Goal: Communication & Community: Answer question/provide support

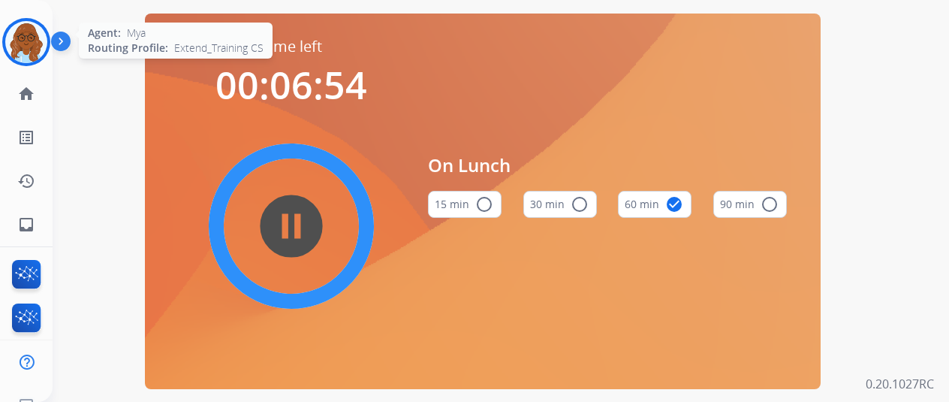
click at [31, 46] on img at bounding box center [26, 42] width 42 height 42
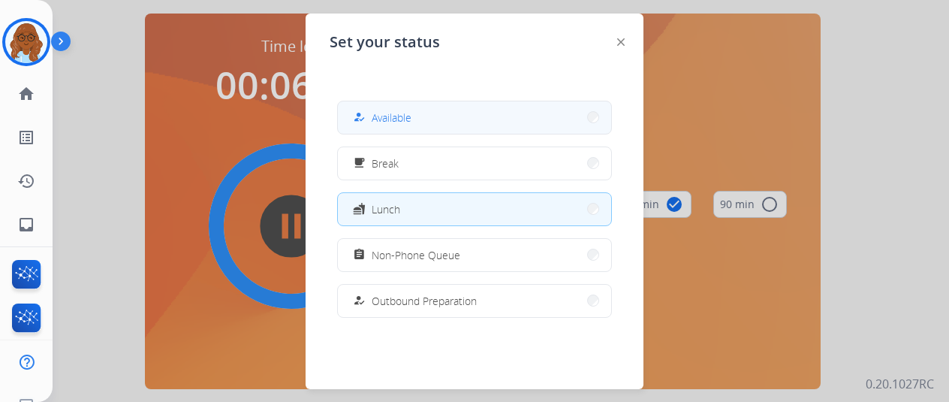
click at [381, 107] on button "how_to_reg Available" at bounding box center [474, 117] width 273 height 32
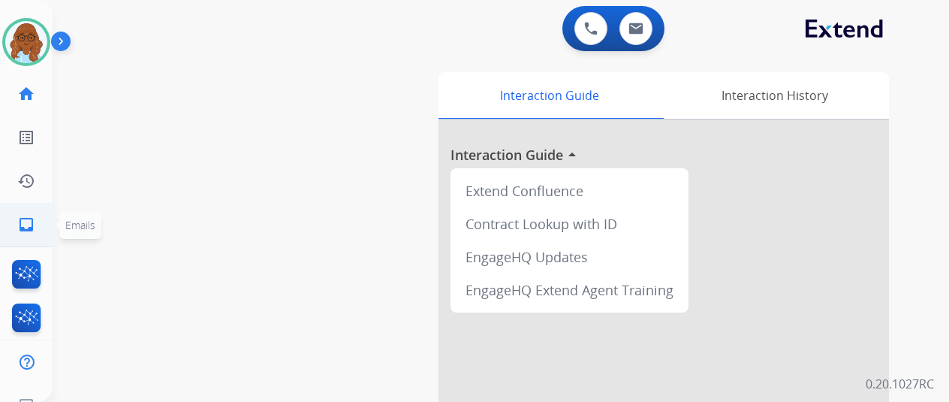
click at [29, 223] on mat-icon "inbox" at bounding box center [26, 224] width 18 height 18
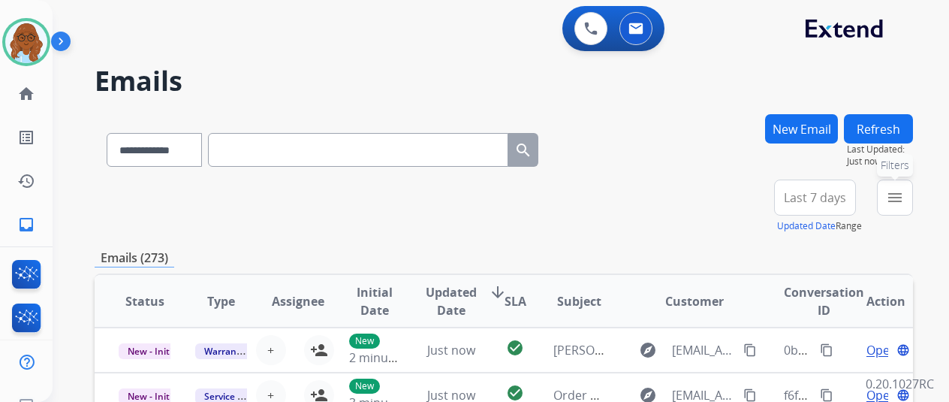
click at [904, 201] on mat-icon "menu" at bounding box center [895, 197] width 18 height 18
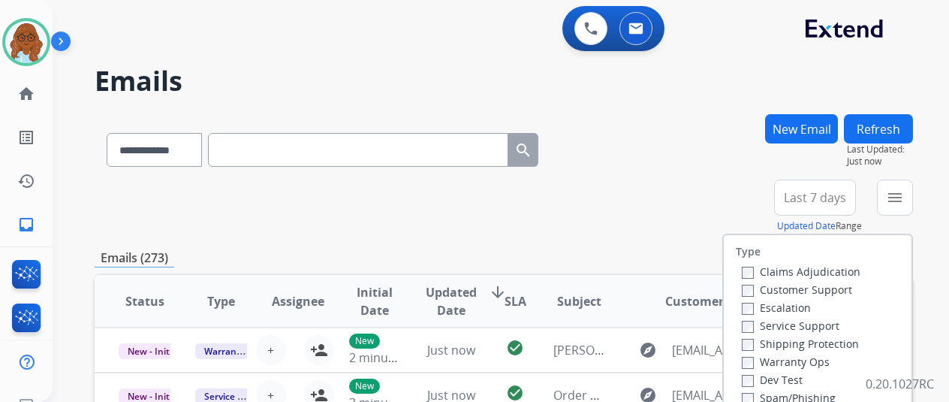
scroll to position [150, 0]
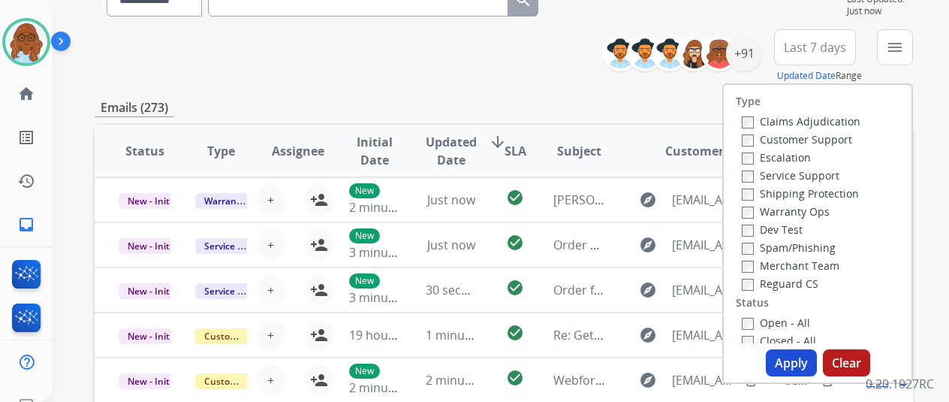
click at [765, 136] on label "Customer Support" at bounding box center [797, 139] width 110 height 14
click at [784, 191] on label "Shipping Protection" at bounding box center [800, 193] width 117 height 14
click at [782, 288] on label "Reguard CS" at bounding box center [780, 283] width 77 height 14
click at [777, 327] on label "Open - All" at bounding box center [776, 322] width 68 height 14
click at [800, 360] on button "Apply" at bounding box center [791, 362] width 51 height 27
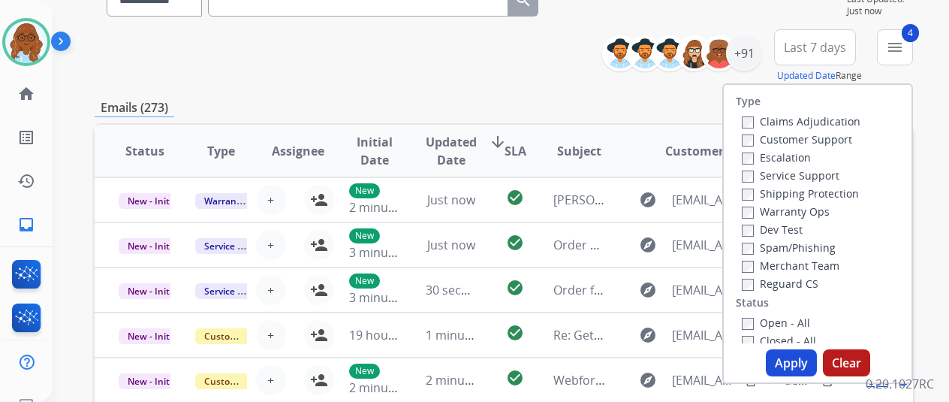
scroll to position [0, 0]
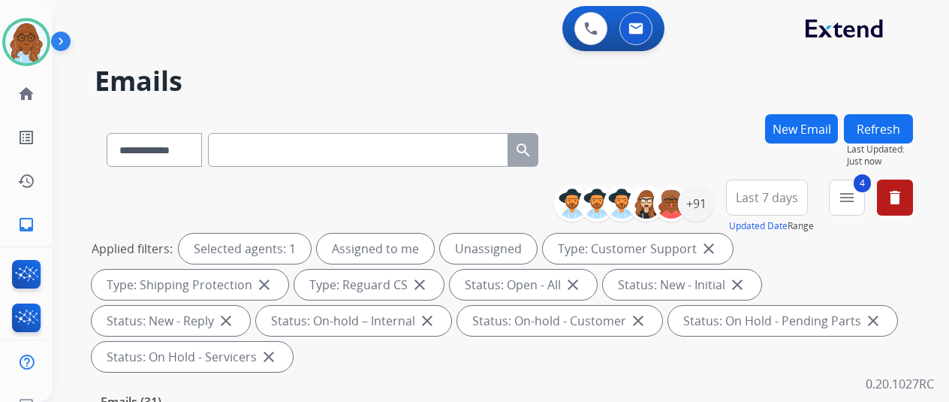
click at [794, 194] on span "Last 7 days" at bounding box center [767, 197] width 62 height 6
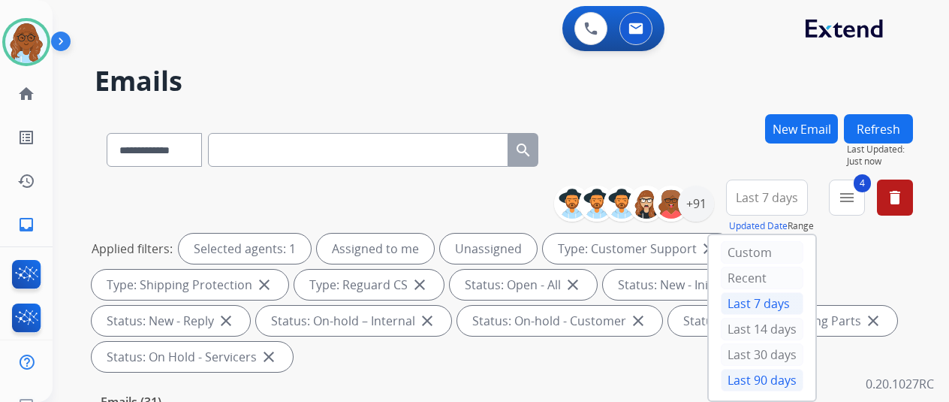
click at [761, 379] on div "Last 90 days" at bounding box center [762, 380] width 83 height 23
click at [710, 206] on div "+91" at bounding box center [696, 203] width 36 height 36
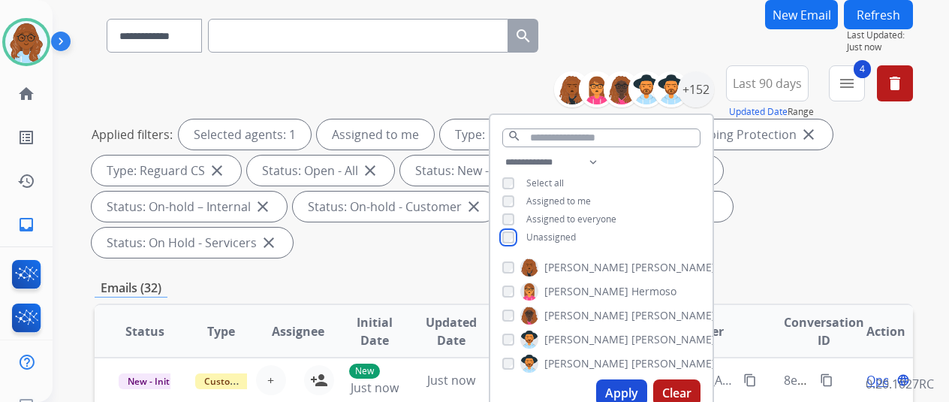
scroll to position [225, 0]
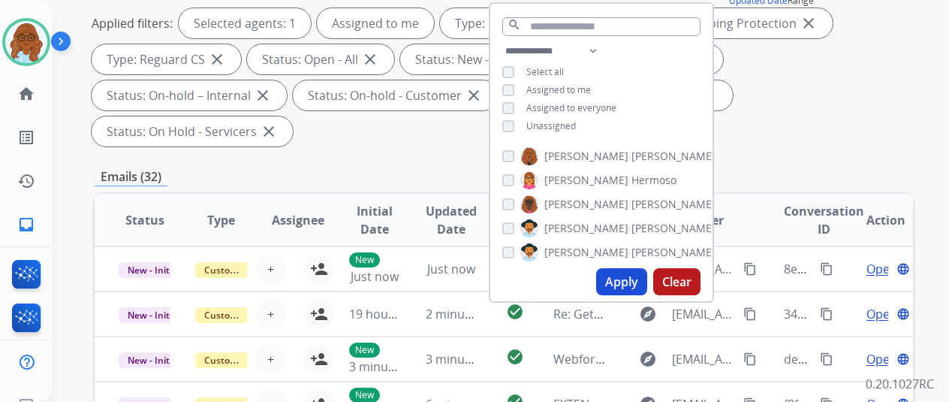
click at [625, 284] on button "Apply" at bounding box center [621, 281] width 51 height 27
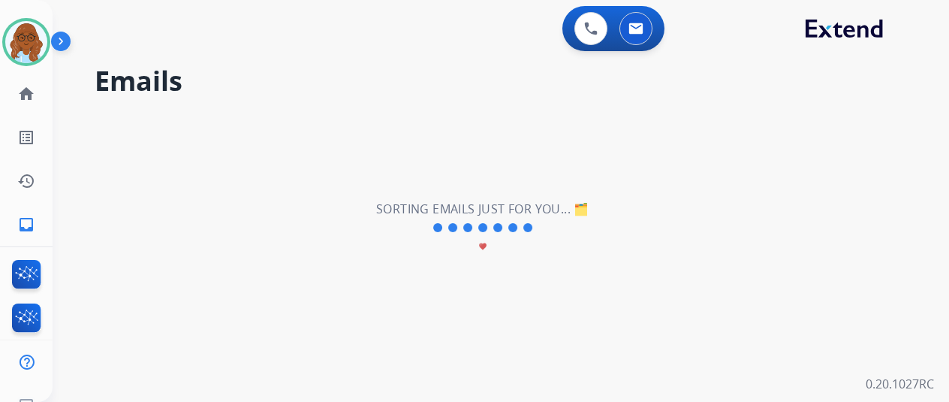
scroll to position [0, 0]
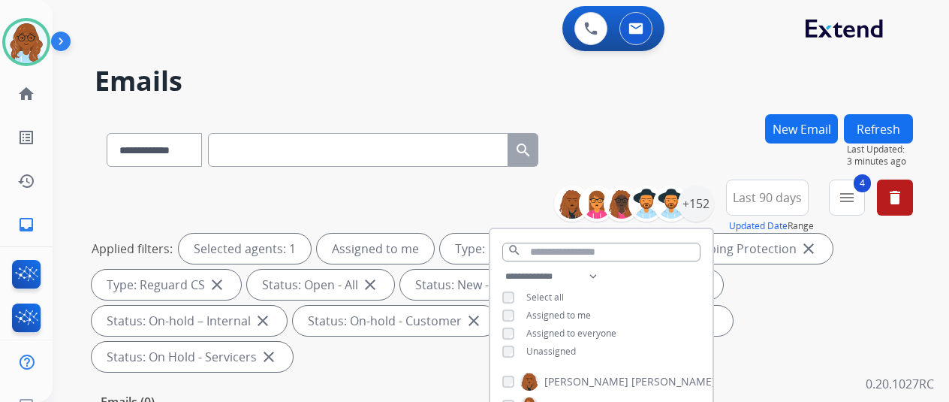
click at [653, 154] on div "**********" at bounding box center [504, 146] width 818 height 65
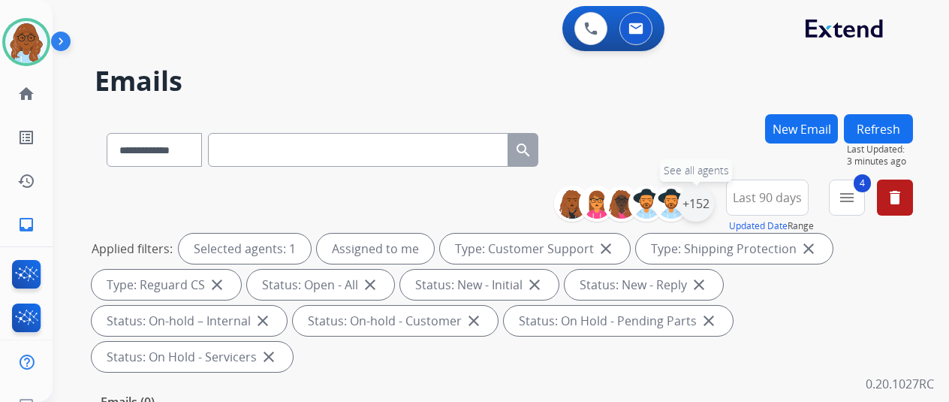
click at [707, 203] on div "+152" at bounding box center [696, 203] width 36 height 36
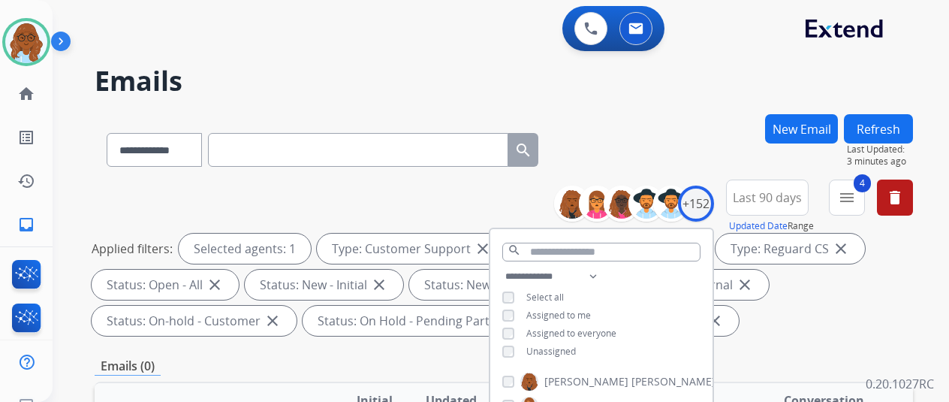
click at [541, 352] on span "Unassigned" at bounding box center [551, 351] width 50 height 13
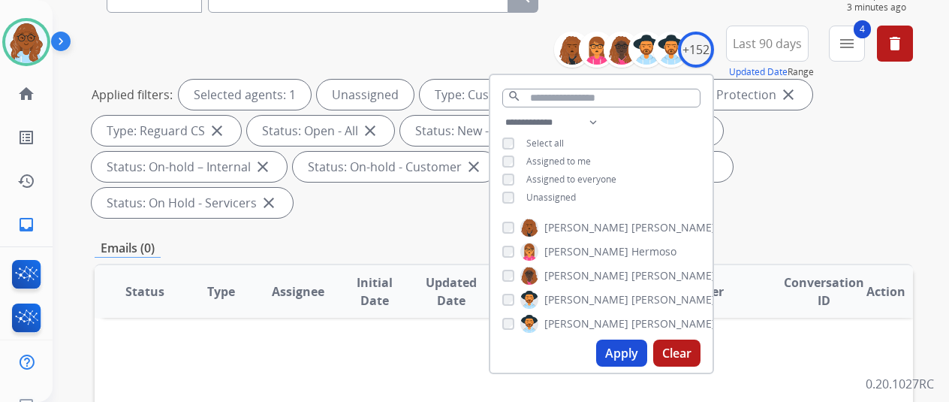
scroll to position [300, 0]
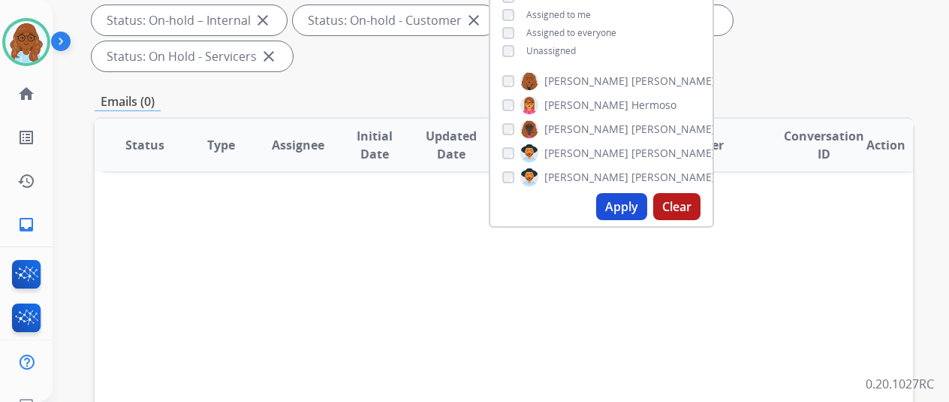
click at [629, 212] on button "Apply" at bounding box center [621, 206] width 51 height 27
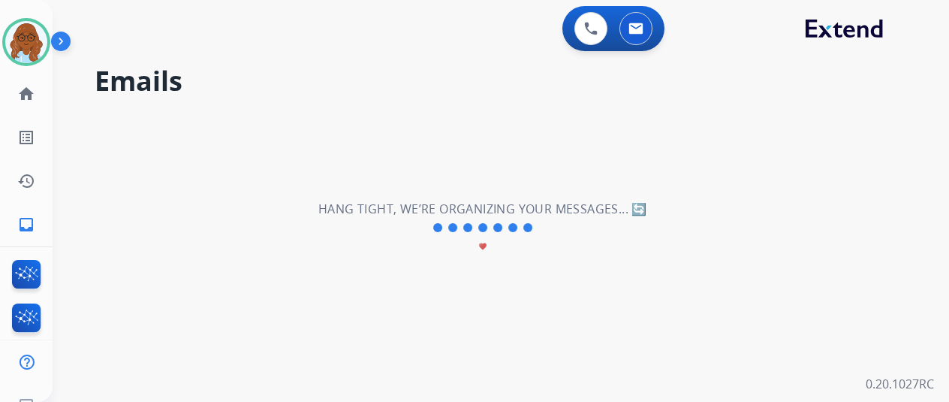
scroll to position [0, 0]
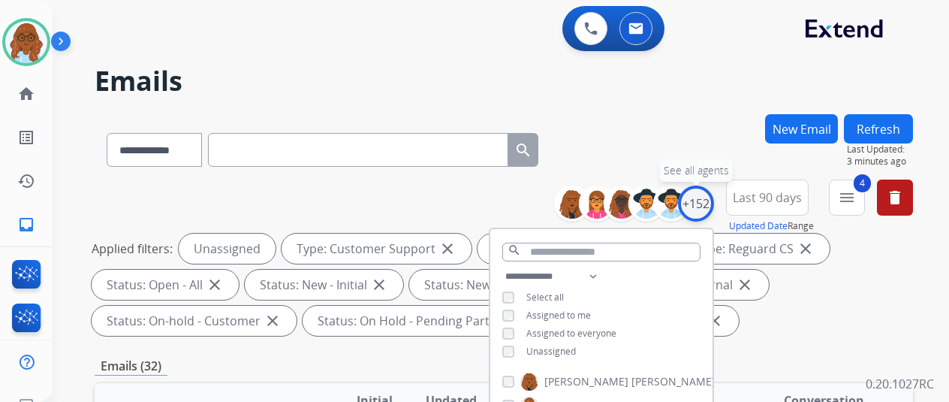
click at [704, 209] on div "+152" at bounding box center [696, 203] width 36 height 36
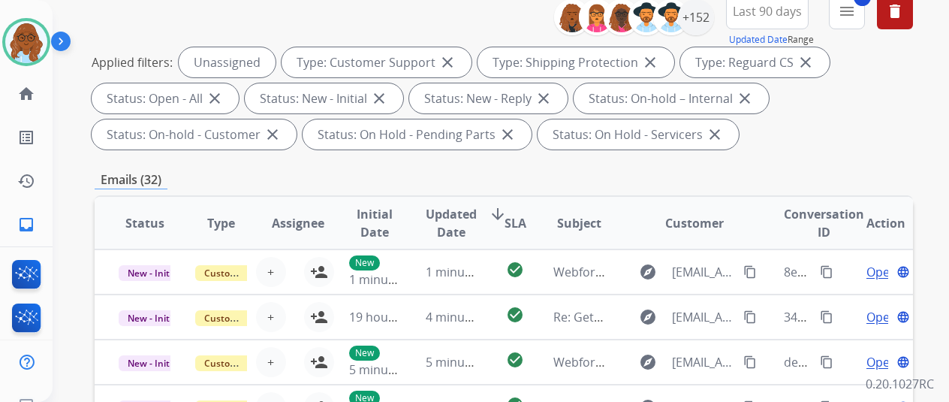
scroll to position [375, 0]
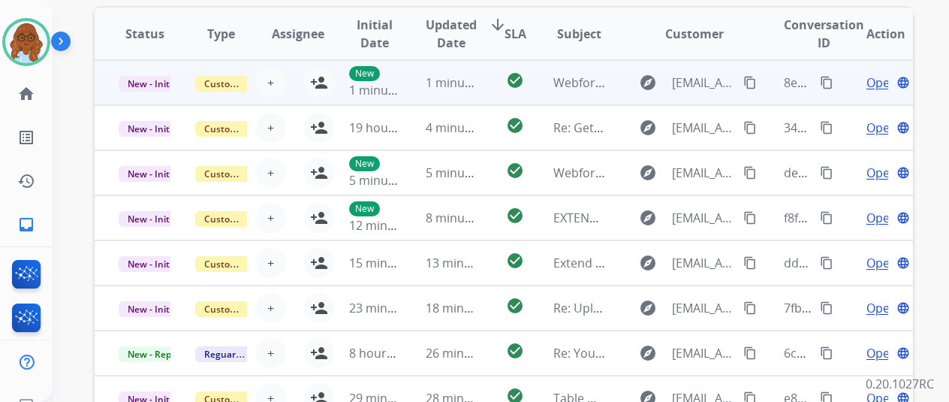
click at [842, 83] on td "Open language" at bounding box center [874, 82] width 77 height 45
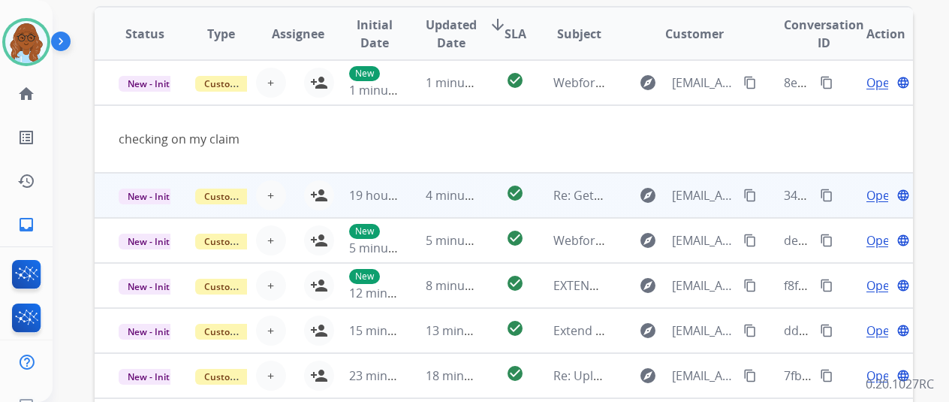
click at [842, 196] on td "Open language" at bounding box center [874, 195] width 77 height 45
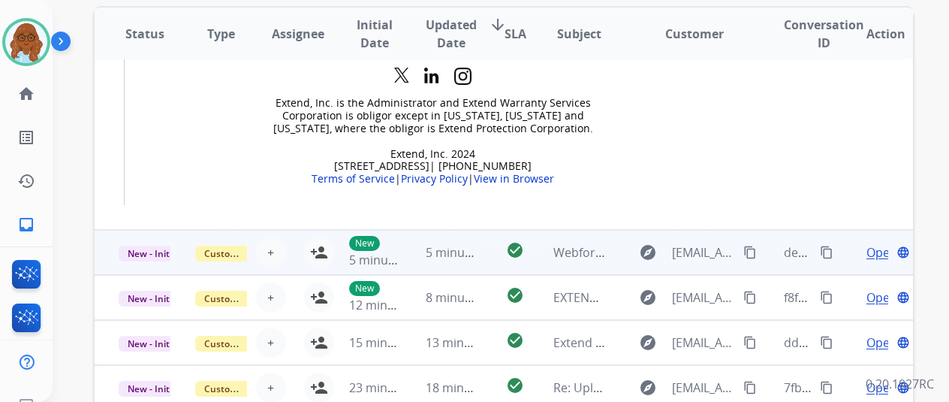
click at [845, 230] on td "Open language" at bounding box center [874, 252] width 77 height 45
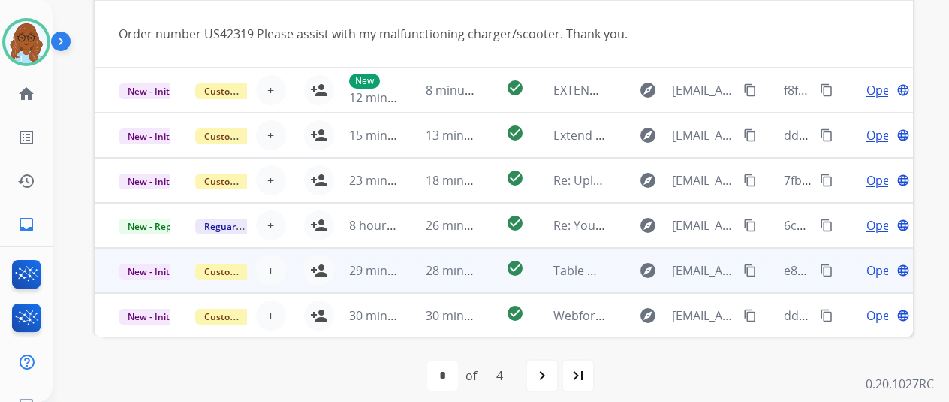
scroll to position [0, 0]
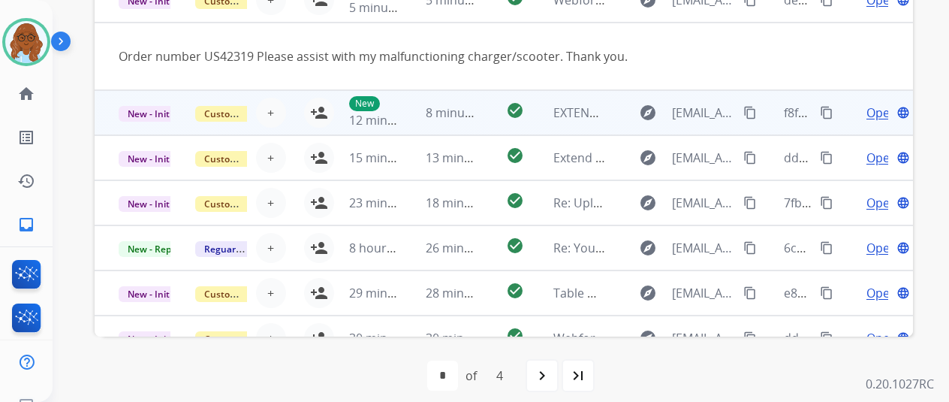
click at [848, 115] on td "Open language" at bounding box center [874, 112] width 77 height 45
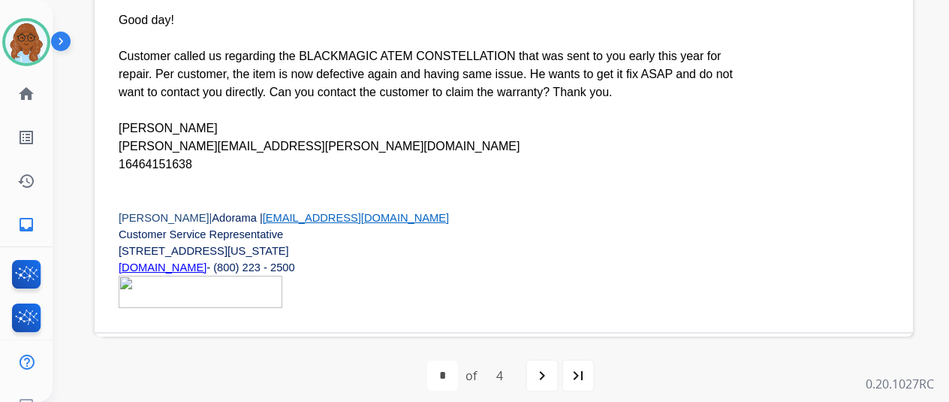
scroll to position [60, 0]
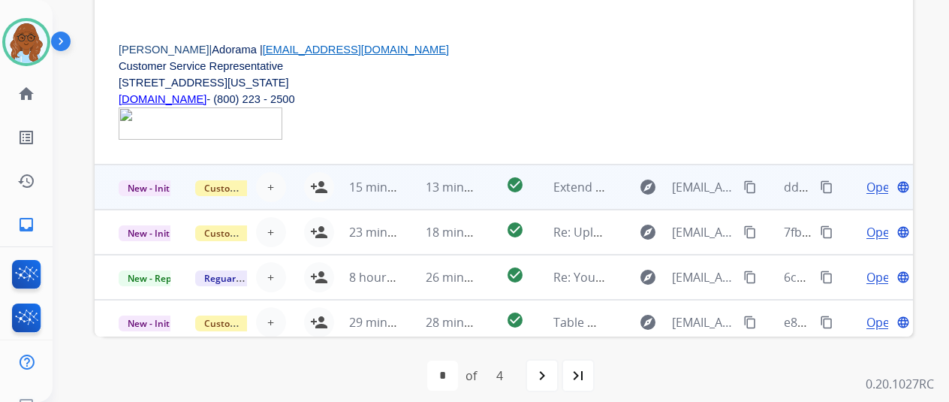
click at [850, 187] on td "Open language" at bounding box center [874, 186] width 77 height 45
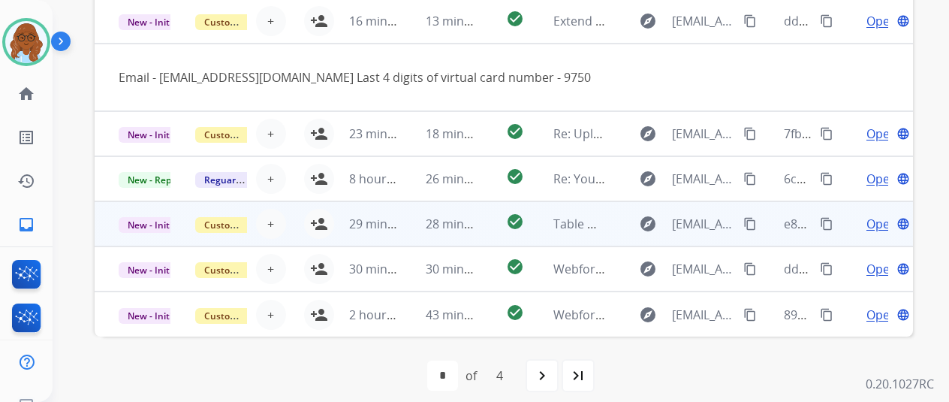
scroll to position [69, 0]
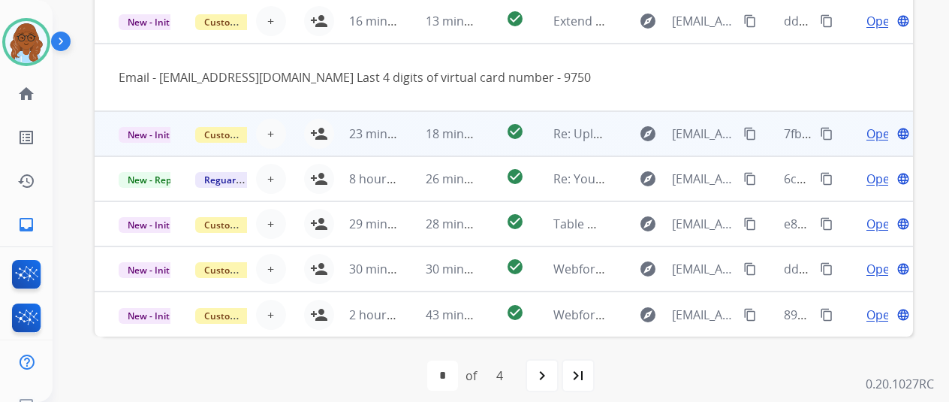
click at [839, 143] on td "Open language" at bounding box center [874, 133] width 77 height 45
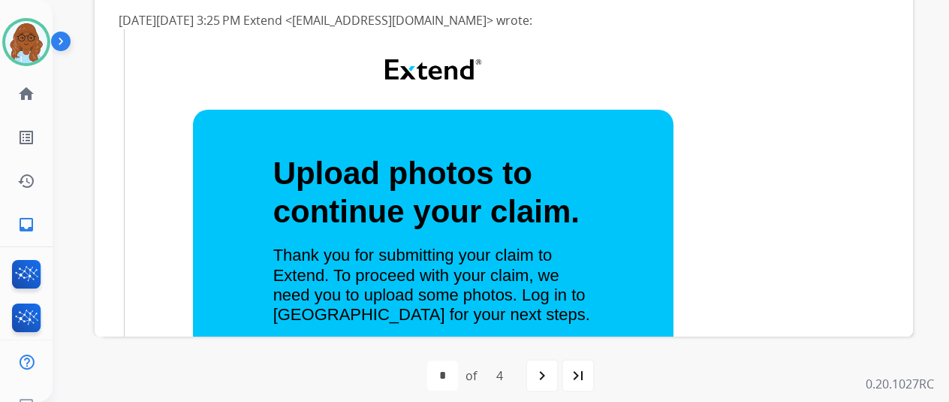
scroll to position [75, 0]
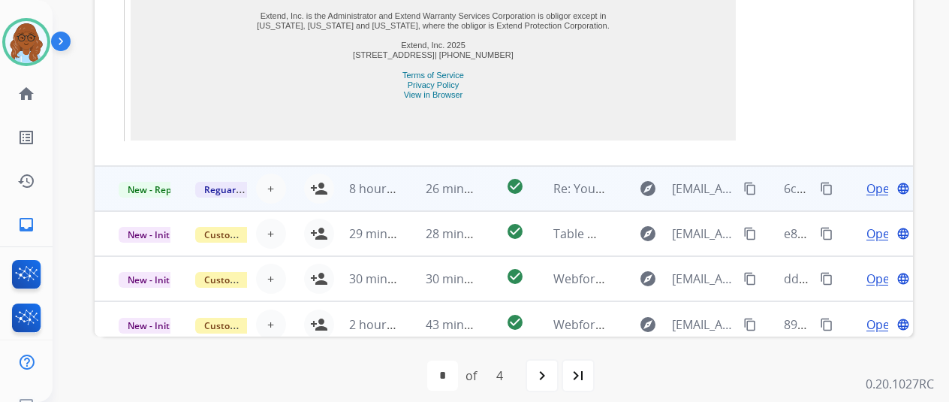
click at [845, 200] on td "Open language" at bounding box center [874, 188] width 77 height 45
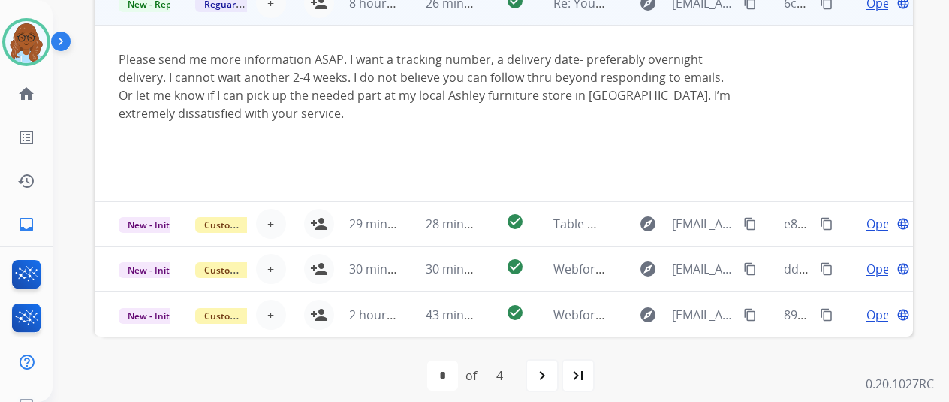
scroll to position [27, 0]
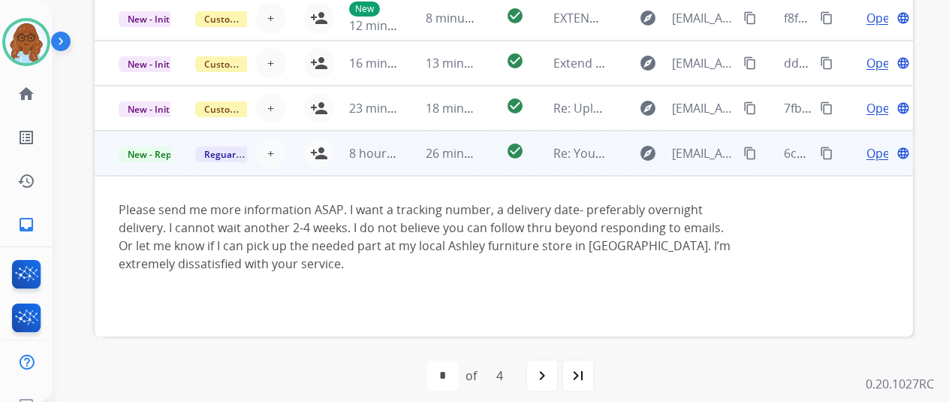
click at [746, 154] on mat-icon "content_copy" at bounding box center [750, 153] width 14 height 14
click at [752, 152] on mat-icon "content_copy" at bounding box center [750, 153] width 14 height 14
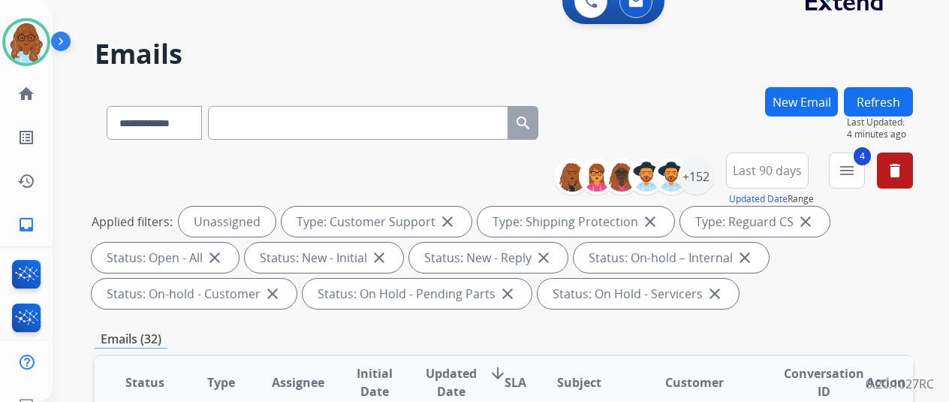
scroll to position [0, 0]
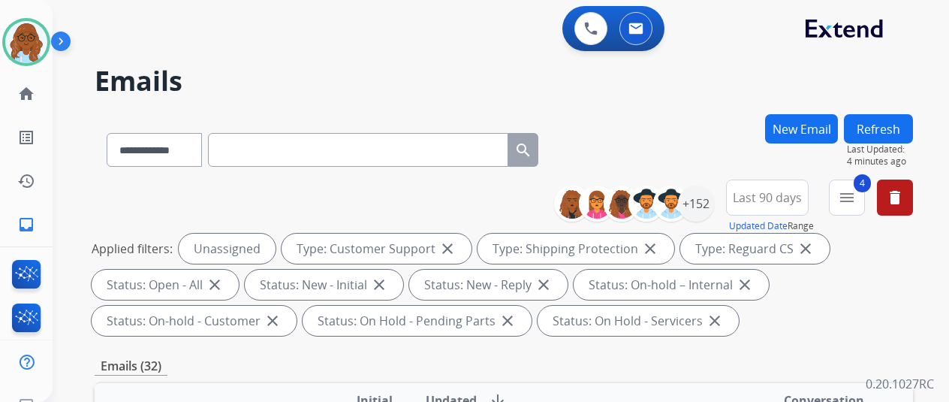
paste input "**********"
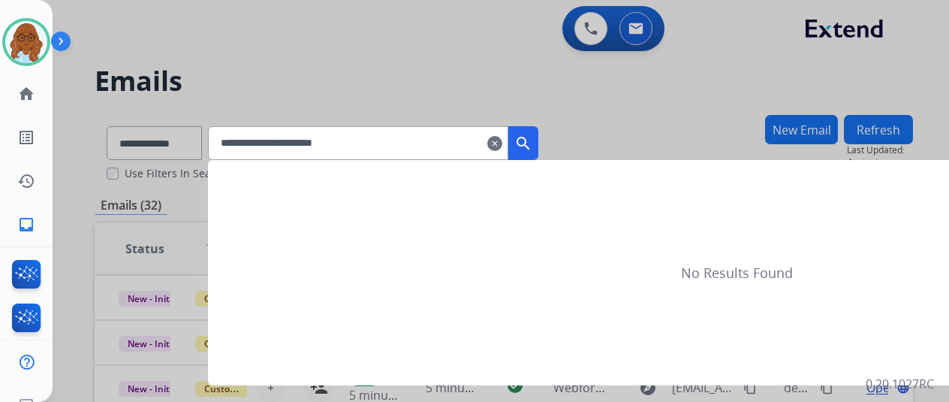
type input "**********"
click at [532, 145] on mat-icon "search" at bounding box center [523, 143] width 18 height 18
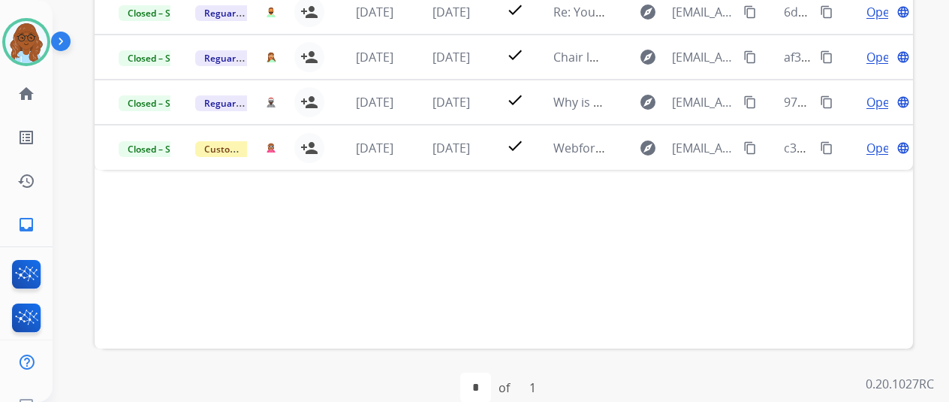
scroll to position [150, 0]
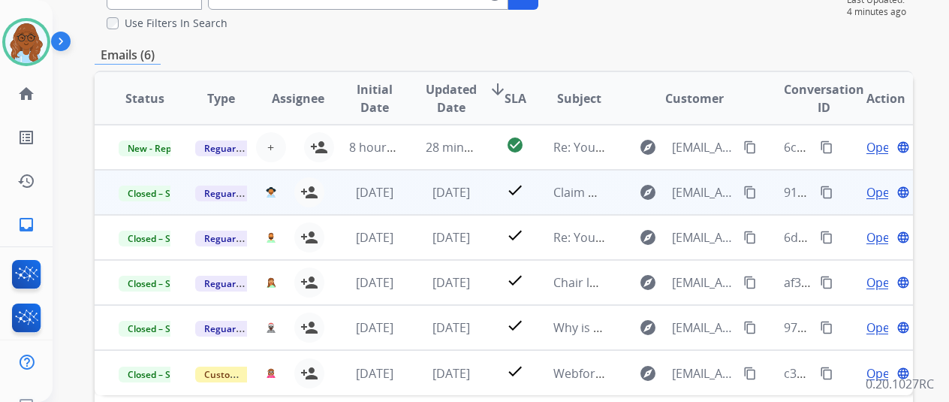
click at [876, 196] on span "Open" at bounding box center [881, 192] width 31 height 18
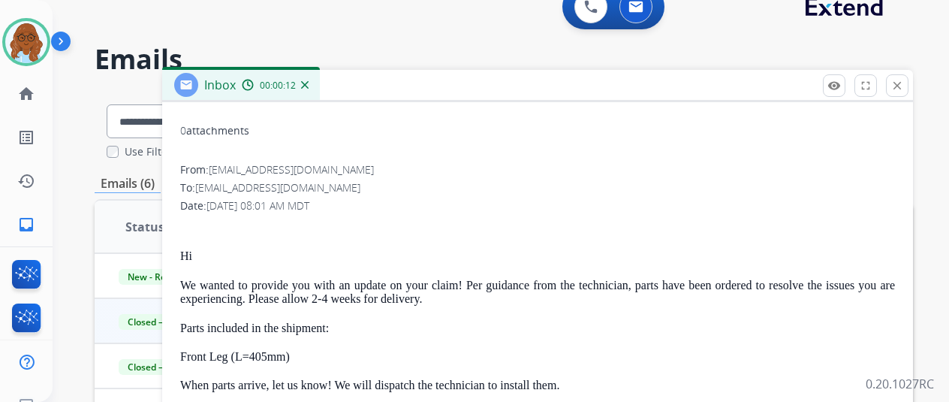
scroll to position [0, 0]
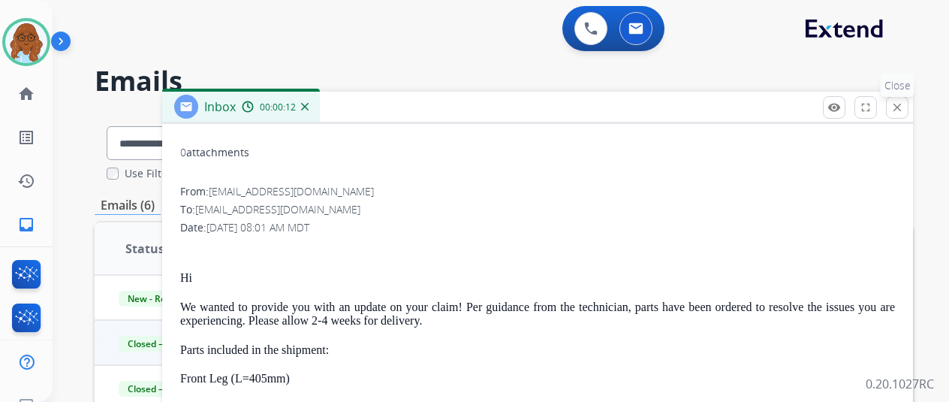
click at [908, 115] on button "close Close" at bounding box center [897, 107] width 23 height 23
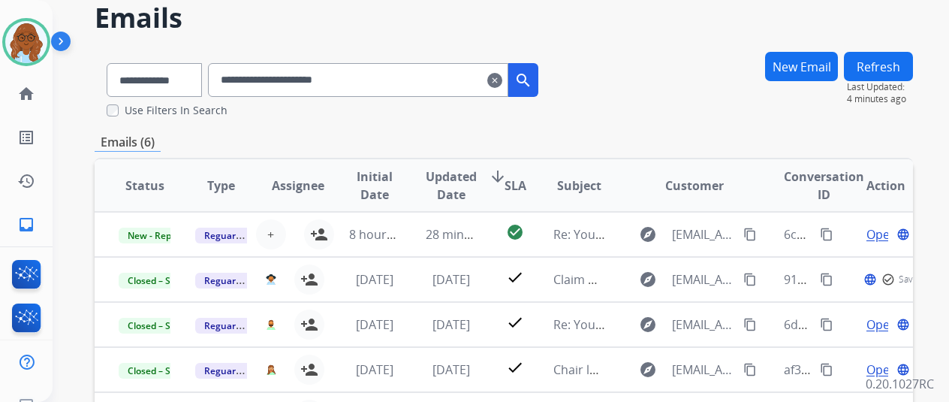
scroll to position [150, 0]
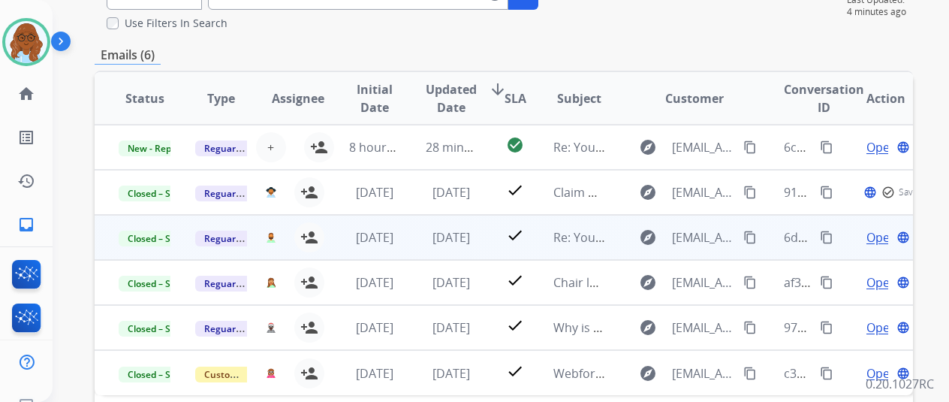
click at [866, 237] on span "Open" at bounding box center [881, 237] width 31 height 18
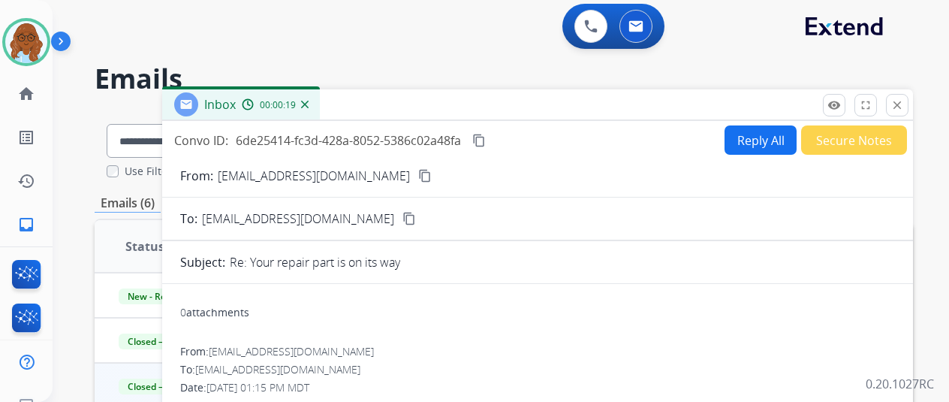
scroll to position [0, 0]
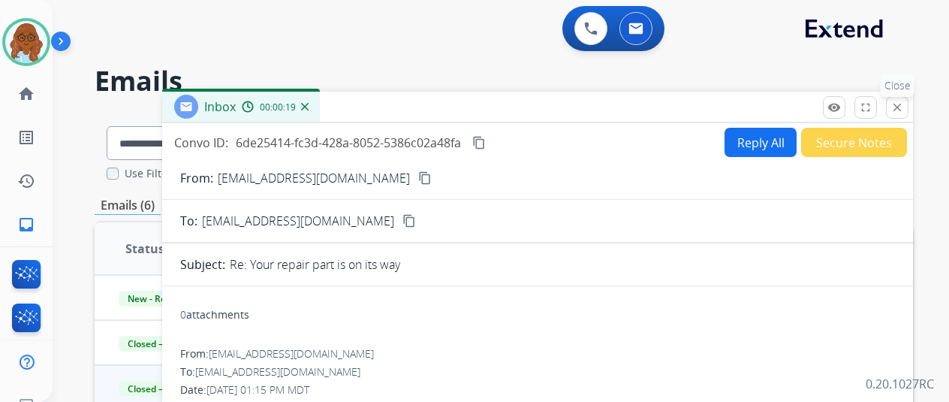
click at [904, 105] on mat-icon "close" at bounding box center [897, 108] width 14 height 14
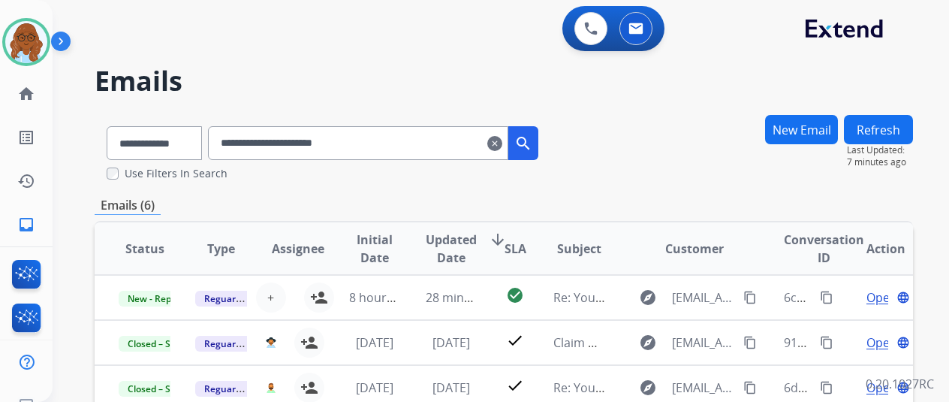
drag, startPoint x: 517, startPoint y: 149, endPoint x: 562, endPoint y: 175, distance: 51.8
click at [502, 149] on mat-icon "clear" at bounding box center [494, 143] width 15 height 18
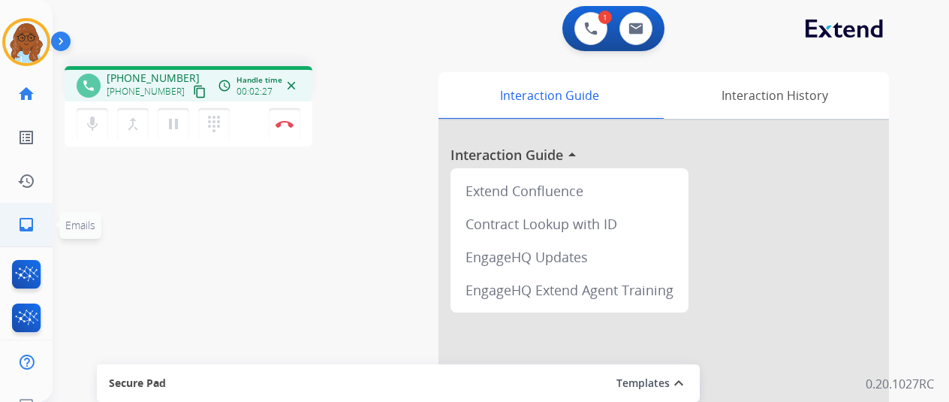
click at [23, 218] on mat-icon "inbox" at bounding box center [26, 224] width 18 height 18
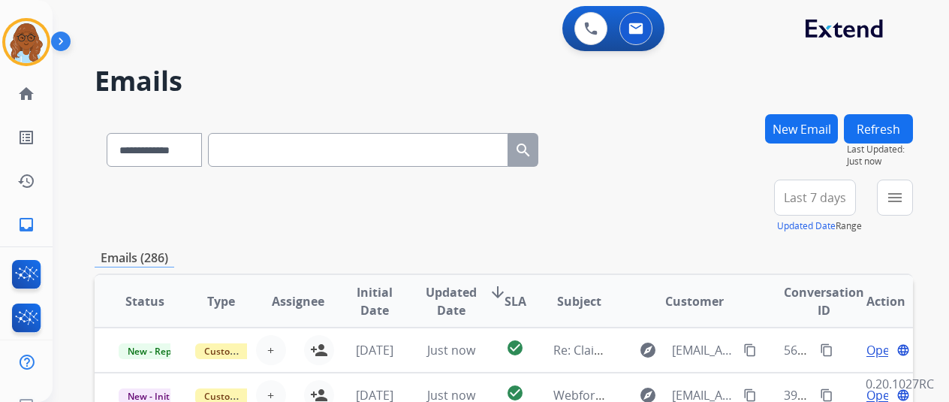
click at [797, 128] on button "New Email" at bounding box center [801, 128] width 73 height 29
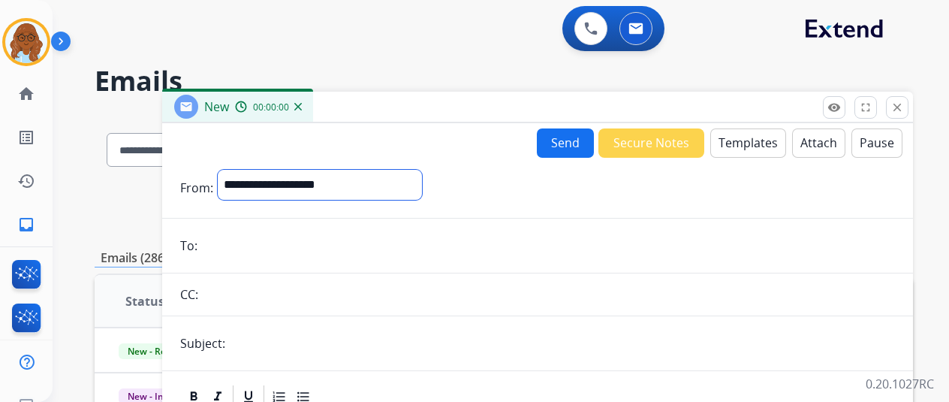
click at [353, 173] on select "**********" at bounding box center [320, 185] width 204 height 30
select select "**********"
click at [229, 170] on select "**********" at bounding box center [320, 185] width 204 height 30
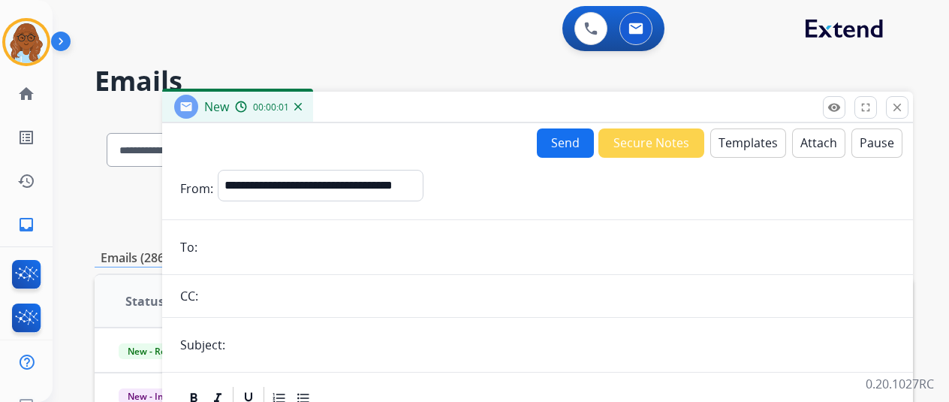
drag, startPoint x: 269, startPoint y: 249, endPoint x: 288, endPoint y: 249, distance: 19.5
click at [269, 249] on input "email" at bounding box center [548, 247] width 693 height 30
type input "**********"
click at [423, 331] on input "text" at bounding box center [562, 345] width 665 height 30
type input "**********"
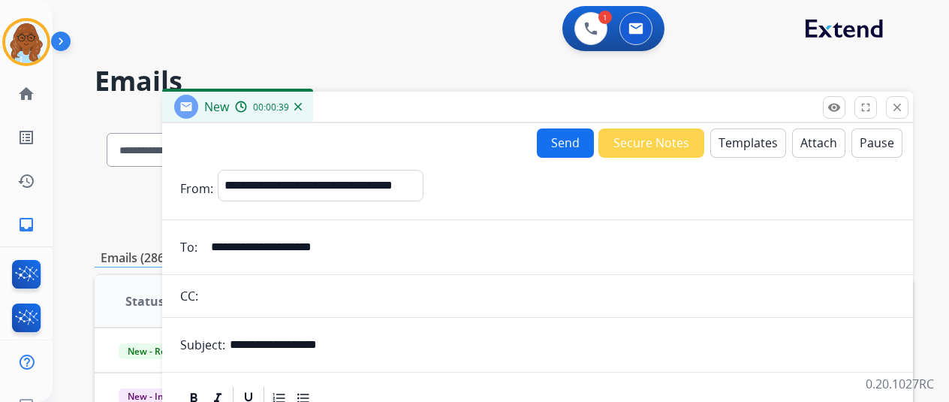
click at [766, 144] on button "Templates" at bounding box center [748, 142] width 76 height 29
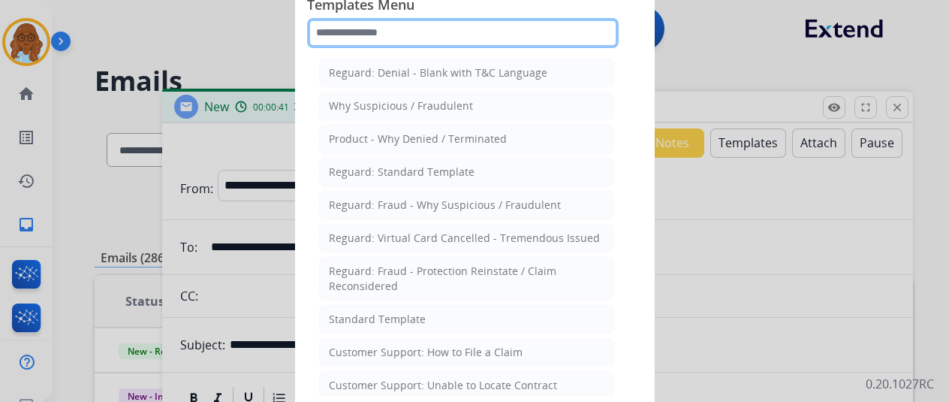
click at [410, 41] on input "text" at bounding box center [463, 33] width 312 height 30
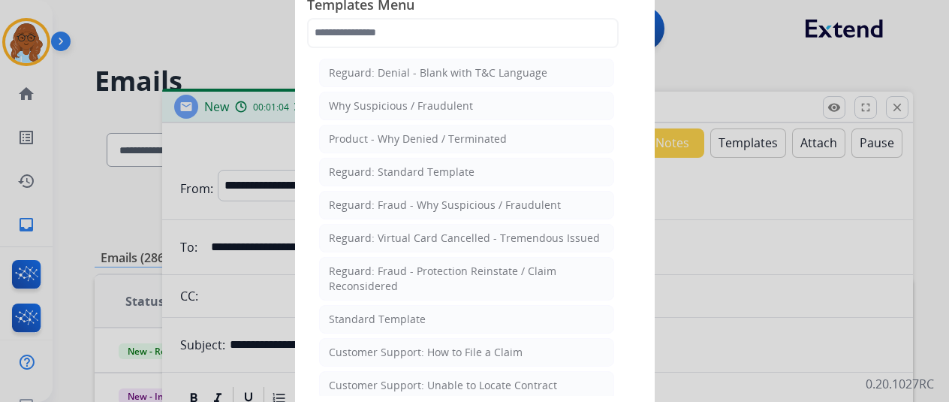
drag, startPoint x: 452, startPoint y: 348, endPoint x: 473, endPoint y: 337, distance: 23.5
click at [453, 348] on div "Customer Support: How to File a Claim" at bounding box center [426, 352] width 194 height 15
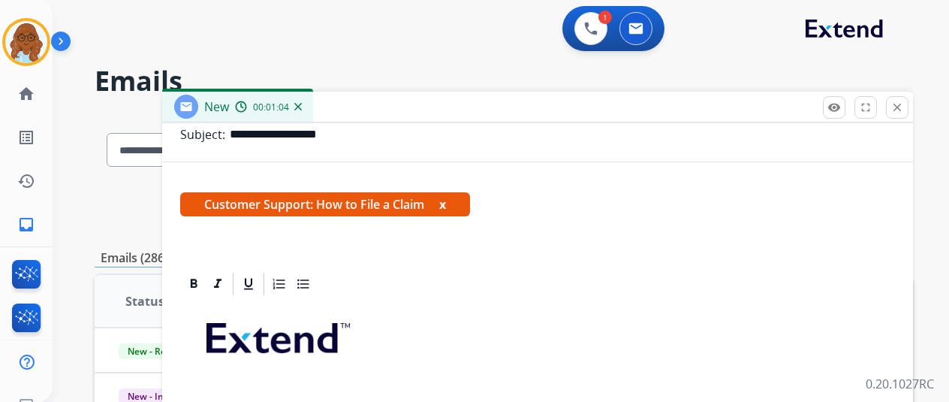
scroll to position [287, 0]
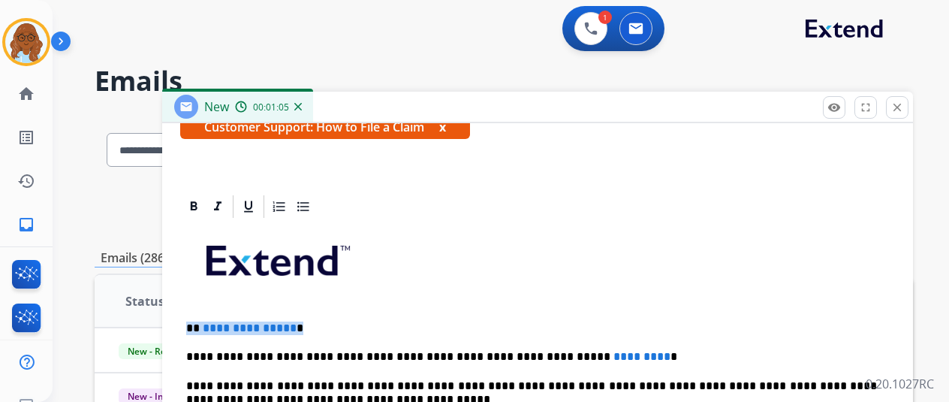
drag, startPoint x: 260, startPoint y: 312, endPoint x: 200, endPoint y: 314, distance: 60.8
drag, startPoint x: 620, startPoint y: 351, endPoint x: 562, endPoint y: 352, distance: 58.6
click at [562, 352] on p "**********" at bounding box center [531, 357] width 691 height 14
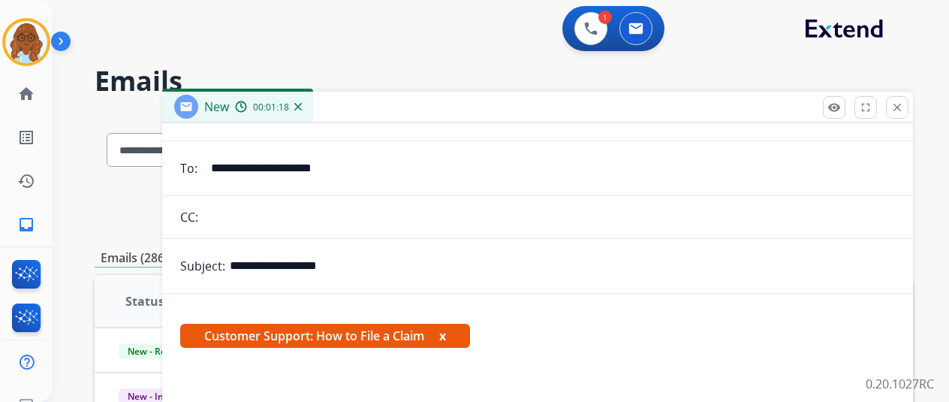
scroll to position [0, 0]
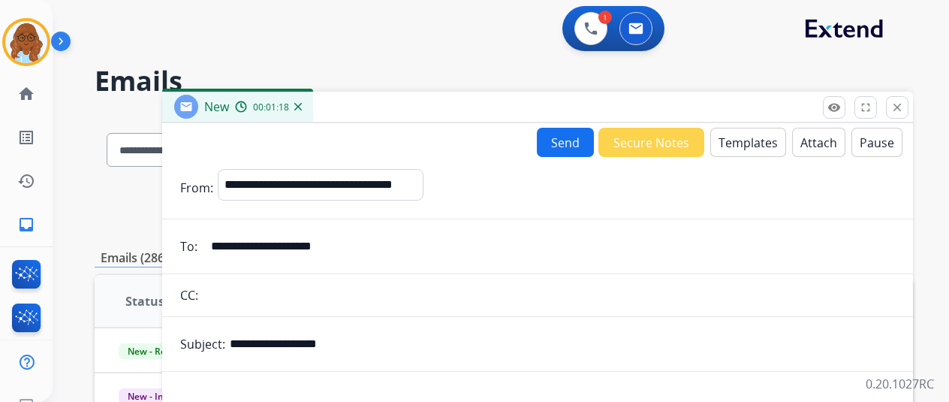
click at [757, 136] on button "Templates" at bounding box center [748, 142] width 76 height 29
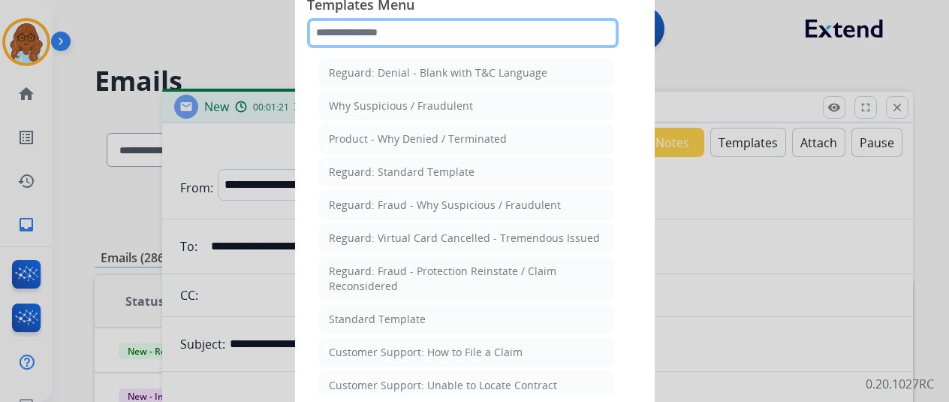
click at [407, 34] on input "text" at bounding box center [463, 33] width 312 height 30
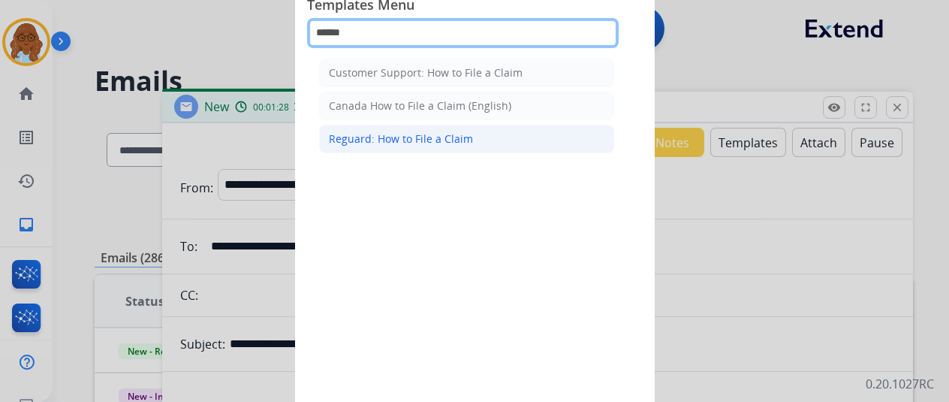
type input "******"
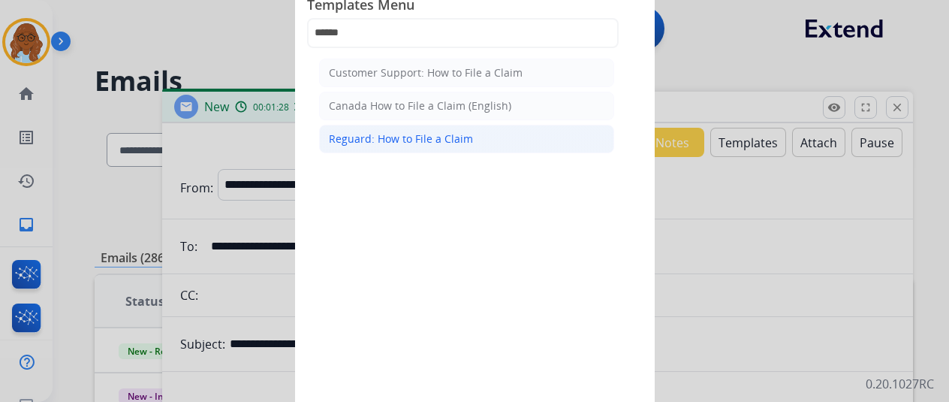
click at [412, 131] on div "Reguard: How to File a Claim" at bounding box center [401, 138] width 144 height 15
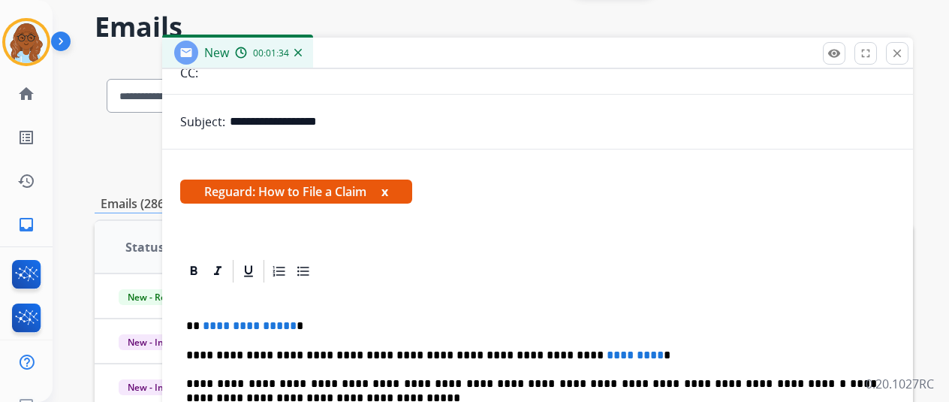
scroll to position [150, 0]
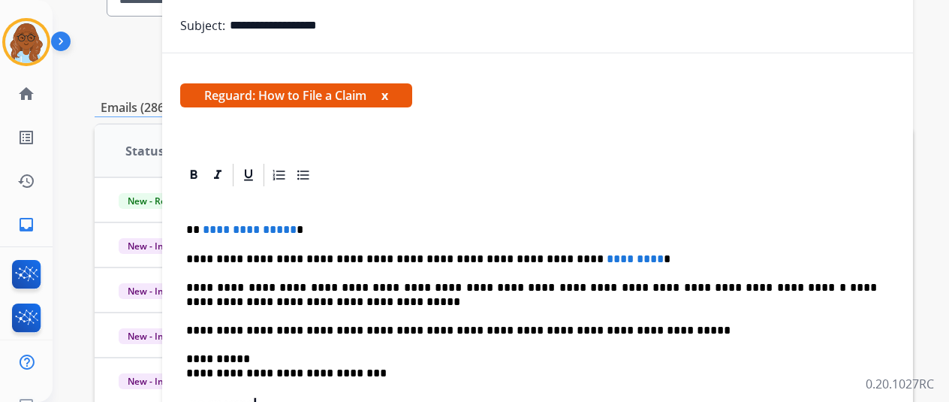
click at [388, 96] on button "x" at bounding box center [384, 95] width 7 height 18
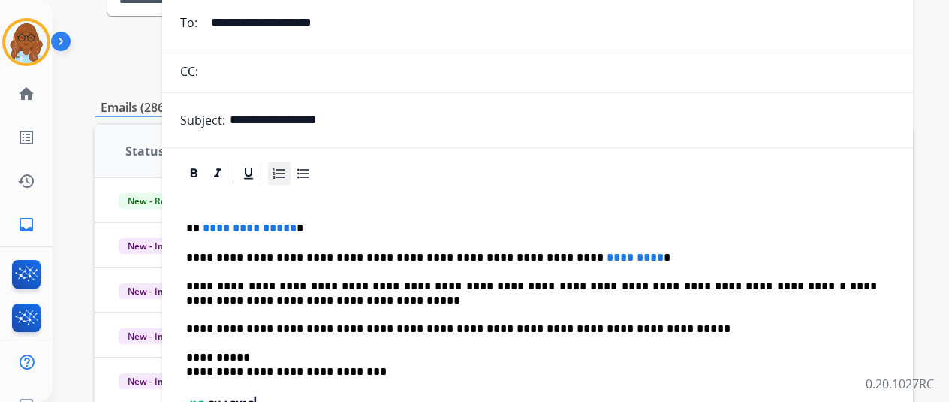
scroll to position [72, 0]
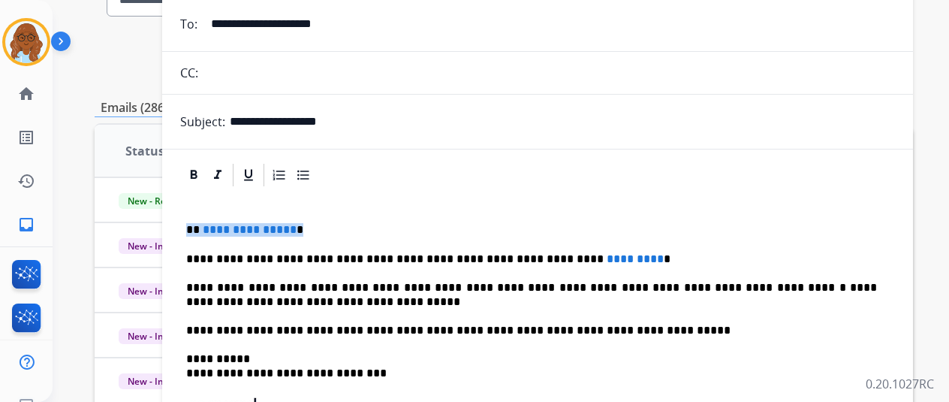
drag, startPoint x: 321, startPoint y: 230, endPoint x: 200, endPoint y: 226, distance: 120.2
click at [200, 226] on p "**********" at bounding box center [531, 230] width 691 height 14
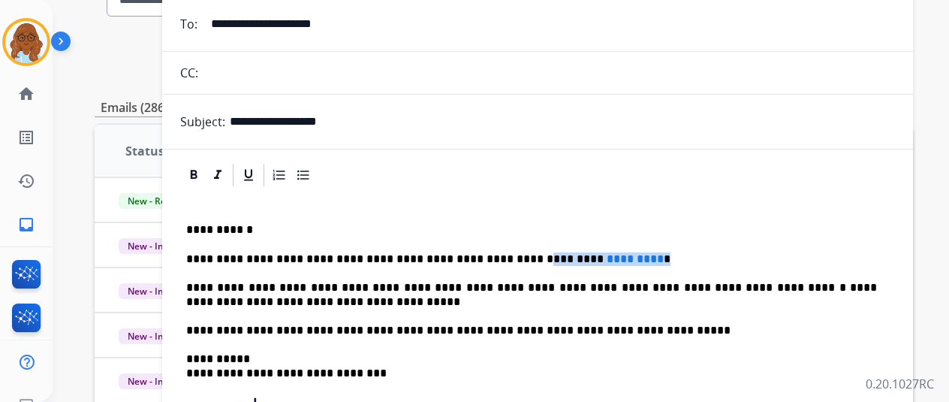
drag, startPoint x: 642, startPoint y: 243, endPoint x: 519, endPoint y: 256, distance: 123.8
click at [519, 256] on div "**********" at bounding box center [537, 357] width 715 height 338
click at [394, 257] on p "**********" at bounding box center [531, 259] width 691 height 14
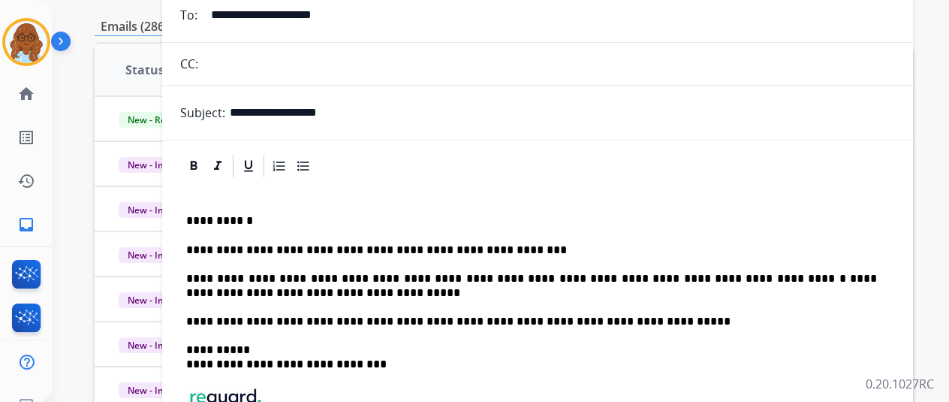
scroll to position [0, 0]
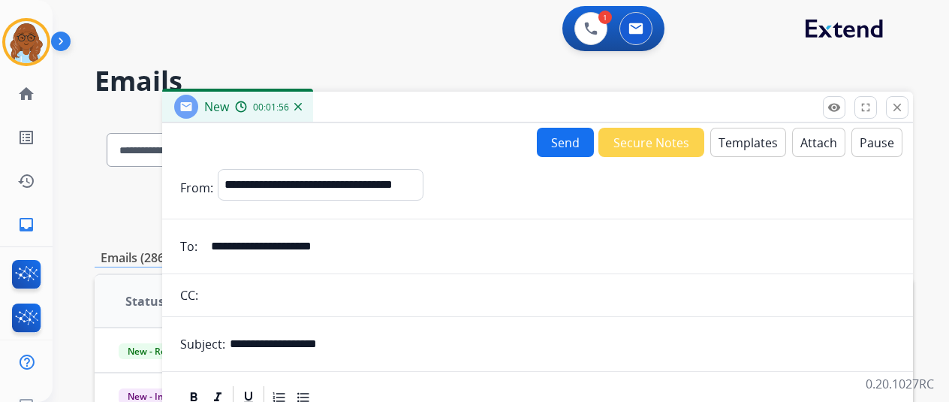
drag, startPoint x: 417, startPoint y: 241, endPoint x: 149, endPoint y: 237, distance: 268.8
click at [365, 245] on input "**********" at bounding box center [548, 246] width 693 height 30
drag, startPoint x: 354, startPoint y: 244, endPoint x: 336, endPoint y: 247, distance: 17.5
click at [336, 247] on input "**********" at bounding box center [548, 246] width 693 height 30
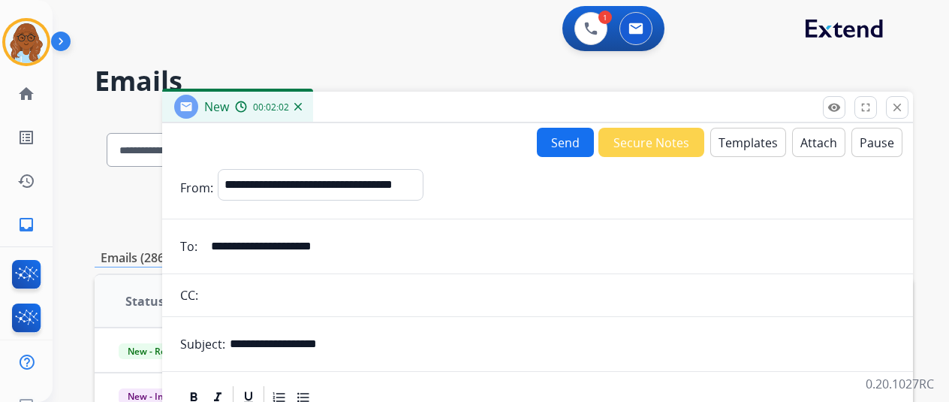
click at [336, 247] on input "**********" at bounding box center [548, 246] width 693 height 30
click at [396, 242] on input "**********" at bounding box center [548, 246] width 693 height 30
click at [335, 246] on input "**********" at bounding box center [548, 246] width 693 height 30
click at [335, 245] on input "**********" at bounding box center [548, 246] width 693 height 30
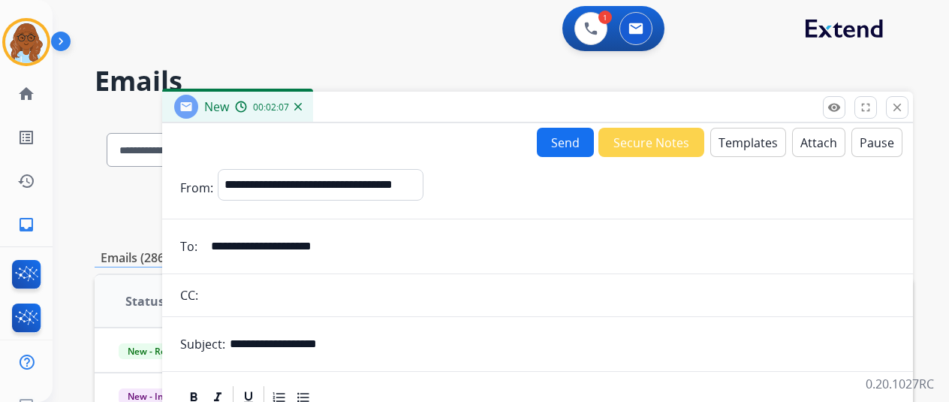
click at [335, 245] on input "**********" at bounding box center [548, 246] width 693 height 30
click at [392, 232] on input "**********" at bounding box center [548, 246] width 693 height 30
click at [402, 248] on input "**********" at bounding box center [548, 246] width 693 height 30
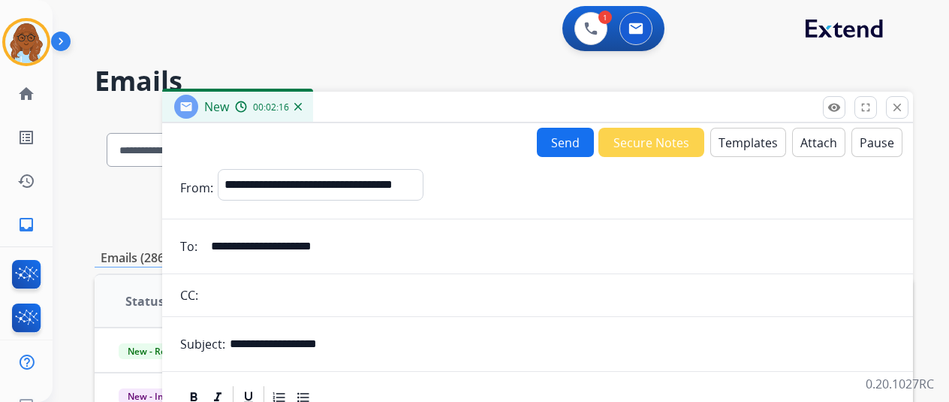
paste input "email"
type input "**********"
click at [569, 138] on button "Send" at bounding box center [565, 142] width 57 height 29
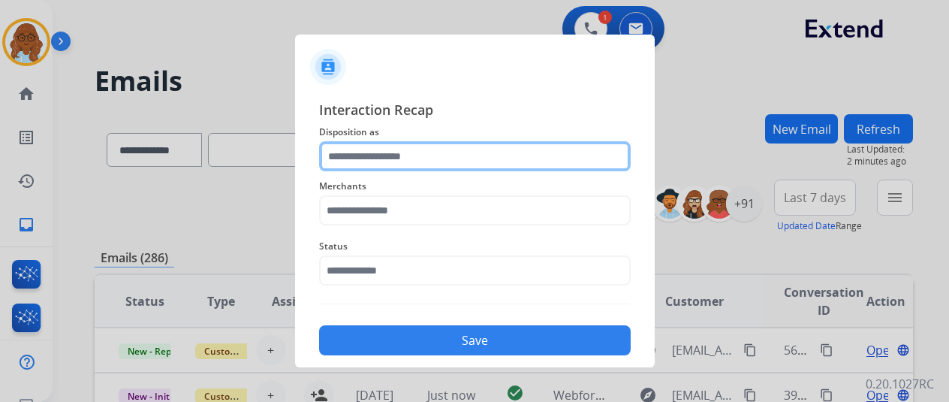
click at [407, 156] on input "text" at bounding box center [475, 156] width 312 height 30
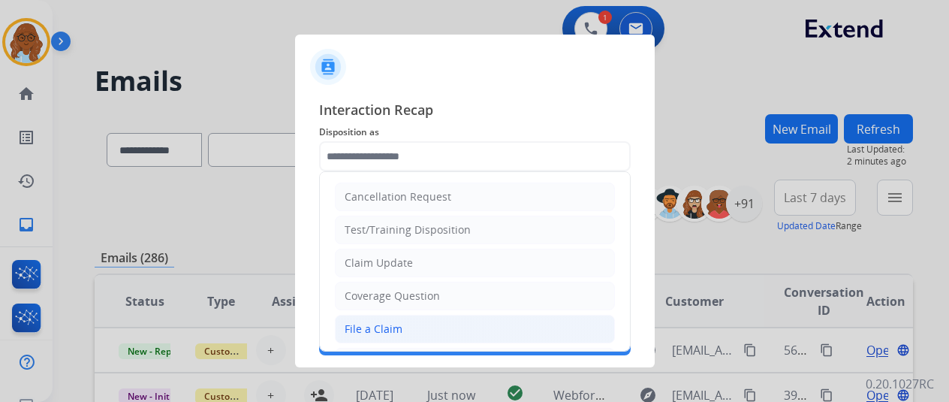
drag, startPoint x: 381, startPoint y: 321, endPoint x: 371, endPoint y: 274, distance: 48.4
click at [381, 321] on div "File a Claim" at bounding box center [374, 328] width 58 height 15
type input "**********"
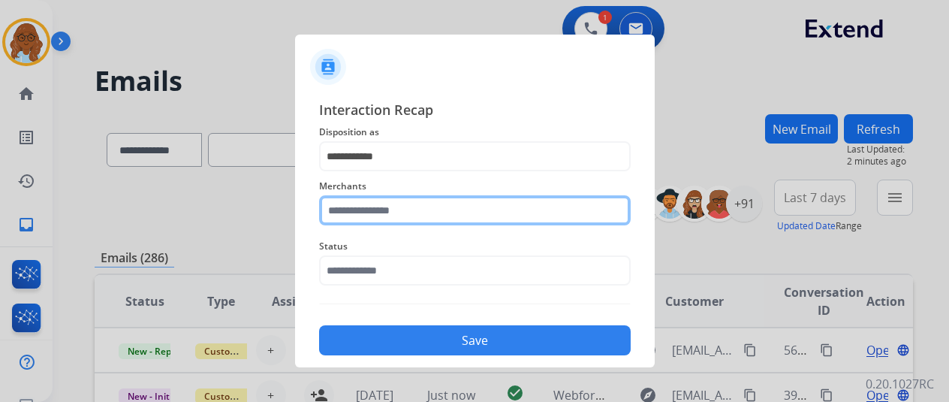
click at [371, 221] on input "text" at bounding box center [475, 210] width 312 height 30
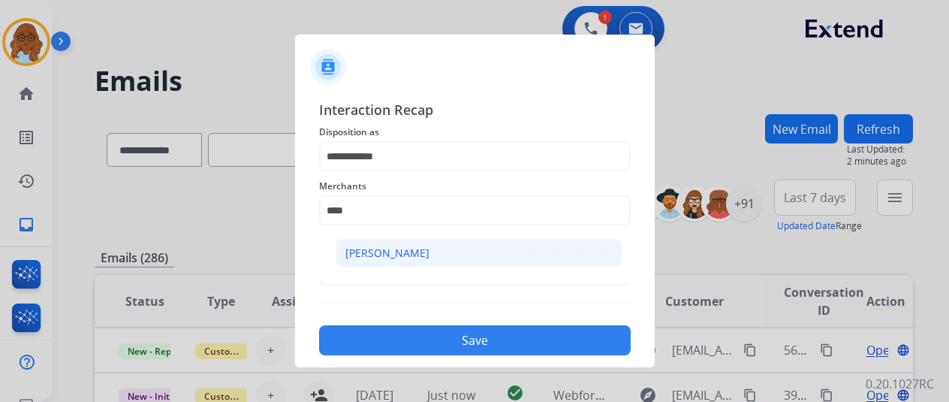
click at [375, 246] on div "[PERSON_NAME]" at bounding box center [387, 252] width 84 height 15
type input "**********"
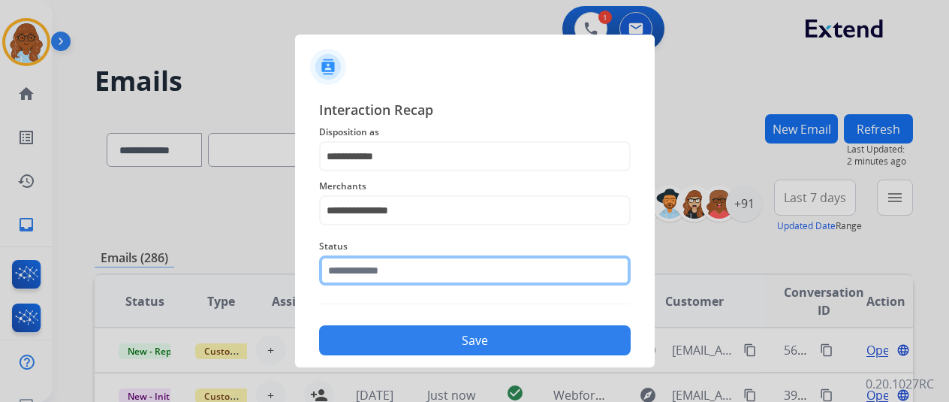
click at [378, 271] on input "text" at bounding box center [475, 270] width 312 height 30
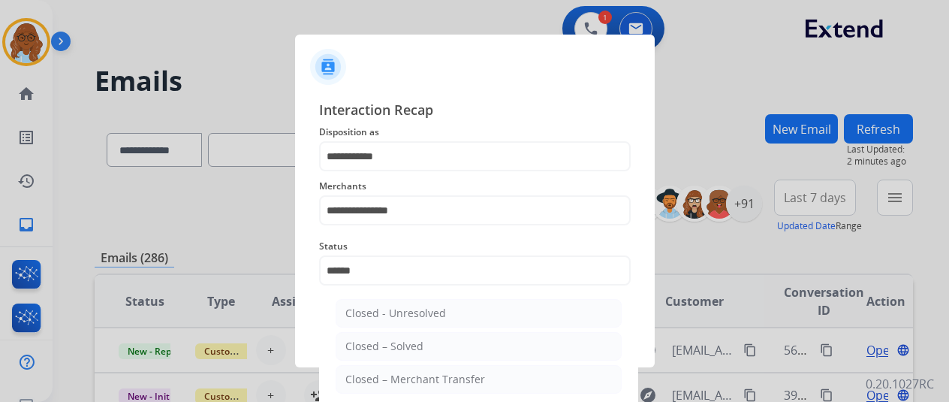
drag, startPoint x: 396, startPoint y: 355, endPoint x: 414, endPoint y: 342, distance: 22.1
click at [396, 355] on li "Closed – Solved" at bounding box center [479, 346] width 286 height 29
type input "**********"
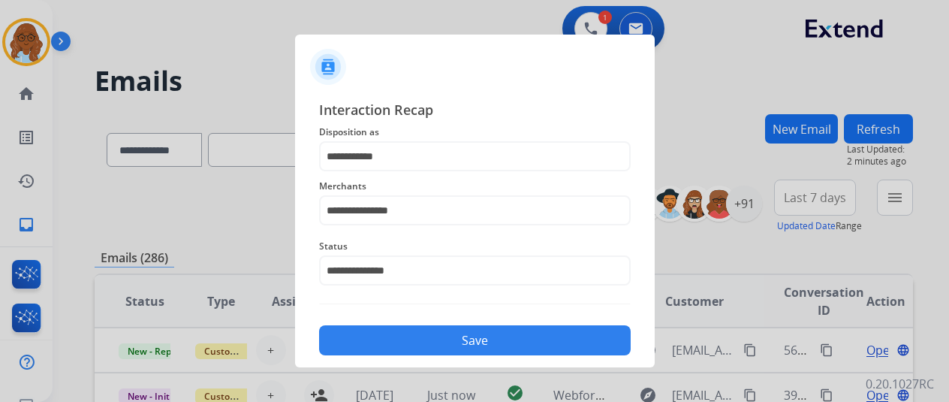
click at [432, 332] on button "Save" at bounding box center [475, 340] width 312 height 30
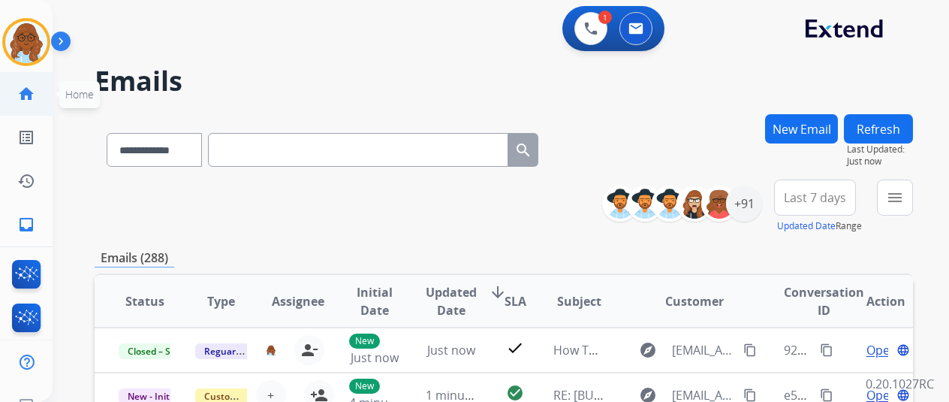
click at [40, 87] on link "home Home" at bounding box center [26, 94] width 42 height 42
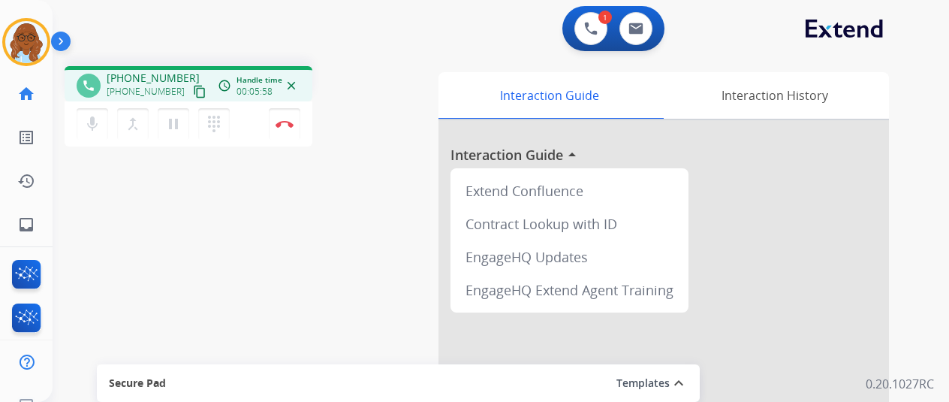
drag, startPoint x: 290, startPoint y: 128, endPoint x: 308, endPoint y: 139, distance: 20.9
click at [290, 128] on button "Disconnect" at bounding box center [285, 124] width 32 height 32
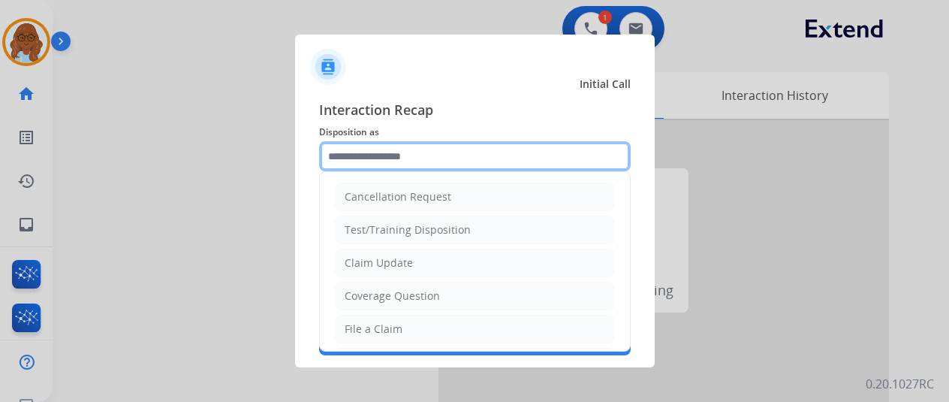
click at [430, 160] on input "text" at bounding box center [475, 156] width 312 height 30
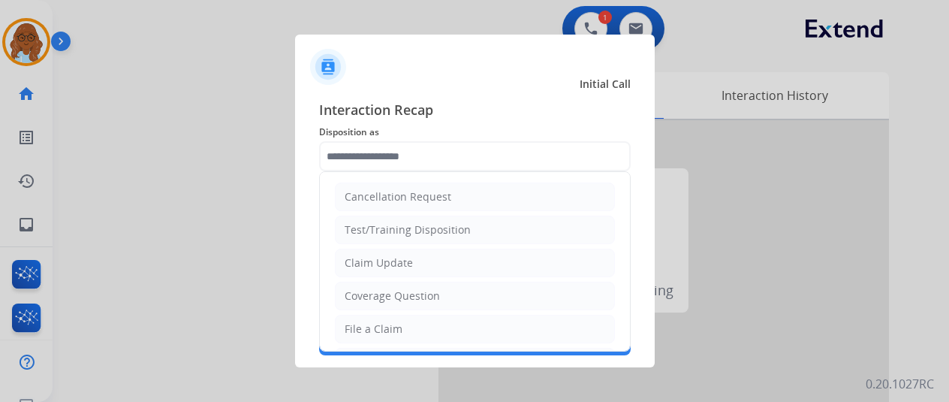
drag, startPoint x: 395, startPoint y: 322, endPoint x: 417, endPoint y: 237, distance: 87.6
click at [396, 321] on div "File a Claim" at bounding box center [374, 328] width 58 height 15
type input "**********"
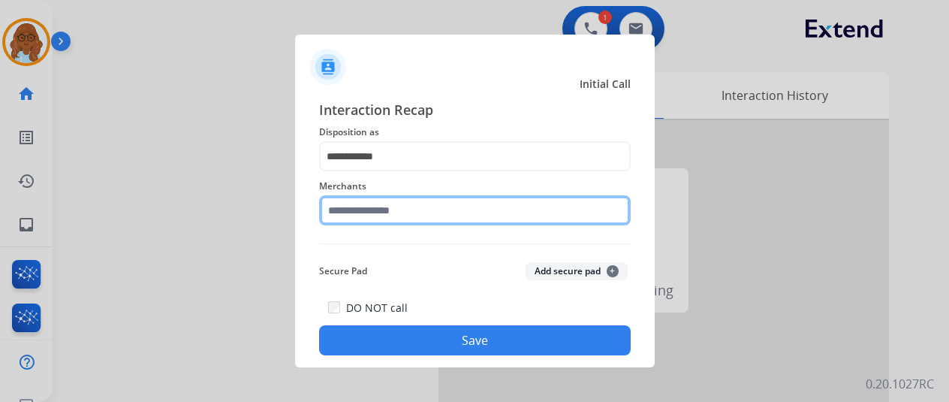
click at [398, 195] on input "text" at bounding box center [475, 210] width 312 height 30
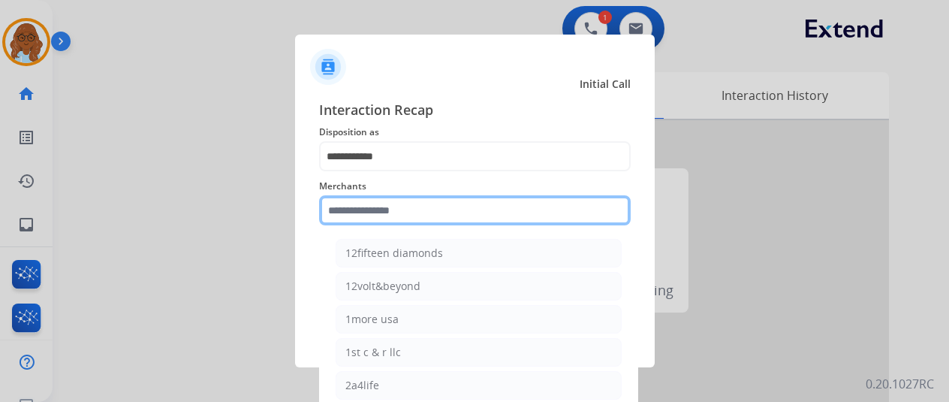
click at [404, 210] on input "text" at bounding box center [475, 210] width 312 height 30
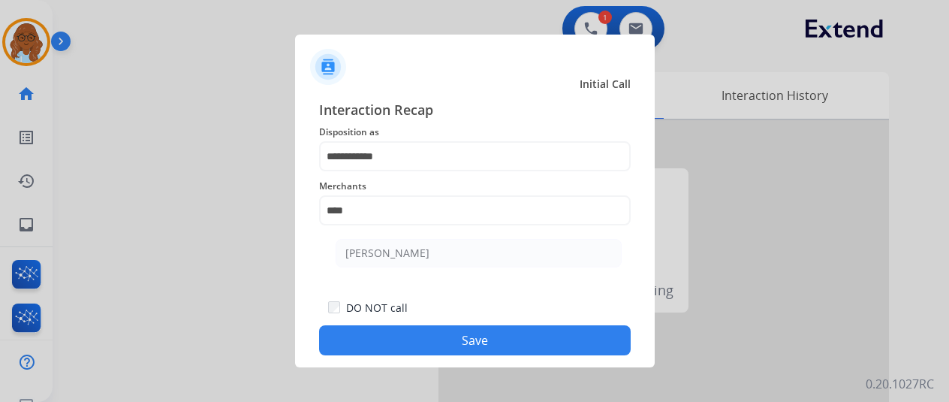
drag, startPoint x: 403, startPoint y: 242, endPoint x: 403, endPoint y: 267, distance: 24.0
click at [403, 243] on li "[PERSON_NAME]" at bounding box center [479, 253] width 286 height 29
type input "**********"
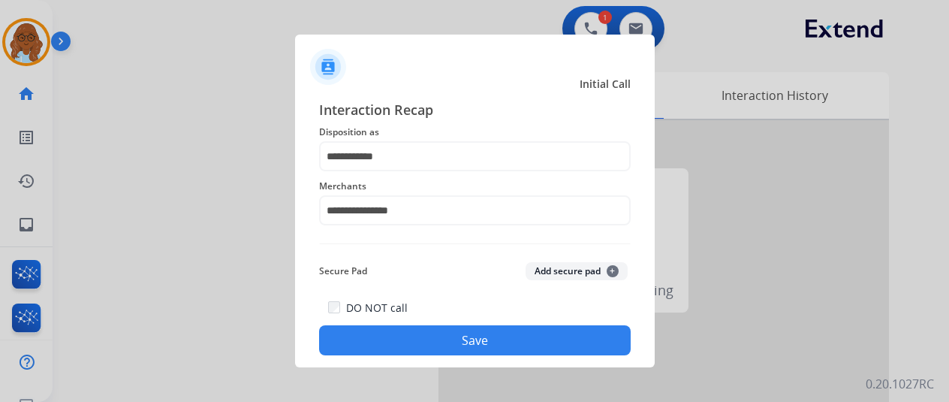
click at [435, 336] on button "Save" at bounding box center [475, 340] width 312 height 30
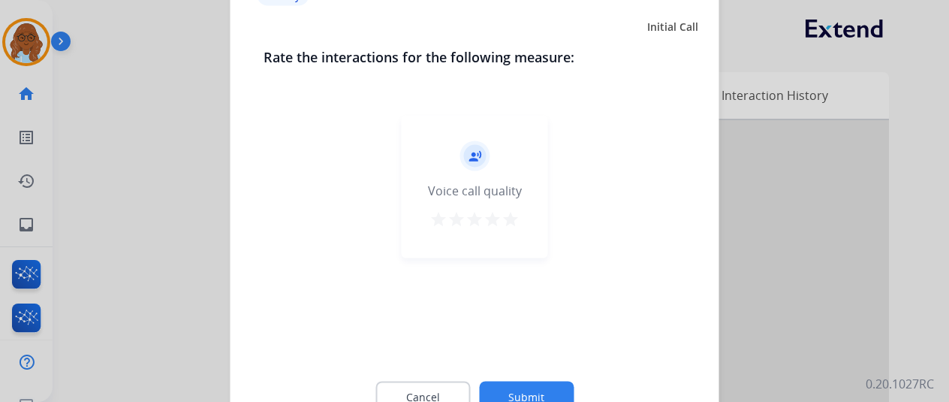
click at [507, 215] on mat-icon "star" at bounding box center [510, 218] width 18 height 18
click at [532, 379] on div "Cancel Submit" at bounding box center [475, 397] width 423 height 68
click at [541, 388] on button "Submit" at bounding box center [526, 397] width 95 height 32
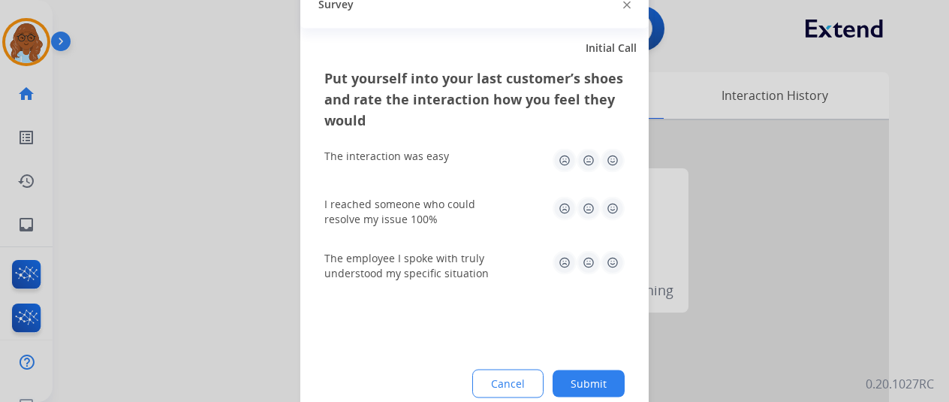
click at [617, 155] on img at bounding box center [613, 160] width 24 height 24
click at [611, 202] on img at bounding box center [613, 208] width 24 height 24
click at [601, 267] on img at bounding box center [613, 262] width 24 height 24
click at [596, 382] on button "Submit" at bounding box center [589, 382] width 72 height 27
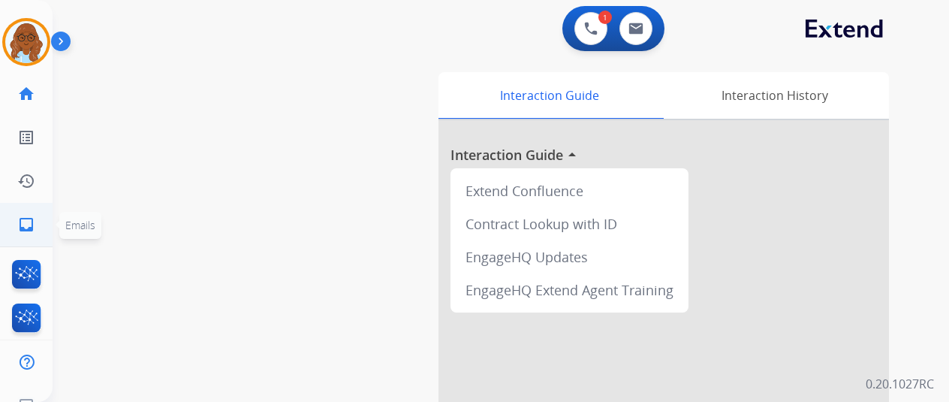
click at [11, 228] on link "inbox Emails" at bounding box center [26, 224] width 42 height 42
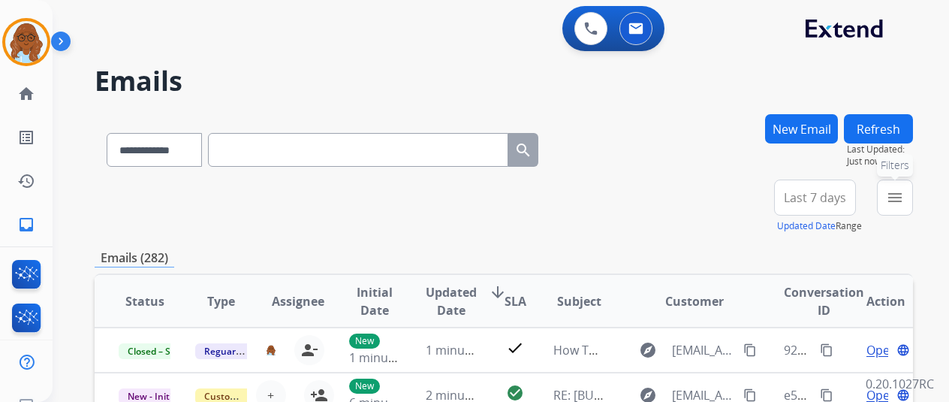
click at [913, 202] on button "menu Filters" at bounding box center [895, 197] width 36 height 36
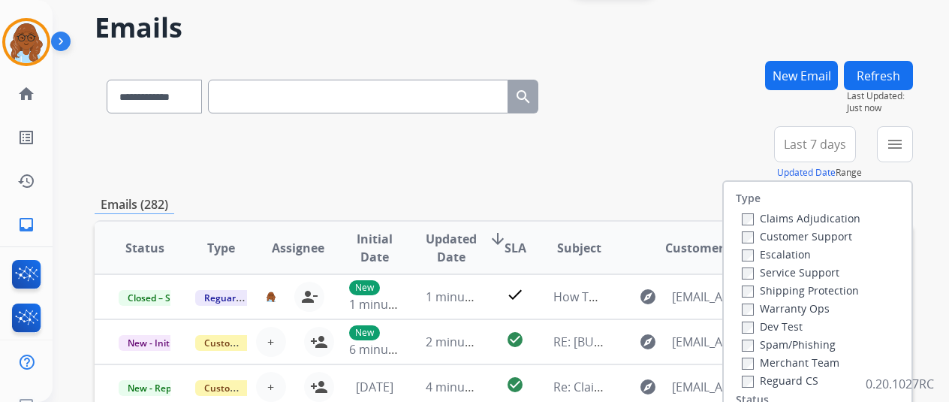
scroll to position [75, 0]
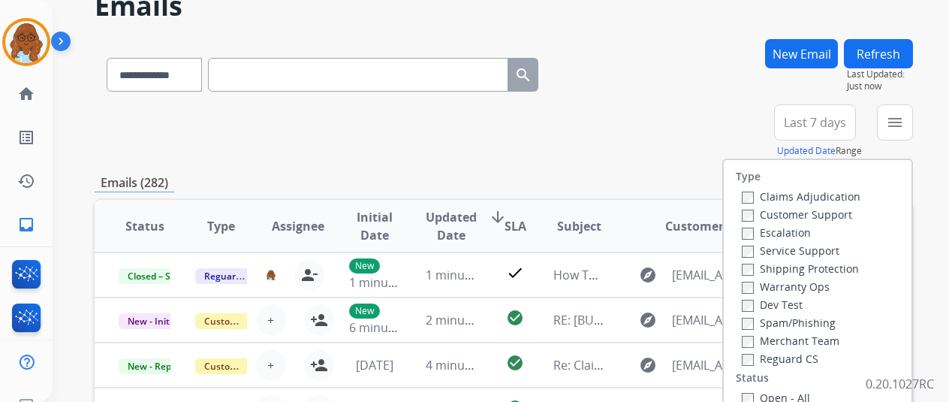
click at [777, 207] on label "Customer Support" at bounding box center [797, 214] width 110 height 14
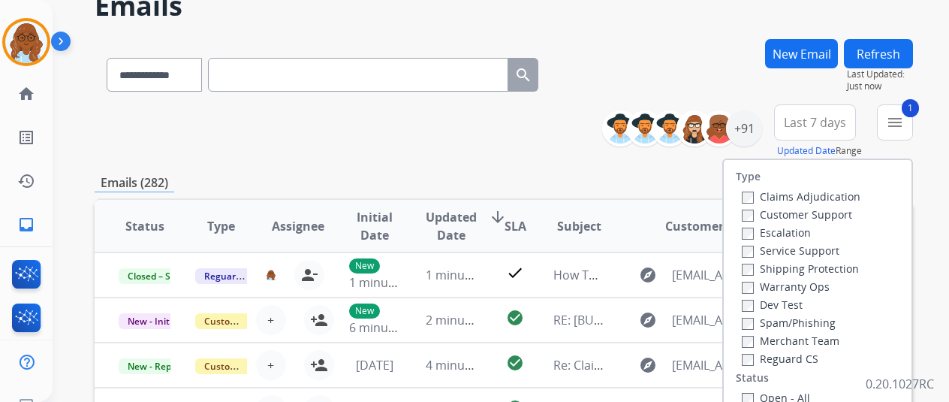
click at [788, 262] on label "Shipping Protection" at bounding box center [800, 268] width 117 height 14
click at [770, 359] on label "Reguard CS" at bounding box center [780, 358] width 77 height 14
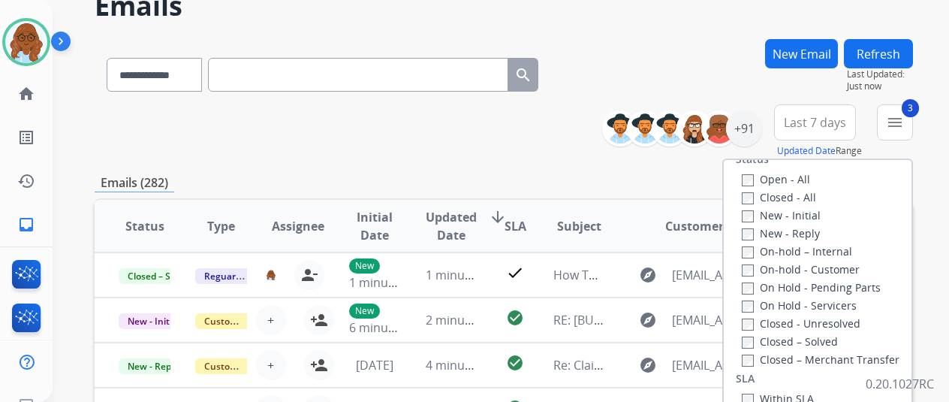
scroll to position [225, 0]
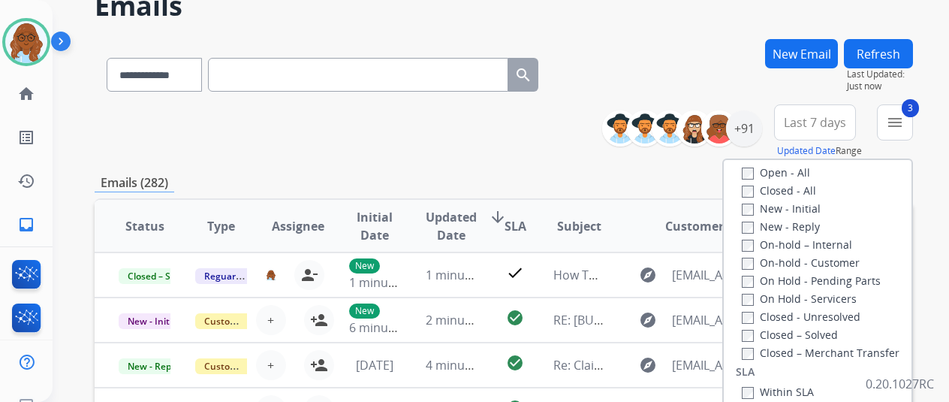
click at [782, 175] on label "Open - All" at bounding box center [776, 172] width 68 height 14
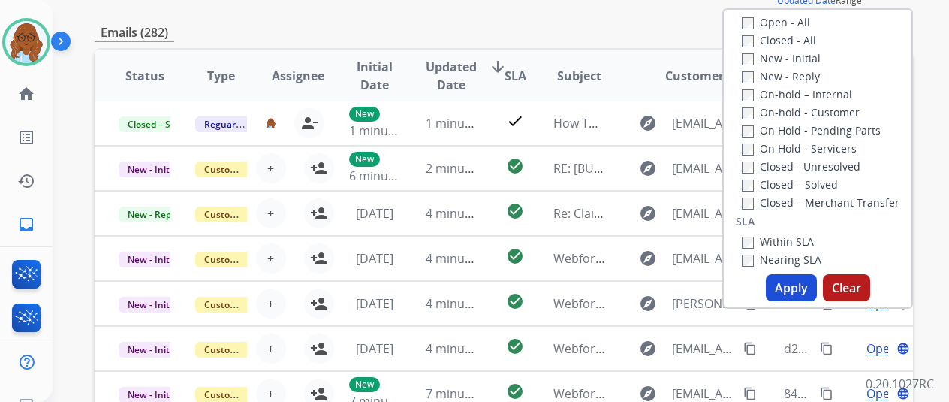
click at [790, 285] on button "Apply" at bounding box center [791, 287] width 51 height 27
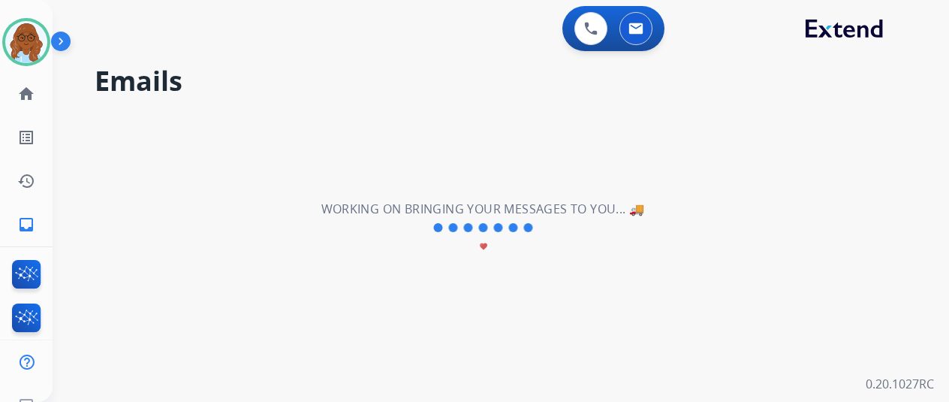
scroll to position [0, 0]
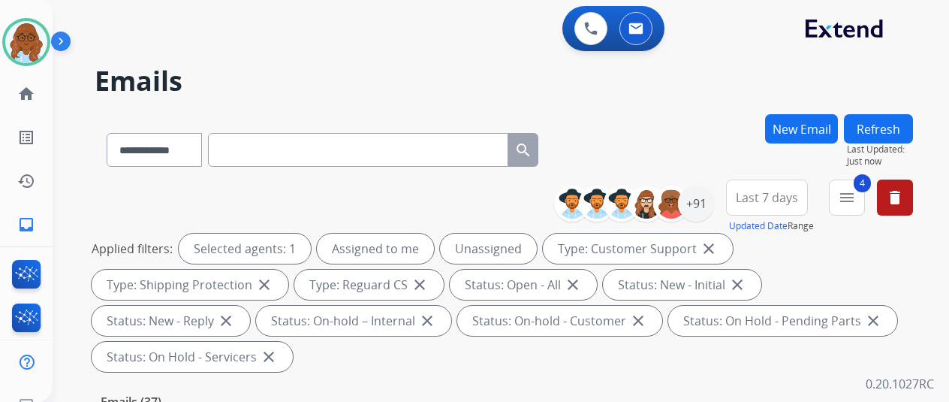
click at [782, 196] on span "Last 7 days" at bounding box center [767, 197] width 62 height 6
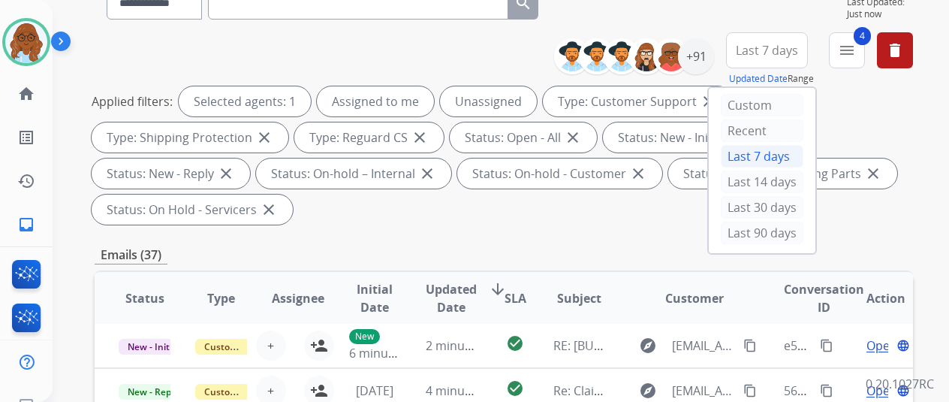
scroll to position [150, 0]
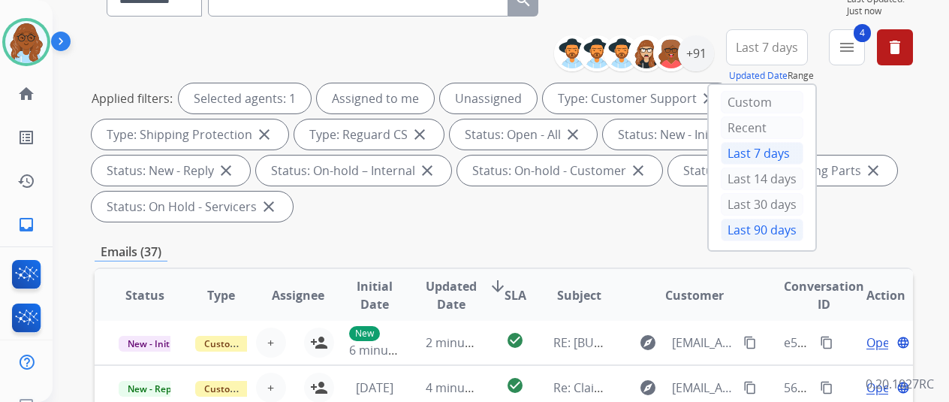
click at [767, 230] on div "Last 90 days" at bounding box center [762, 229] width 83 height 23
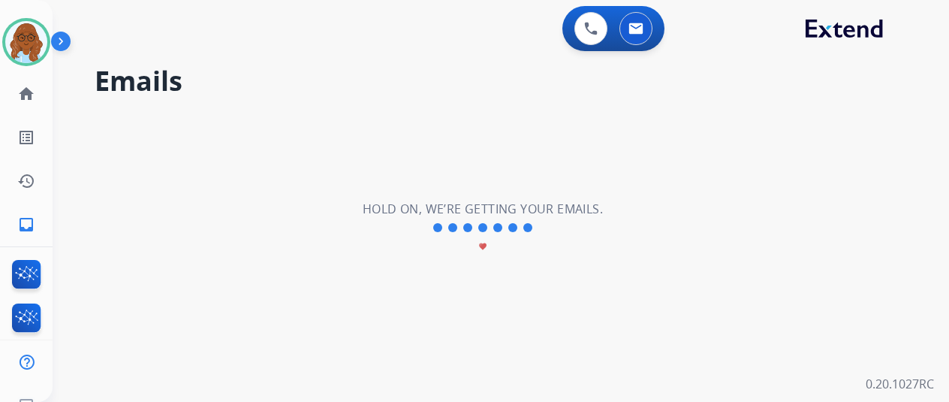
scroll to position [0, 0]
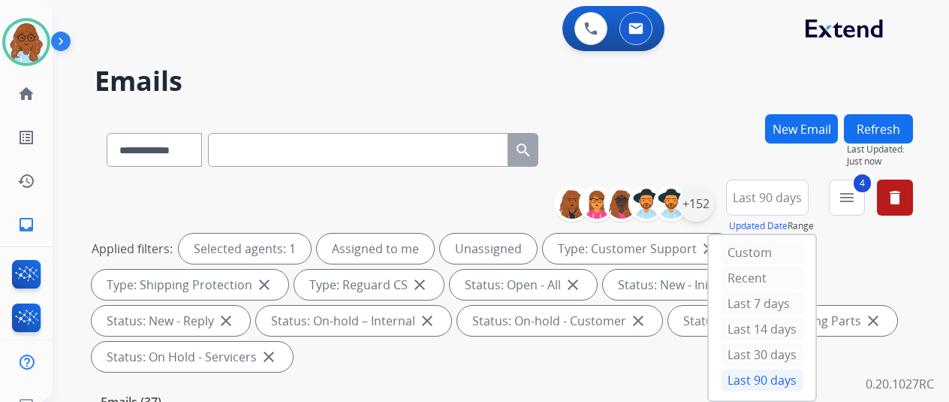
click at [713, 209] on div "+152" at bounding box center [696, 203] width 36 height 36
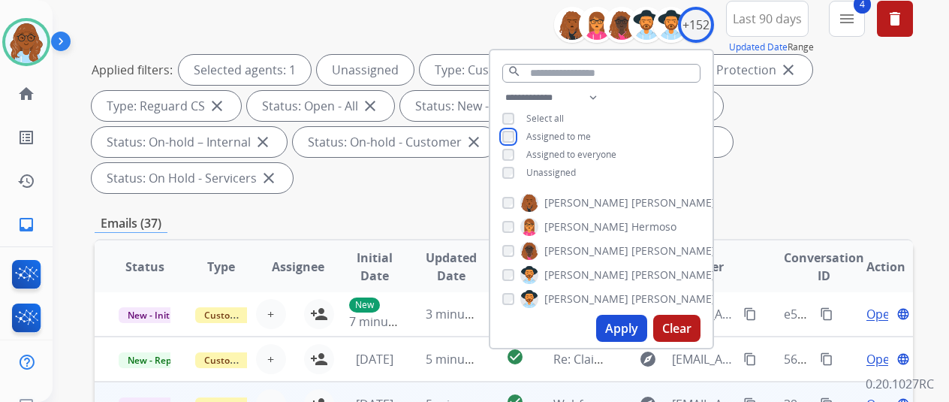
scroll to position [225, 0]
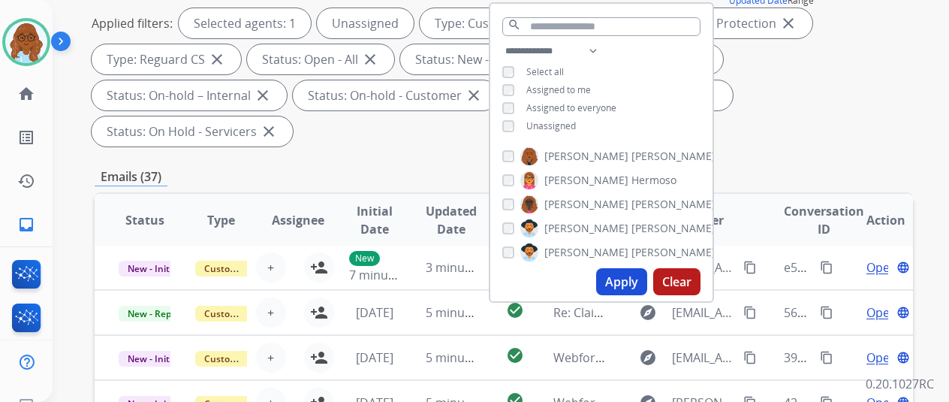
click at [640, 286] on button "Apply" at bounding box center [621, 281] width 51 height 27
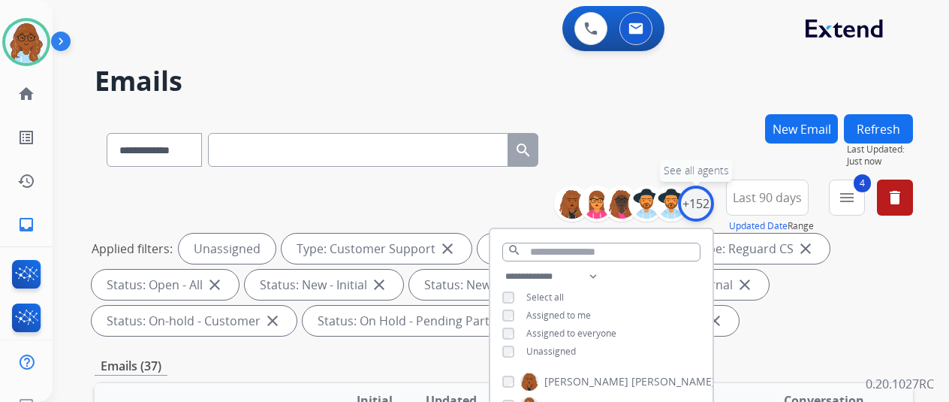
click at [714, 202] on div "+152" at bounding box center [696, 203] width 36 height 36
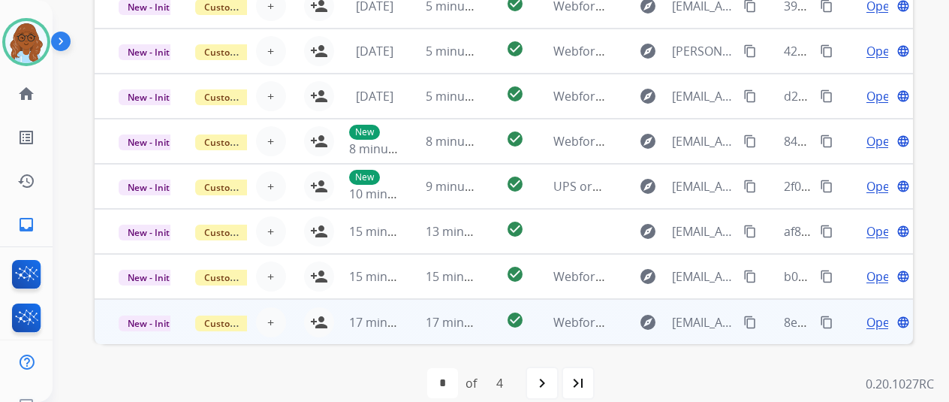
scroll to position [548, 0]
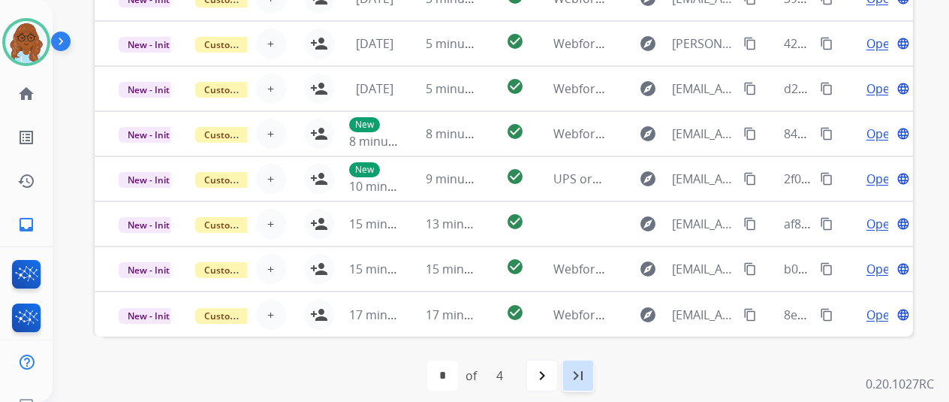
click at [583, 371] on mat-icon "last_page" at bounding box center [578, 375] width 18 height 18
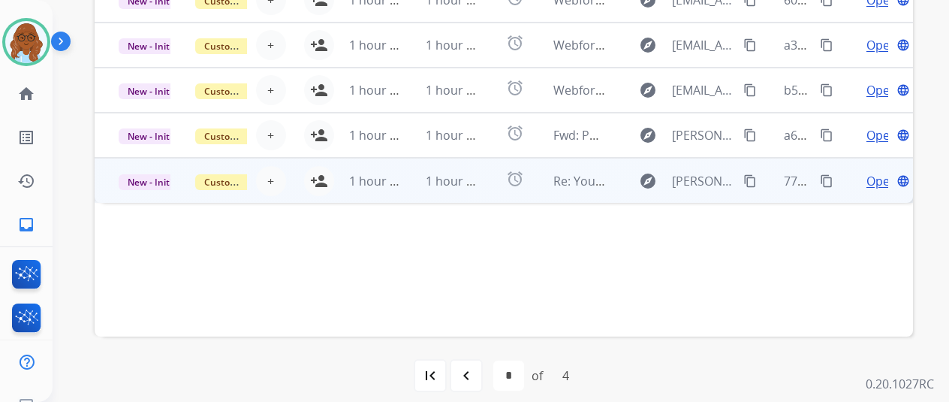
click at [845, 185] on td "Open language" at bounding box center [874, 180] width 77 height 45
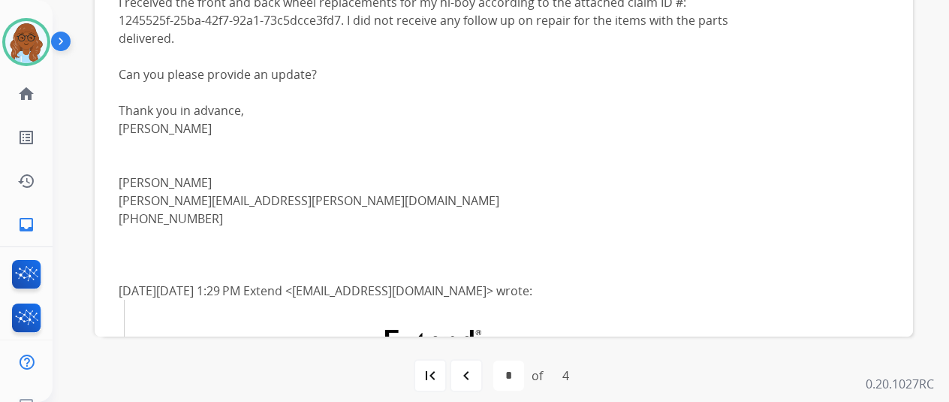
scroll to position [45, 0]
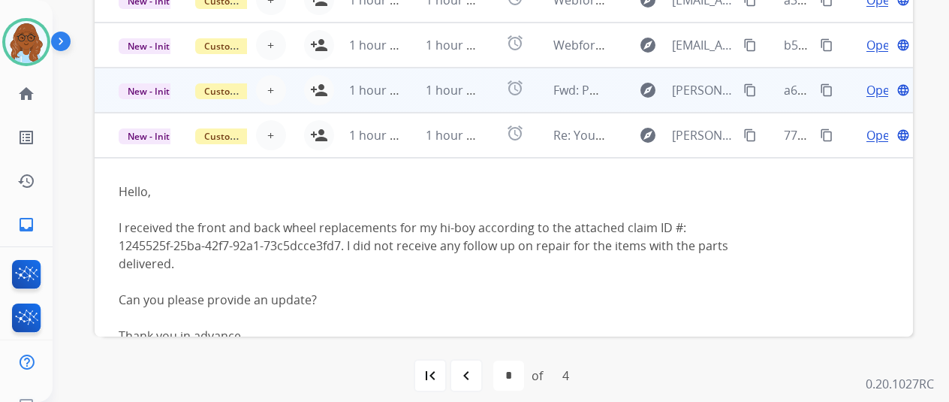
click at [850, 99] on td "Open language" at bounding box center [874, 90] width 77 height 45
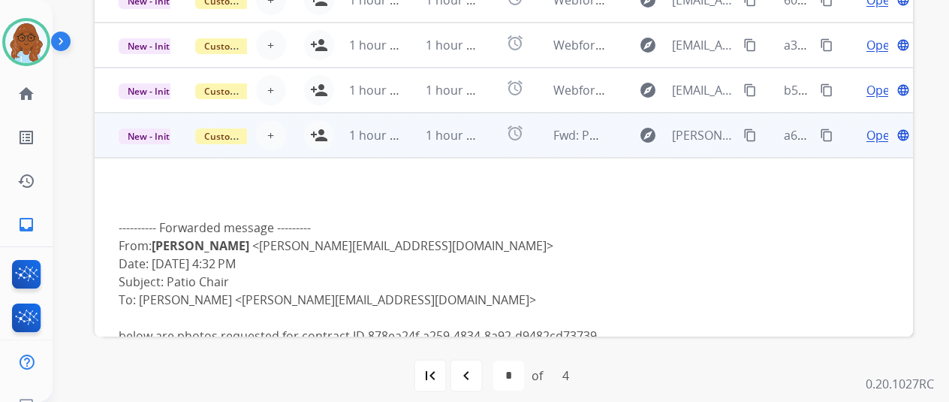
scroll to position [0, 0]
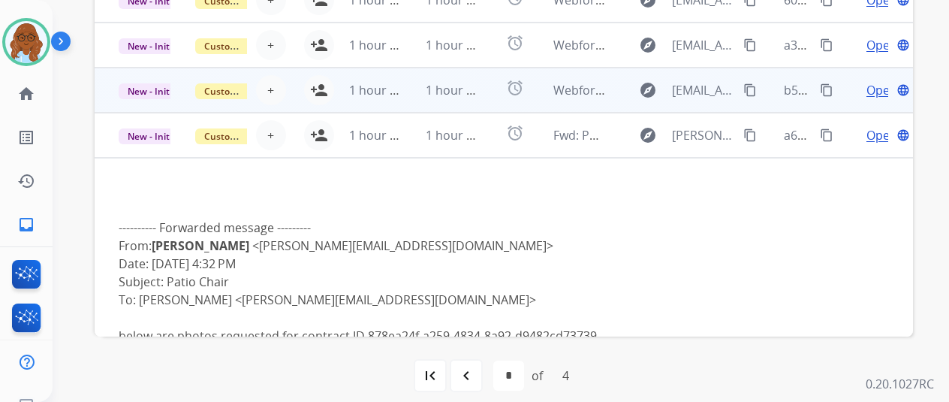
click at [848, 99] on td "Open language" at bounding box center [874, 90] width 77 height 45
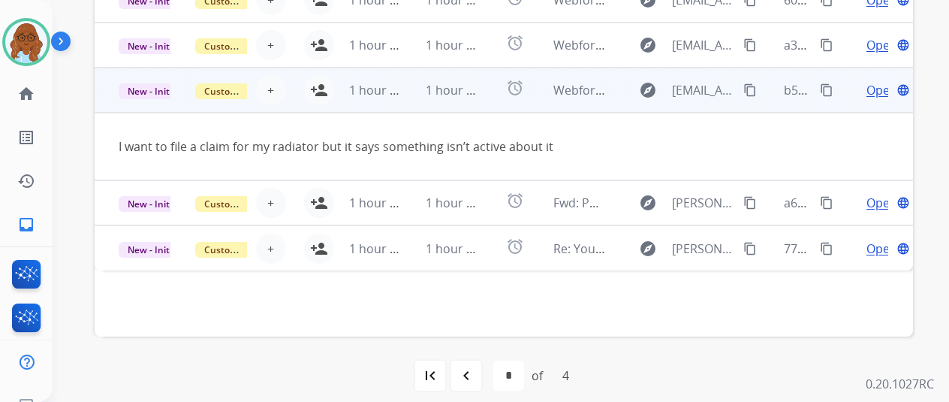
click at [745, 91] on mat-icon "content_copy" at bounding box center [750, 90] width 14 height 14
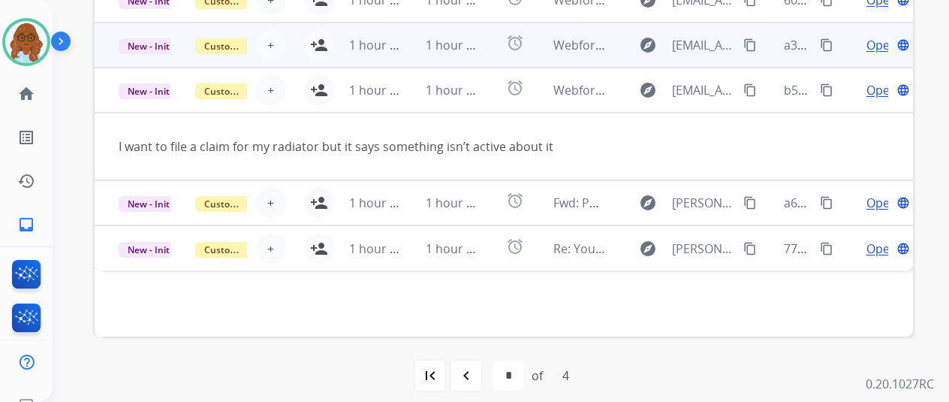
click at [847, 54] on td "Open language" at bounding box center [874, 45] width 77 height 45
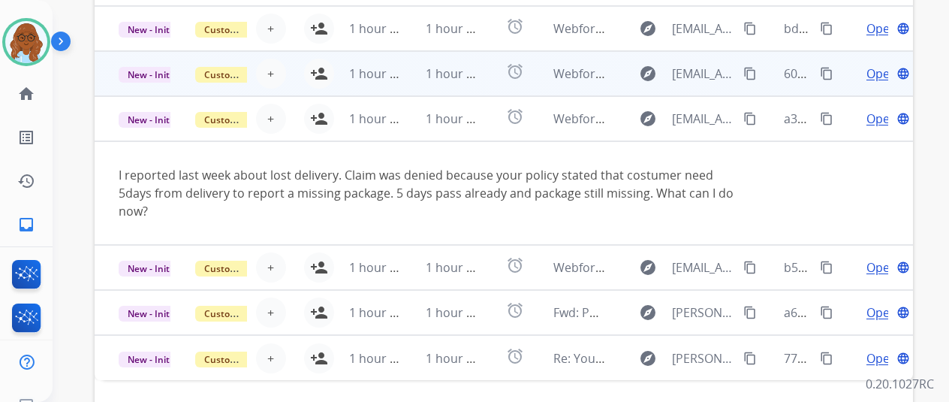
scroll to position [398, 0]
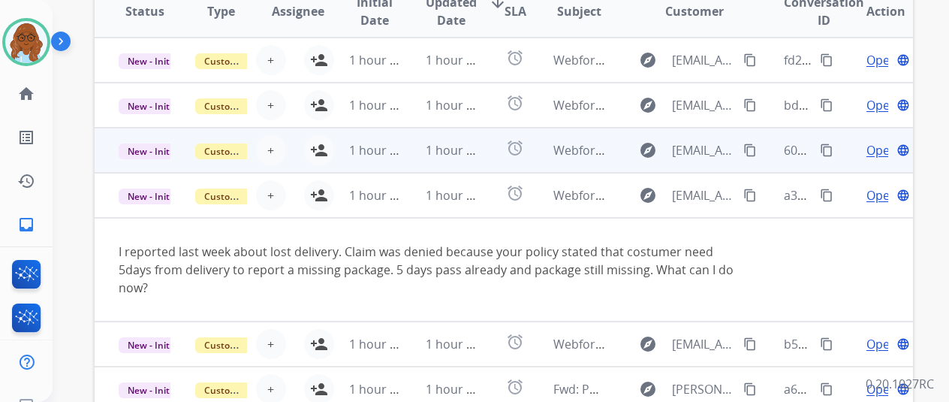
click at [843, 149] on td "Open language" at bounding box center [874, 150] width 77 height 45
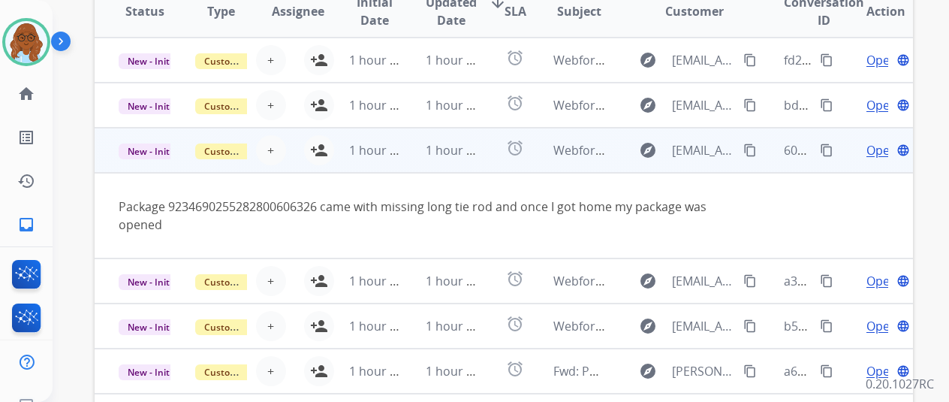
click at [745, 148] on mat-icon "content_copy" at bounding box center [750, 150] width 14 height 14
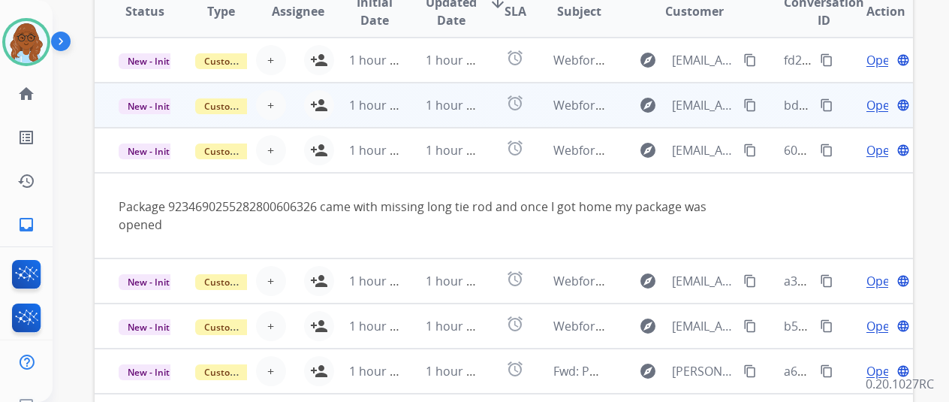
click at [846, 113] on td "Open language" at bounding box center [874, 105] width 77 height 45
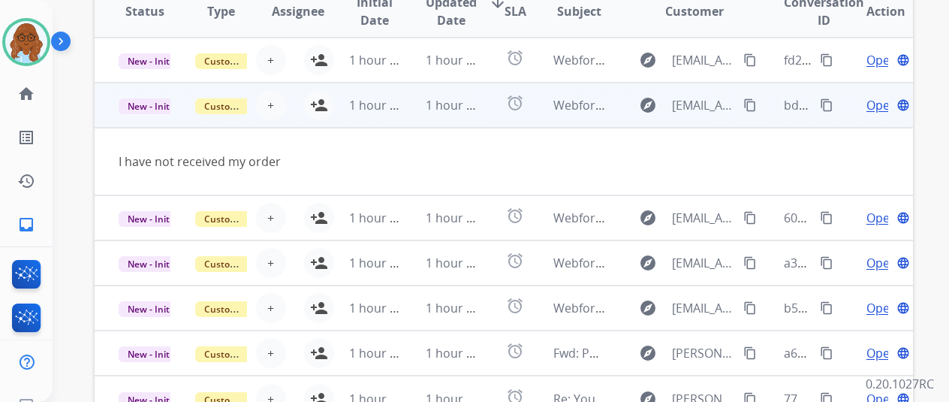
click at [754, 107] on mat-icon "content_copy" at bounding box center [750, 105] width 14 height 14
click at [327, 100] on td "1 hour ago" at bounding box center [363, 105] width 77 height 45
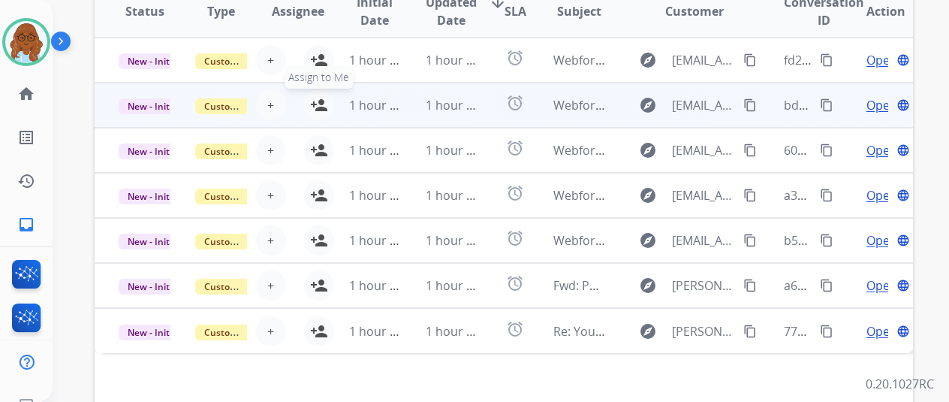
click at [324, 104] on mat-icon "person_add" at bounding box center [319, 105] width 18 height 18
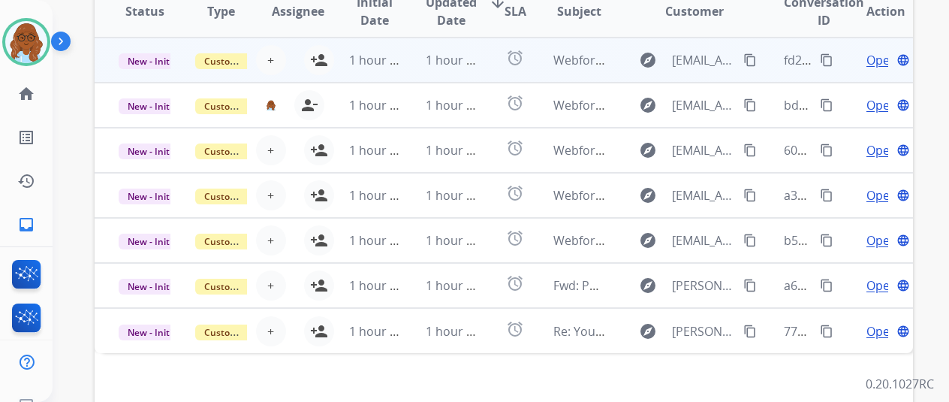
click at [852, 65] on td "Open language" at bounding box center [874, 60] width 77 height 45
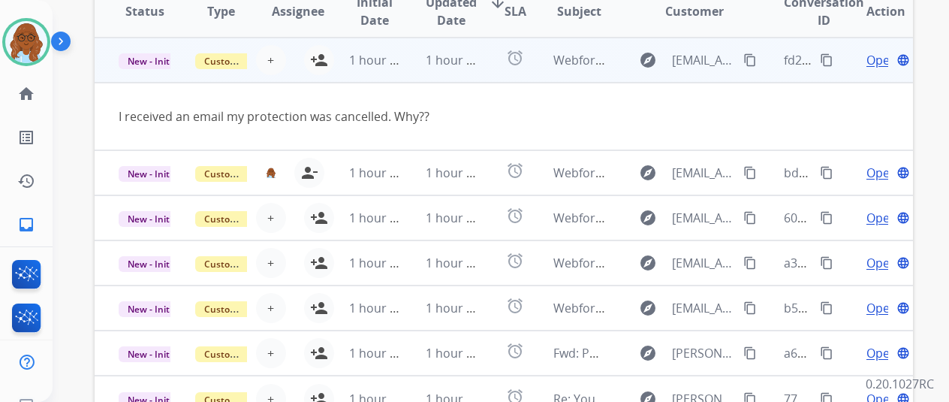
click at [749, 61] on mat-icon "content_copy" at bounding box center [750, 60] width 14 height 14
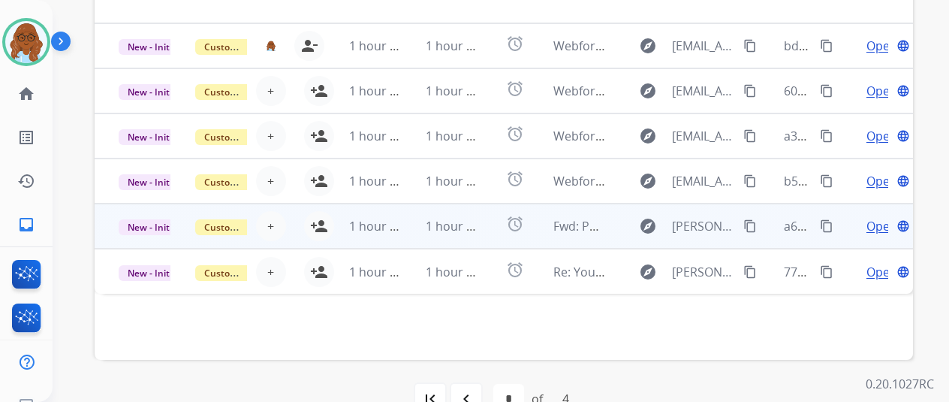
scroll to position [548, 0]
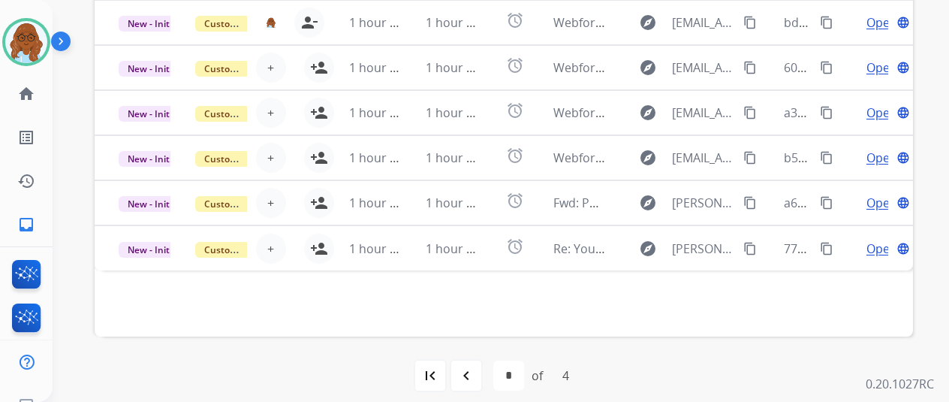
click at [469, 367] on mat-icon "navigate_before" at bounding box center [466, 375] width 18 height 18
select select "*"
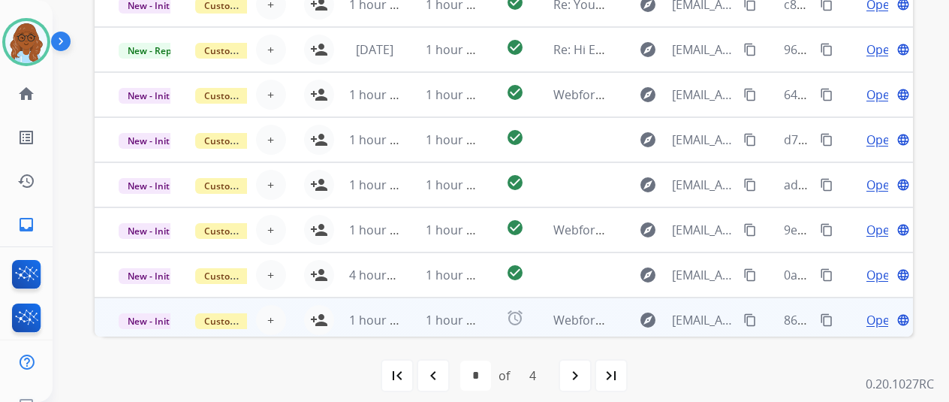
click at [845, 325] on td "Open language" at bounding box center [874, 319] width 77 height 45
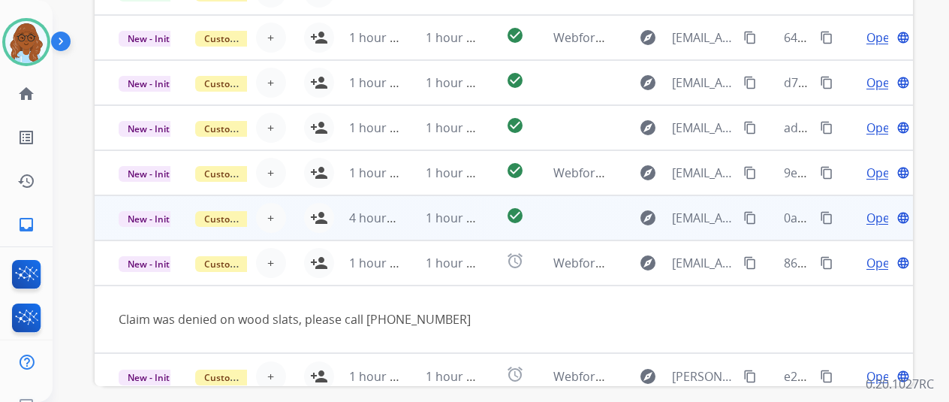
scroll to position [69, 0]
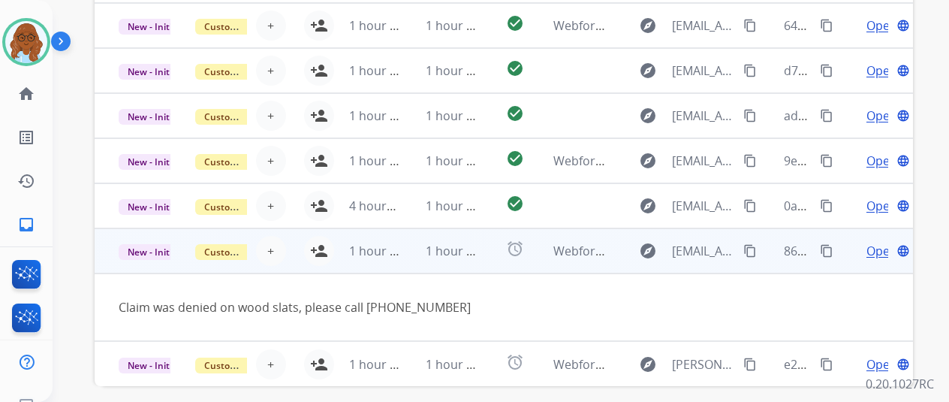
click at [752, 251] on mat-icon "content_copy" at bounding box center [750, 251] width 14 height 14
click at [321, 254] on mat-icon "person_add" at bounding box center [319, 251] width 18 height 18
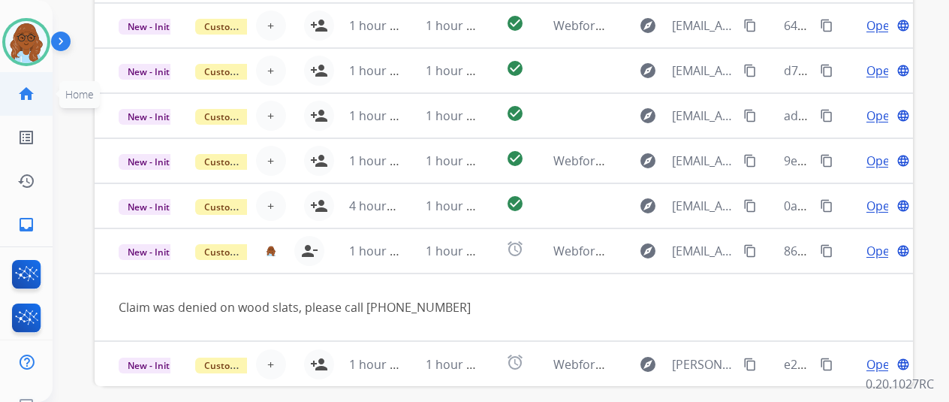
click at [33, 84] on link "home Home" at bounding box center [26, 94] width 42 height 42
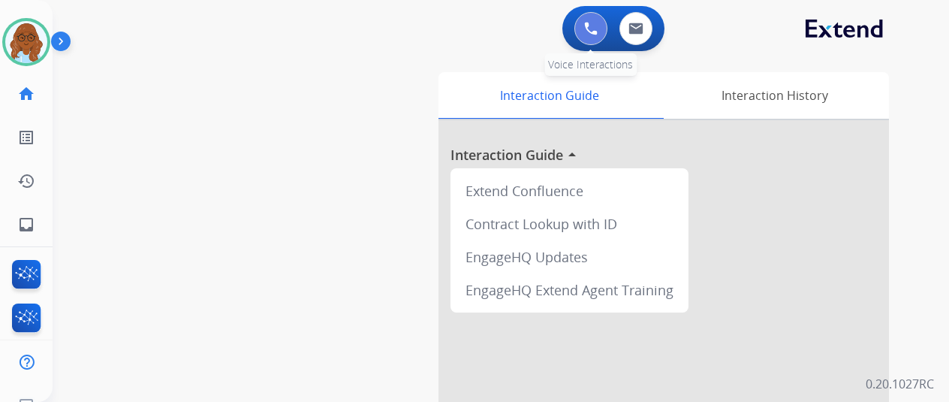
click at [586, 36] on button at bounding box center [590, 28] width 33 height 33
click at [598, 34] on img at bounding box center [591, 29] width 14 height 14
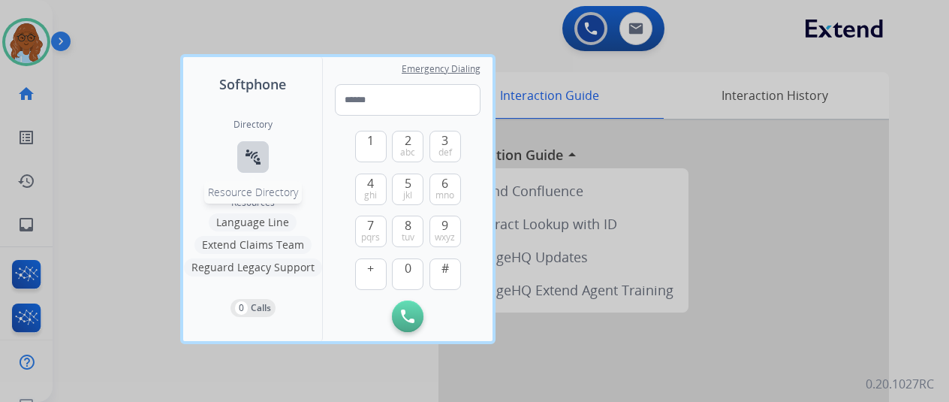
click at [262, 146] on button "connect_without_contact Resource Directory" at bounding box center [253, 157] width 32 height 32
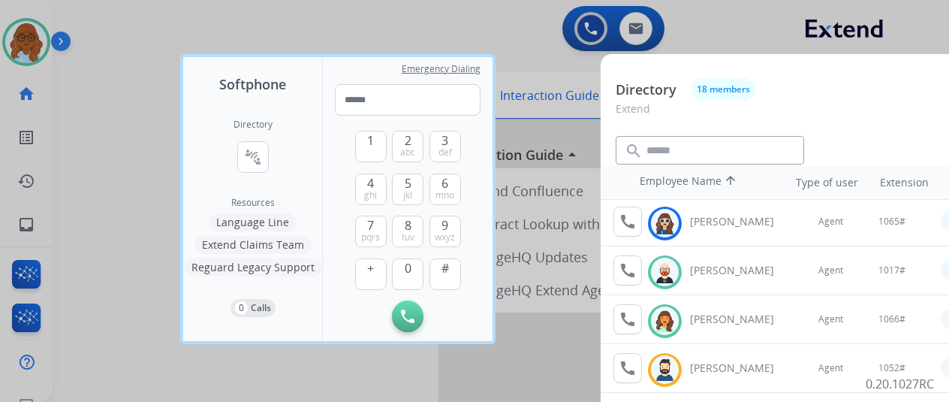
scroll to position [117, 0]
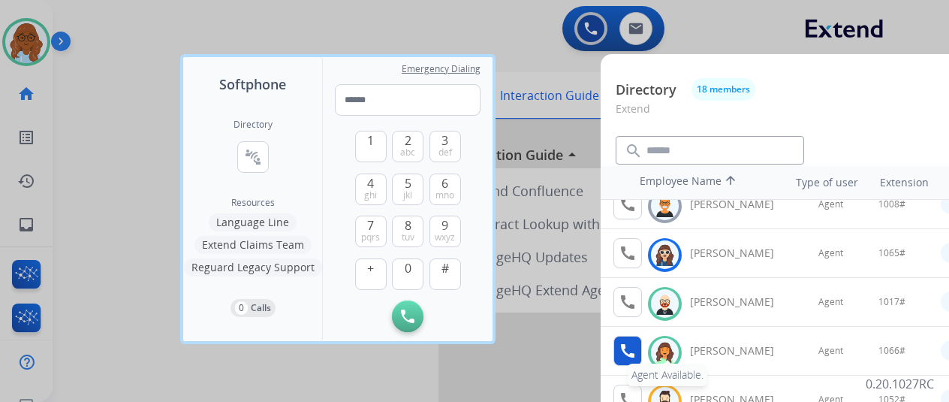
click at [637, 351] on button "call Agent Available." at bounding box center [627, 351] width 29 height 30
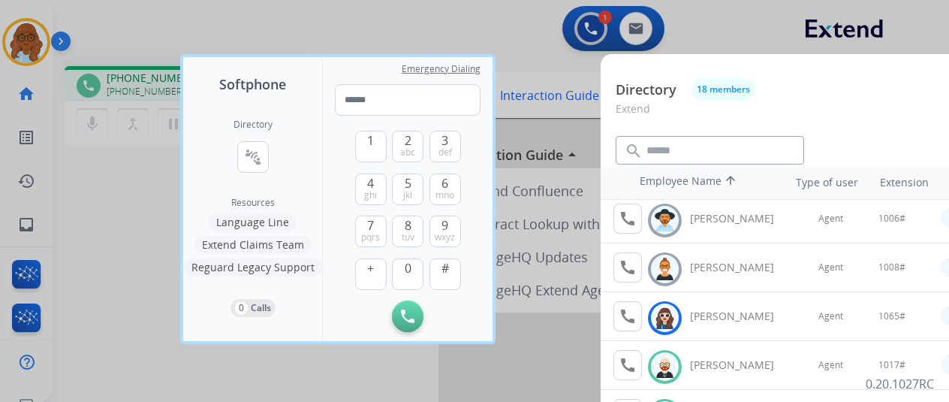
scroll to position [150, 0]
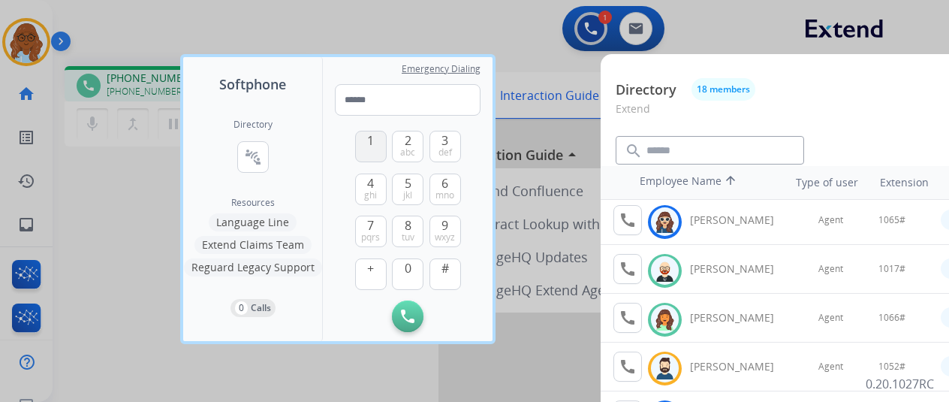
click at [361, 140] on button "1" at bounding box center [371, 147] width 32 height 32
click at [411, 264] on button "0" at bounding box center [408, 274] width 32 height 32
click at [435, 192] on span "mno" at bounding box center [444, 195] width 19 height 12
click at [453, 260] on button "#" at bounding box center [445, 274] width 32 height 32
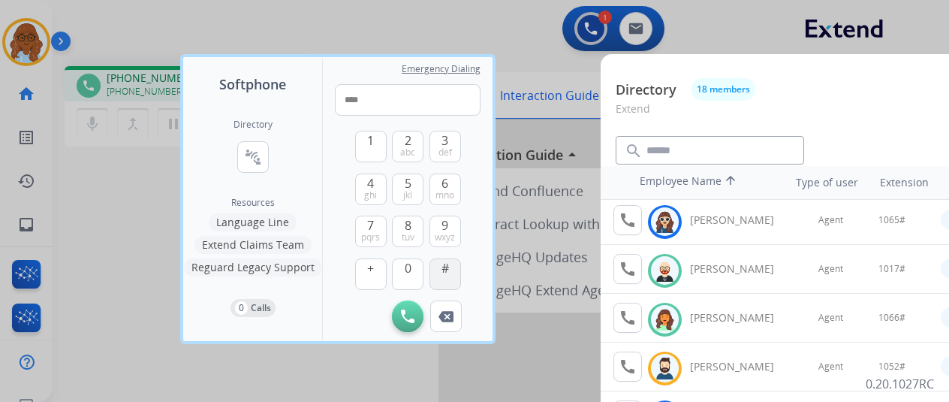
type input "*****"
click at [167, 215] on div at bounding box center [474, 201] width 949 height 402
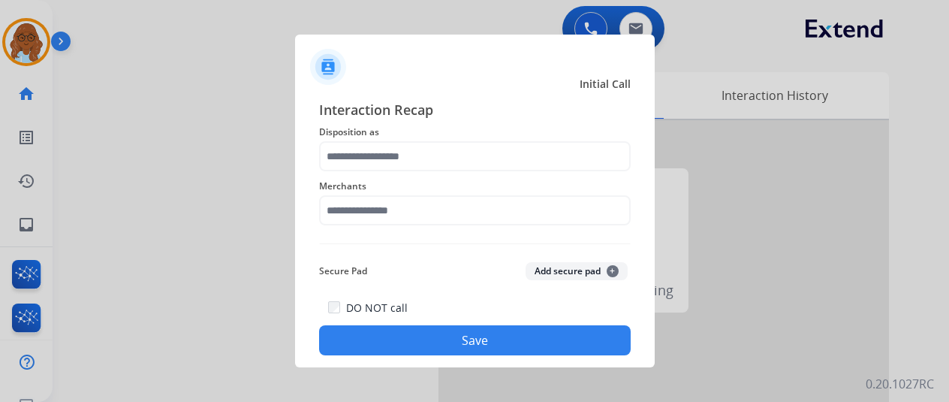
drag, startPoint x: 411, startPoint y: 137, endPoint x: 419, endPoint y: 140, distance: 7.8
click at [412, 137] on span "Disposition as" at bounding box center [475, 132] width 312 height 18
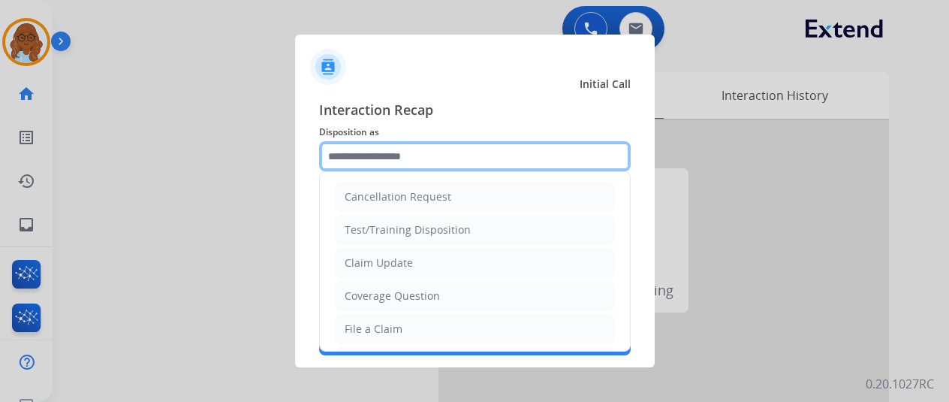
click at [425, 146] on input "text" at bounding box center [475, 156] width 312 height 30
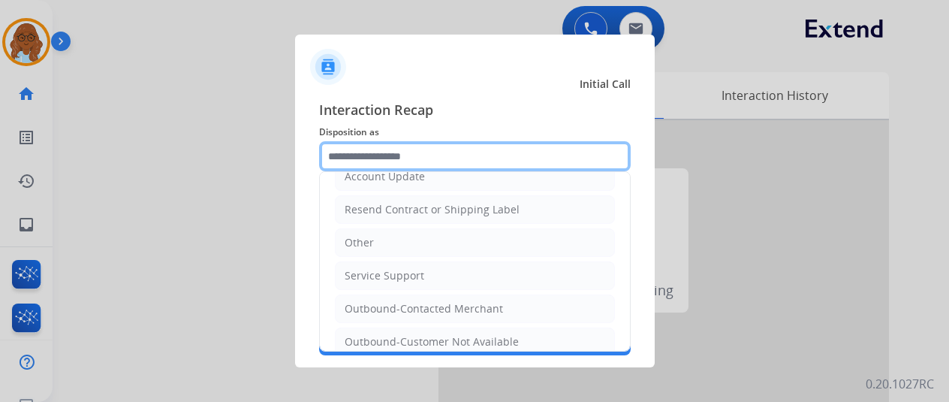
scroll to position [293, 0]
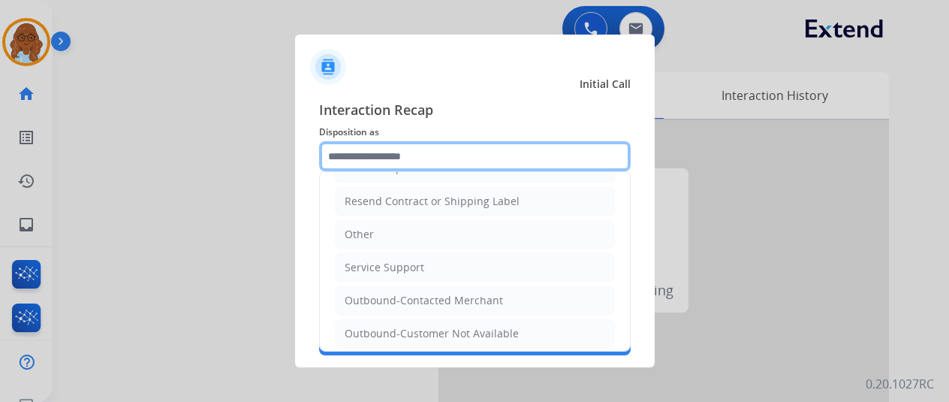
click at [391, 158] on input "text" at bounding box center [475, 156] width 312 height 30
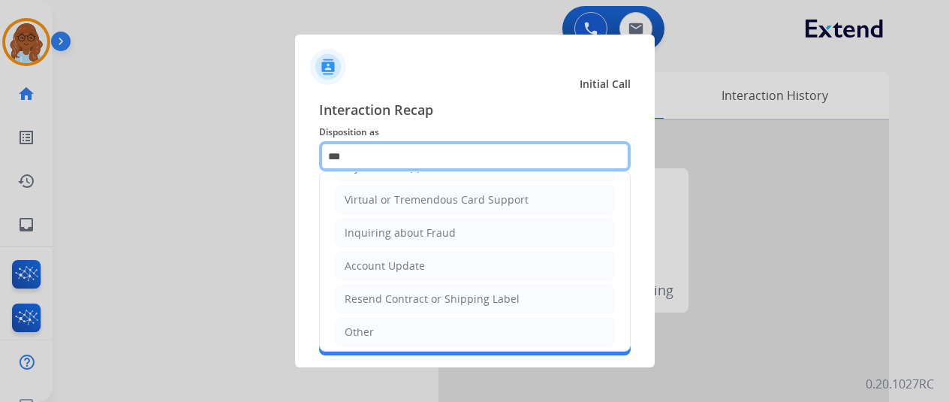
scroll to position [0, 0]
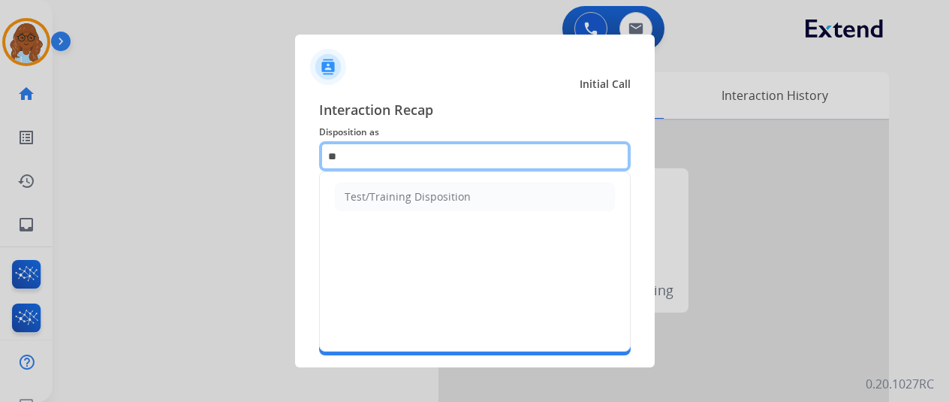
type input "*"
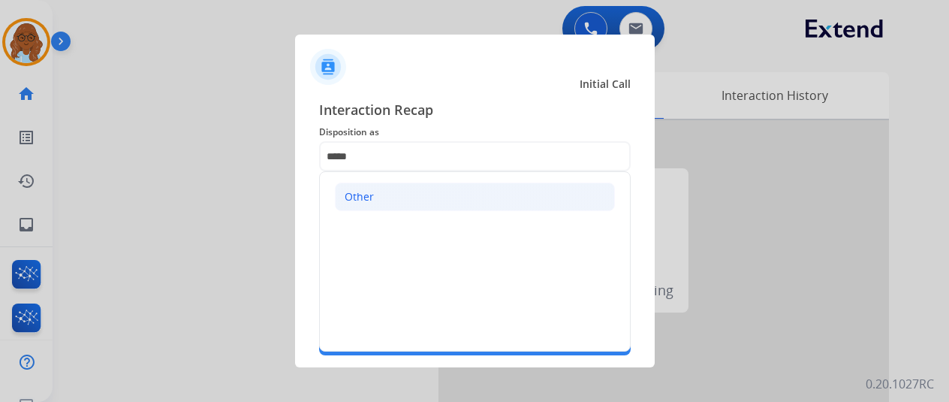
click at [390, 192] on li "Other" at bounding box center [475, 196] width 280 height 29
type input "*****"
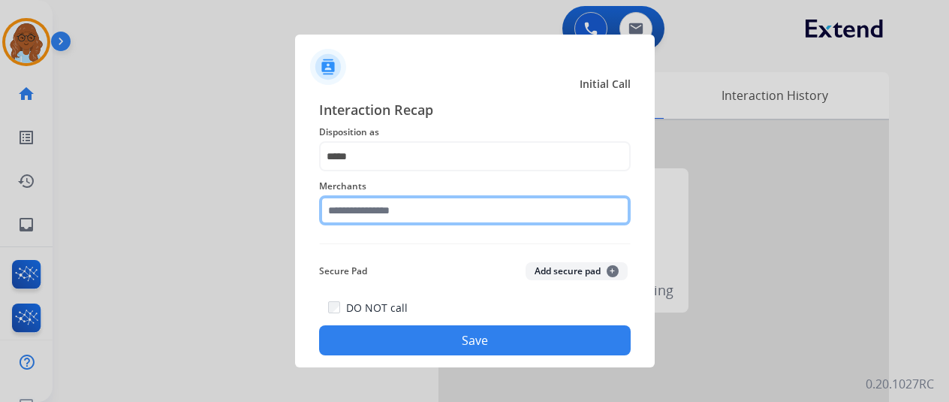
click at [397, 217] on input "text" at bounding box center [475, 210] width 312 height 30
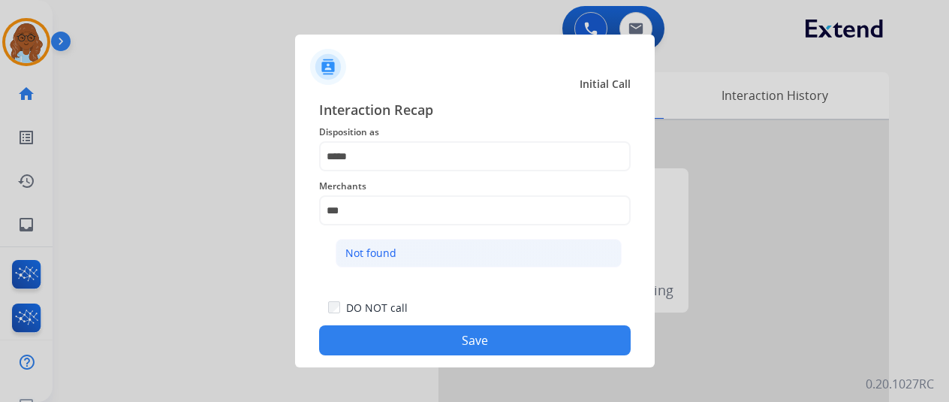
click at [405, 245] on li "Not found" at bounding box center [479, 253] width 286 height 29
type input "*********"
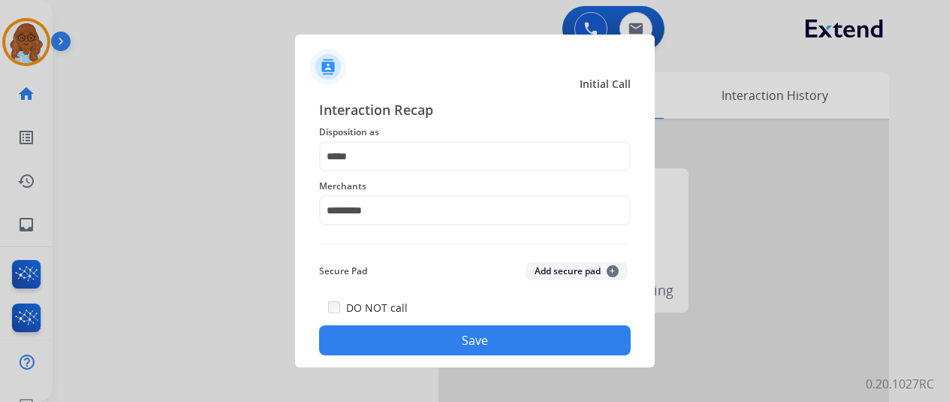
click at [467, 328] on button "Save" at bounding box center [475, 340] width 312 height 30
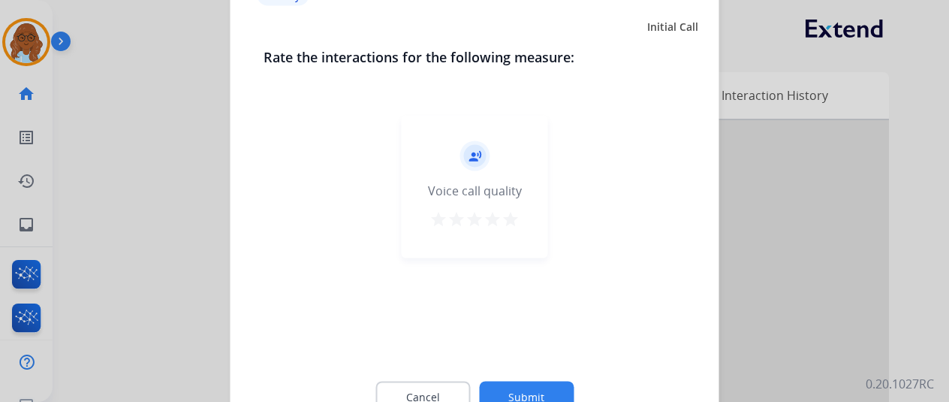
click at [521, 217] on div "record_voice_over Voice call quality star star star star star" at bounding box center [475, 186] width 146 height 143
click at [503, 218] on mat-icon "star" at bounding box center [510, 218] width 18 height 18
drag, startPoint x: 513, startPoint y: 392, endPoint x: 568, endPoint y: 309, distance: 99.7
click at [514, 392] on button "Submit" at bounding box center [526, 397] width 95 height 32
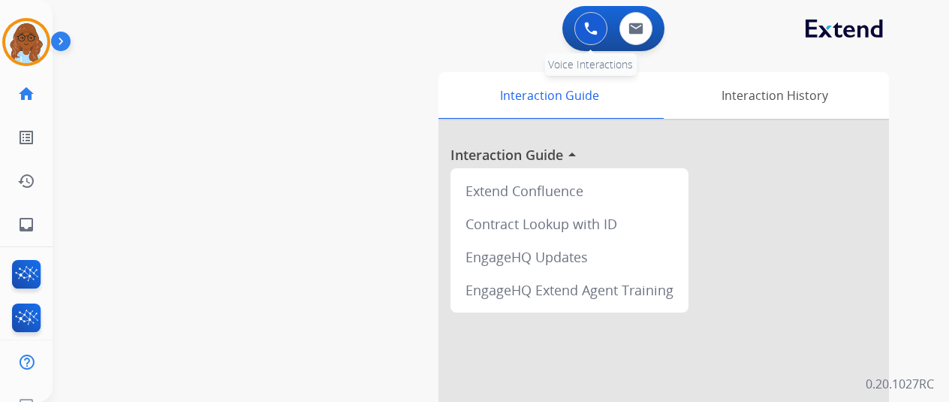
click at [585, 29] on button at bounding box center [590, 28] width 33 height 33
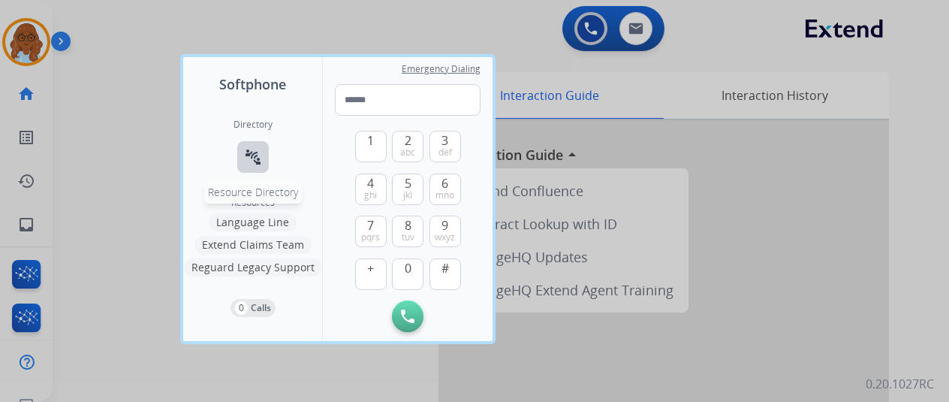
click at [257, 152] on mat-icon "connect_without_contact" at bounding box center [253, 157] width 18 height 18
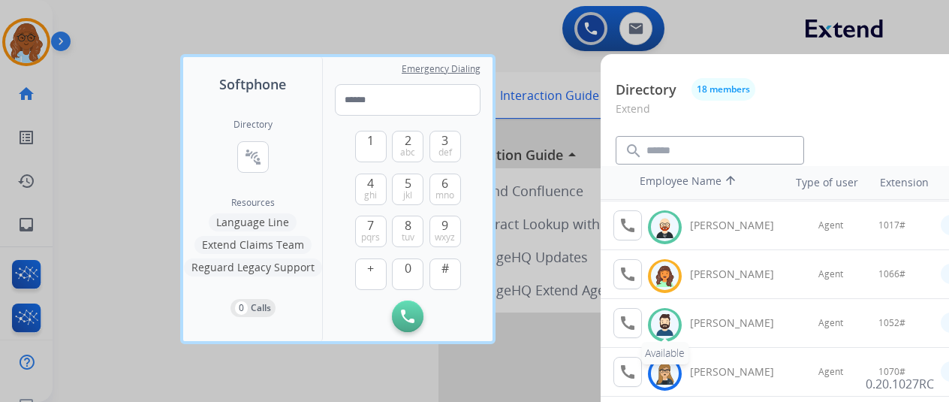
scroll to position [150, 0]
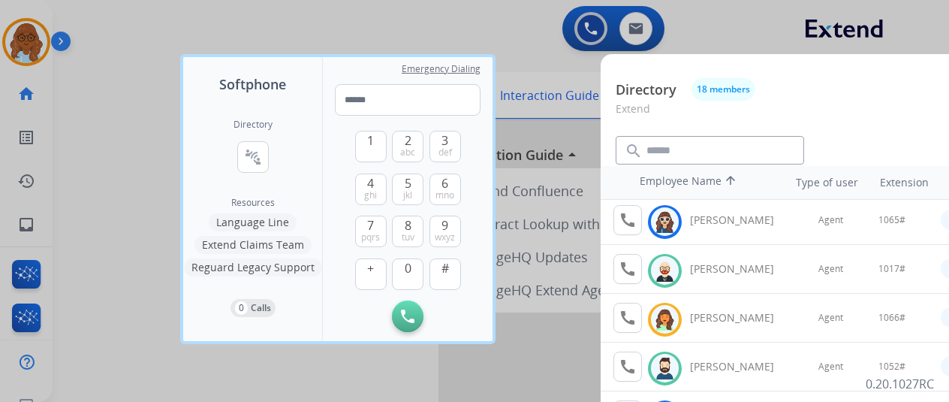
click at [155, 274] on div at bounding box center [474, 201] width 949 height 402
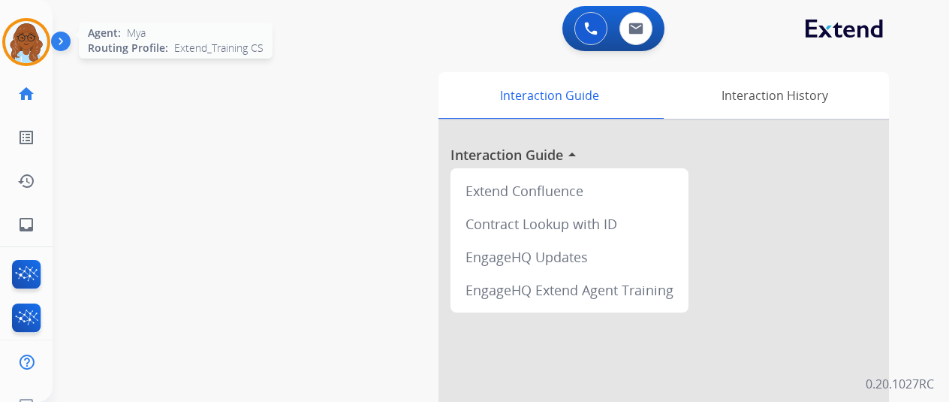
click at [34, 48] on img at bounding box center [26, 42] width 42 height 42
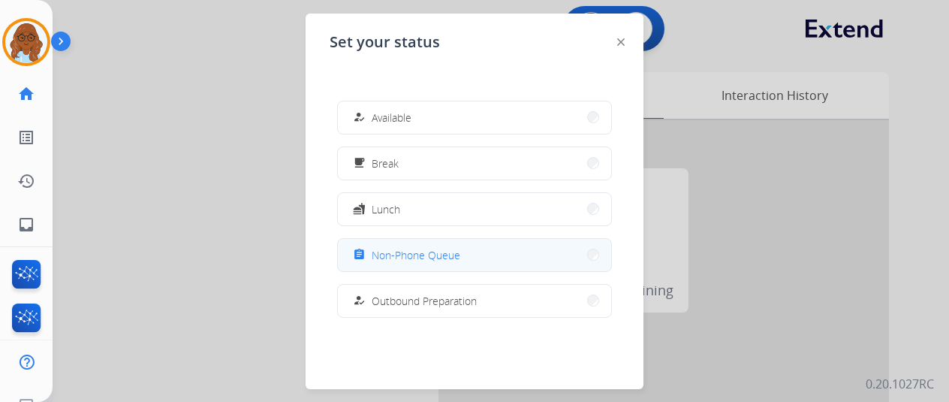
click at [398, 260] on span "Non-Phone Queue" at bounding box center [416, 255] width 89 height 16
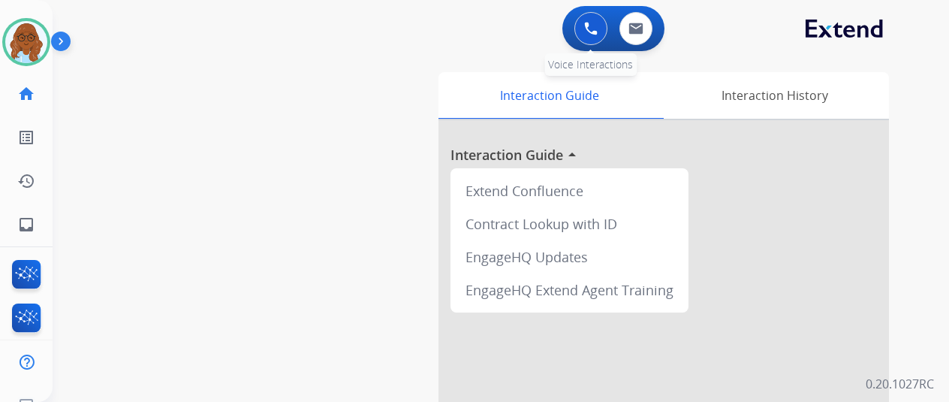
click at [580, 29] on button at bounding box center [590, 28] width 33 height 33
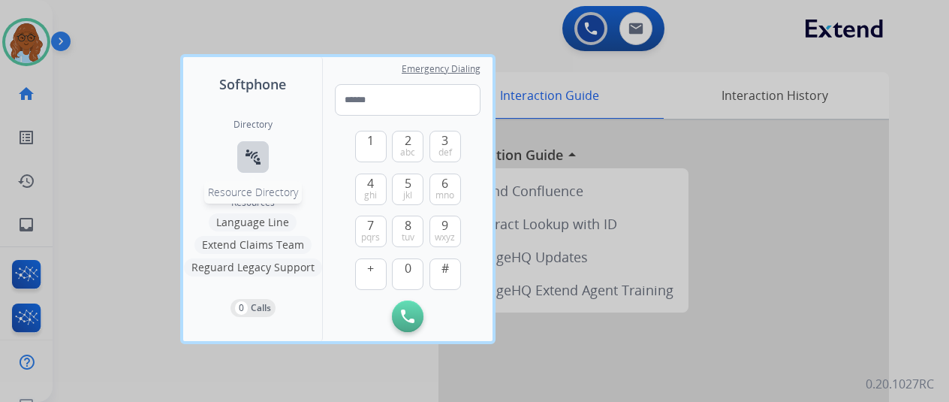
click at [236, 167] on div "Directory connect_without_contact Resource Directory" at bounding box center [252, 158] width 39 height 78
click at [263, 149] on button "connect_without_contact Resource Directory" at bounding box center [253, 157] width 32 height 32
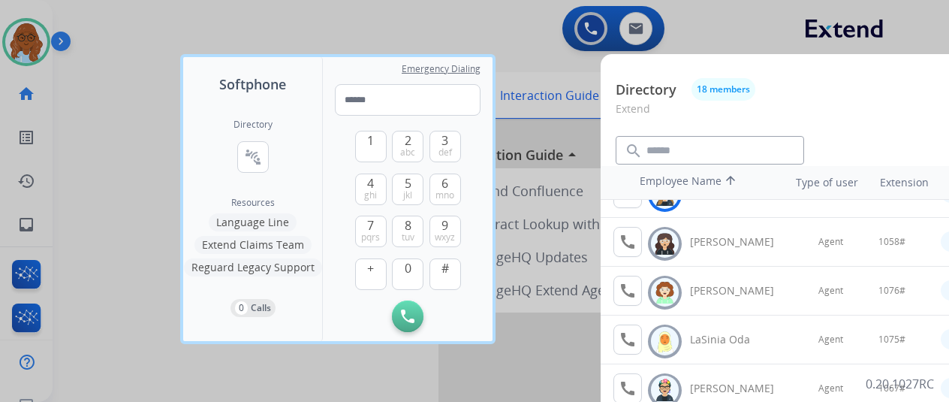
scroll to position [225, 0]
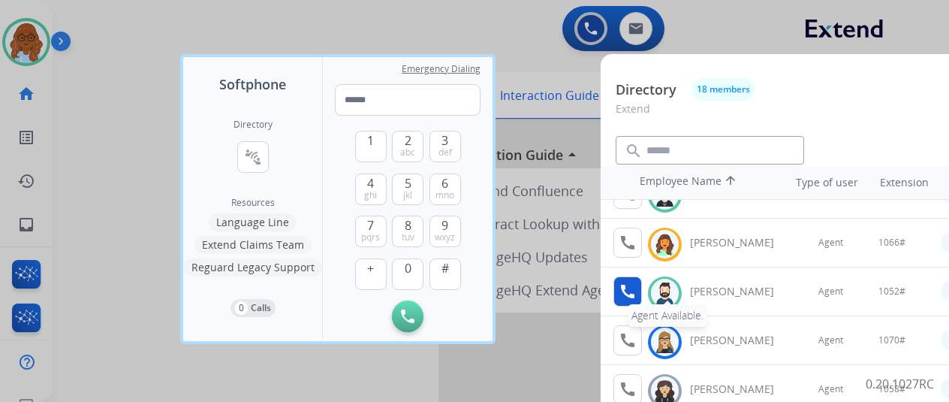
click at [633, 285] on mat-icon "call" at bounding box center [628, 291] width 18 height 18
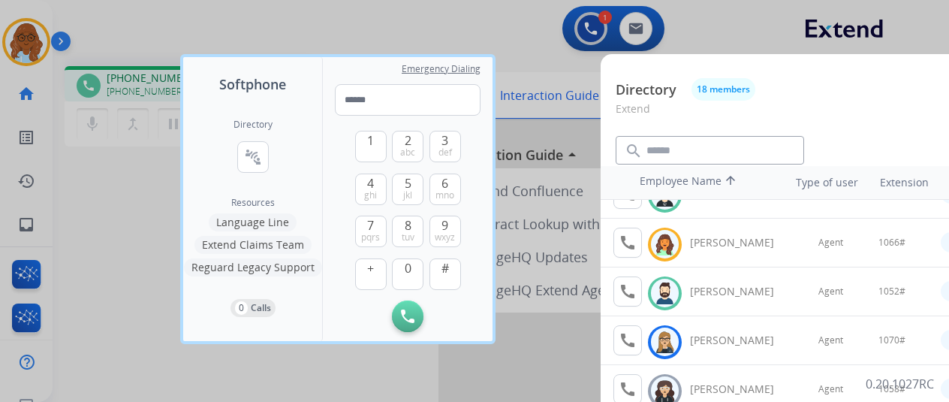
scroll to position [300, 0]
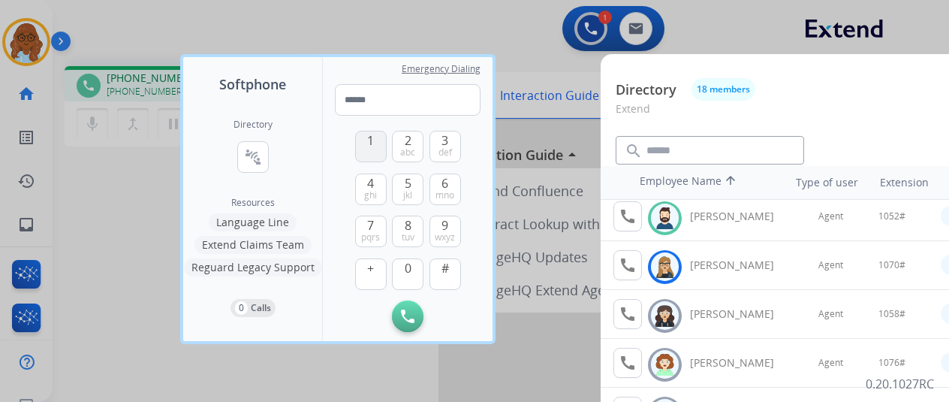
click at [378, 146] on button "1" at bounding box center [371, 147] width 32 height 32
click at [411, 254] on div "1 2 abc 3 def 4 ghi 5 jkl 6 mno 7 pqrs 8 tuv 9 wxyz + 0 #" at bounding box center [408, 208] width 106 height 185
click at [407, 264] on span "0" at bounding box center [408, 268] width 7 height 18
click at [407, 187] on span "5" at bounding box center [408, 183] width 7 height 18
click at [408, 145] on span "2" at bounding box center [408, 140] width 7 height 18
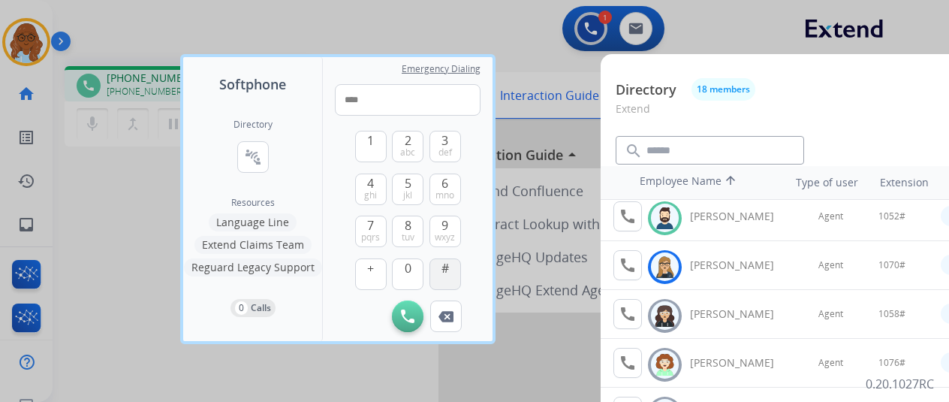
click at [443, 264] on span "#" at bounding box center [445, 268] width 8 height 18
type input "*****"
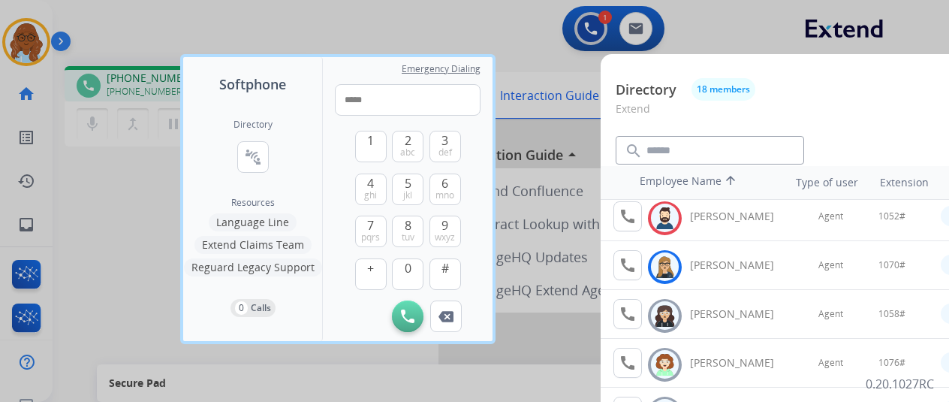
scroll to position [225, 0]
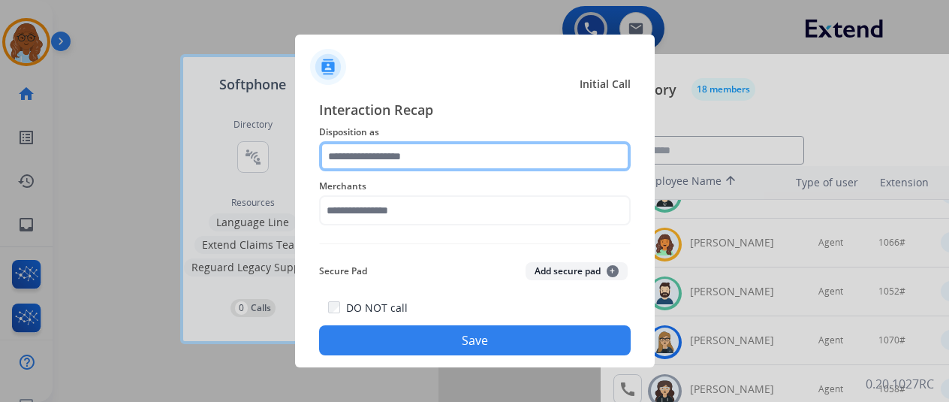
click at [463, 163] on input "text" at bounding box center [475, 156] width 312 height 30
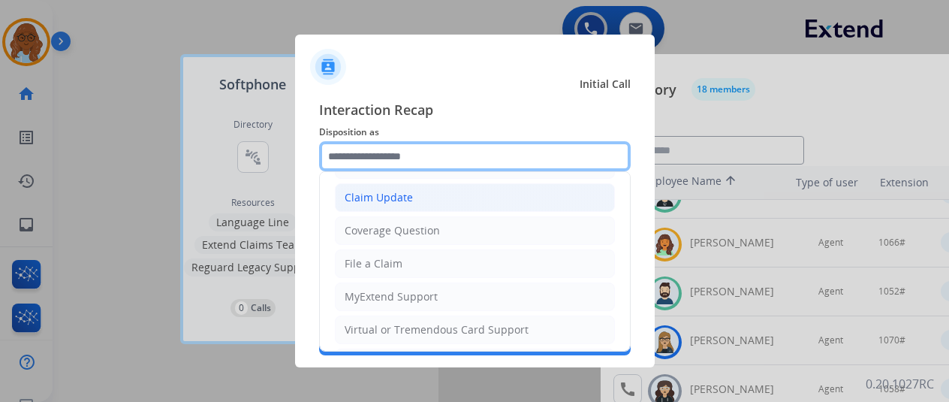
scroll to position [0, 0]
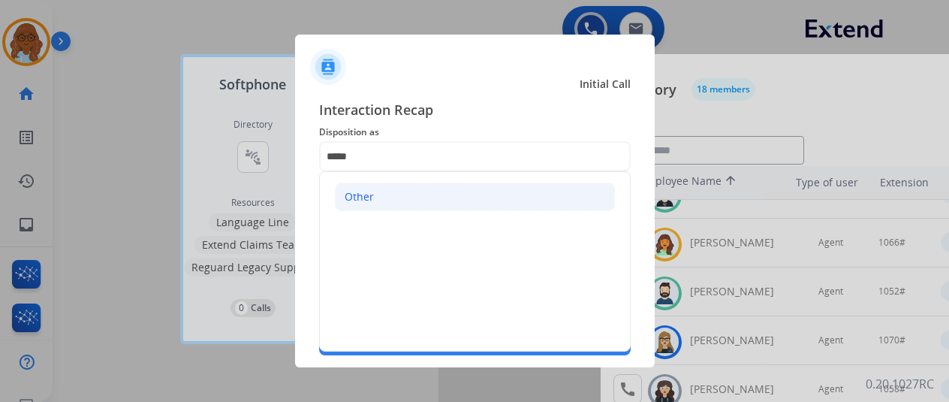
click at [417, 188] on li "Other" at bounding box center [475, 196] width 280 height 29
type input "*****"
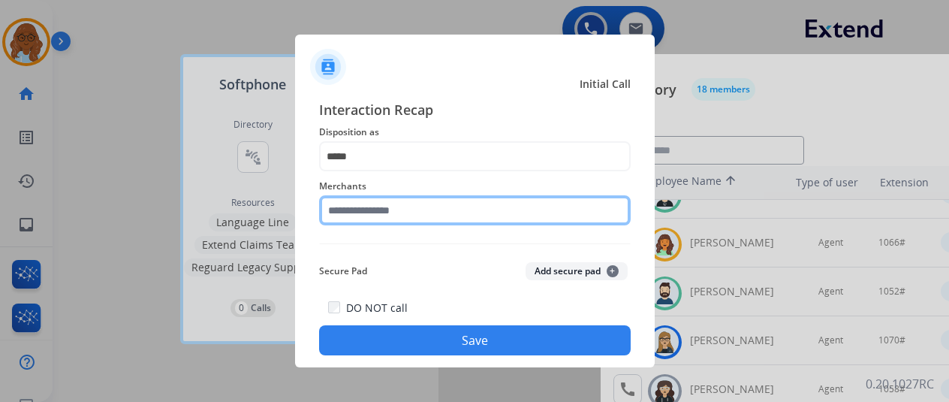
click at [392, 222] on input "text" at bounding box center [475, 210] width 312 height 30
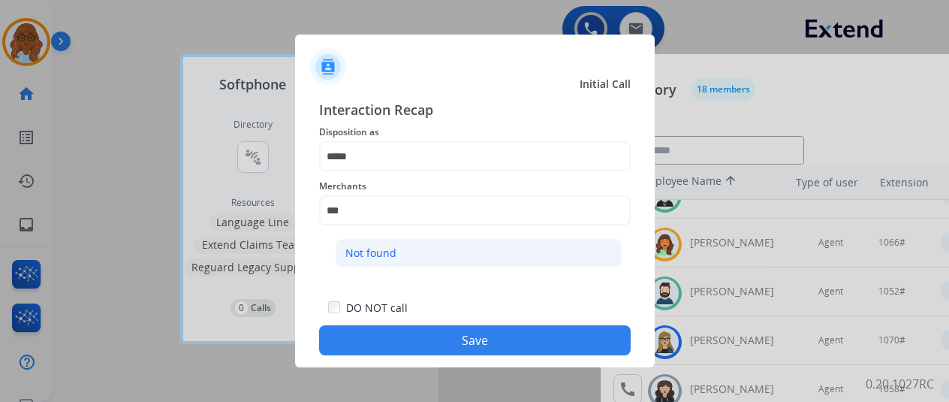
click at [387, 257] on div "Not found" at bounding box center [370, 252] width 51 height 15
type input "*********"
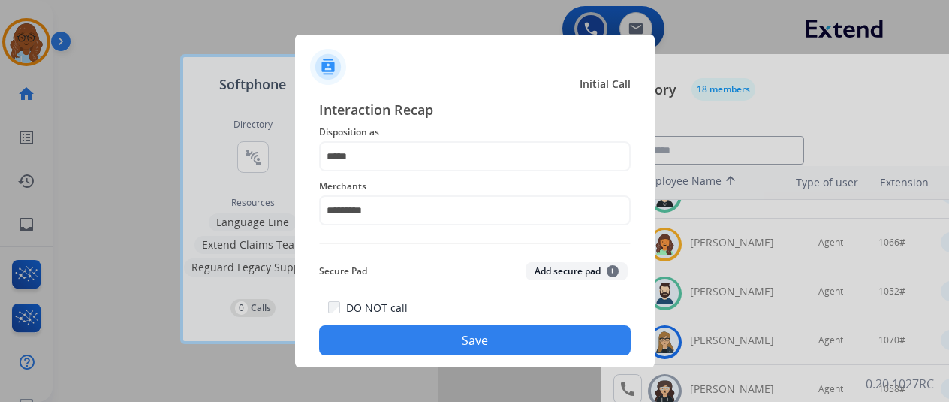
click at [488, 343] on button "Save" at bounding box center [475, 340] width 312 height 30
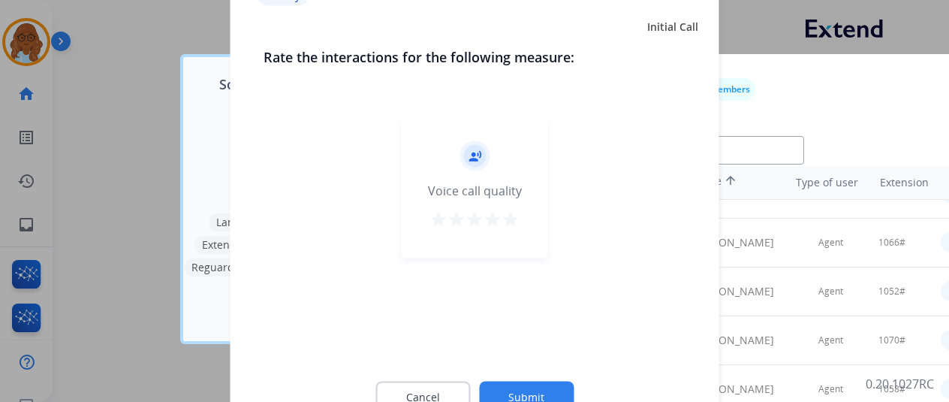
click at [462, 218] on mat-icon "star" at bounding box center [456, 218] width 18 height 18
click at [512, 382] on button "Submit" at bounding box center [526, 397] width 95 height 32
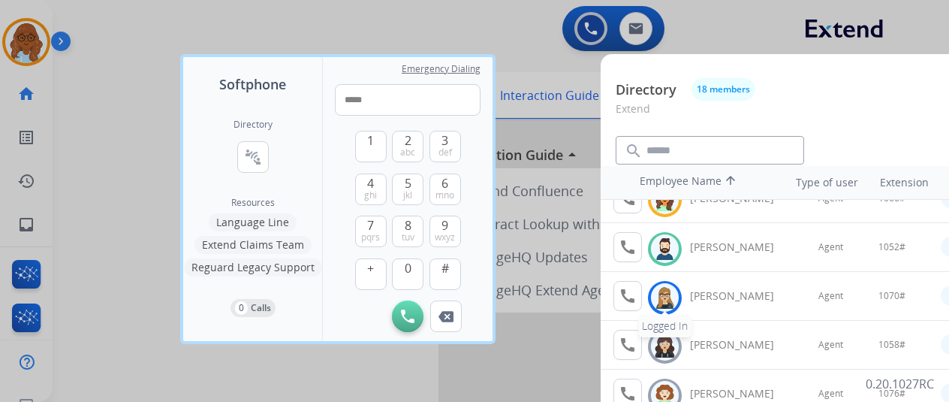
scroll to position [300, 0]
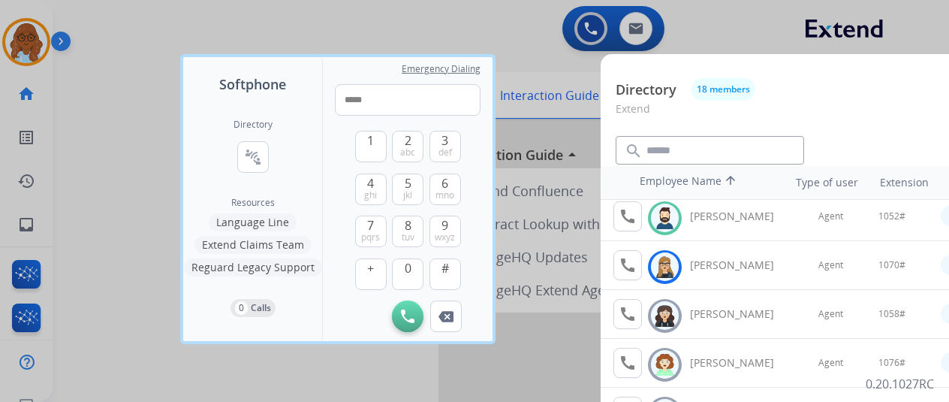
click at [159, 253] on div at bounding box center [474, 201] width 949 height 402
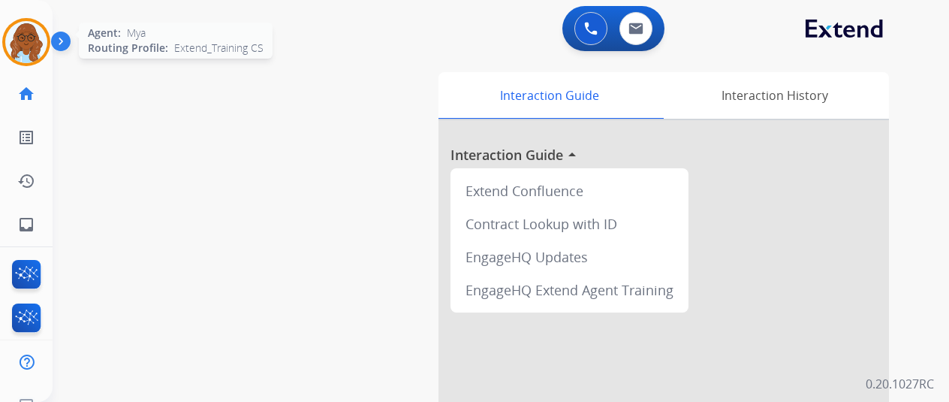
click at [26, 37] on img at bounding box center [26, 42] width 42 height 42
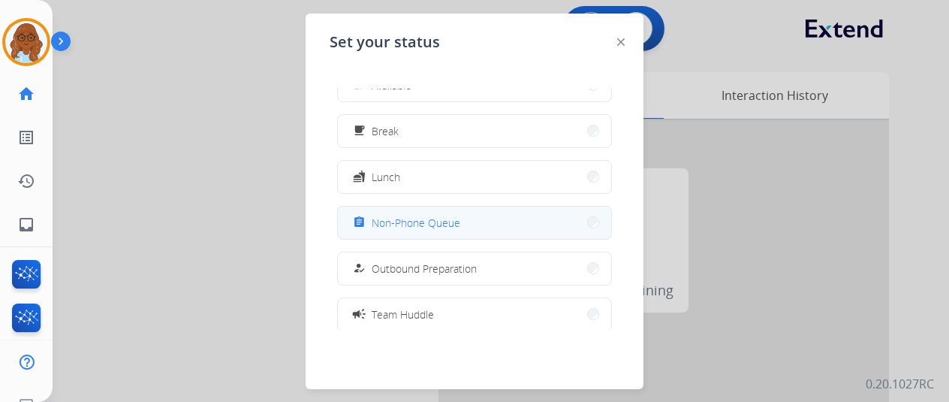
scroll to position [0, 0]
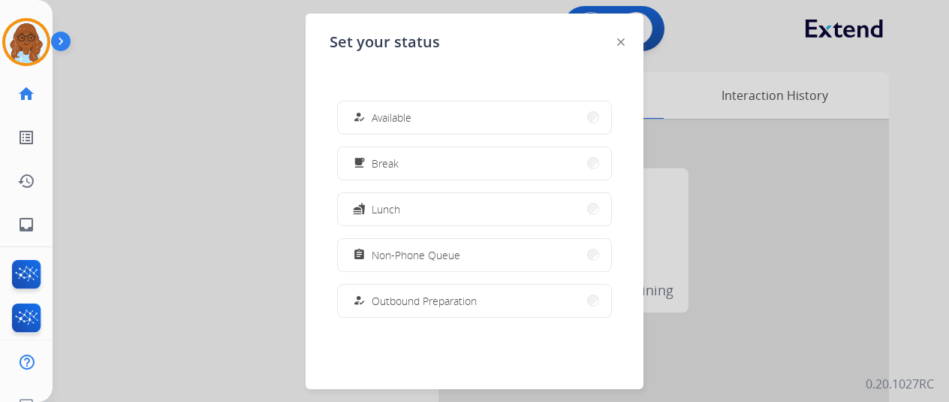
click at [223, 149] on div at bounding box center [474, 201] width 949 height 402
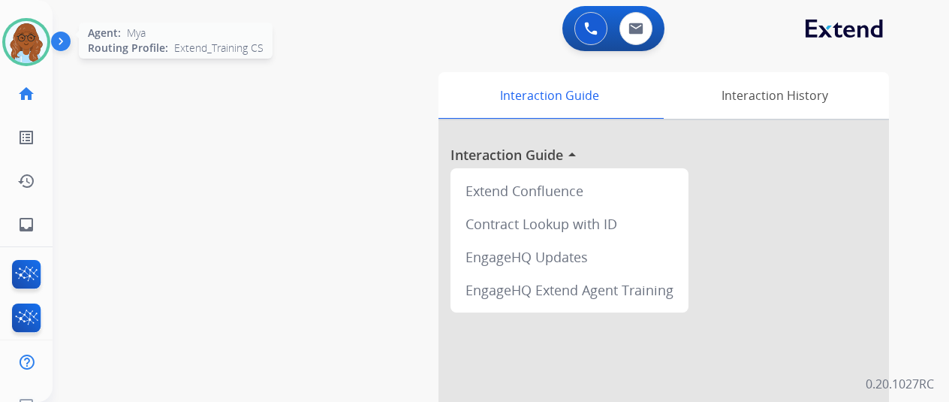
click at [26, 41] on img at bounding box center [26, 42] width 42 height 42
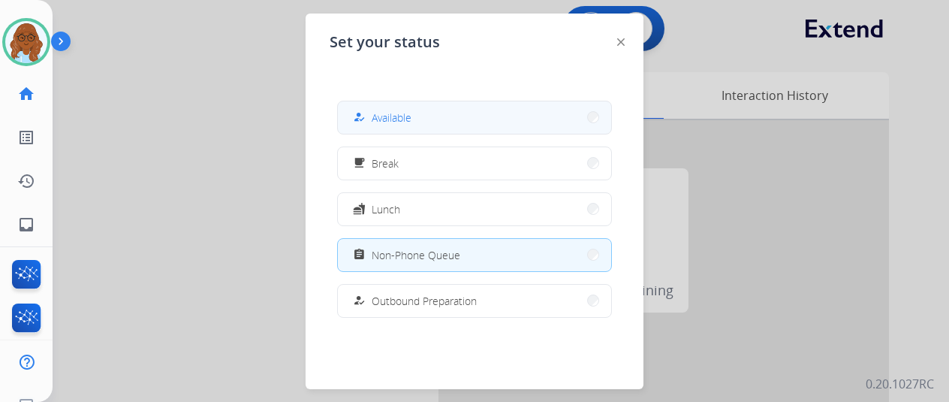
click at [454, 115] on button "how_to_reg Available" at bounding box center [474, 117] width 273 height 32
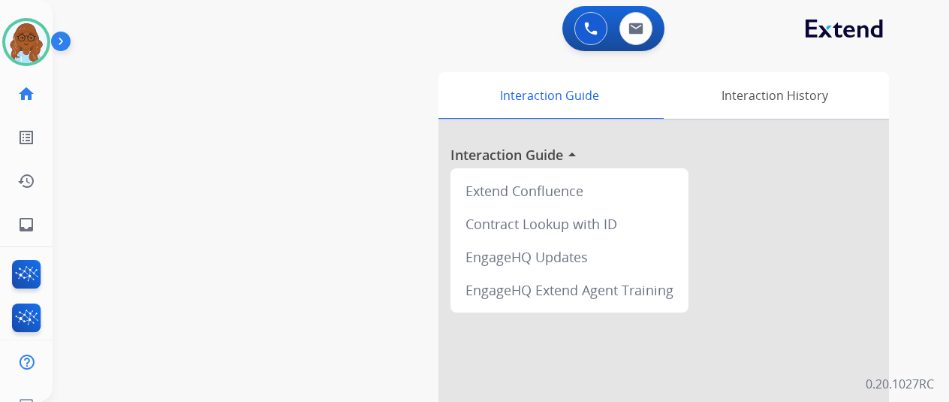
click at [213, 155] on div "swap_horiz Break voice bridge close_fullscreen Connect 3-Way Call merge_type Se…" at bounding box center [483, 367] width 860 height 626
click at [20, 214] on link "inbox Emails" at bounding box center [26, 224] width 42 height 42
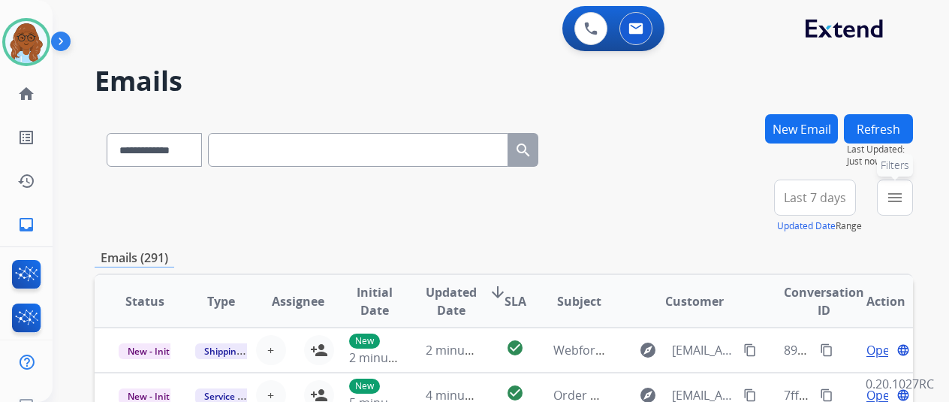
click at [902, 194] on mat-icon "menu" at bounding box center [895, 197] width 18 height 18
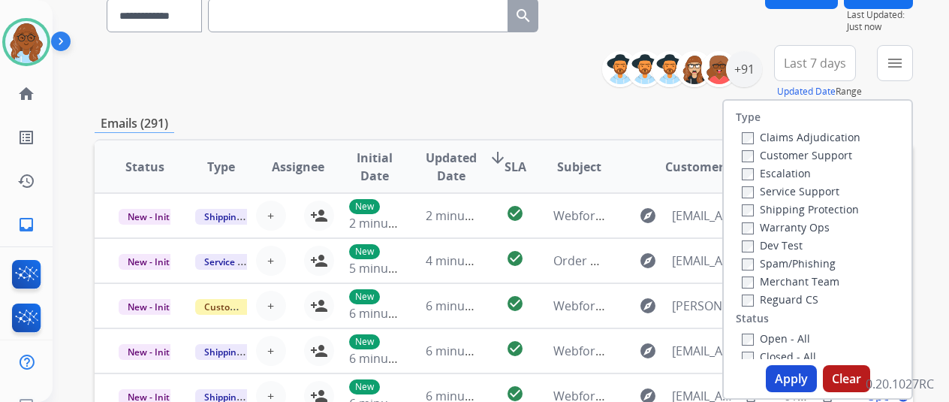
scroll to position [135, 0]
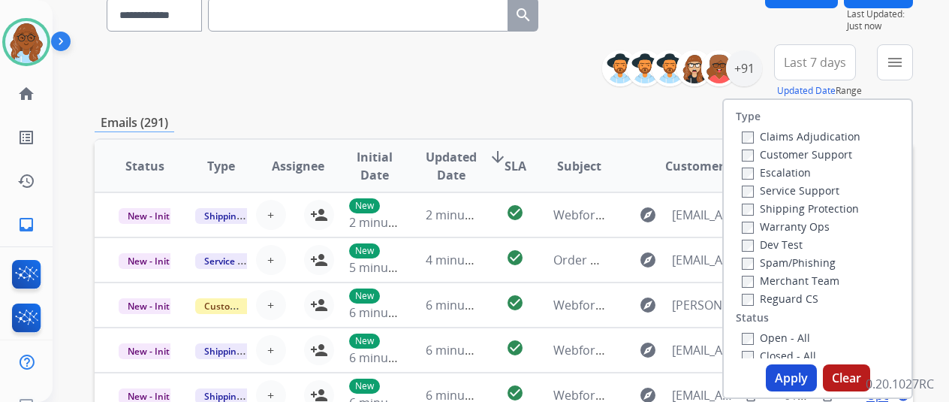
click at [784, 149] on label "Customer Support" at bounding box center [797, 154] width 110 height 14
click at [778, 203] on label "Shipping Protection" at bounding box center [800, 208] width 117 height 14
click at [788, 297] on label "Reguard CS" at bounding box center [780, 298] width 77 height 14
click at [782, 330] on div "Open - All" at bounding box center [821, 337] width 158 height 18
click at [778, 336] on label "Open - All" at bounding box center [776, 337] width 68 height 14
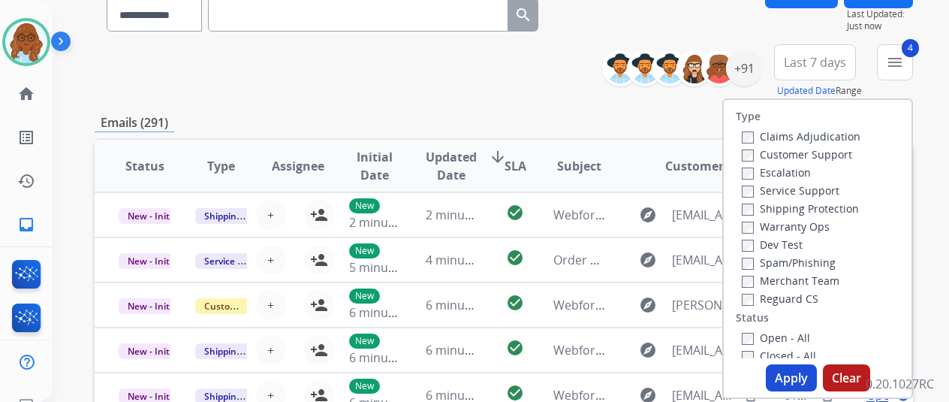
click at [792, 375] on button "Apply" at bounding box center [791, 377] width 51 height 27
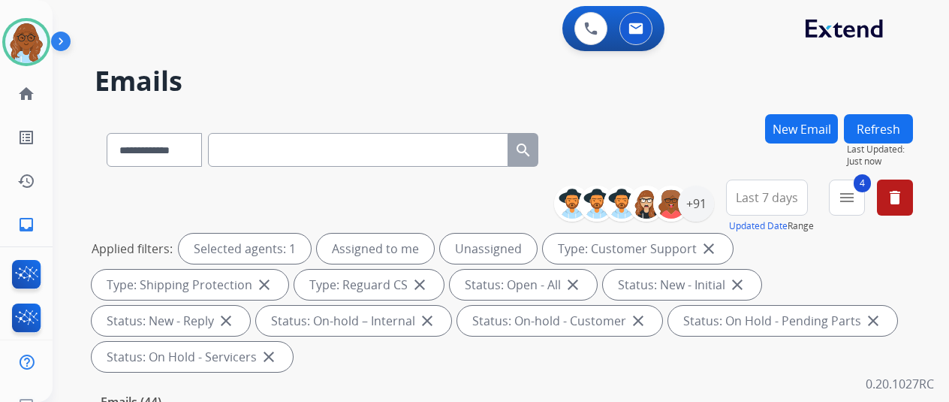
click at [766, 194] on span "Last 7 days" at bounding box center [767, 197] width 62 height 6
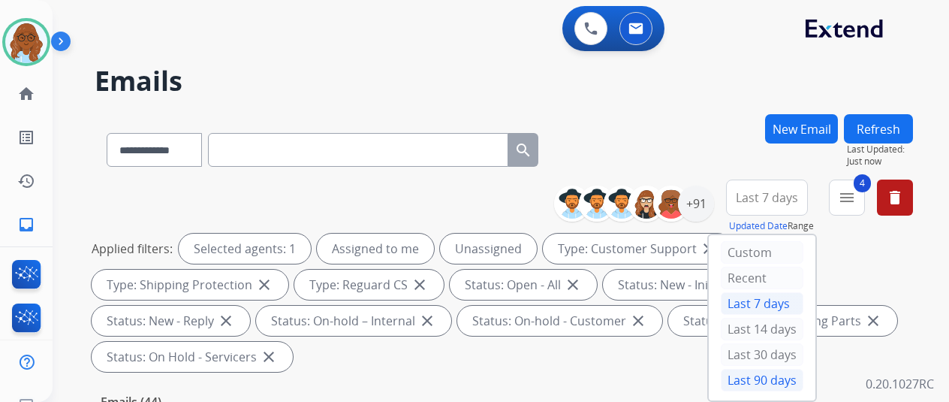
click at [760, 369] on div "Last 90 days" at bounding box center [762, 380] width 83 height 23
click at [707, 205] on div "+91" at bounding box center [696, 203] width 36 height 36
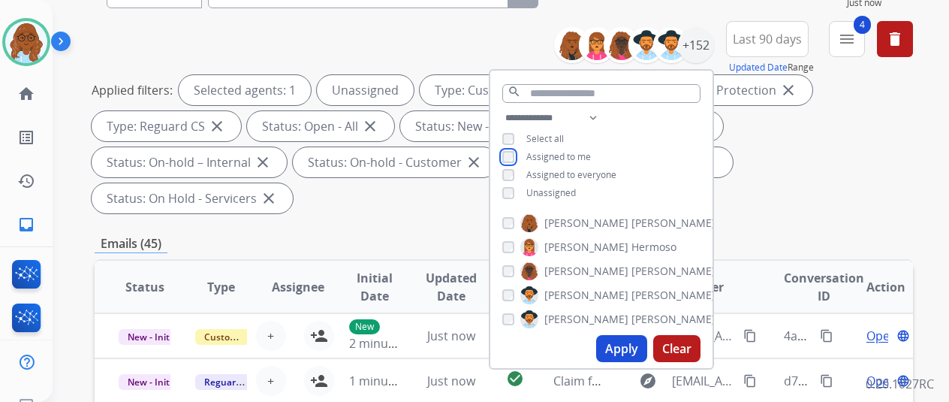
scroll to position [179, 0]
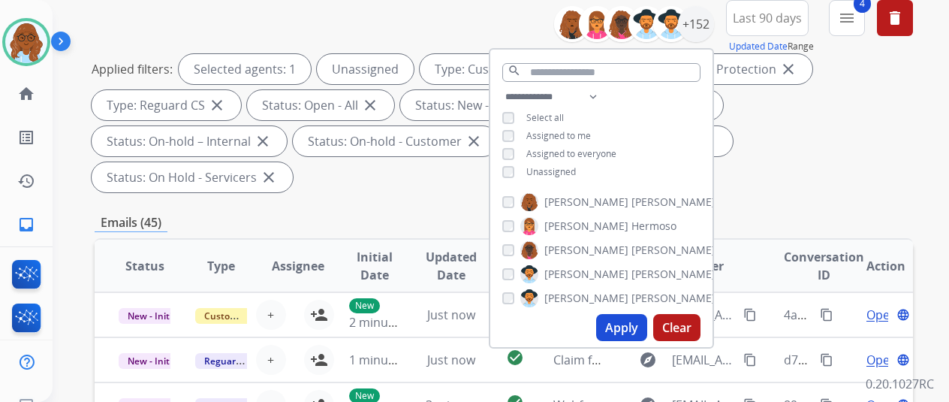
click at [628, 323] on button "Apply" at bounding box center [621, 327] width 51 height 27
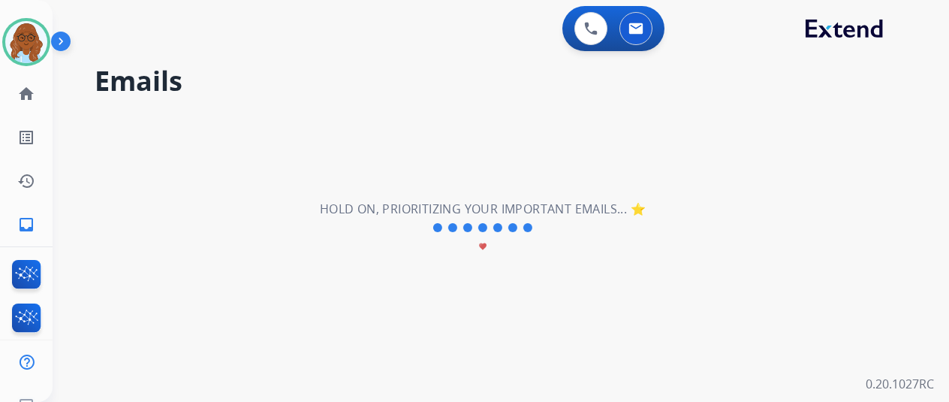
scroll to position [0, 0]
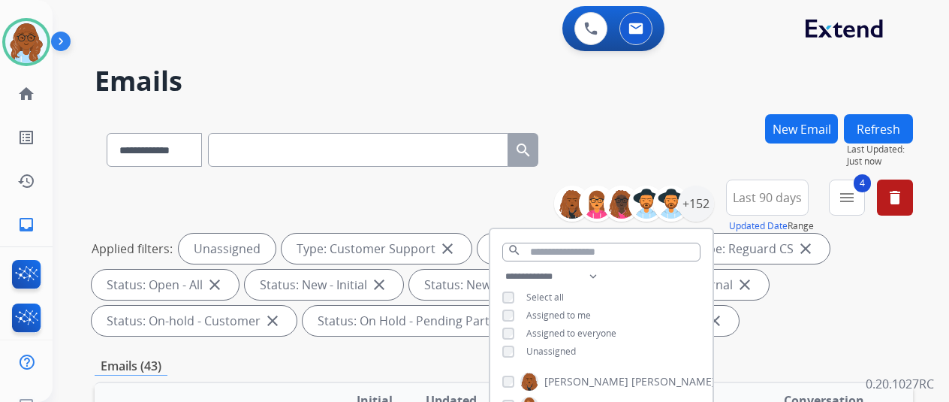
click at [835, 320] on div "Applied filters: Unassigned Type: Customer Support close Type: Shipping Protect…" at bounding box center [501, 284] width 818 height 102
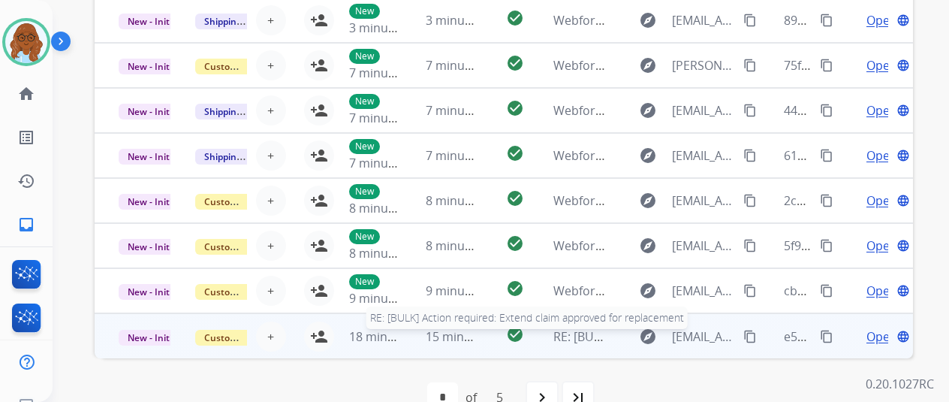
scroll to position [548, 0]
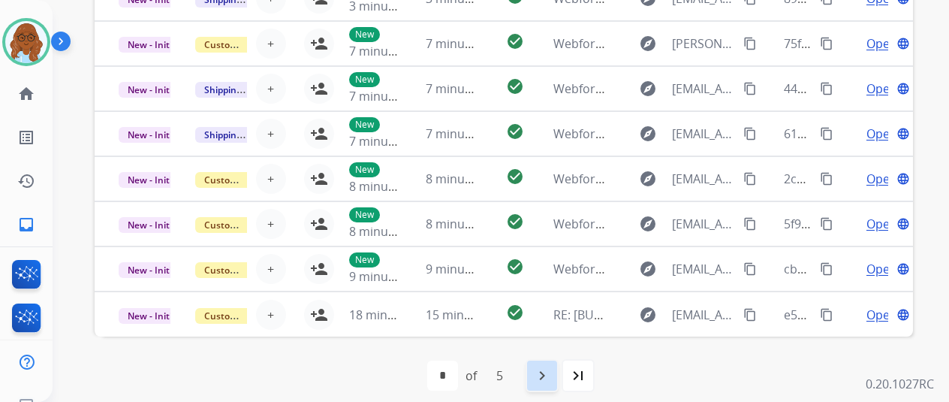
click at [559, 376] on div "navigate_next" at bounding box center [542, 375] width 33 height 33
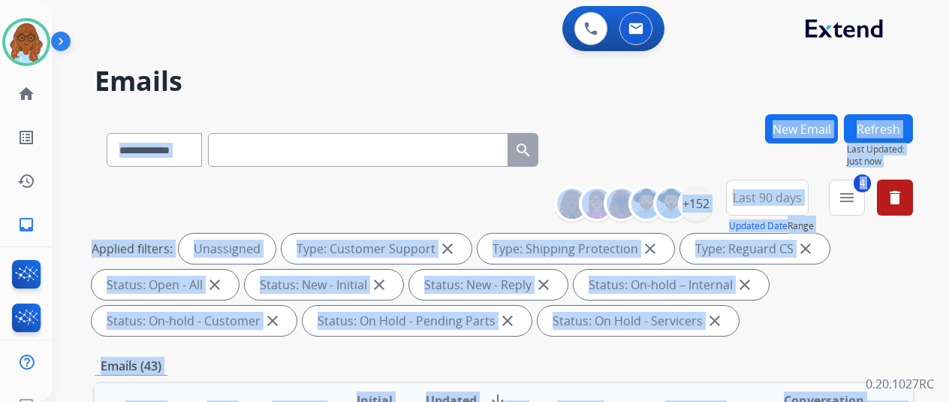
click at [559, 376] on div "**********" at bounding box center [483, 255] width 860 height 402
click at [468, 206] on div "**********" at bounding box center [504, 260] width 818 height 162
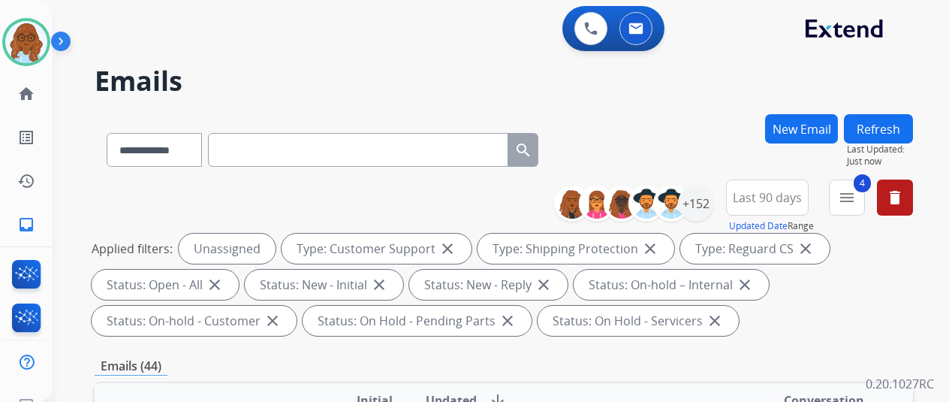
scroll to position [548, 0]
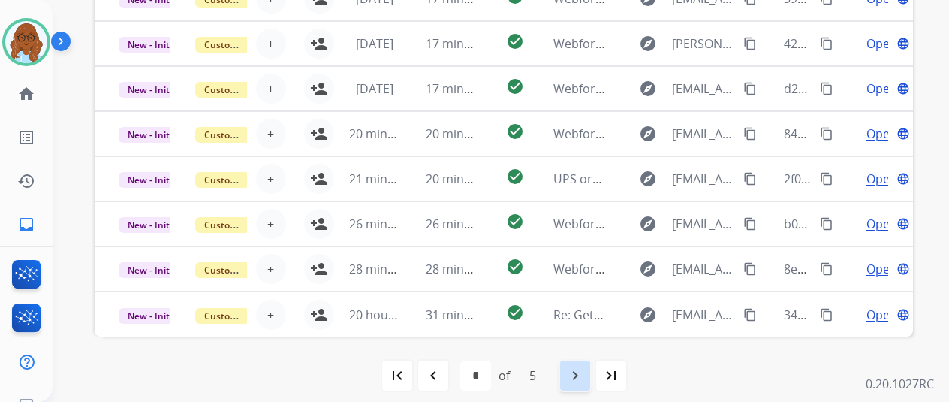
click at [574, 387] on div "navigate_next" at bounding box center [575, 375] width 33 height 33
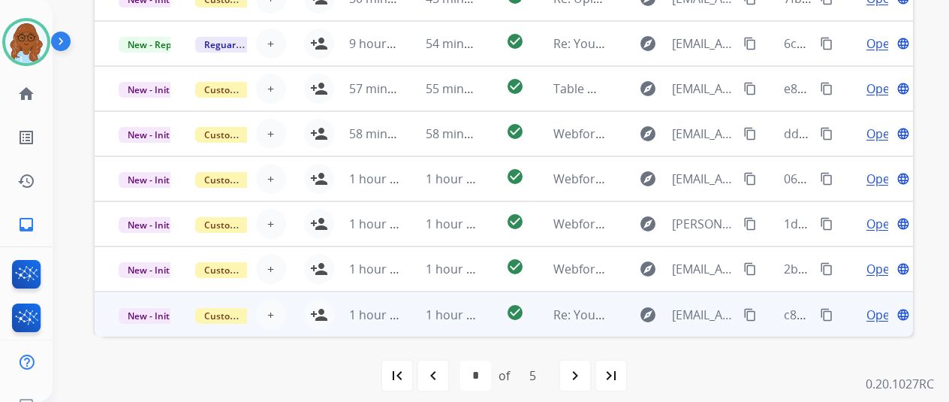
click at [843, 316] on td "Open language" at bounding box center [874, 313] width 77 height 45
click at [488, 310] on td "check_circle" at bounding box center [503, 313] width 51 height 45
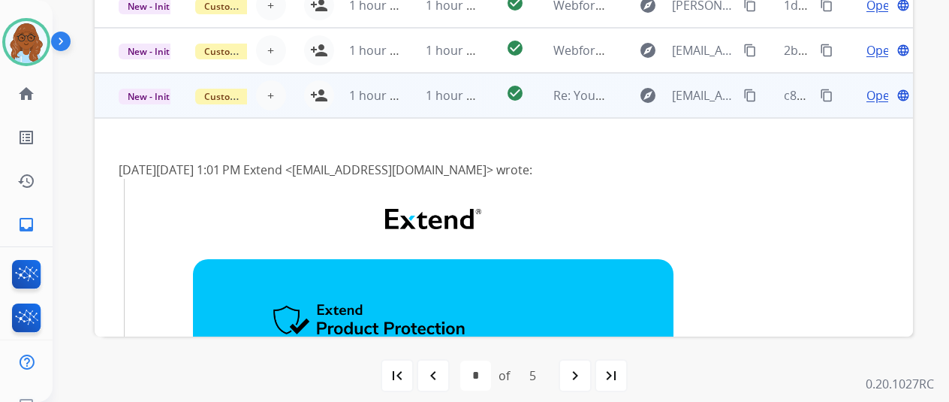
scroll to position [149, 0]
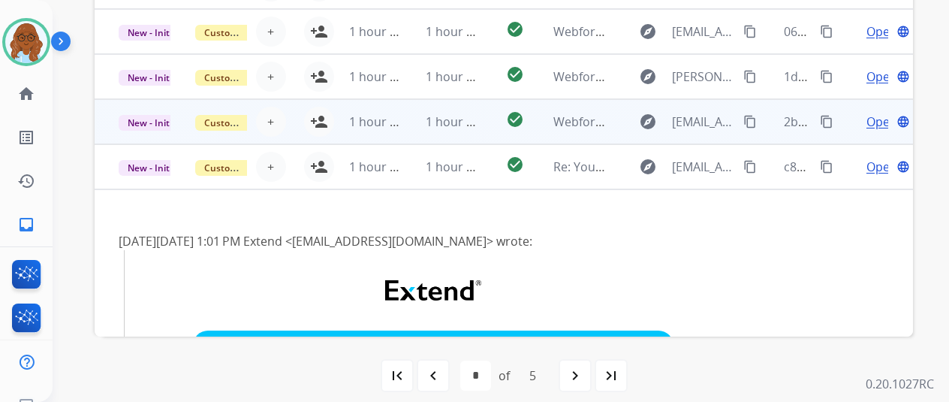
click at [488, 125] on td "check_circle" at bounding box center [503, 121] width 51 height 45
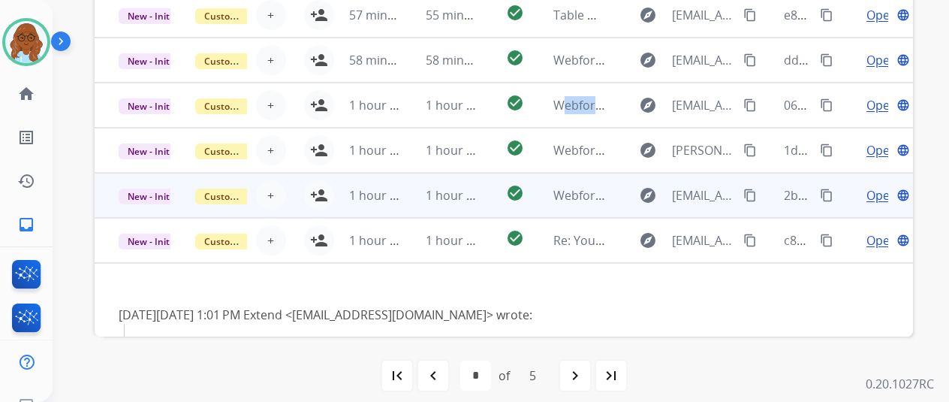
click at [488, 125] on td "check_circle" at bounding box center [503, 105] width 51 height 45
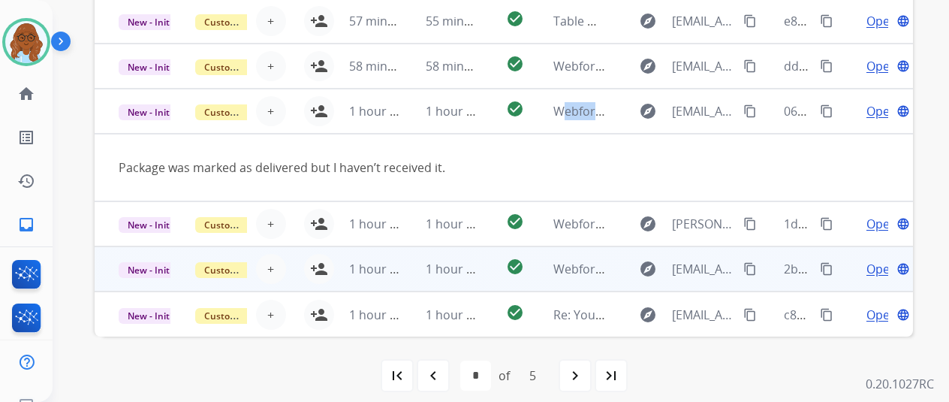
scroll to position [11, 0]
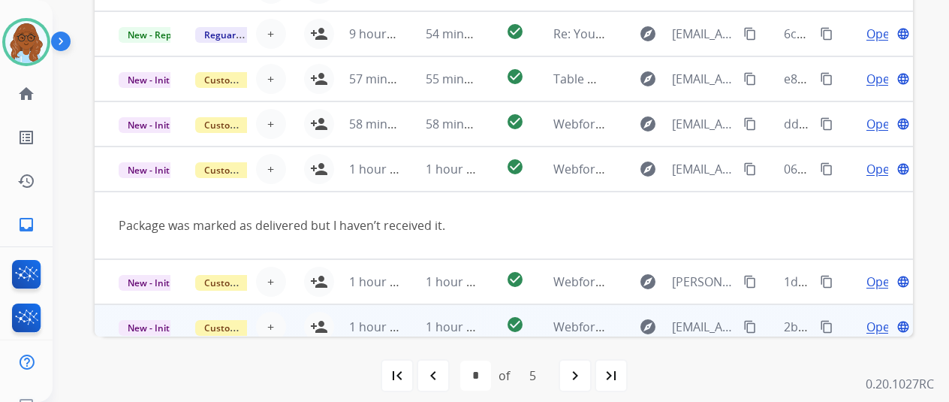
click at [488, 125] on td "check_circle" at bounding box center [503, 123] width 51 height 45
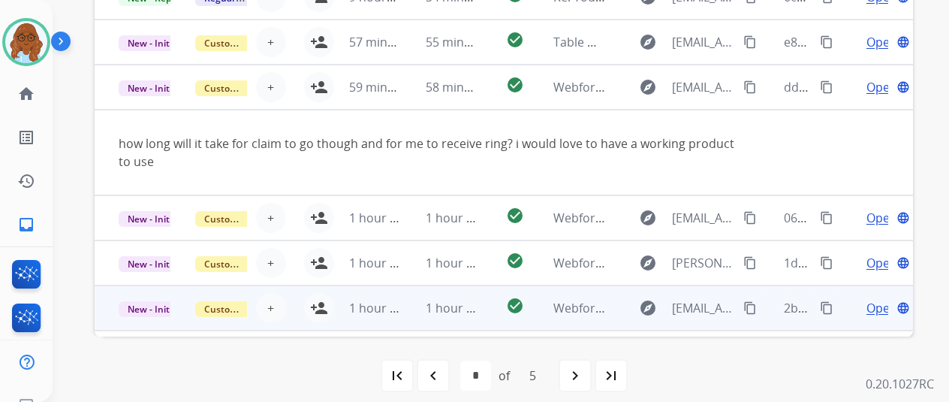
scroll to position [0, 0]
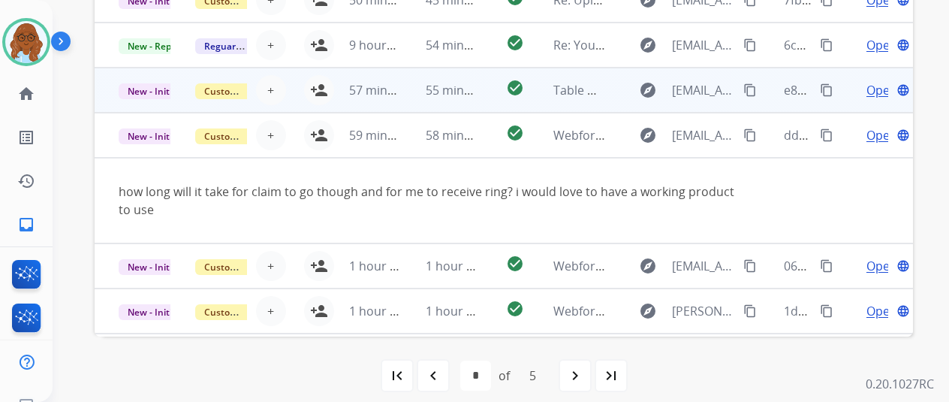
click at [490, 86] on td "check_circle" at bounding box center [503, 90] width 51 height 45
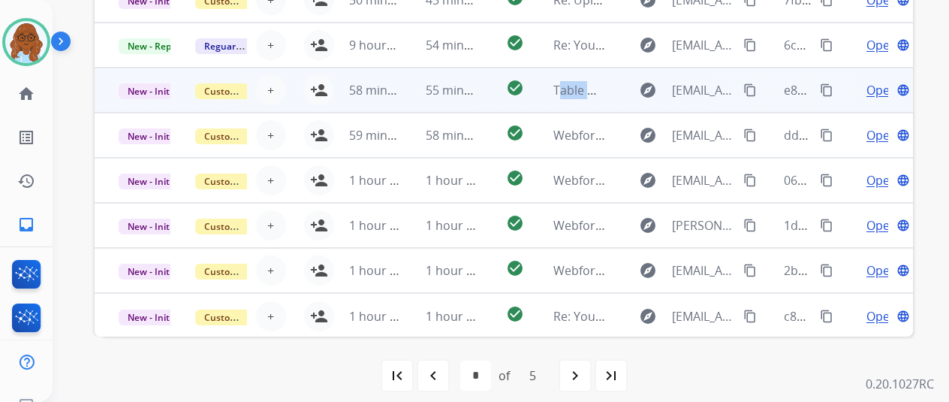
scroll to position [2, 0]
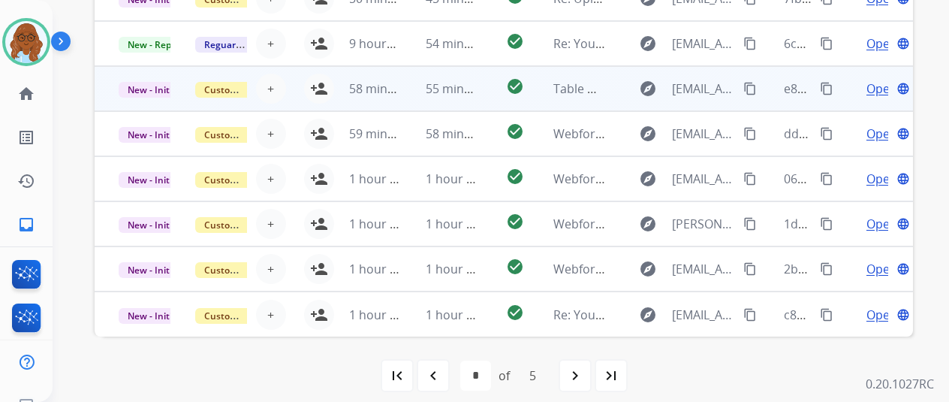
click at [490, 86] on td "check_circle" at bounding box center [503, 88] width 51 height 45
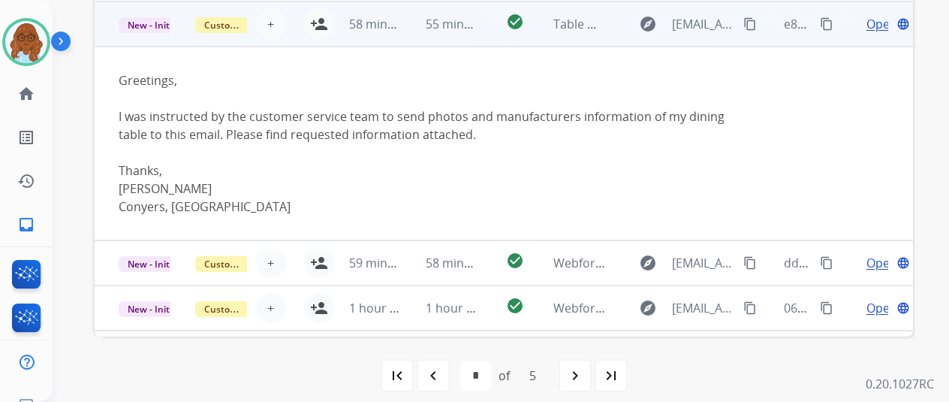
scroll to position [66, 0]
drag, startPoint x: 413, startPoint y: 290, endPoint x: 311, endPoint y: 122, distance: 196.1
click at [316, 113] on div "I was instructed by the customer service team to send photos and manufacturers …" at bounding box center [427, 125] width 617 height 36
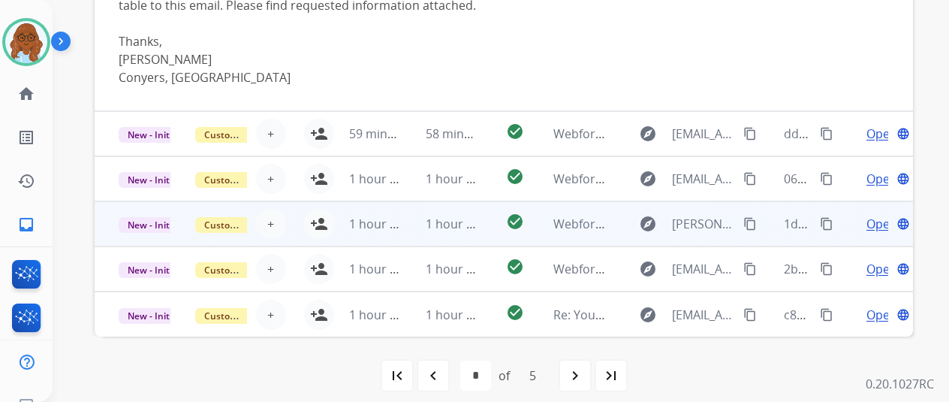
click at [489, 224] on td "check_circle" at bounding box center [503, 223] width 51 height 45
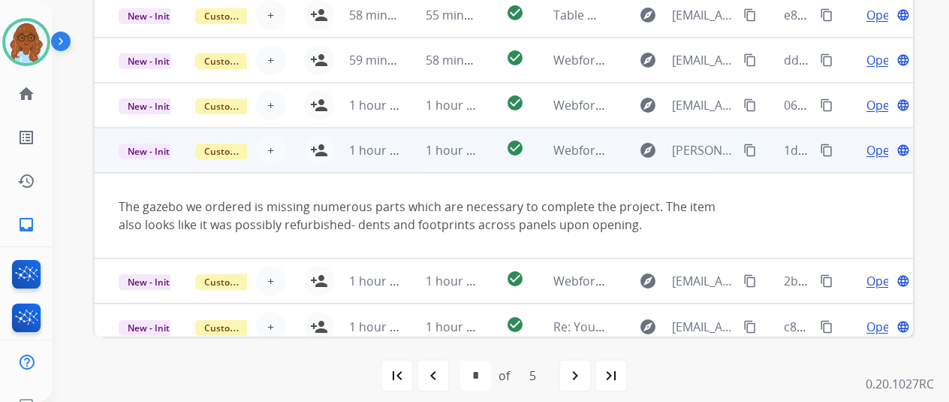
scroll to position [87, 0]
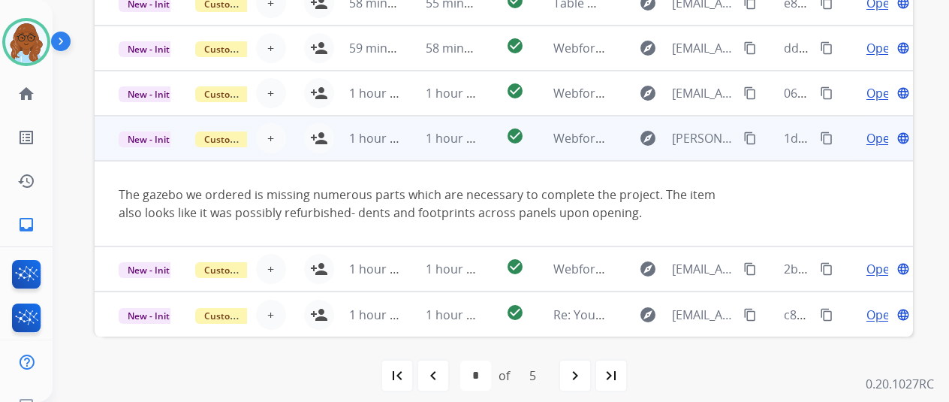
click at [746, 137] on mat-icon "content_copy" at bounding box center [750, 138] width 14 height 14
click at [323, 139] on mat-icon "person_add" at bounding box center [319, 138] width 18 height 18
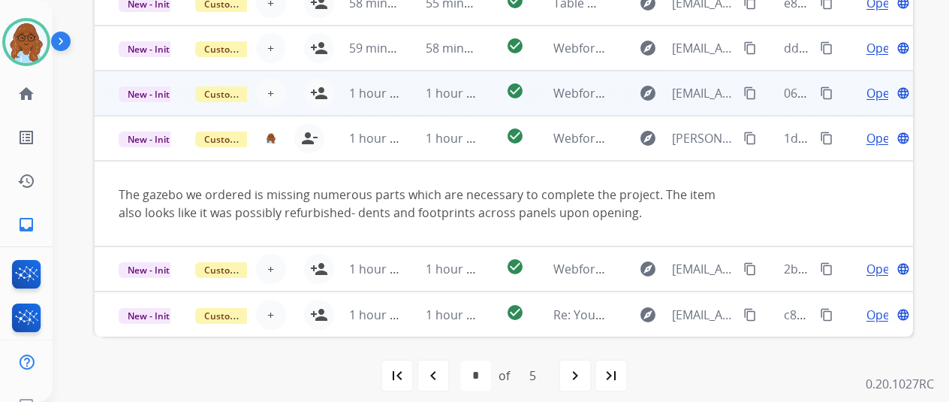
click at [844, 97] on td "Open language" at bounding box center [874, 93] width 77 height 45
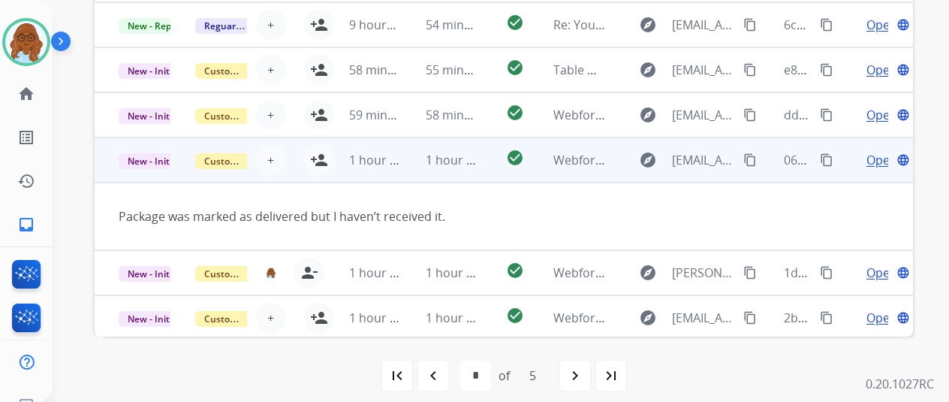
scroll to position [0, 0]
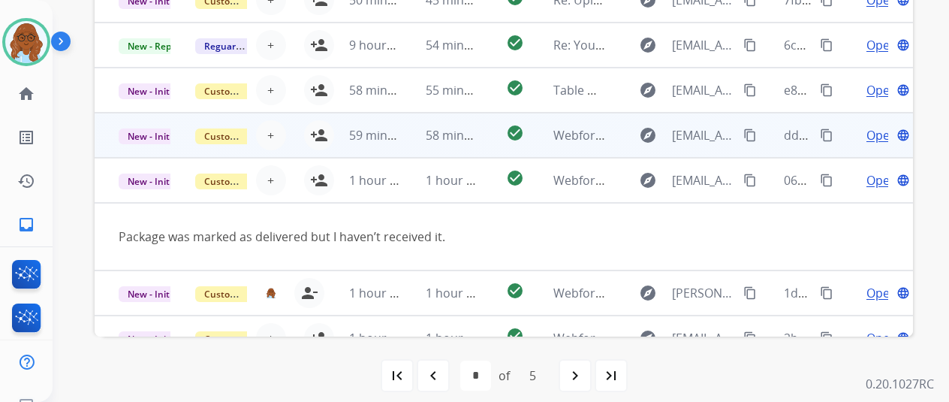
click at [853, 138] on td "Open language" at bounding box center [874, 135] width 77 height 45
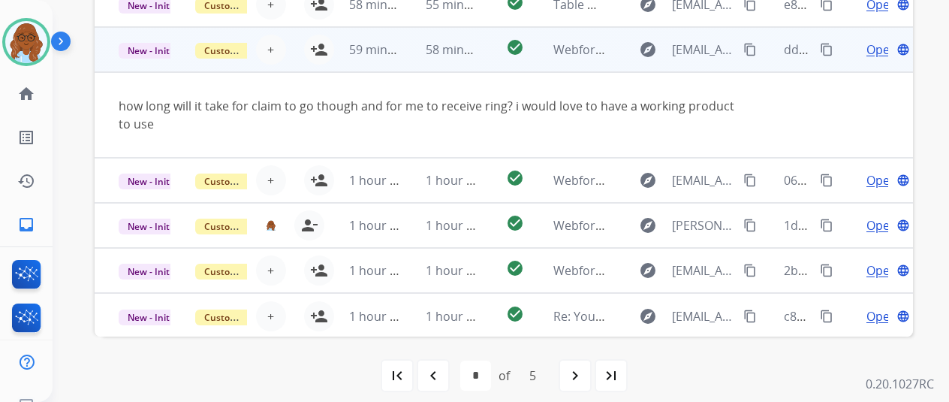
scroll to position [87, 0]
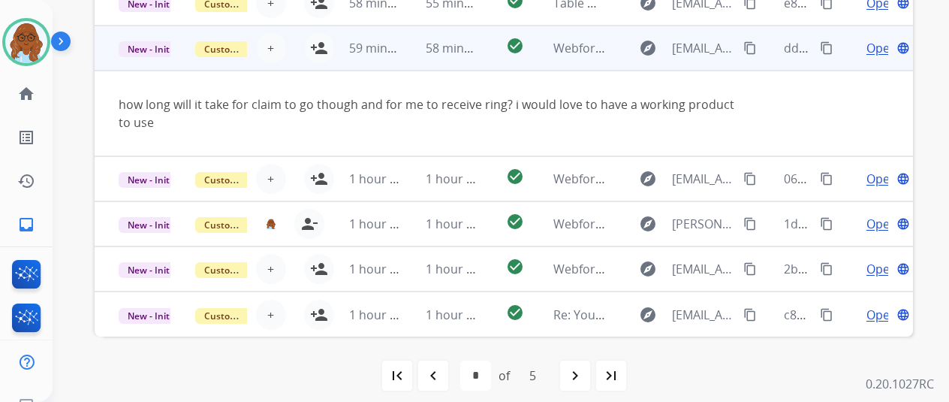
click at [754, 53] on mat-icon "content_copy" at bounding box center [750, 48] width 14 height 14
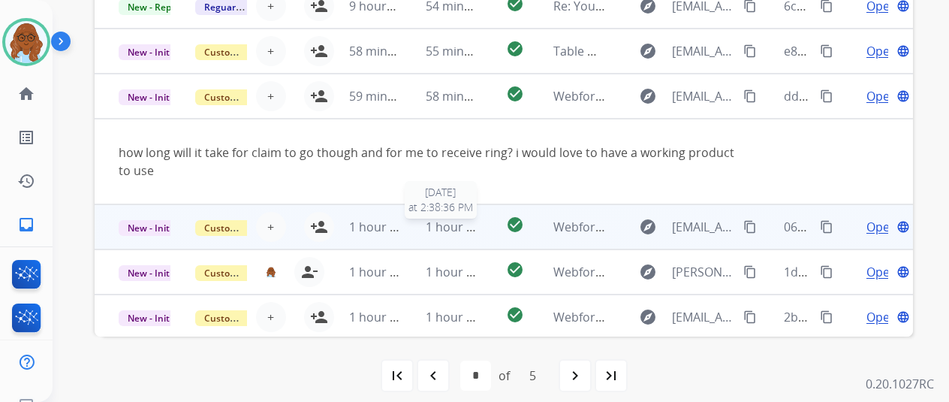
scroll to position [0, 0]
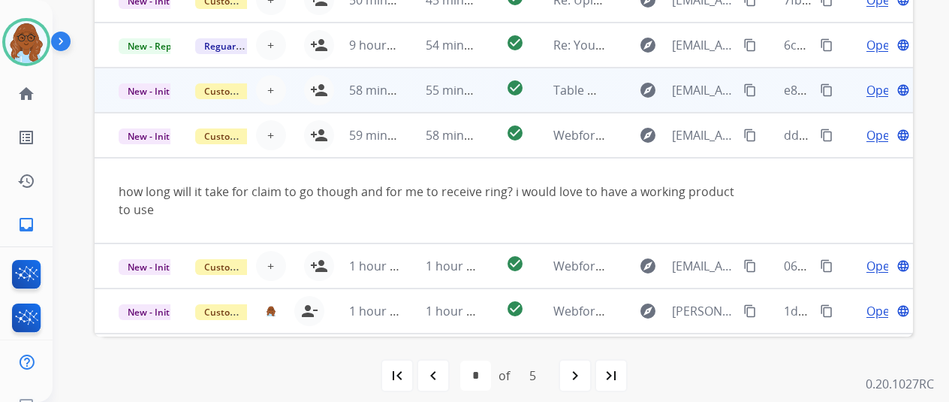
click at [839, 89] on td "Open language" at bounding box center [874, 90] width 77 height 45
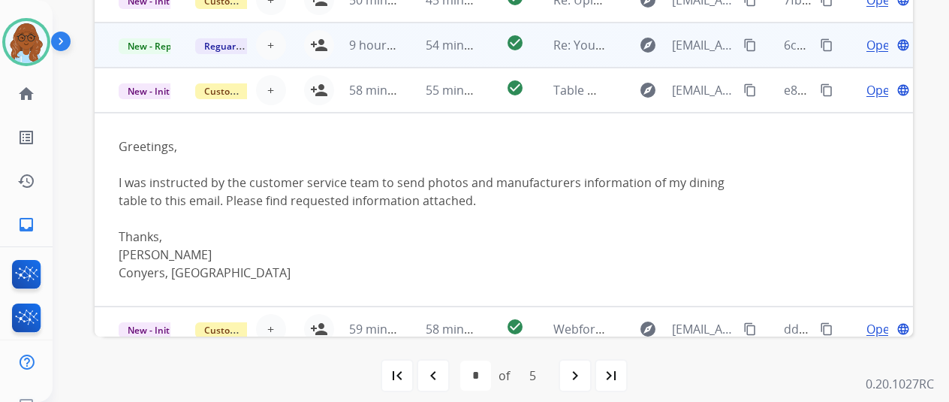
click at [851, 55] on td "Open language" at bounding box center [874, 45] width 77 height 45
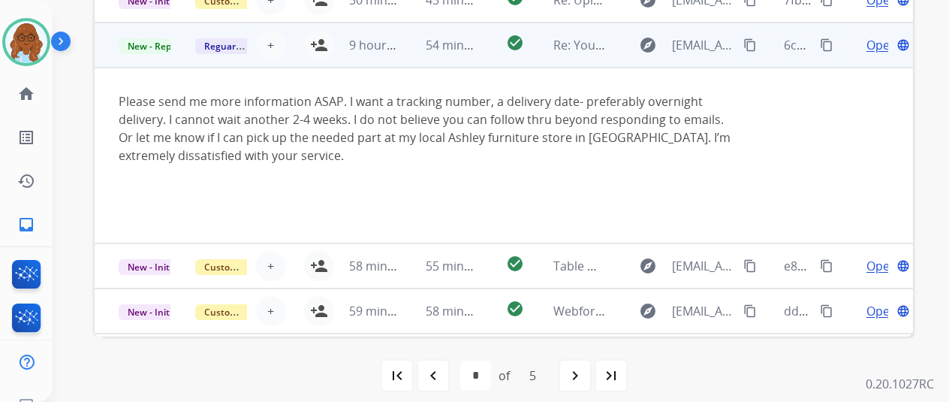
scroll to position [248, 0]
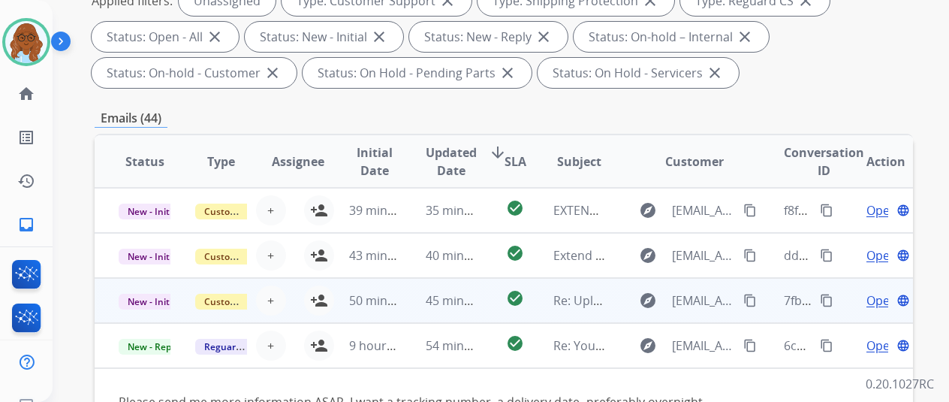
click at [843, 296] on td "Open language" at bounding box center [874, 300] width 77 height 45
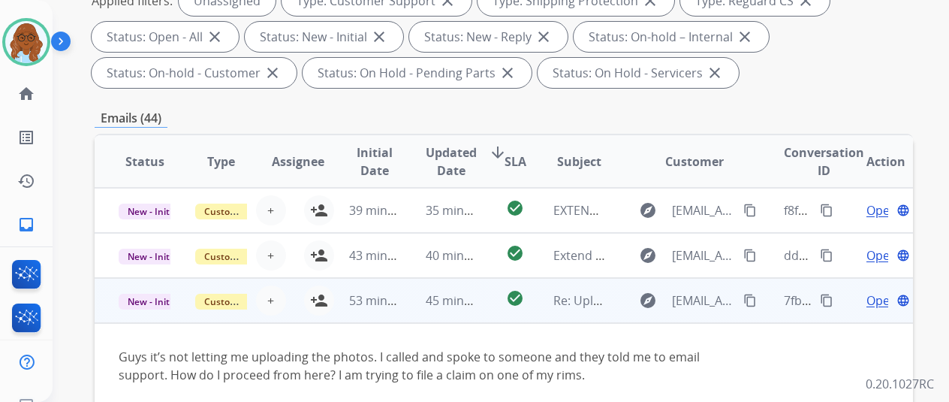
scroll to position [0, 0]
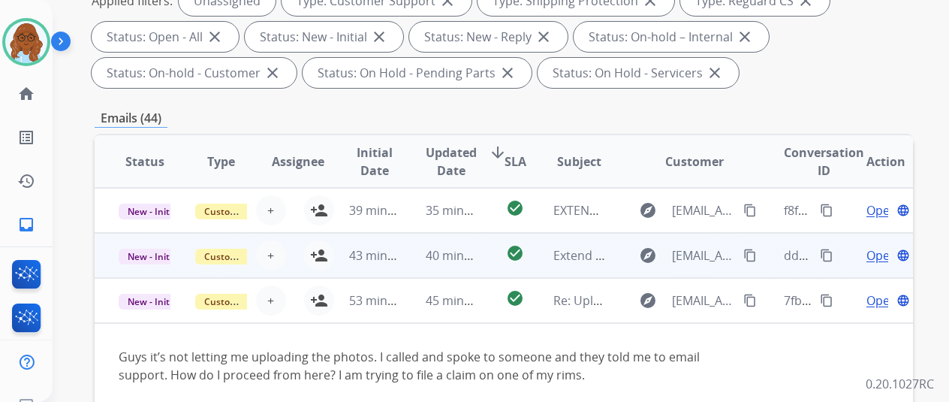
click at [838, 258] on td "Open language" at bounding box center [874, 255] width 77 height 45
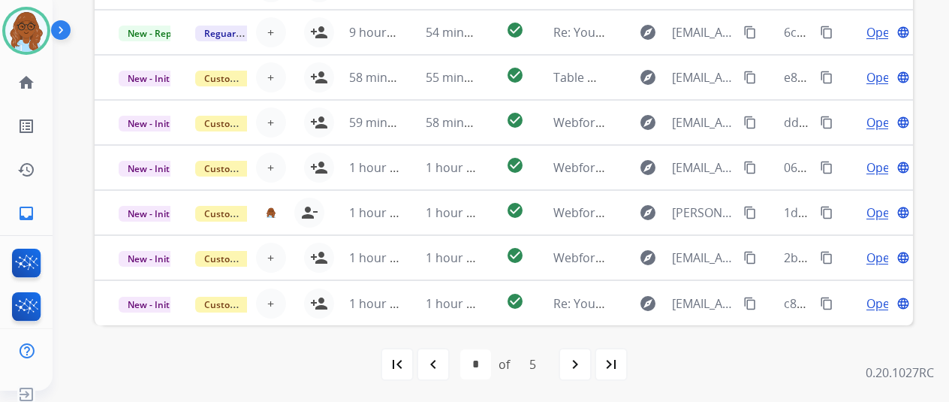
scroll to position [18, 0]
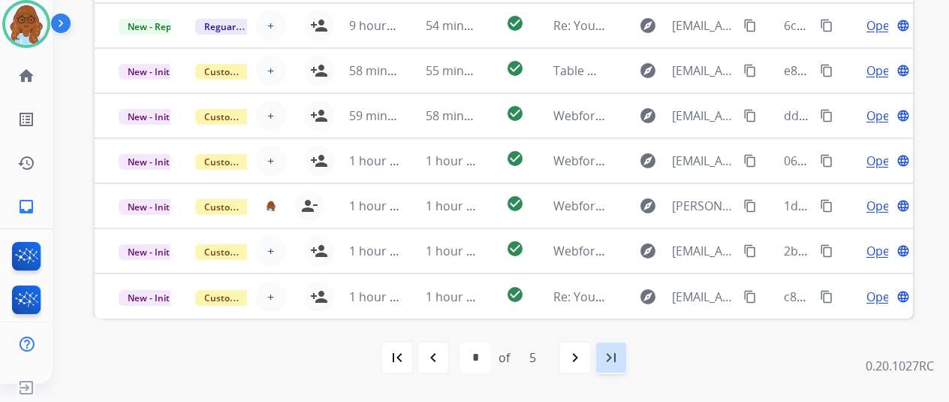
click at [620, 348] on mat-icon "last_page" at bounding box center [611, 357] width 18 height 18
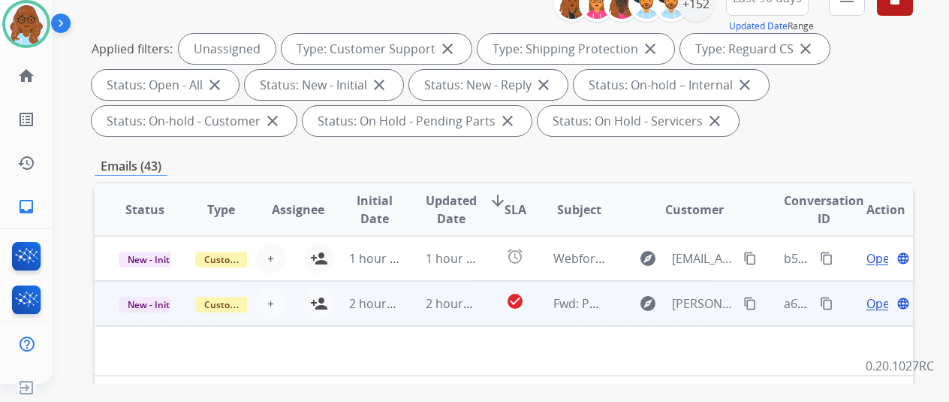
scroll to position [375, 0]
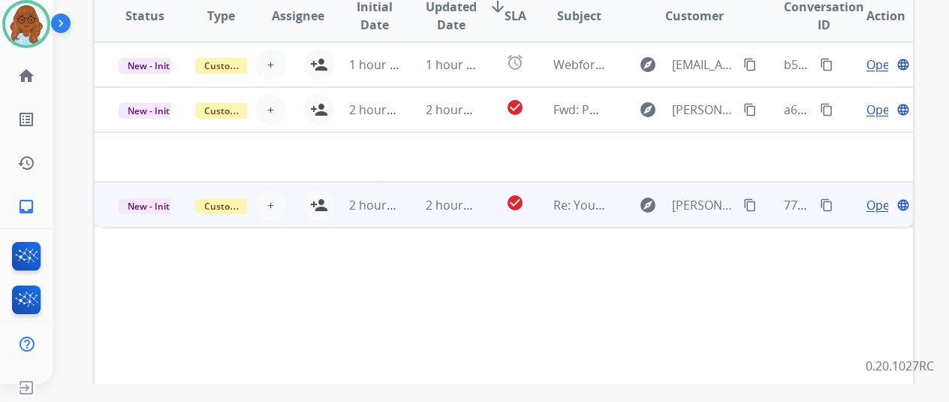
click at [850, 202] on td "Open language" at bounding box center [874, 204] width 77 height 45
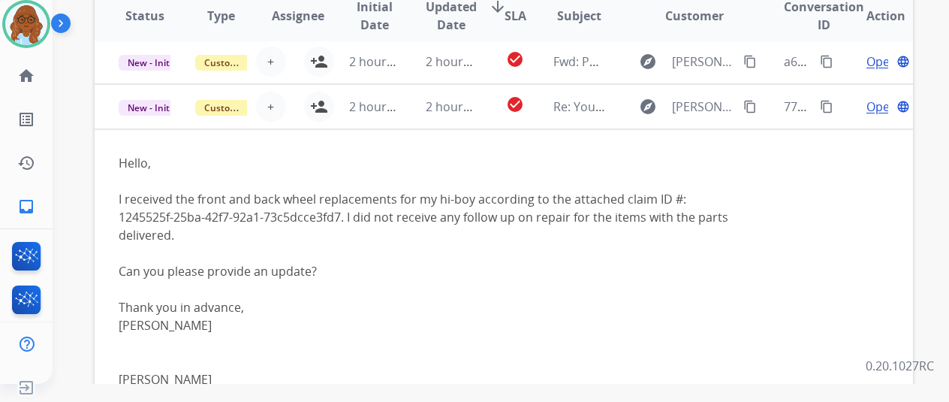
scroll to position [90, 0]
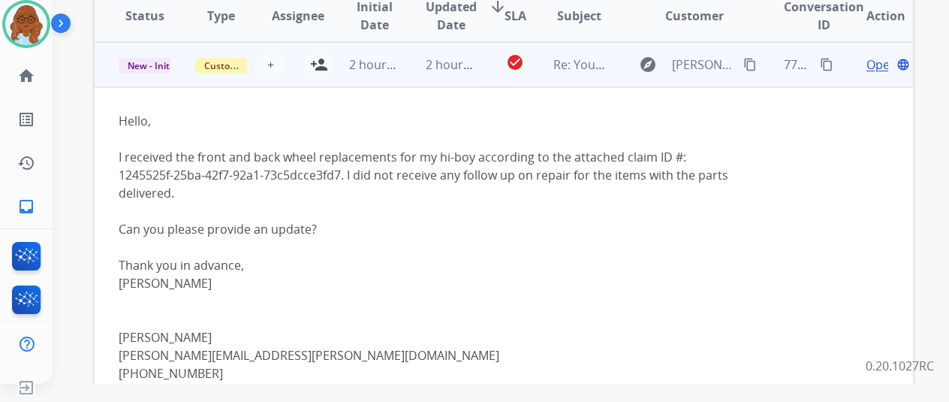
click at [875, 61] on span "Open" at bounding box center [881, 65] width 31 height 18
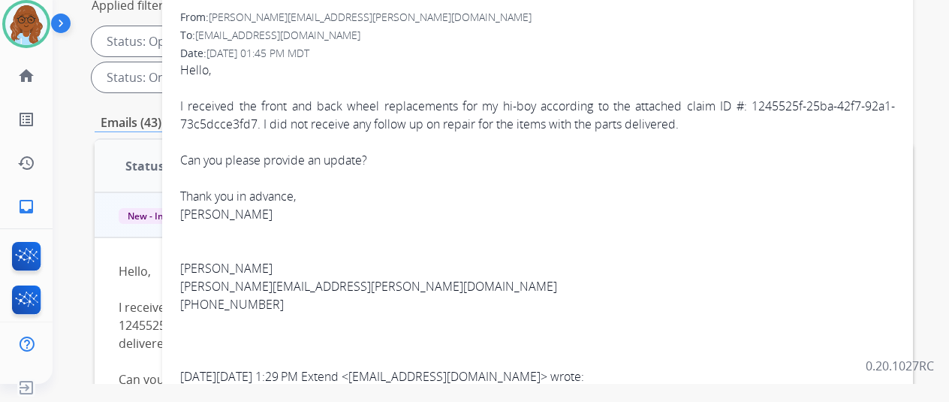
scroll to position [150, 0]
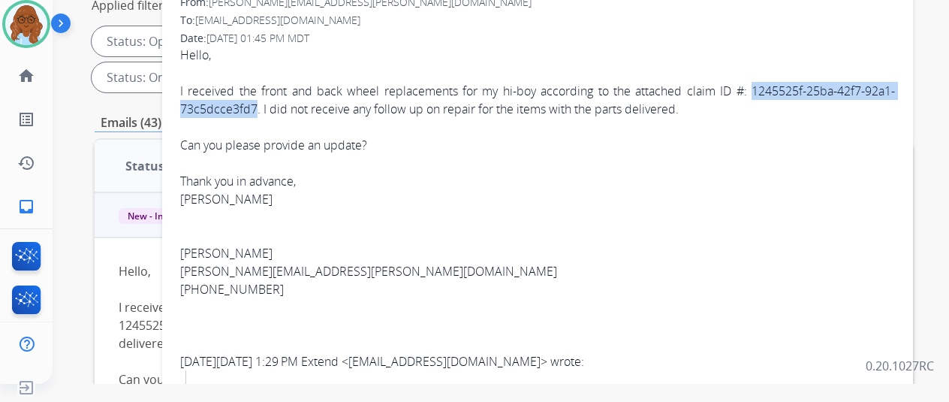
drag, startPoint x: 268, startPoint y: 104, endPoint x: 752, endPoint y: 84, distance: 484.6
click at [752, 84] on div "I received the front and back wheel replacements for my hi-boy according to the…" at bounding box center [537, 100] width 715 height 36
copy div "1245525f-25ba-42f7-92a1-73c5dcce3fd7"
click at [748, 106] on div "I received the front and back wheel replacements for my hi-boy according to the…" at bounding box center [537, 100] width 715 height 36
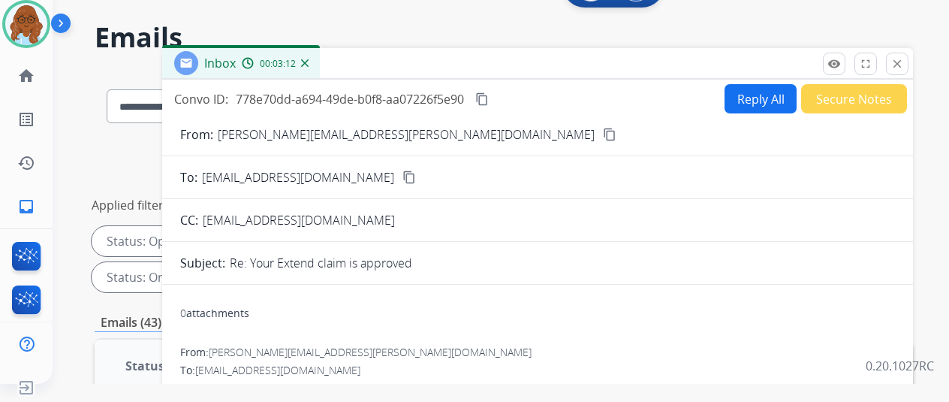
scroll to position [0, 0]
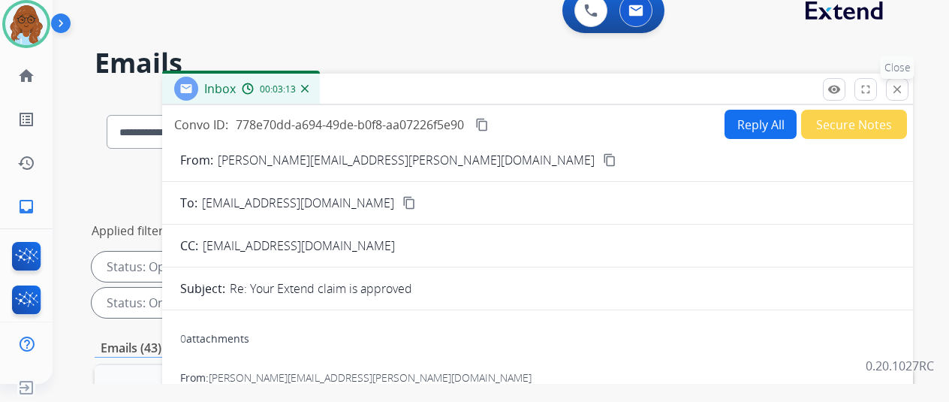
click at [904, 95] on mat-icon "close" at bounding box center [897, 90] width 14 height 14
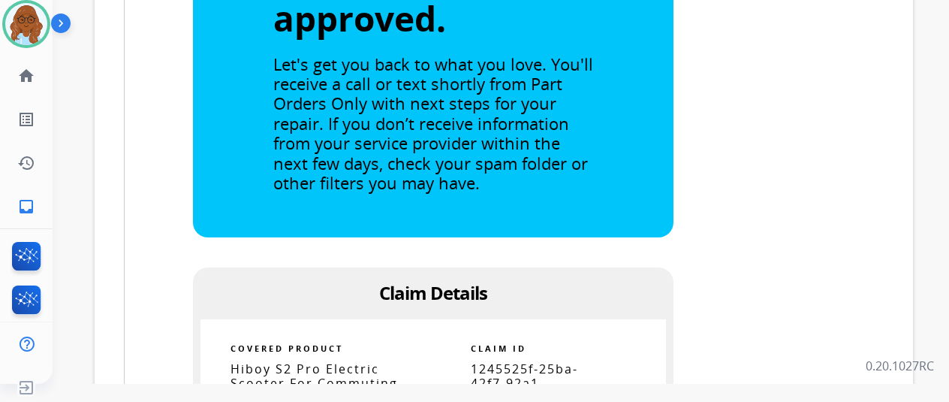
scroll to position [548, 0]
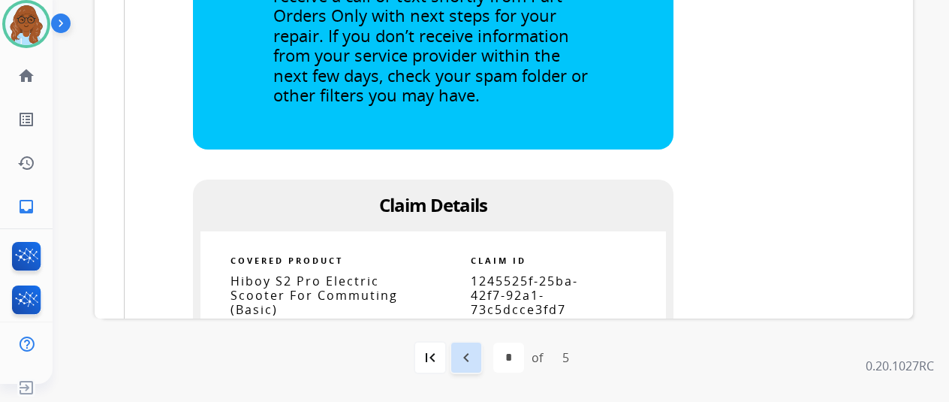
click at [483, 351] on div "navigate_before" at bounding box center [466, 357] width 33 height 33
select select "*"
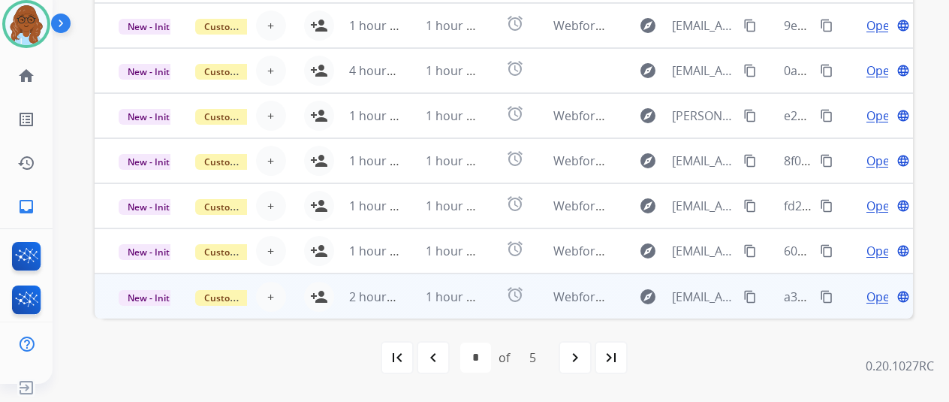
click at [842, 301] on td "Open language" at bounding box center [874, 295] width 77 height 45
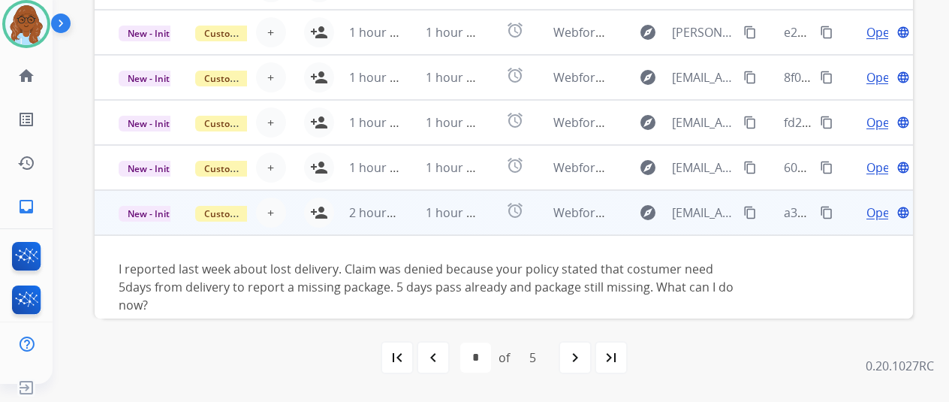
scroll to position [104, 0]
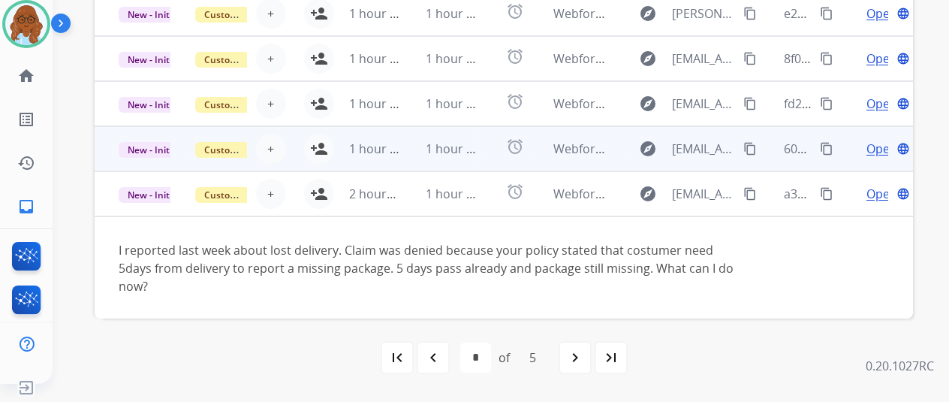
click at [840, 146] on td "Open language" at bounding box center [874, 148] width 77 height 45
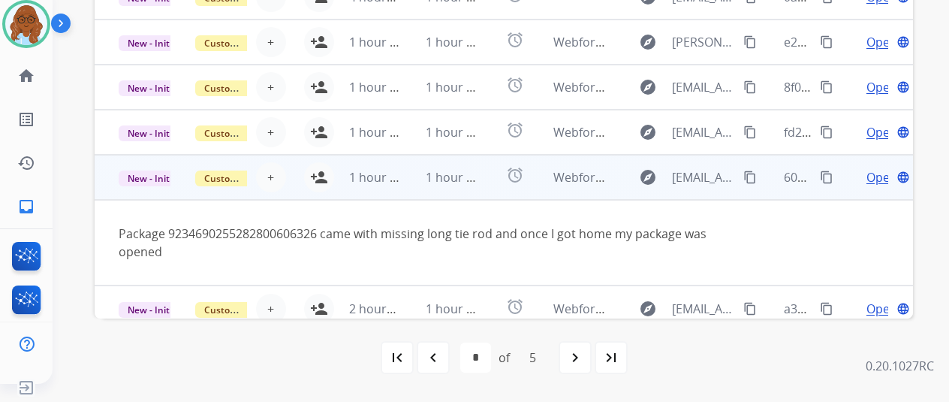
scroll to position [87, 0]
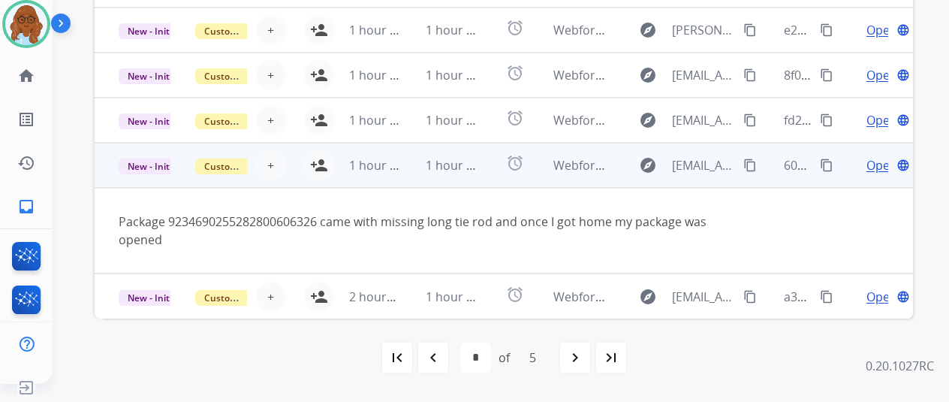
click at [742, 165] on button "content_copy" at bounding box center [750, 165] width 18 height 18
click at [320, 167] on mat-icon "person_add" at bounding box center [319, 165] width 18 height 18
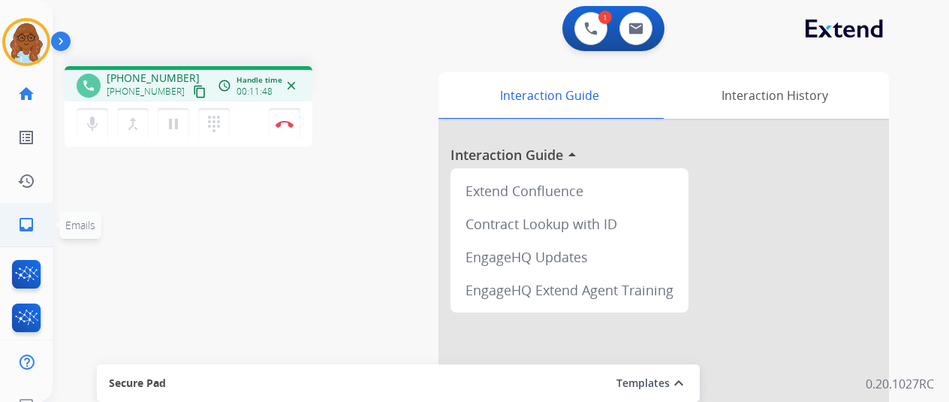
click at [26, 212] on link "inbox Emails" at bounding box center [26, 224] width 42 height 42
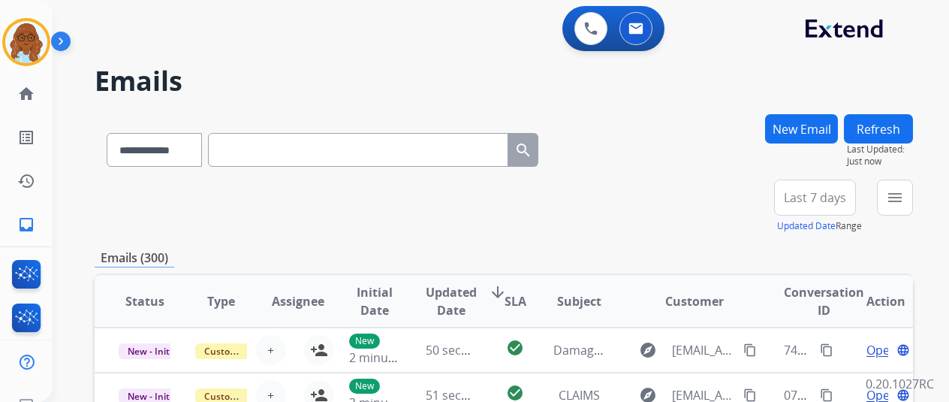
click at [345, 140] on input "text" at bounding box center [358, 150] width 300 height 34
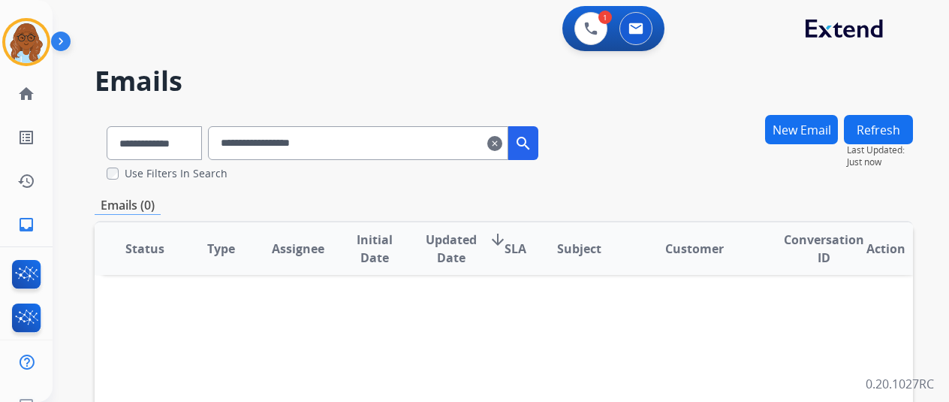
click at [293, 144] on input "**********" at bounding box center [358, 143] width 300 height 34
click at [386, 157] on input "**********" at bounding box center [358, 143] width 300 height 34
click at [591, 170] on div "**********" at bounding box center [504, 147] width 818 height 67
click at [583, 152] on div "**********" at bounding box center [504, 147] width 818 height 67
drag, startPoint x: 542, startPoint y: 137, endPoint x: 559, endPoint y: 143, distance: 17.3
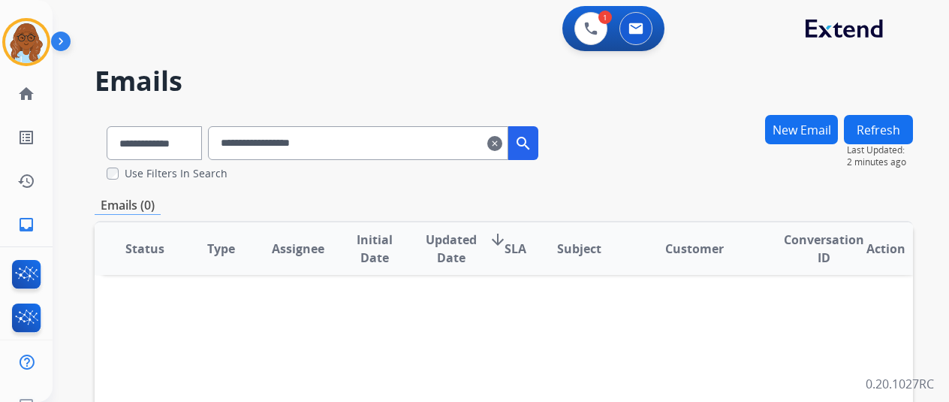
click at [538, 137] on button "search" at bounding box center [523, 143] width 30 height 34
click at [360, 152] on input "**********" at bounding box center [358, 143] width 300 height 34
click at [381, 149] on input "**********" at bounding box center [358, 143] width 300 height 34
click at [396, 149] on input "**********" at bounding box center [358, 143] width 300 height 34
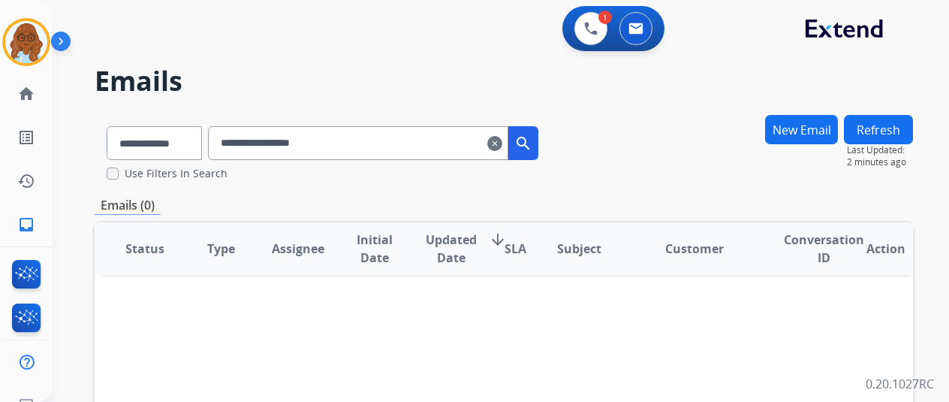
click at [413, 176] on div "Use Filters In Search" at bounding box center [329, 173] width 444 height 15
click at [263, 144] on input "**********" at bounding box center [358, 143] width 300 height 34
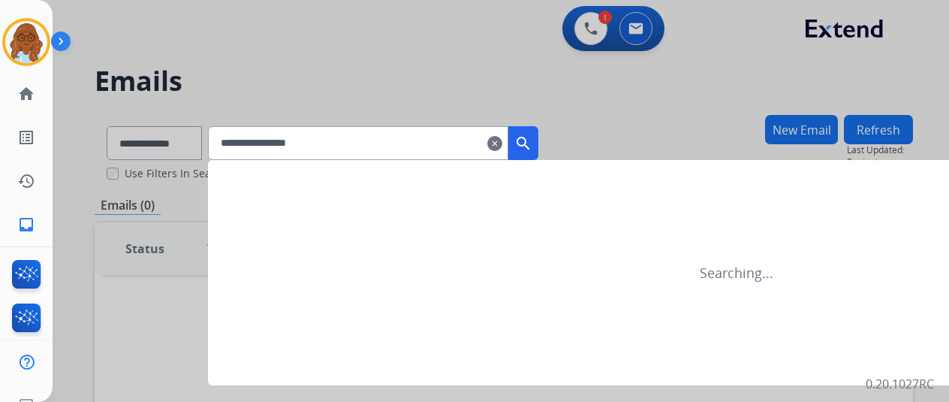
type input "**********"
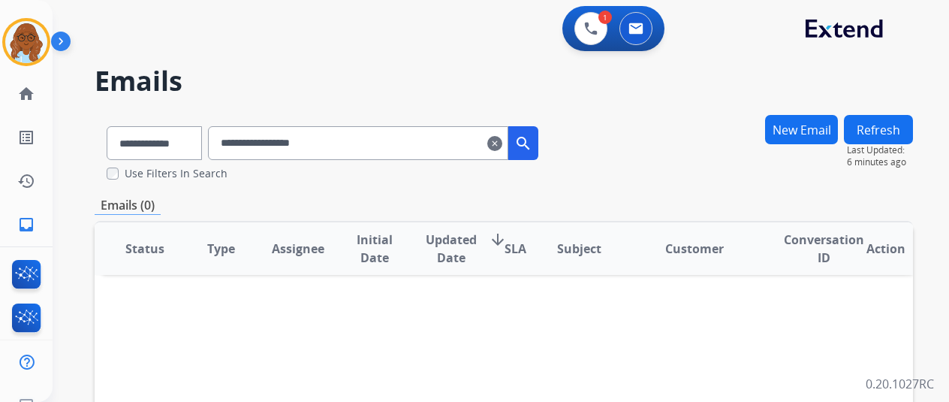
click at [532, 142] on mat-icon "search" at bounding box center [523, 143] width 18 height 18
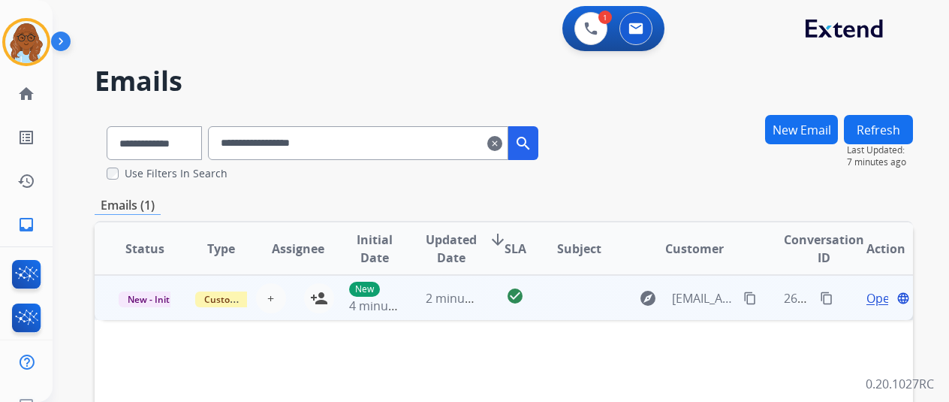
click at [872, 303] on span "Open" at bounding box center [881, 298] width 31 height 18
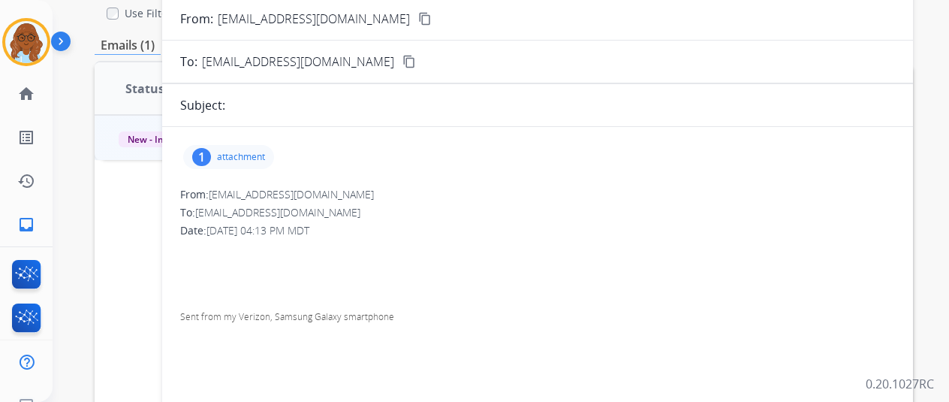
scroll to position [300, 0]
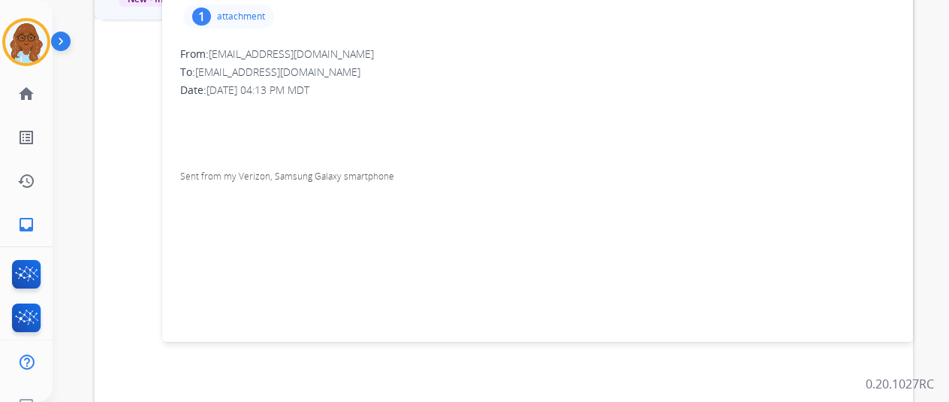
click at [237, 29] on div "1 attachment" at bounding box center [537, 16] width 715 height 36
click at [241, 18] on p "attachment" at bounding box center [241, 17] width 48 height 12
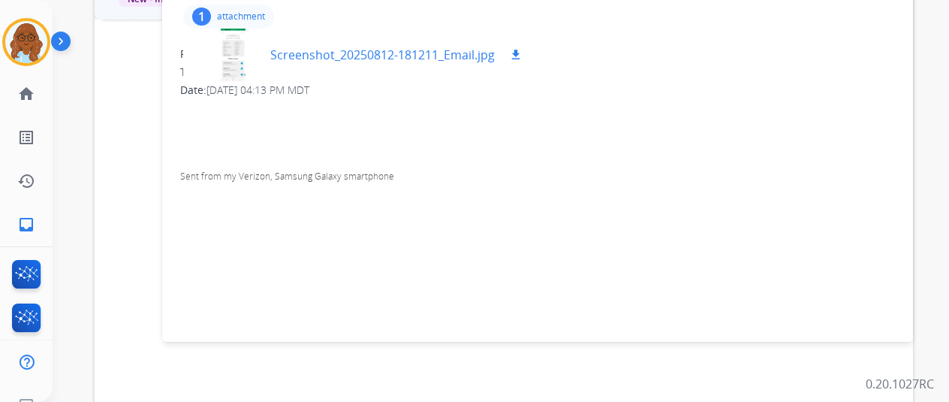
click at [236, 50] on div at bounding box center [232, 55] width 75 height 53
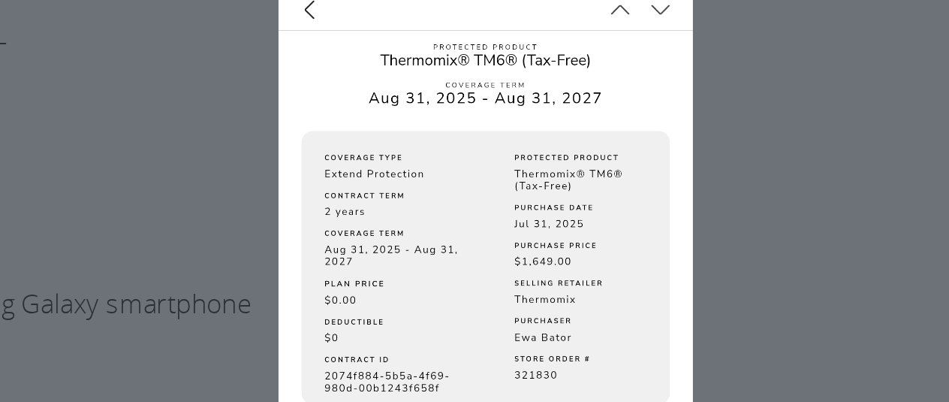
click at [598, 155] on div "clear Screenshot_20250812-181211_Email.jpg download" at bounding box center [475, 200] width 712 height 301
drag, startPoint x: 566, startPoint y: 149, endPoint x: 564, endPoint y: 139, distance: 10.0
click at [565, 149] on div "clear Screenshot_20250812-181211_Email.jpg download" at bounding box center [475, 200] width 712 height 301
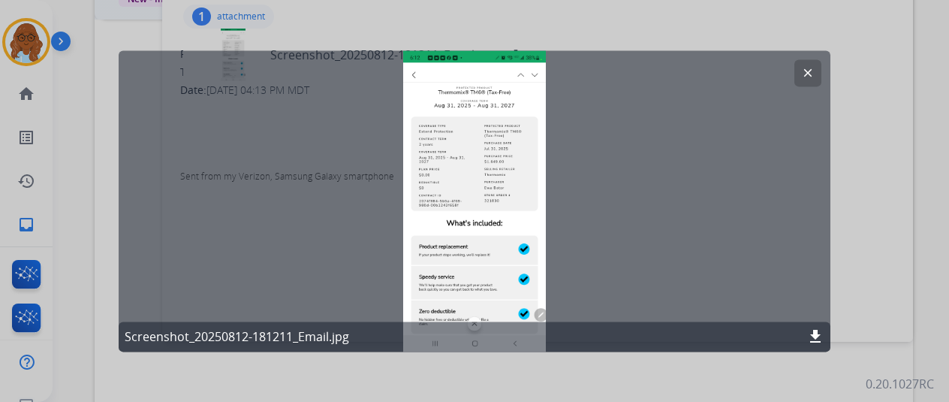
click at [808, 77] on mat-icon "clear" at bounding box center [808, 73] width 14 height 14
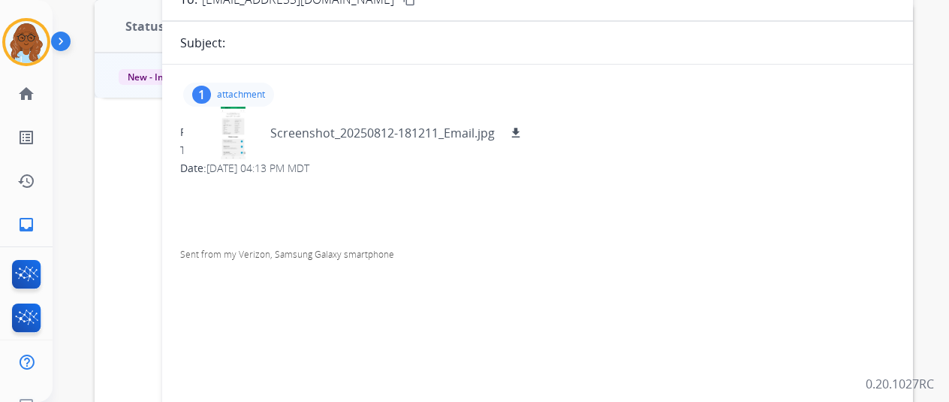
scroll to position [150, 0]
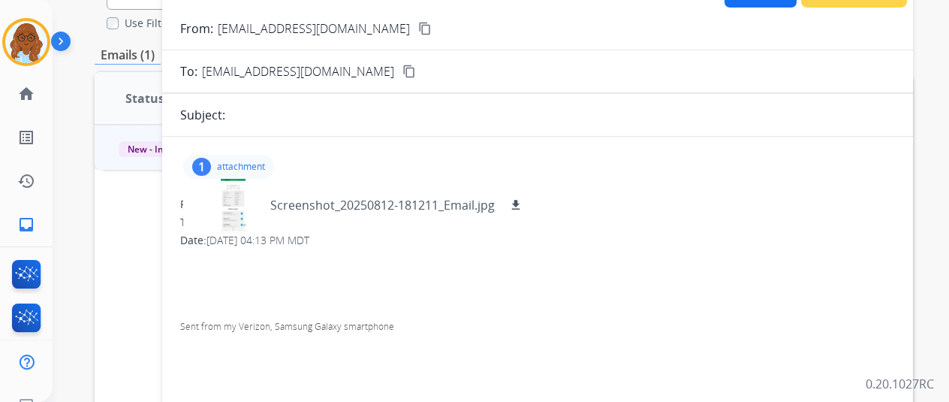
drag, startPoint x: 269, startPoint y: 168, endPoint x: 372, endPoint y: 181, distance: 104.4
click at [265, 168] on p "attachment" at bounding box center [241, 167] width 48 height 12
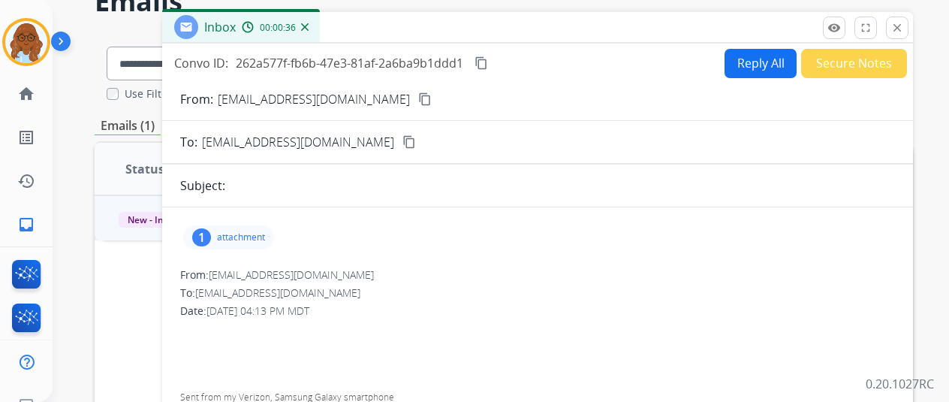
scroll to position [0, 0]
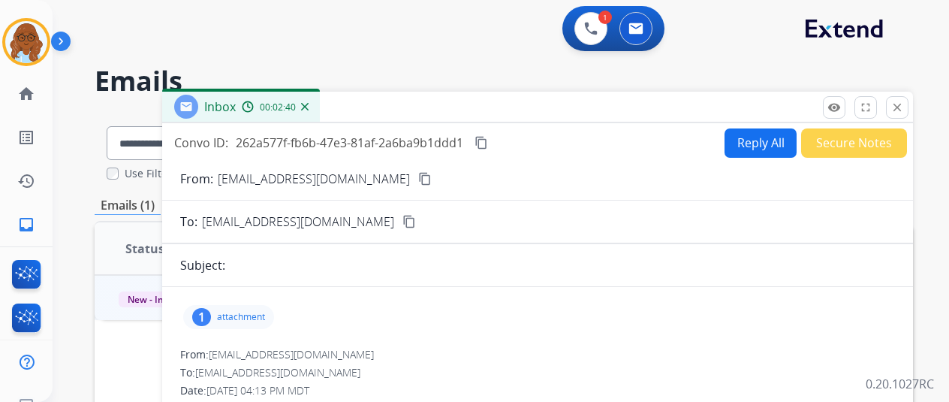
drag, startPoint x: 908, startPoint y: 101, endPoint x: 688, endPoint y: 169, distance: 230.3
click at [904, 101] on mat-icon "close" at bounding box center [897, 108] width 14 height 14
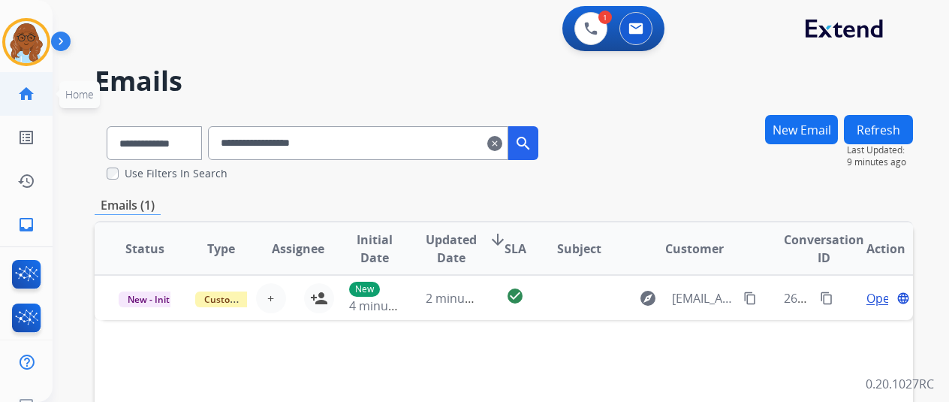
click at [18, 88] on mat-icon "home" at bounding box center [26, 94] width 18 height 18
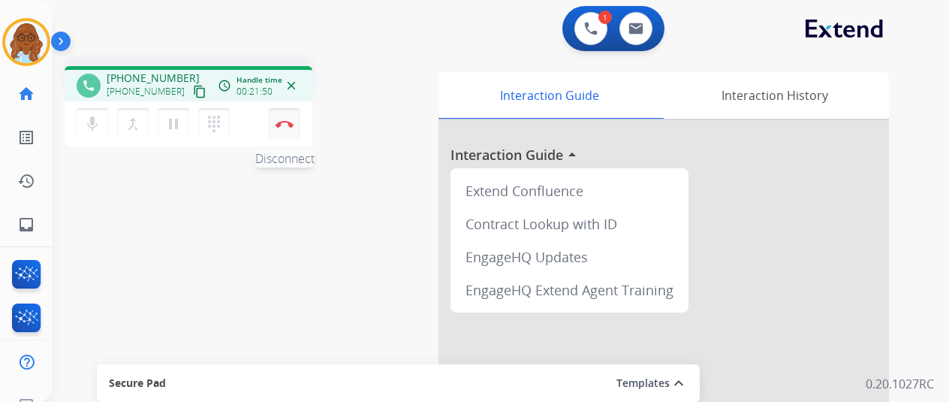
click at [282, 121] on img at bounding box center [285, 124] width 18 height 8
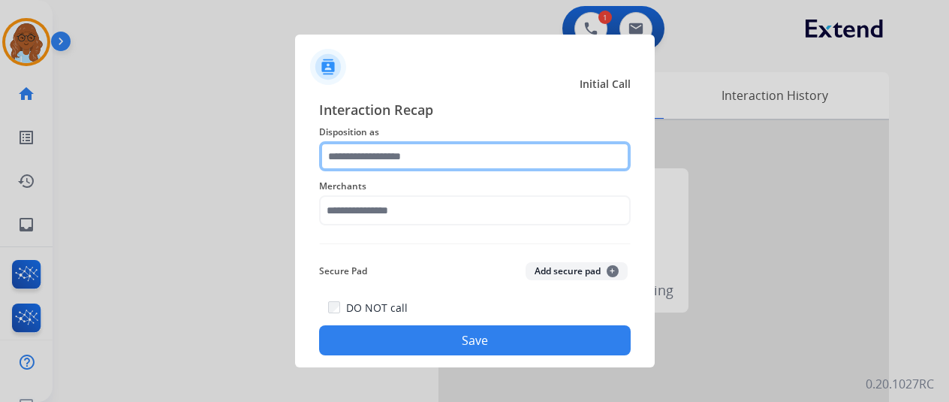
click at [368, 165] on input "text" at bounding box center [475, 156] width 312 height 30
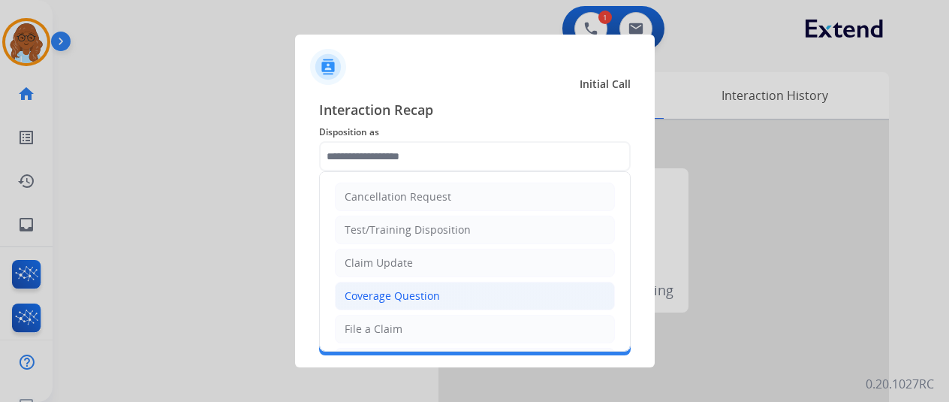
click at [389, 291] on div "Coverage Question" at bounding box center [392, 295] width 95 height 15
type input "**********"
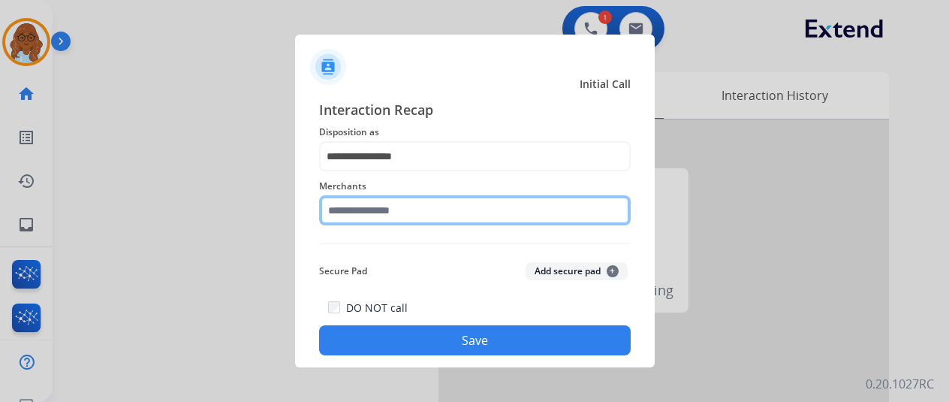
click at [399, 215] on input "text" at bounding box center [475, 210] width 312 height 30
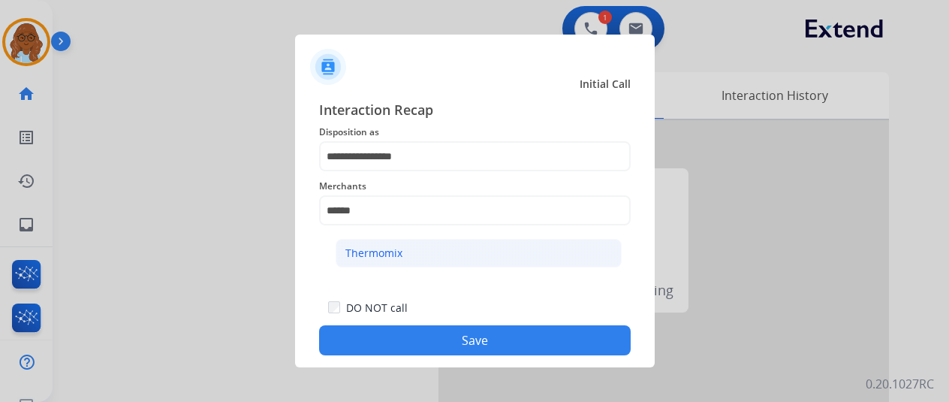
click at [387, 255] on div "Thermomix" at bounding box center [373, 252] width 57 height 15
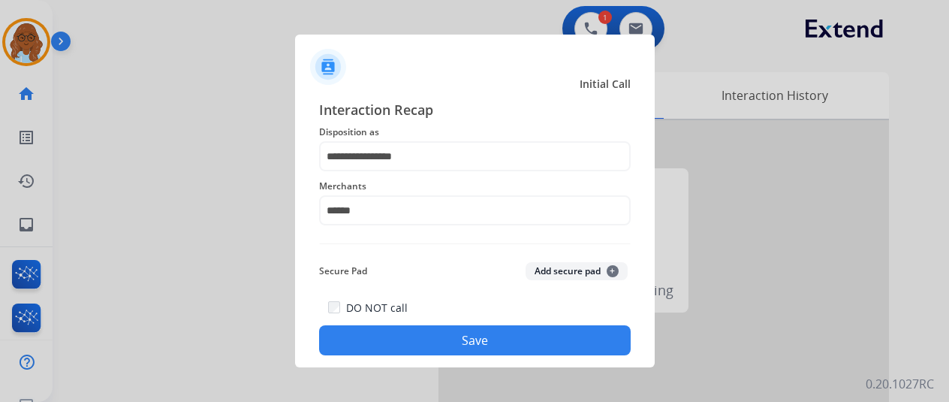
type input "*********"
click at [444, 342] on button "Save" at bounding box center [475, 340] width 312 height 30
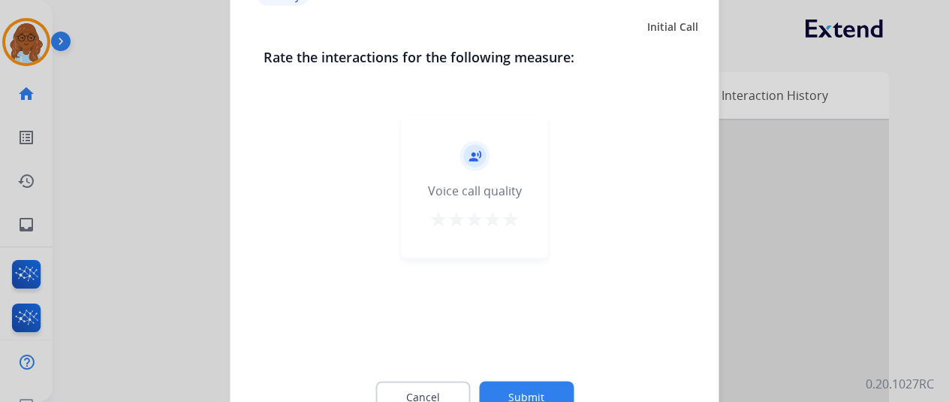
click at [509, 209] on mat-icon "star" at bounding box center [510, 218] width 18 height 18
click at [550, 380] on div "Cancel Submit" at bounding box center [475, 397] width 423 height 68
click at [544, 390] on button "Submit" at bounding box center [526, 397] width 95 height 32
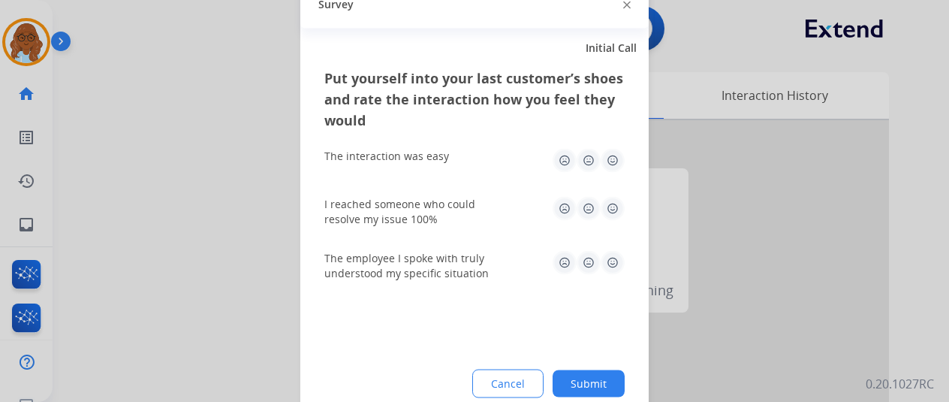
click at [593, 155] on img at bounding box center [589, 160] width 24 height 24
click at [581, 212] on img at bounding box center [589, 208] width 24 height 24
drag, startPoint x: 586, startPoint y: 267, endPoint x: 577, endPoint y: 339, distance: 73.4
click at [585, 268] on img at bounding box center [589, 262] width 24 height 24
click at [580, 378] on button "Submit" at bounding box center [589, 382] width 72 height 27
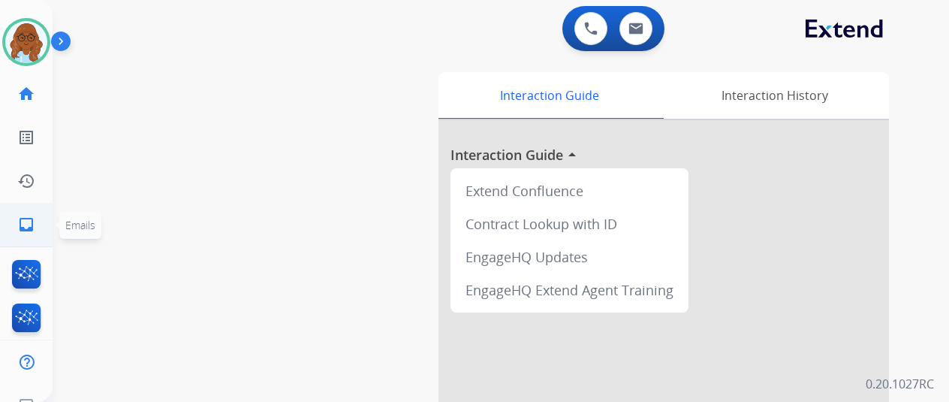
click at [21, 229] on mat-icon "inbox" at bounding box center [26, 224] width 18 height 18
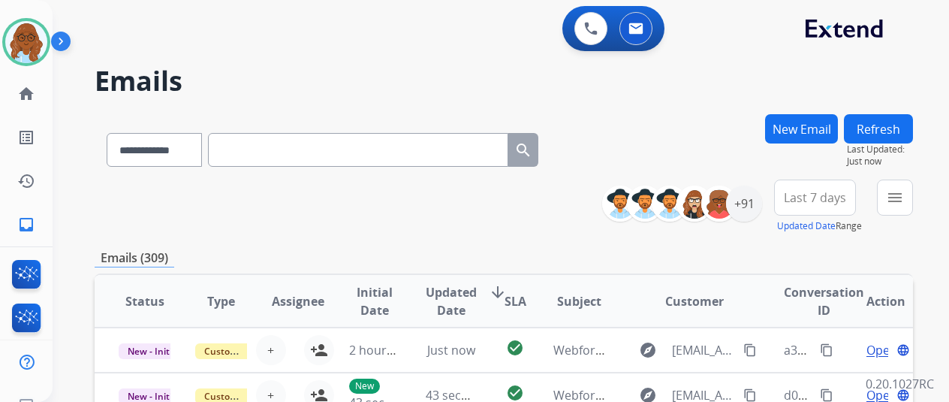
paste input "**********"
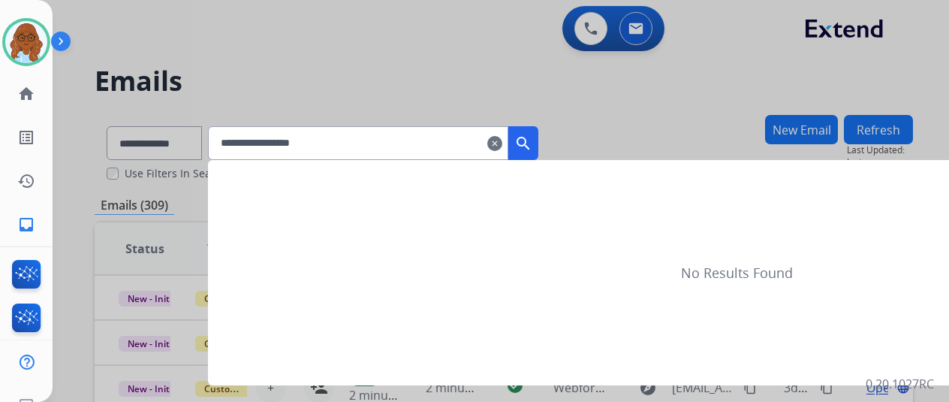
type input "**********"
click at [532, 145] on mat-icon "search" at bounding box center [523, 143] width 18 height 18
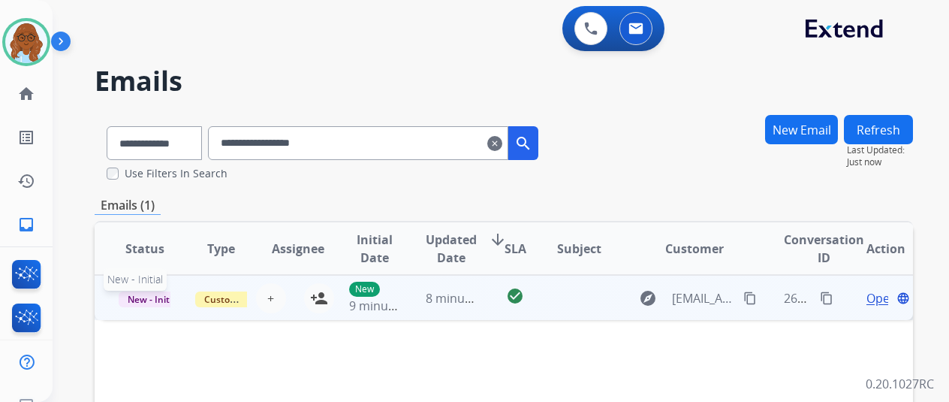
click at [149, 291] on span "New - Initial" at bounding box center [154, 299] width 70 height 16
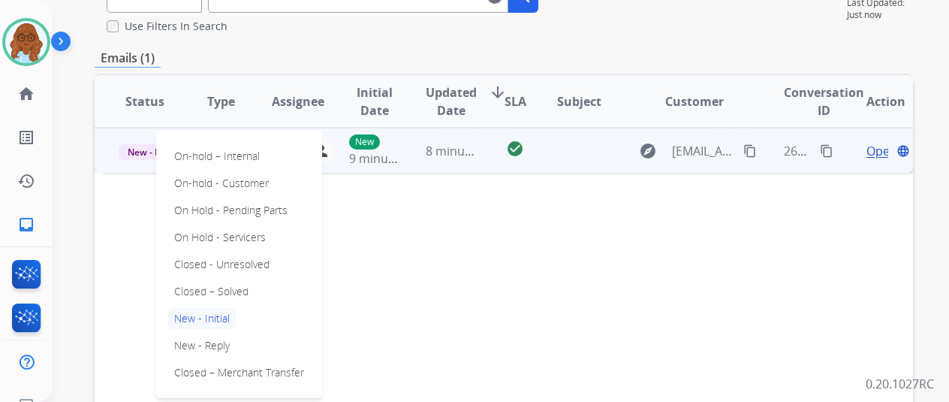
scroll to position [150, 0]
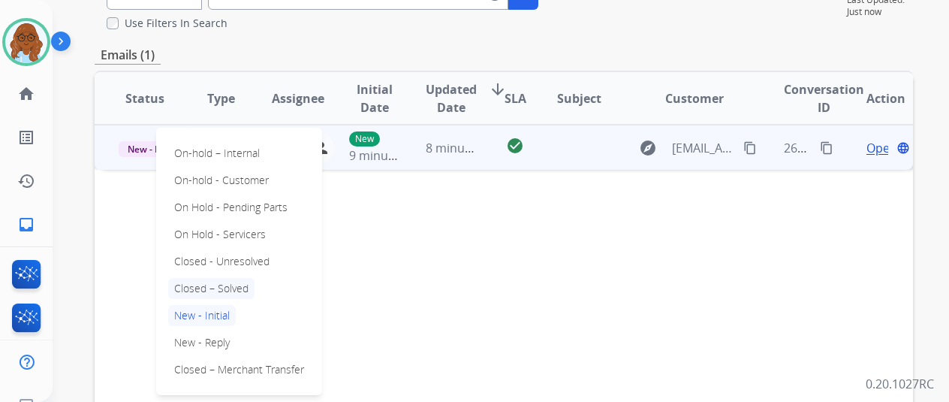
click at [219, 285] on p "Closed – Solved" at bounding box center [211, 288] width 86 height 21
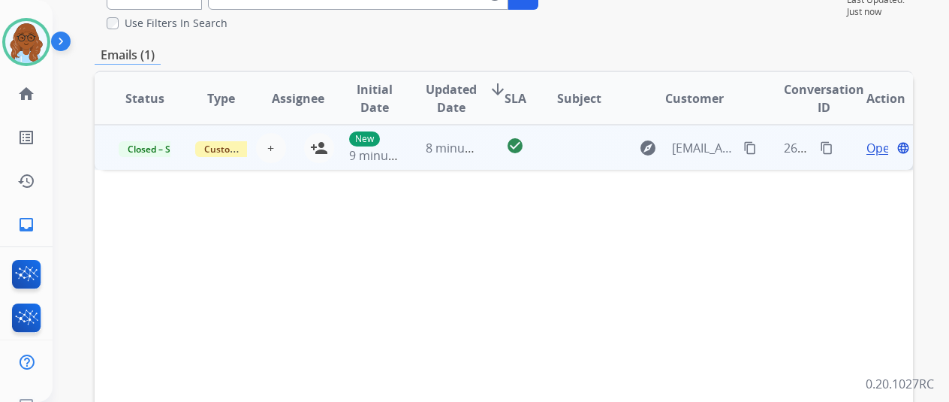
click at [872, 149] on span "Open" at bounding box center [881, 148] width 31 height 18
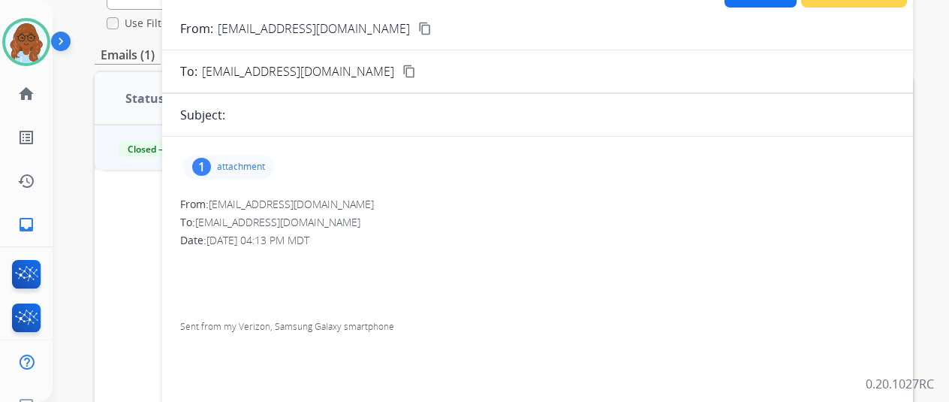
scroll to position [0, 0]
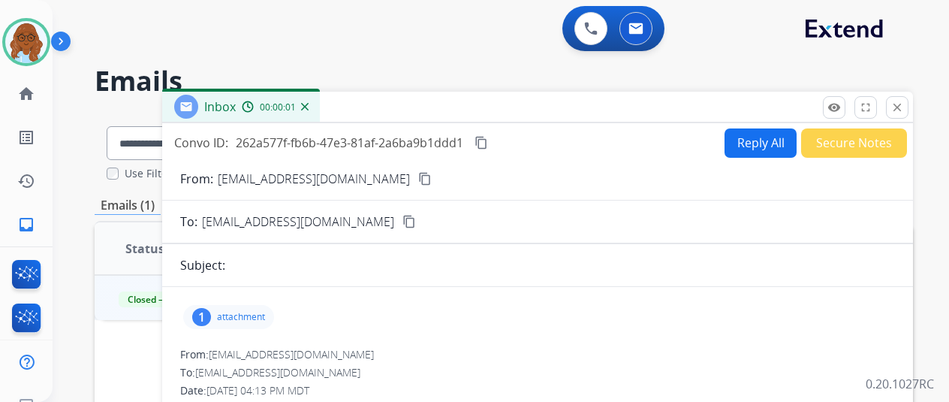
click at [851, 146] on button "Secure Notes" at bounding box center [854, 142] width 106 height 29
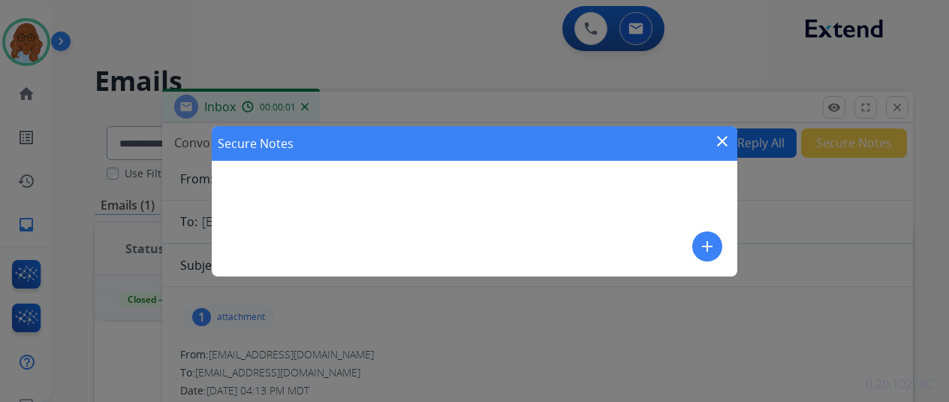
click at [428, 160] on div "Secure Notes close" at bounding box center [475, 143] width 526 height 35
click at [705, 240] on mat-icon "add" at bounding box center [707, 246] width 18 height 18
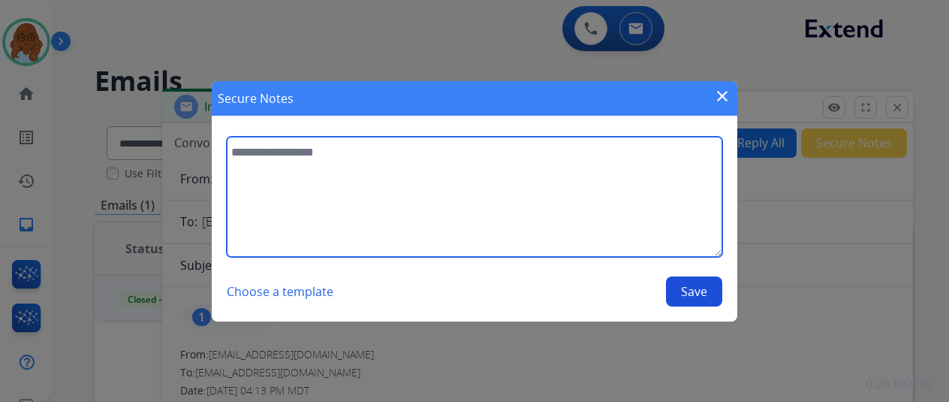
click at [576, 181] on textarea at bounding box center [474, 197] width 495 height 120
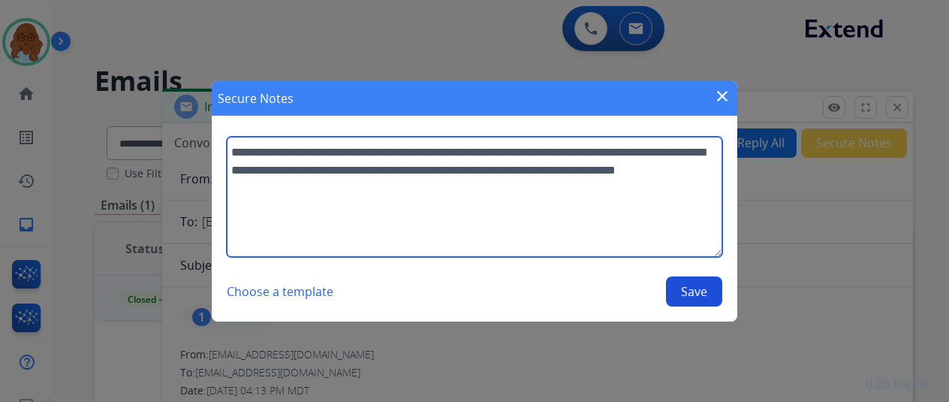
click at [381, 176] on textarea "**********" at bounding box center [474, 197] width 495 height 120
click at [502, 188] on textarea "**********" at bounding box center [474, 197] width 495 height 120
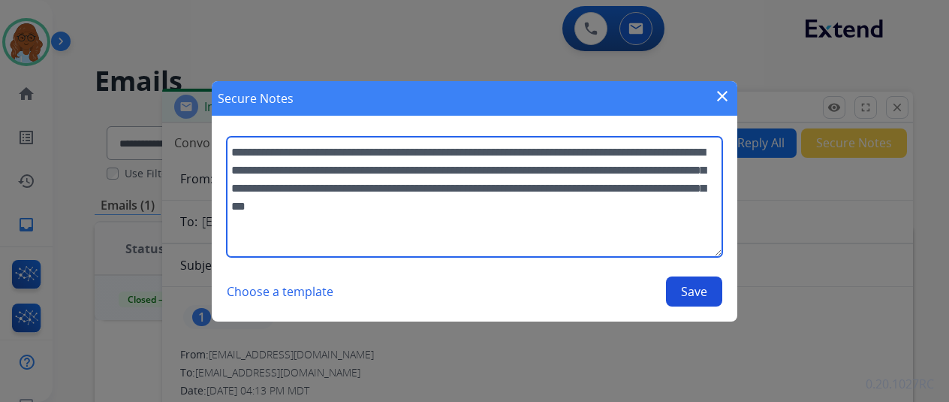
type textarea "**********"
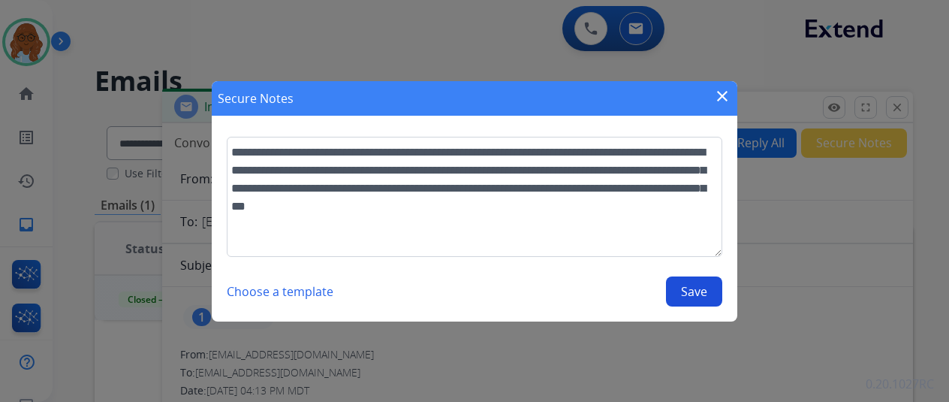
click at [691, 310] on section "**********" at bounding box center [475, 222] width 526 height 200
click at [702, 299] on button "Save" at bounding box center [694, 291] width 56 height 30
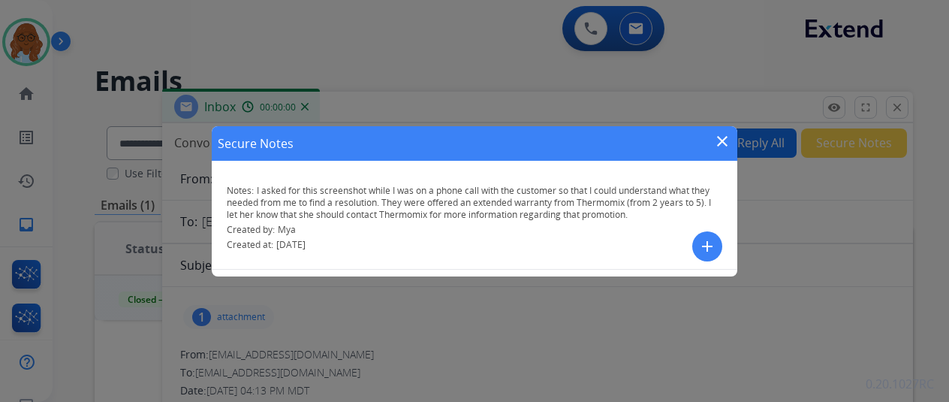
click at [730, 140] on mat-icon "close" at bounding box center [722, 141] width 18 height 18
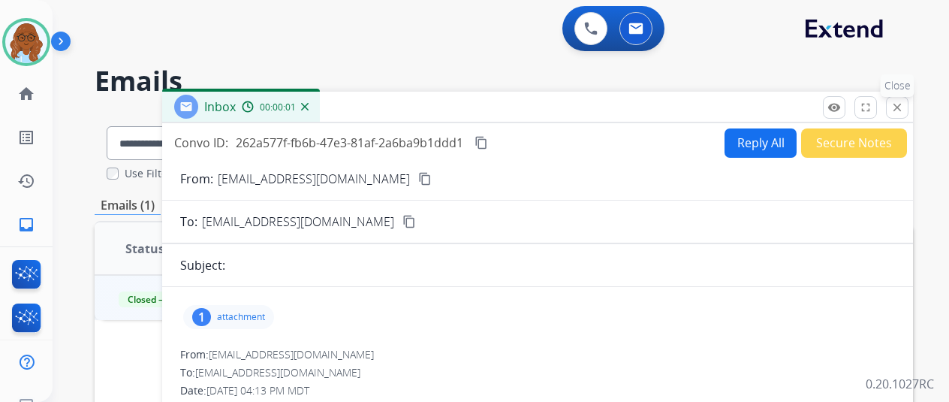
click at [904, 110] on mat-icon "close" at bounding box center [897, 108] width 14 height 14
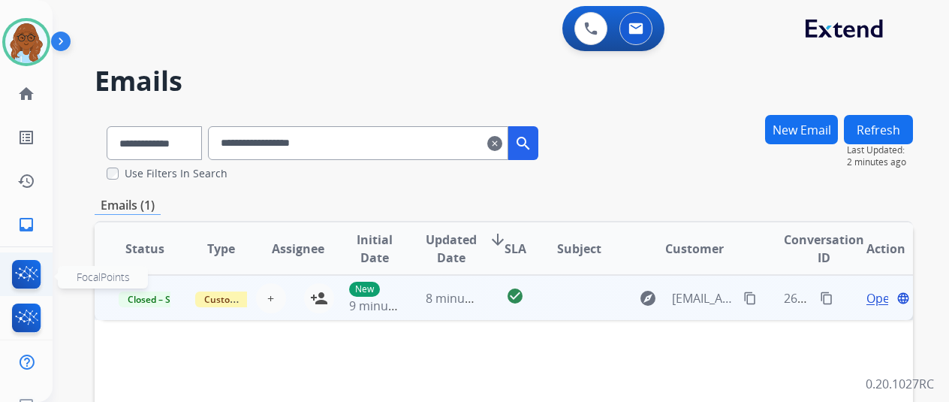
click at [31, 274] on img at bounding box center [26, 277] width 35 height 35
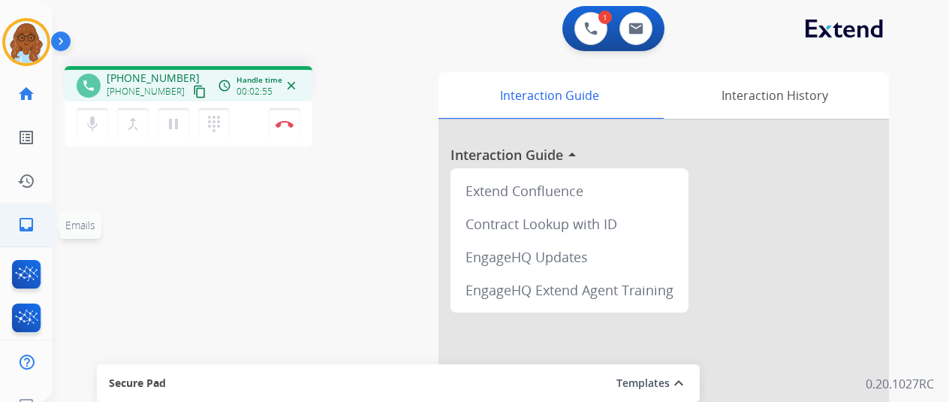
click at [27, 212] on link "inbox Emails" at bounding box center [26, 224] width 42 height 42
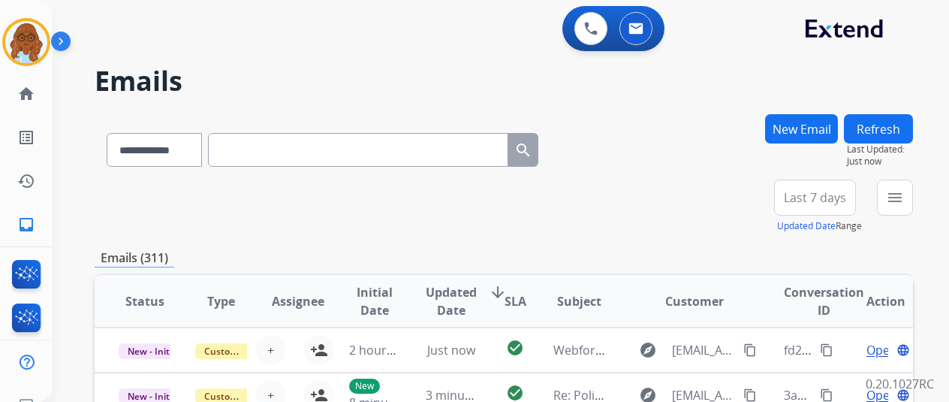
paste input "**********"
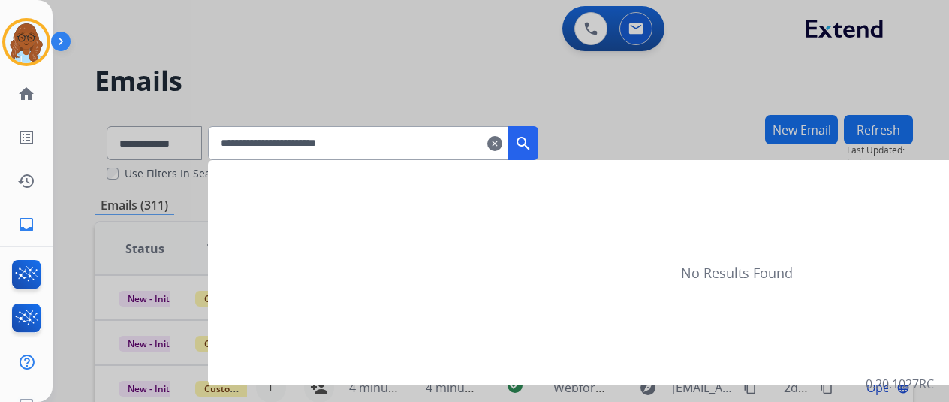
type input "**********"
click at [532, 151] on mat-icon "search" at bounding box center [523, 143] width 18 height 18
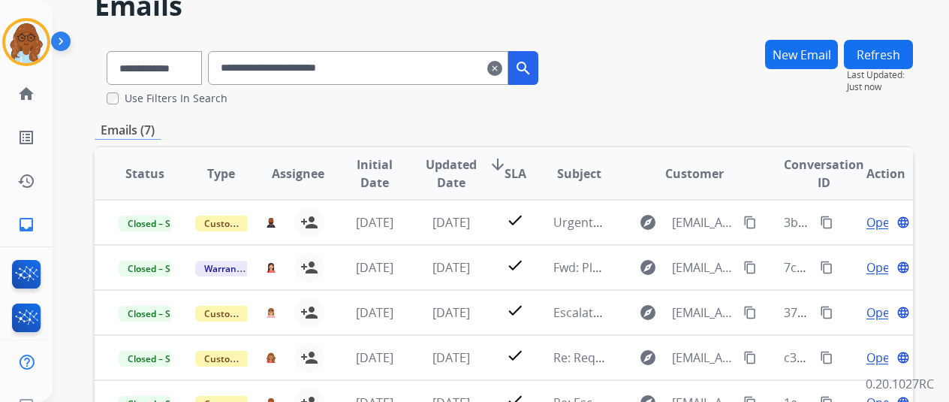
scroll to position [225, 0]
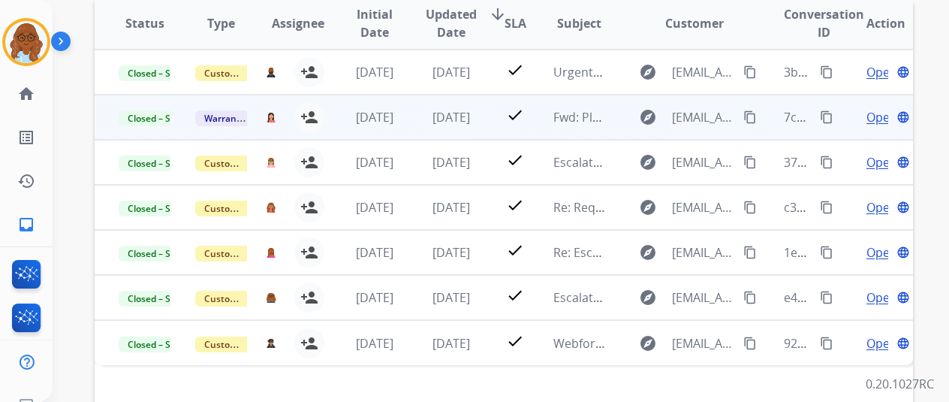
click at [871, 122] on span "Open" at bounding box center [881, 117] width 31 height 18
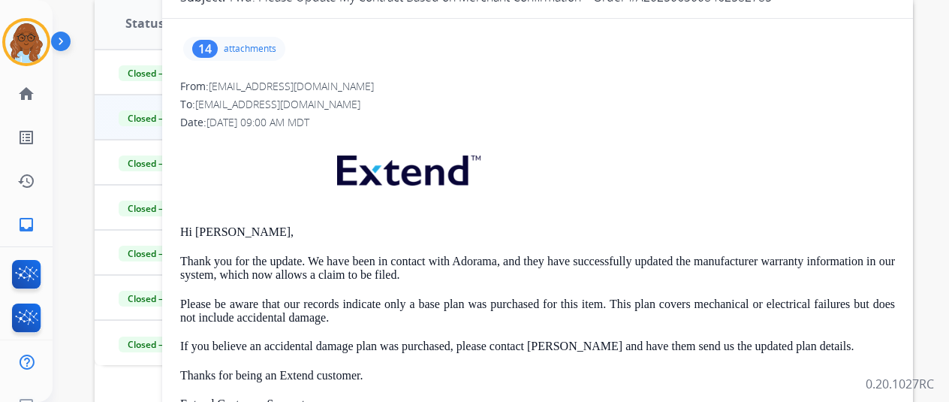
scroll to position [0, 0]
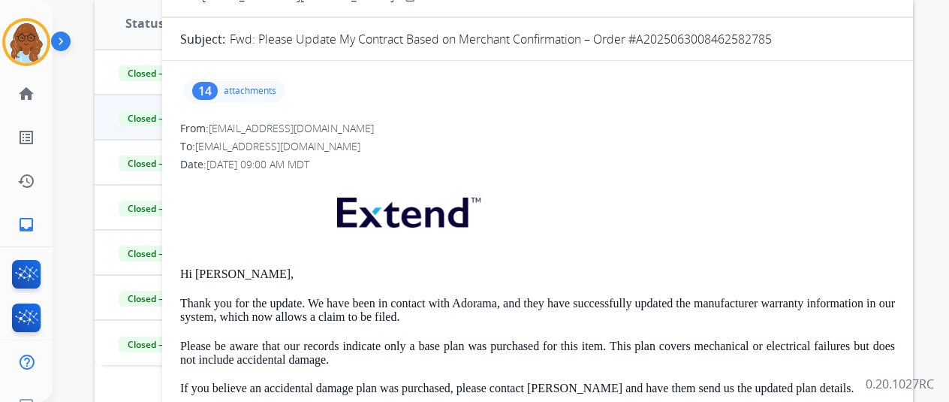
click at [264, 92] on p "attachments" at bounding box center [250, 91] width 53 height 12
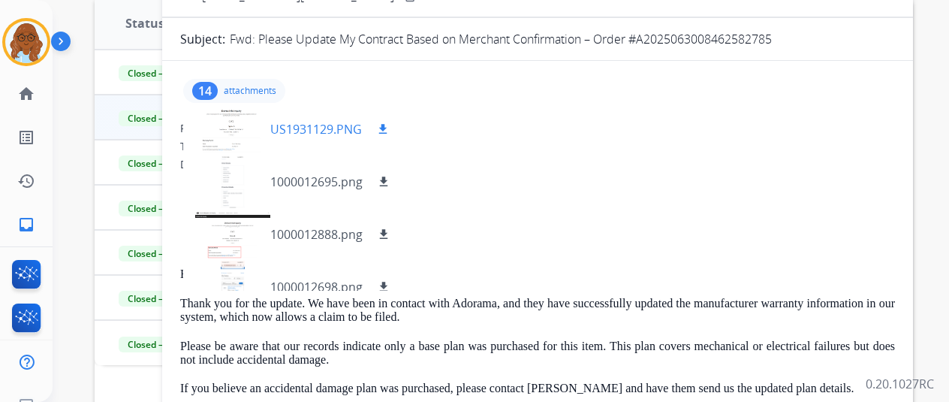
click at [245, 149] on div at bounding box center [232, 129] width 75 height 53
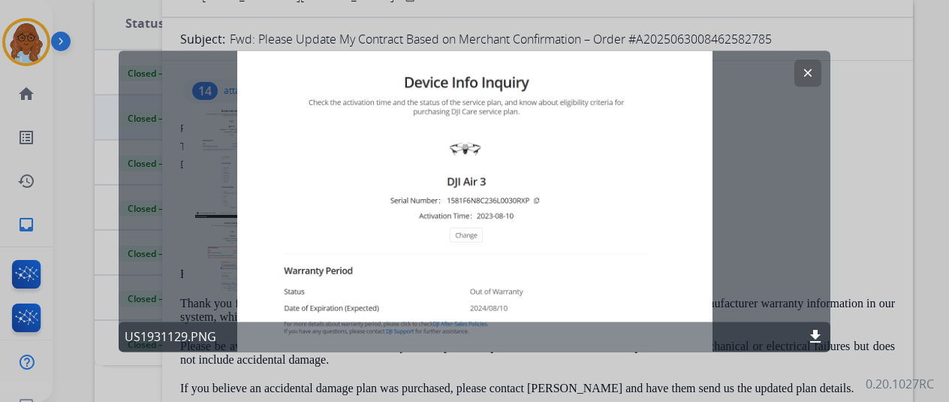
click at [811, 71] on mat-icon "clear" at bounding box center [808, 73] width 14 height 14
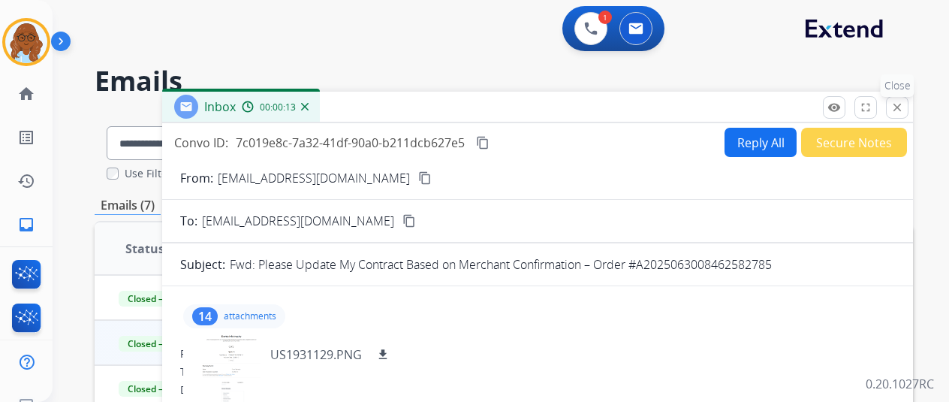
click at [908, 107] on button "close Close" at bounding box center [897, 107] width 23 height 23
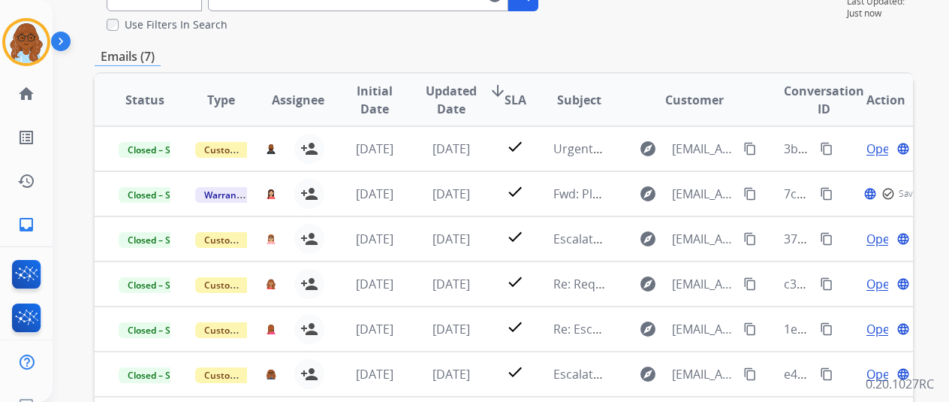
scroll to position [150, 0]
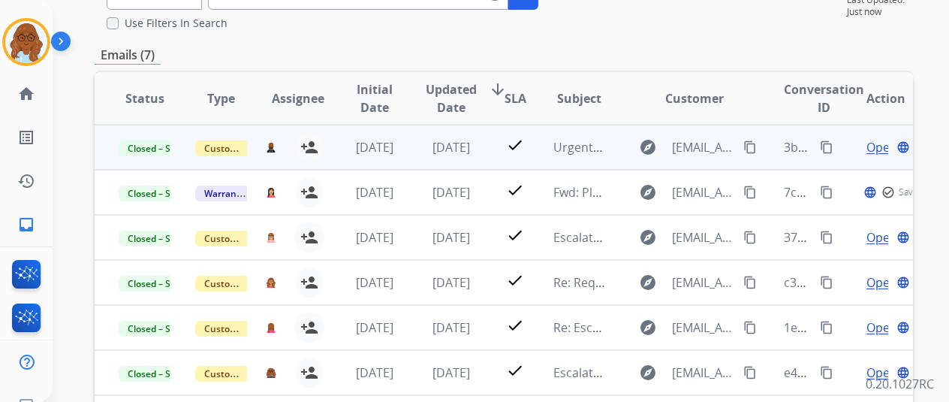
click at [871, 145] on span "Open" at bounding box center [881, 147] width 31 height 18
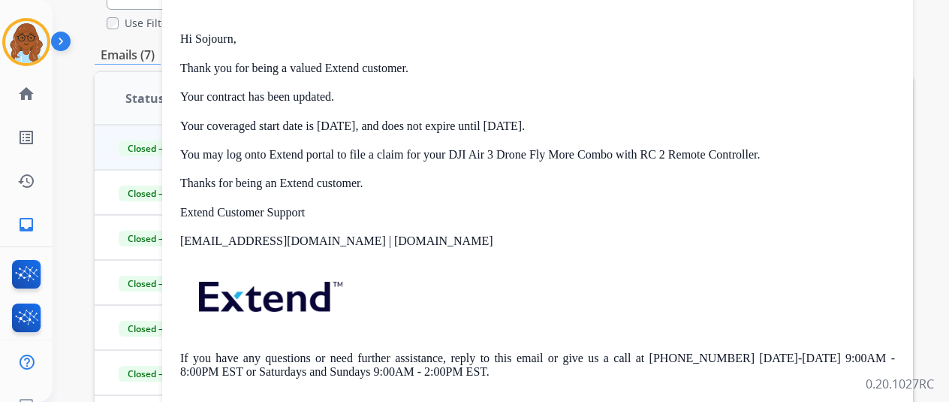
scroll to position [75, 0]
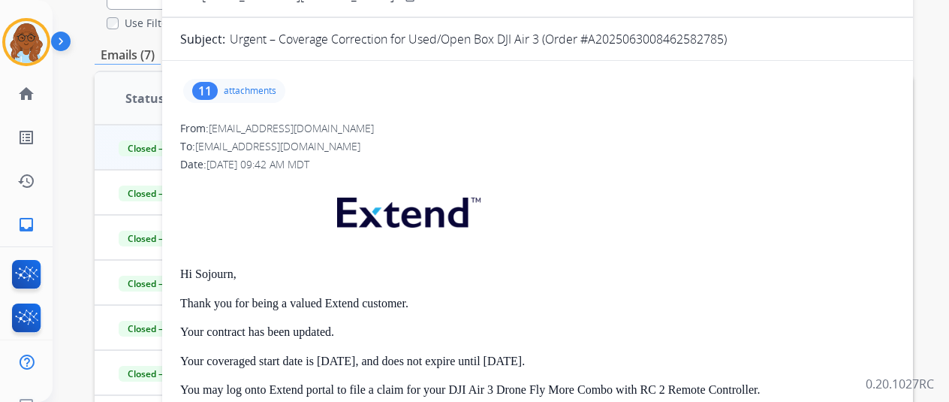
click at [260, 95] on p "attachments" at bounding box center [250, 91] width 53 height 12
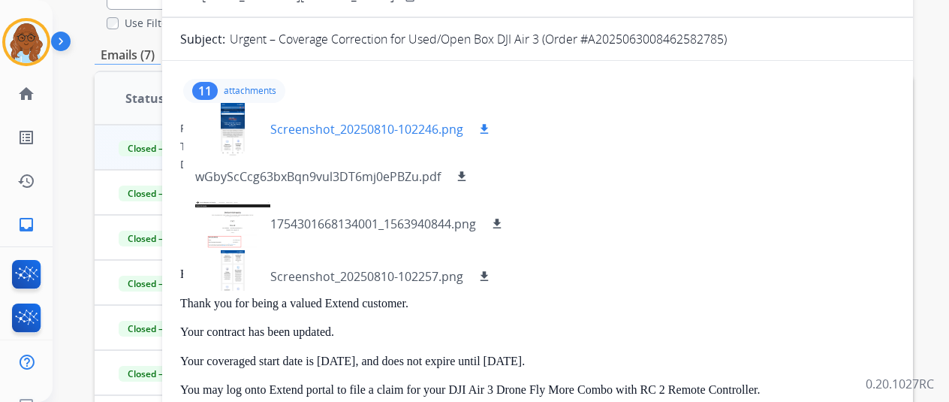
click at [254, 139] on div at bounding box center [232, 129] width 75 height 53
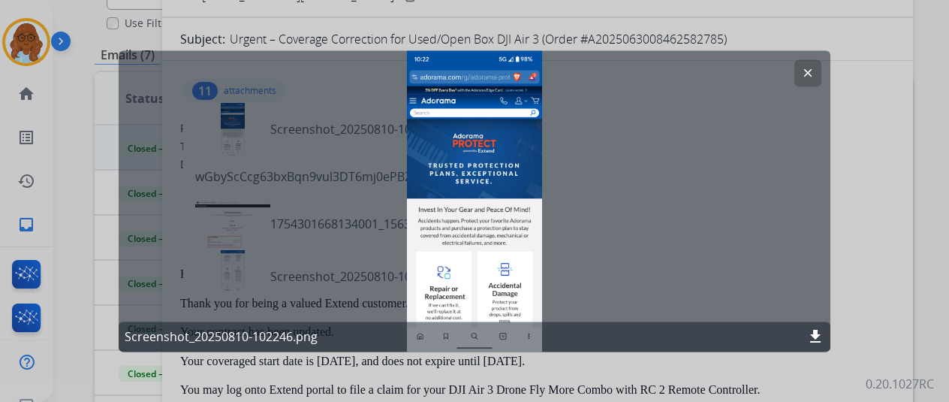
click at [890, 254] on div at bounding box center [474, 201] width 949 height 402
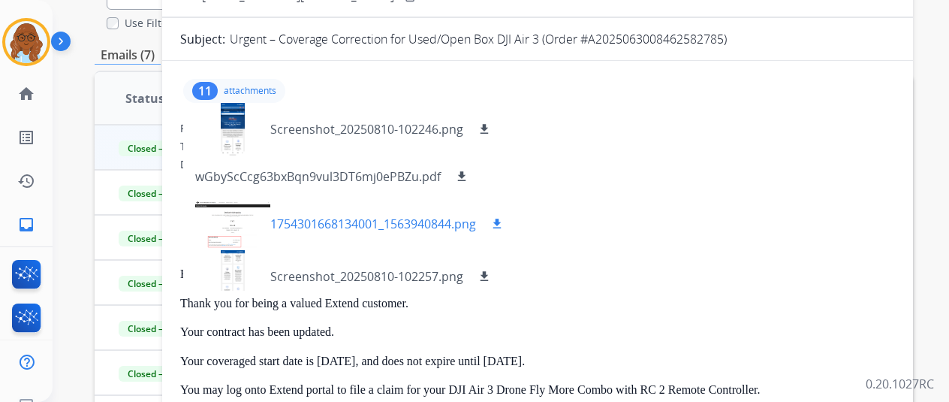
click at [263, 206] on div at bounding box center [232, 223] width 75 height 53
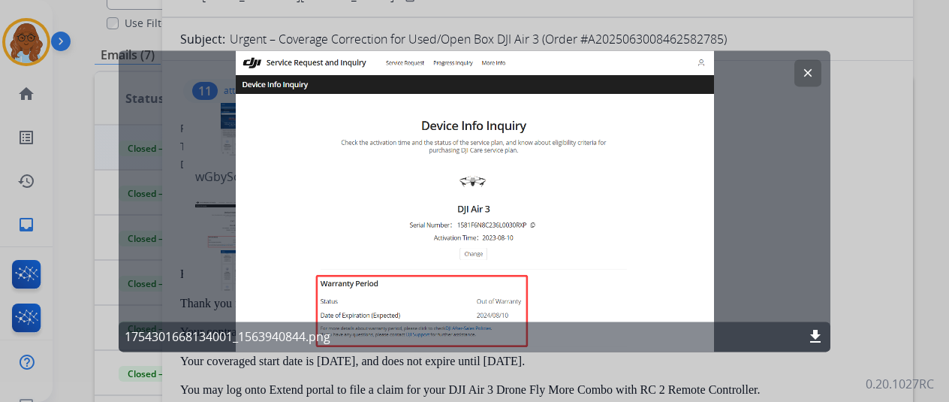
click at [878, 268] on div at bounding box center [474, 201] width 949 height 402
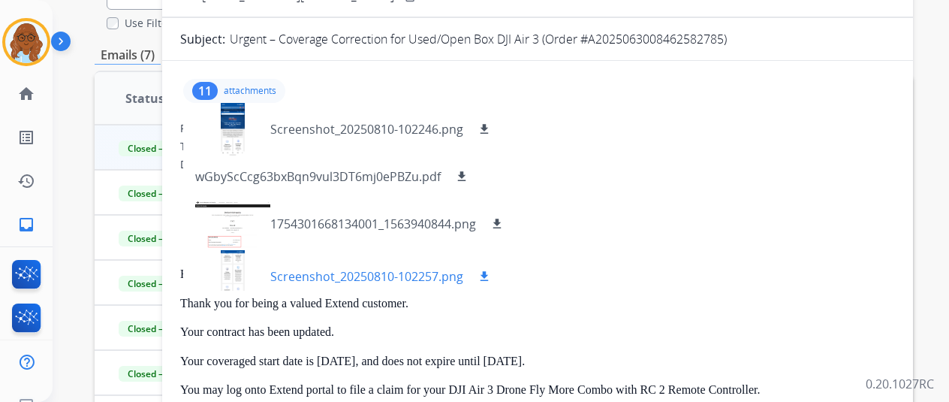
click at [246, 262] on div at bounding box center [232, 276] width 75 height 53
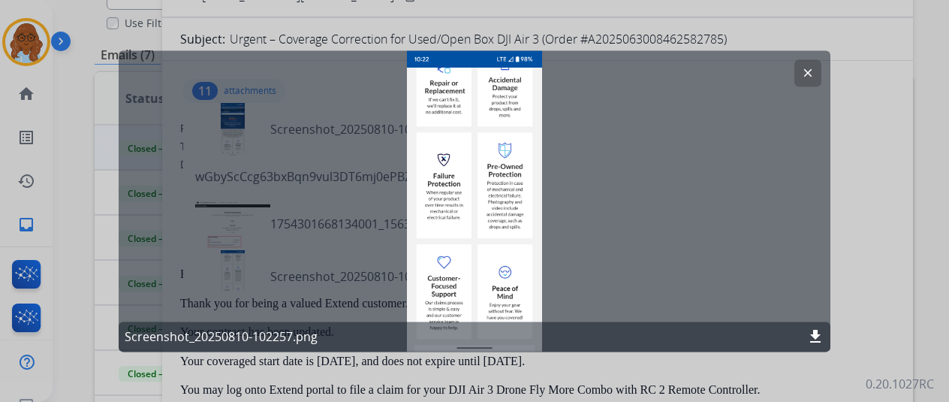
click at [834, 187] on div at bounding box center [474, 201] width 949 height 402
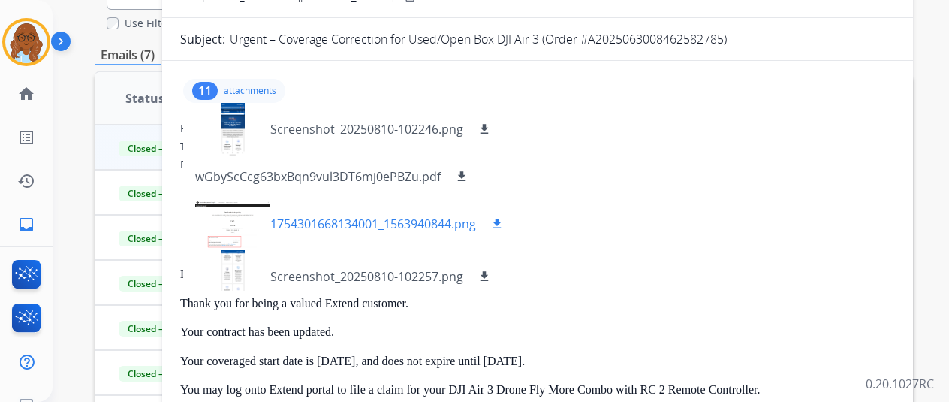
scroll to position [150, 0]
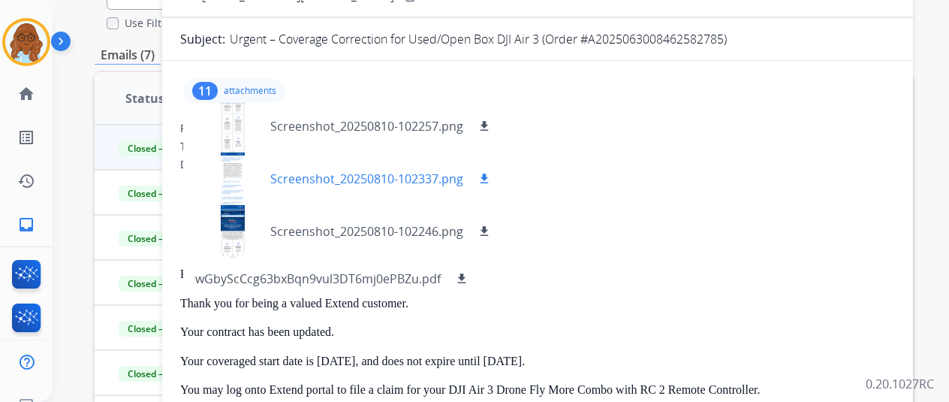
click at [251, 194] on div at bounding box center [232, 178] width 75 height 53
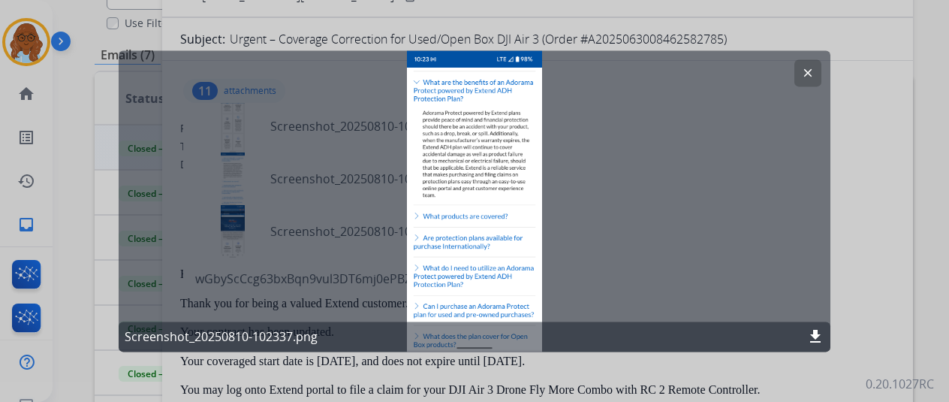
click at [896, 248] on div at bounding box center [474, 201] width 949 height 402
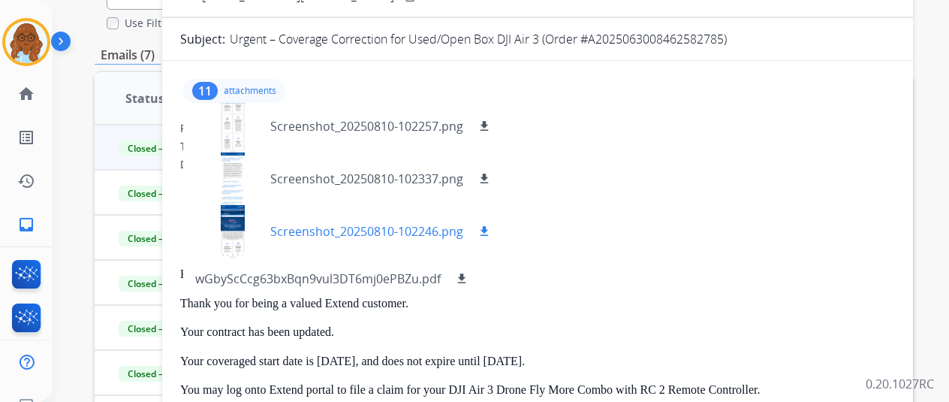
click at [244, 241] on div at bounding box center [232, 231] width 75 height 53
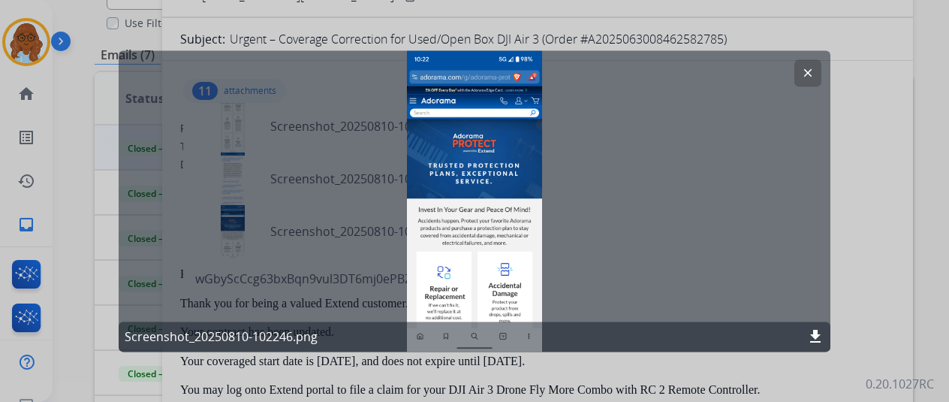
click at [875, 254] on div at bounding box center [474, 201] width 949 height 402
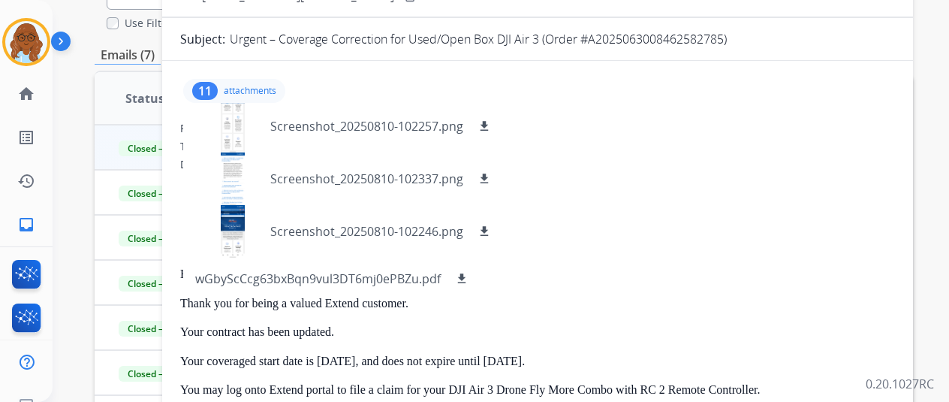
click at [275, 82] on div "11 attachments Screenshot_20250810-102246.png download wGbyScCcg63bxBqn9vul3DT6…" at bounding box center [234, 91] width 102 height 24
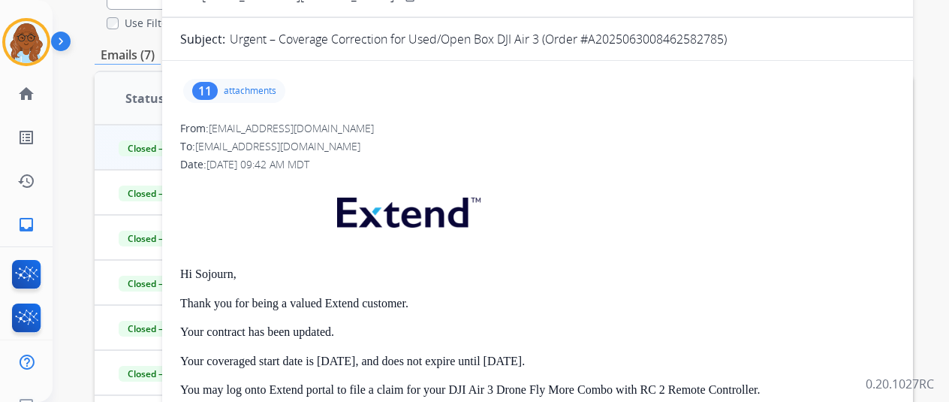
scroll to position [0, 0]
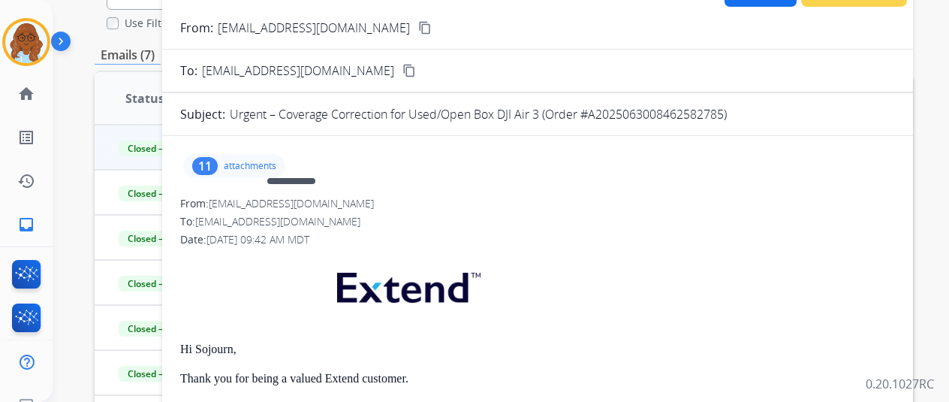
click at [238, 164] on p "attachments" at bounding box center [250, 166] width 53 height 12
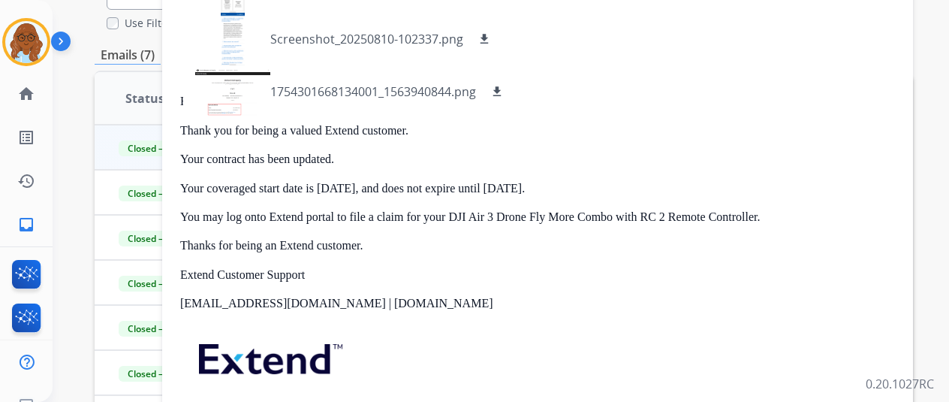
scroll to position [225, 0]
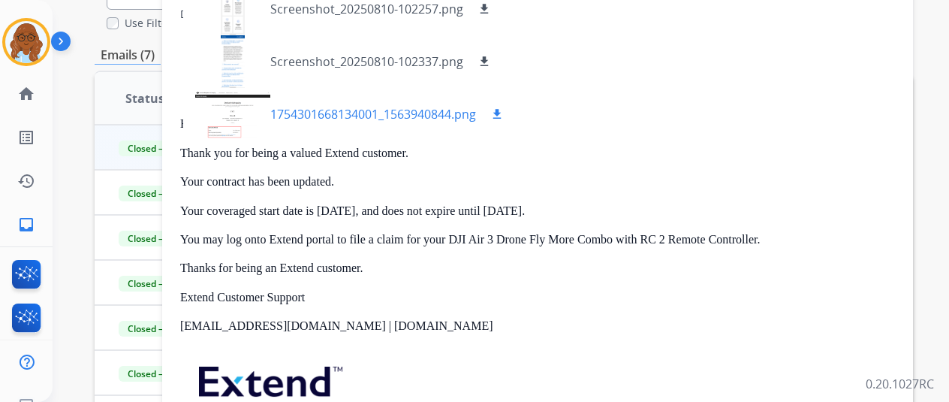
click at [242, 134] on div at bounding box center [232, 114] width 75 height 53
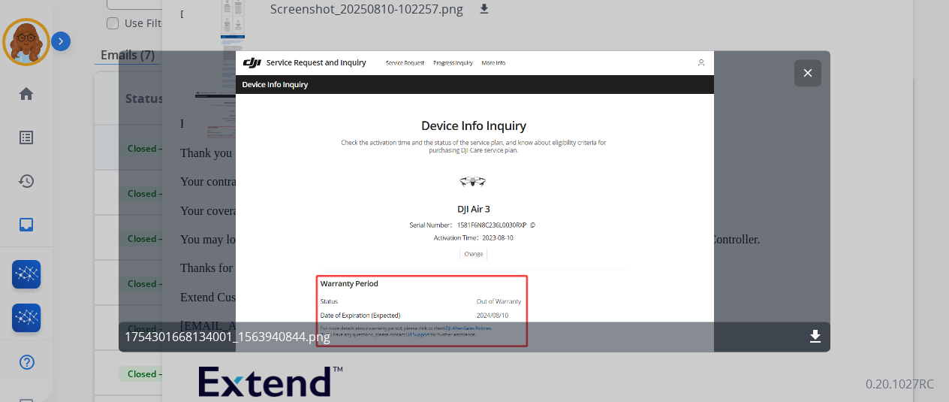
click at [905, 237] on div at bounding box center [474, 201] width 949 height 402
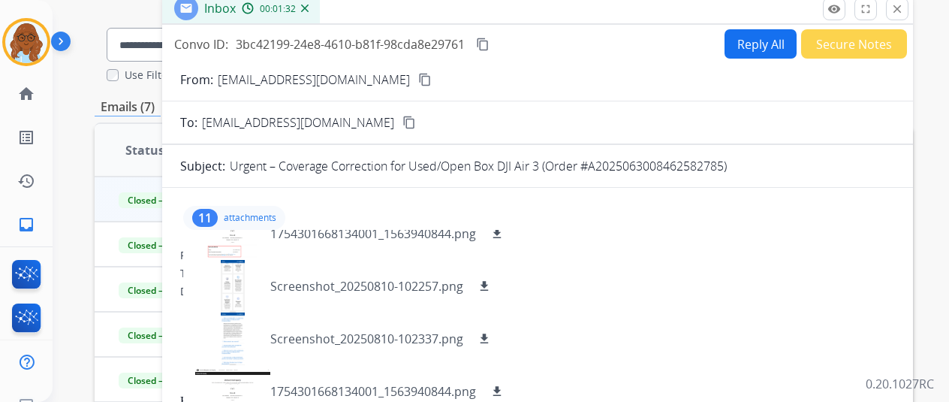
scroll to position [75, 0]
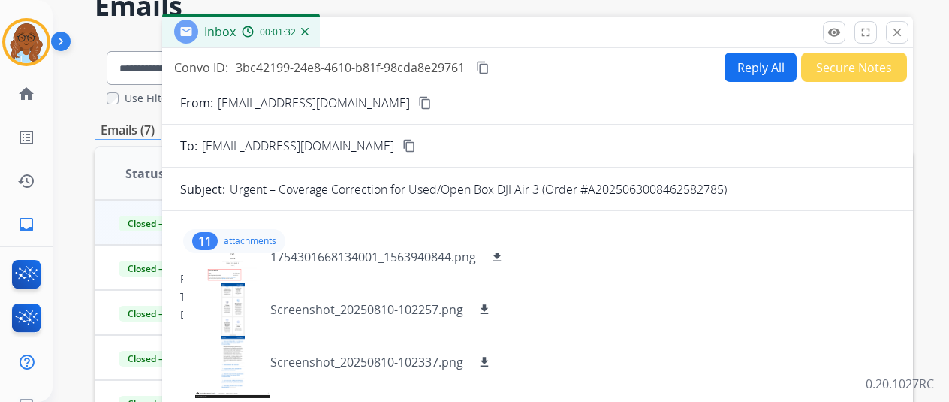
click at [271, 232] on div "11 attachments Screenshot_20250810-102246.png download wGbyScCcg63bxBqn9vul3DT6…" at bounding box center [234, 241] width 102 height 24
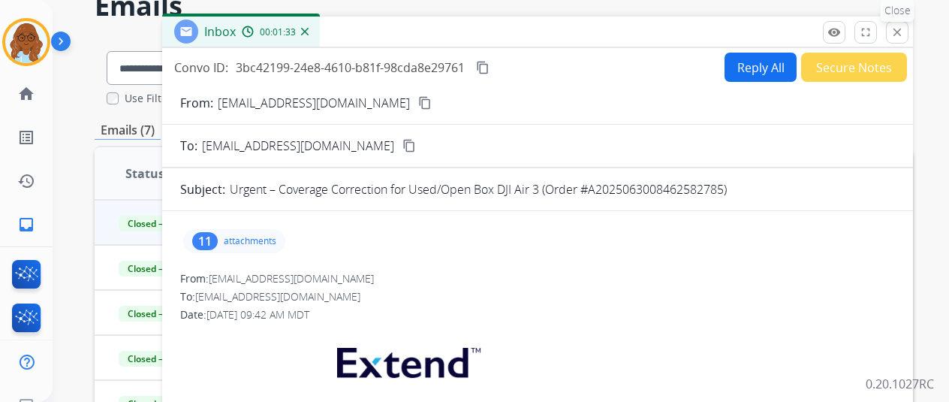
click at [903, 31] on mat-icon "close" at bounding box center [897, 33] width 14 height 14
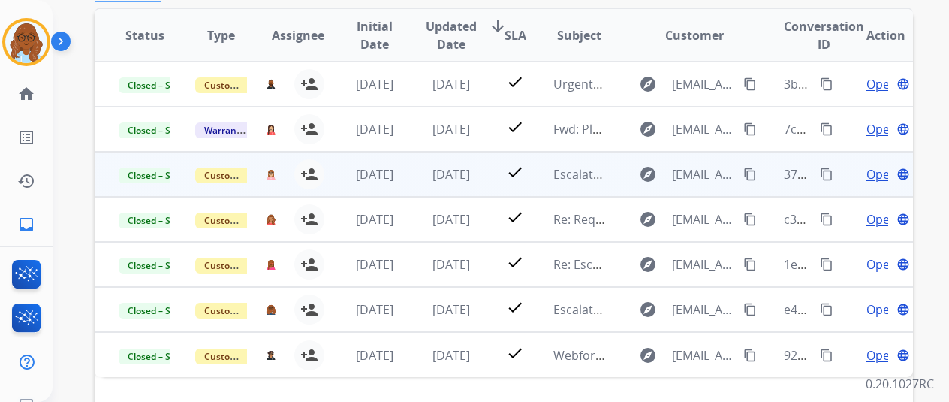
scroll to position [150, 0]
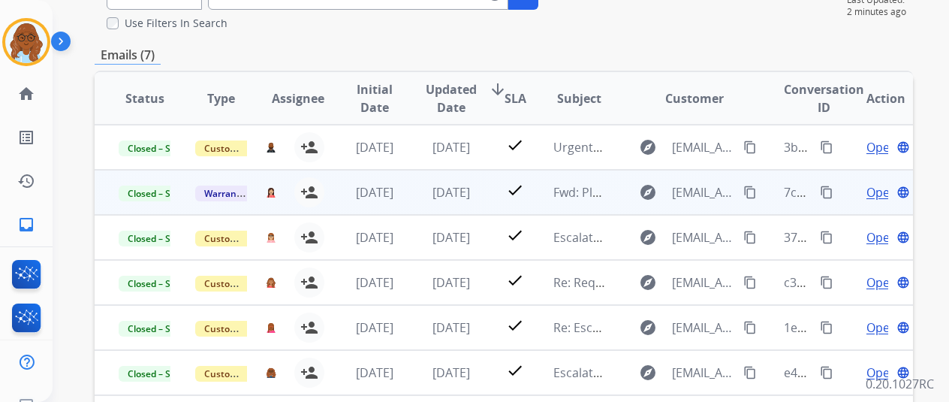
click at [878, 188] on span "Open" at bounding box center [881, 192] width 31 height 18
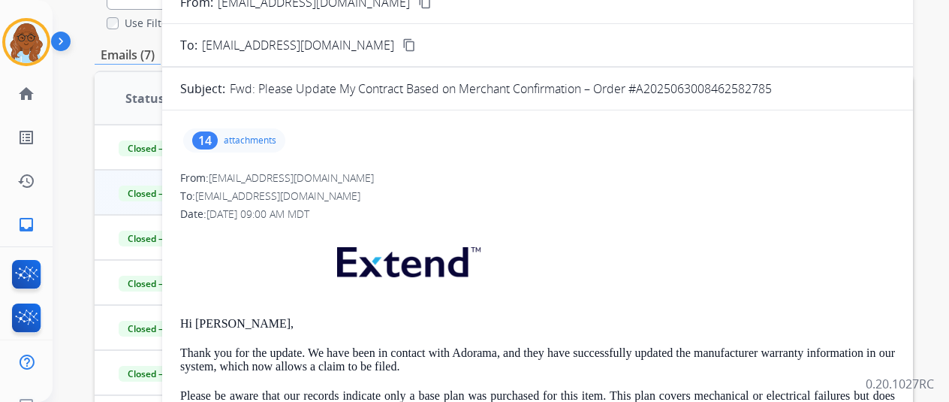
scroll to position [0, 0]
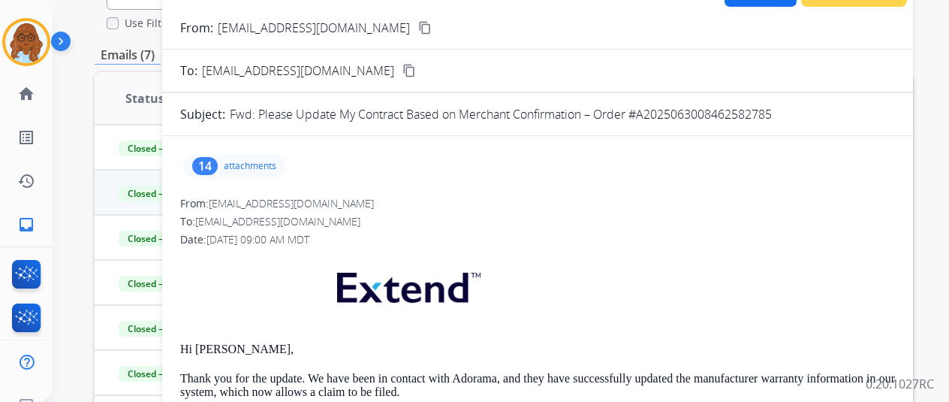
click at [260, 165] on p "attachments" at bounding box center [250, 166] width 53 height 12
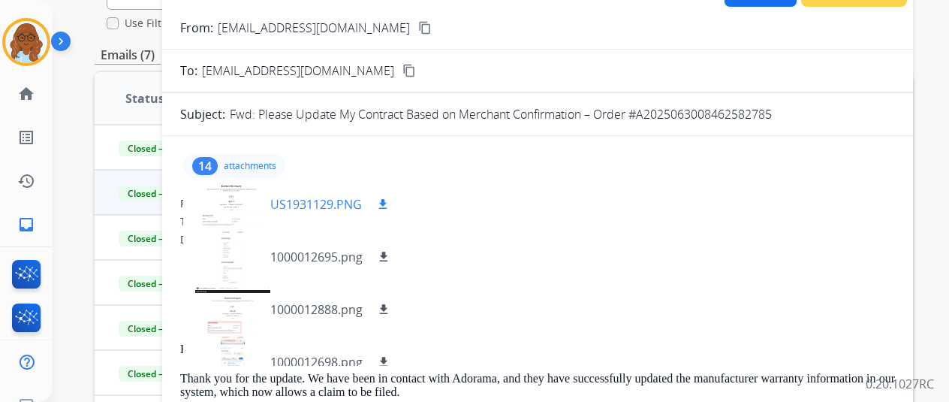
click at [229, 220] on div at bounding box center [232, 204] width 75 height 53
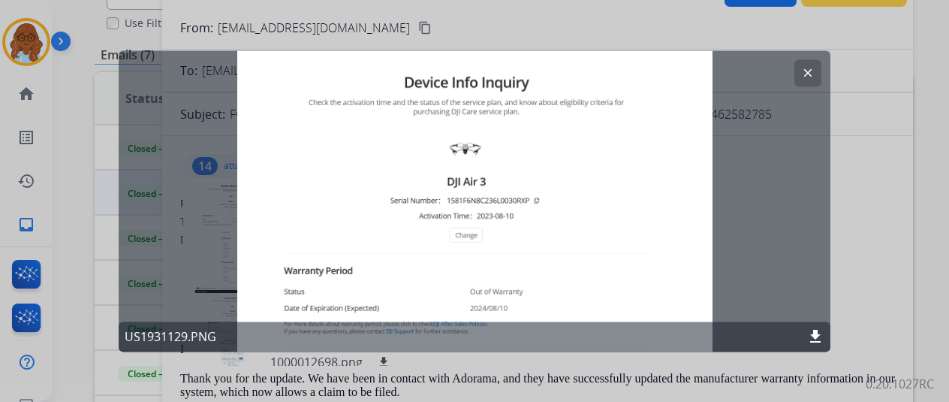
click at [845, 248] on div at bounding box center [474, 201] width 949 height 402
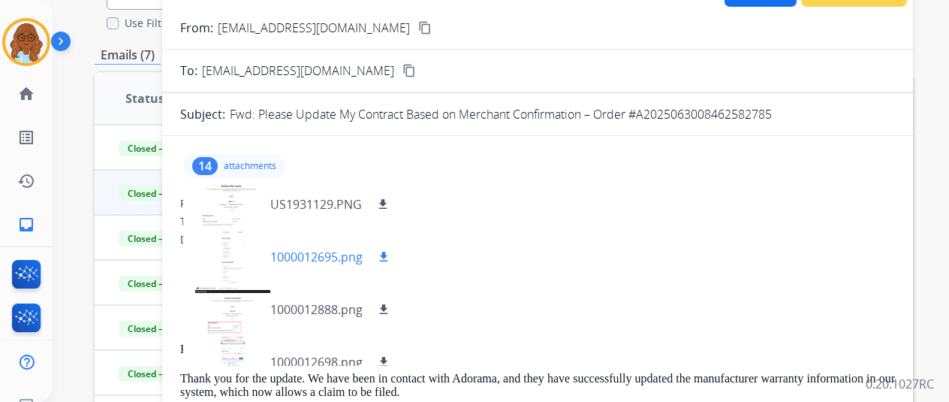
click at [227, 249] on div at bounding box center [232, 256] width 75 height 53
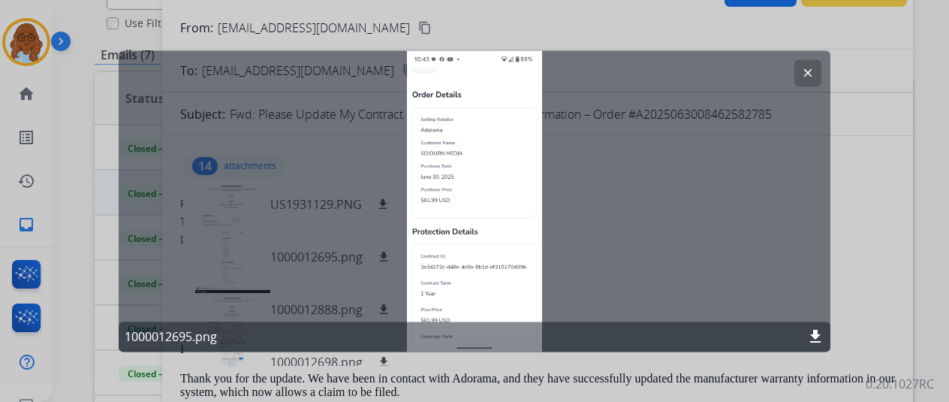
click at [857, 242] on div at bounding box center [474, 201] width 949 height 402
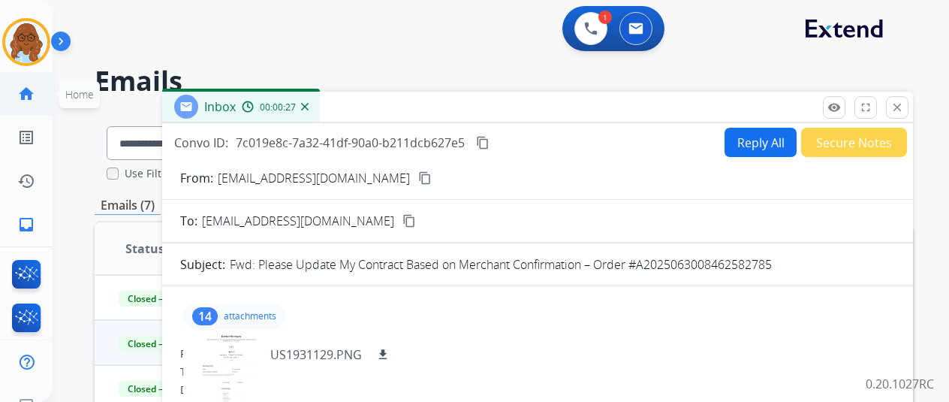
click at [29, 104] on link "home Home" at bounding box center [26, 94] width 42 height 42
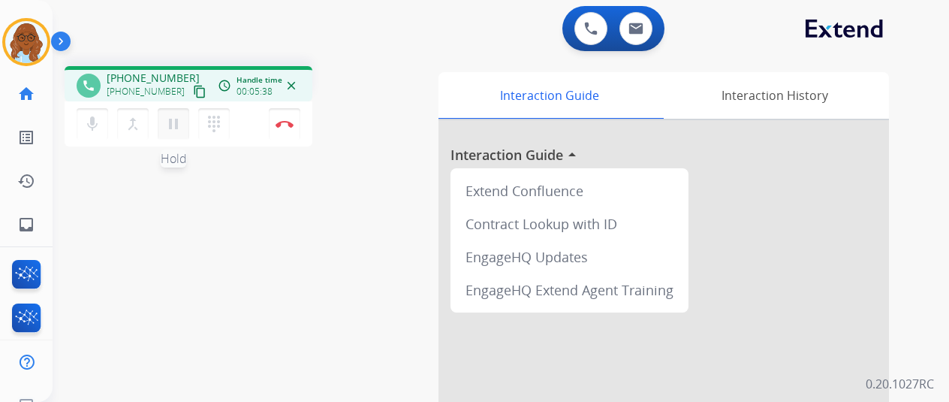
click at [176, 130] on mat-icon "pause" at bounding box center [173, 124] width 18 height 18
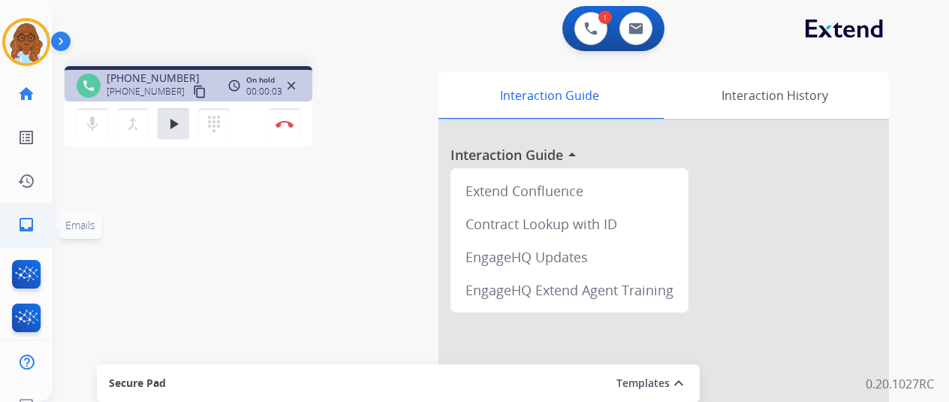
click at [38, 227] on link "inbox Emails" at bounding box center [26, 224] width 42 height 42
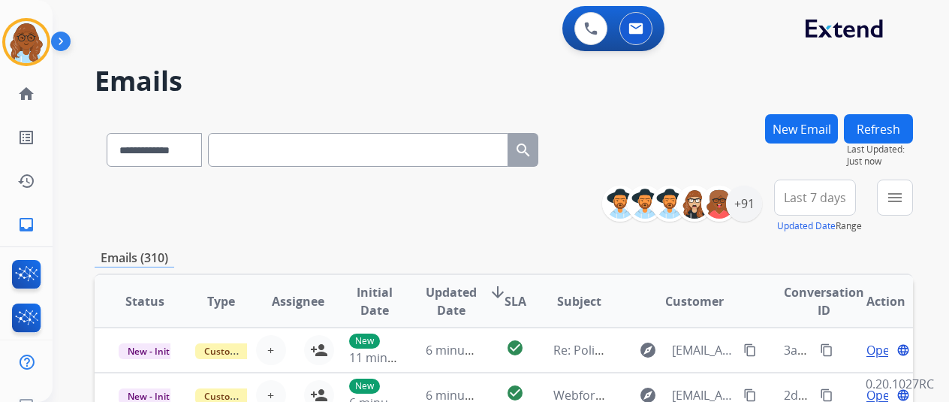
paste input "**********"
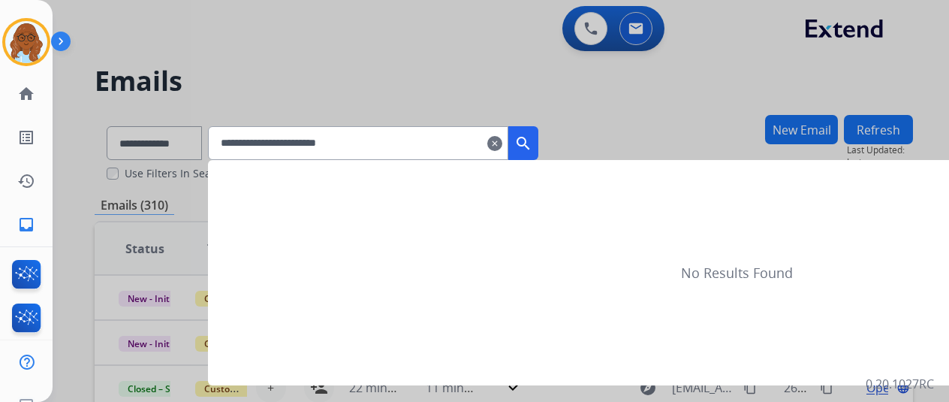
type input "**********"
click at [532, 142] on mat-icon "search" at bounding box center [523, 143] width 18 height 18
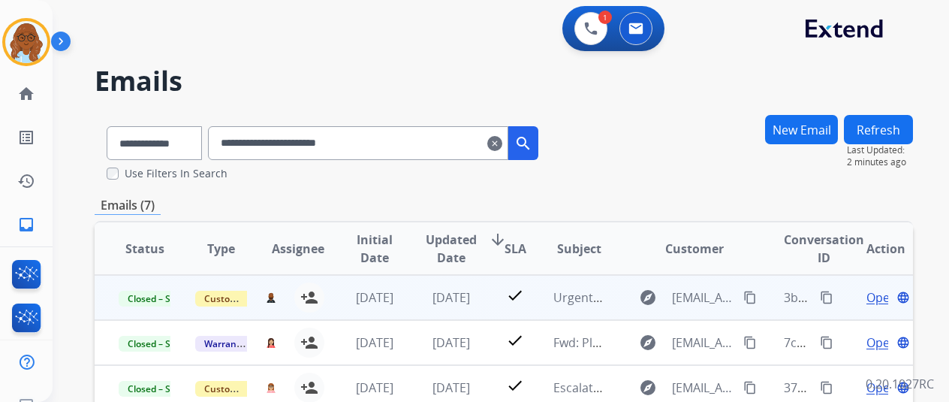
click at [868, 294] on span "Open" at bounding box center [881, 297] width 31 height 18
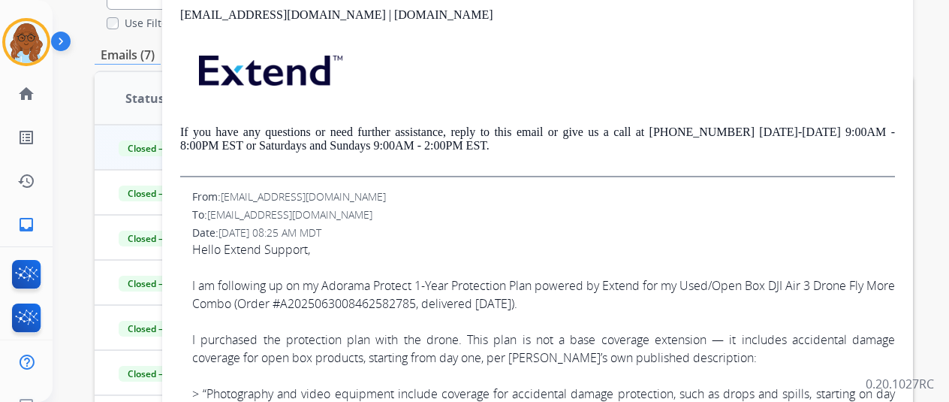
scroll to position [676, 0]
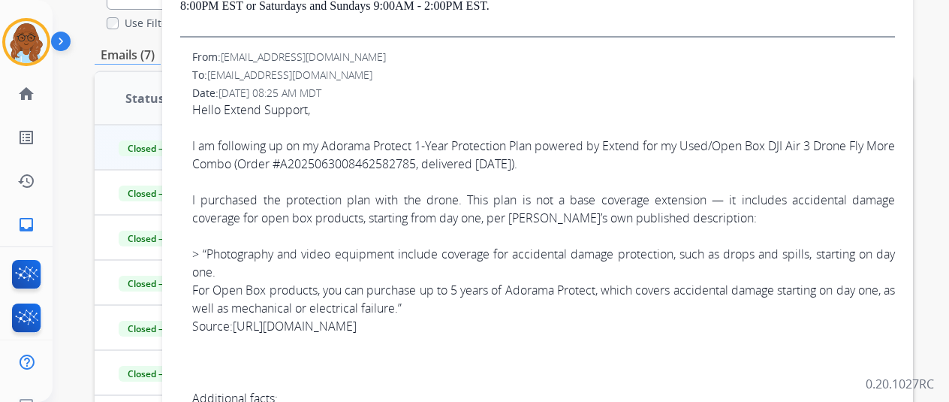
click at [257, 328] on link "[URL][DOMAIN_NAME]" at bounding box center [295, 326] width 124 height 17
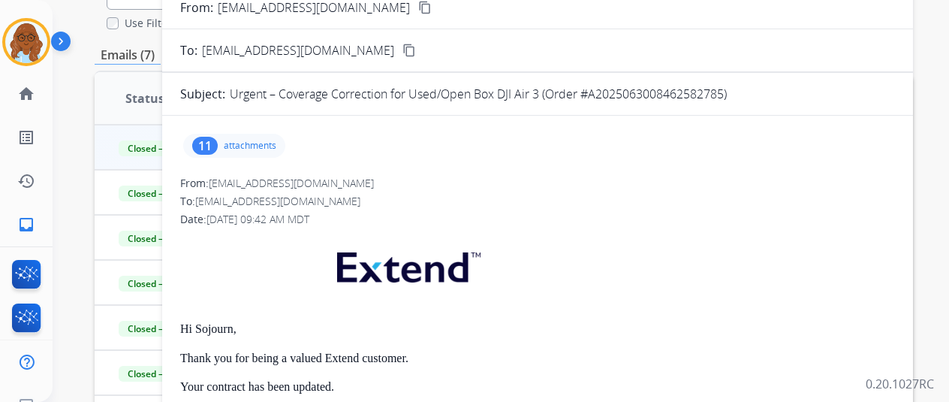
scroll to position [0, 0]
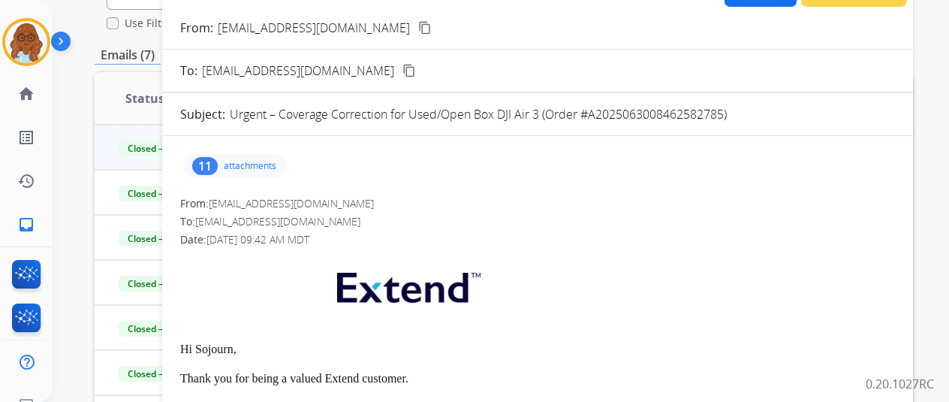
click at [276, 163] on p "attachments" at bounding box center [250, 166] width 53 height 12
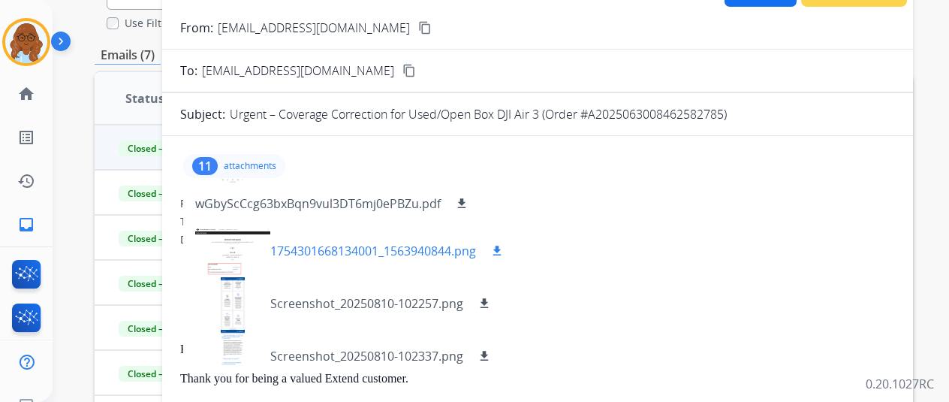
scroll to position [369, 0]
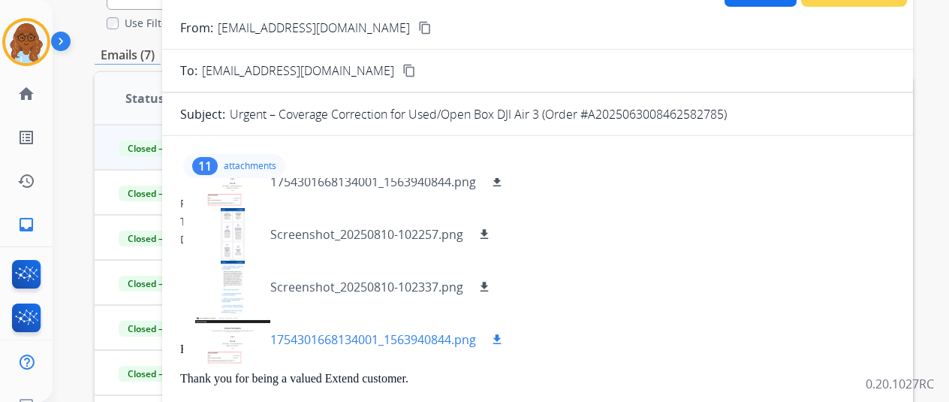
click at [248, 333] on div at bounding box center [232, 339] width 75 height 53
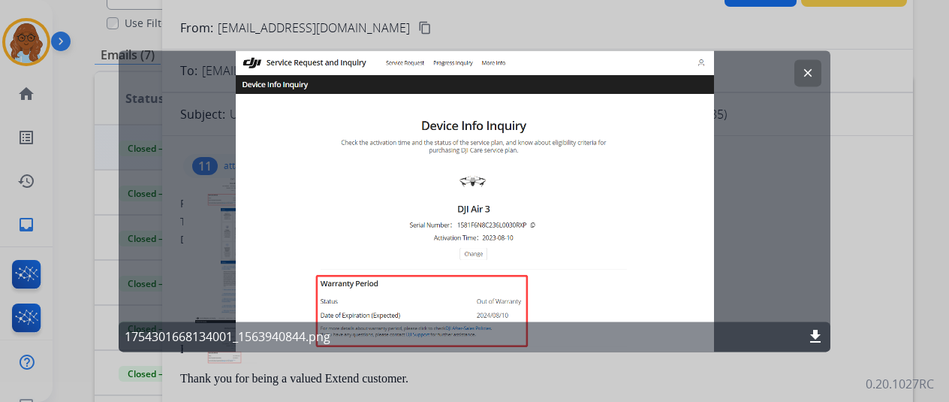
click at [929, 229] on div at bounding box center [474, 201] width 949 height 402
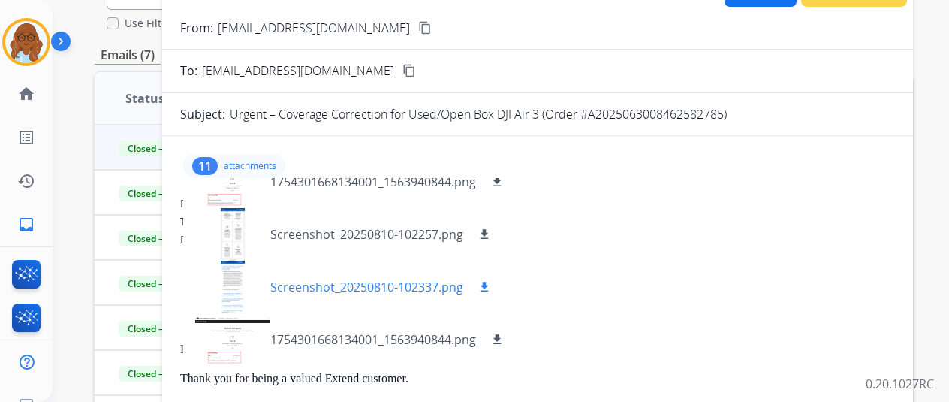
click at [237, 279] on div at bounding box center [232, 286] width 75 height 53
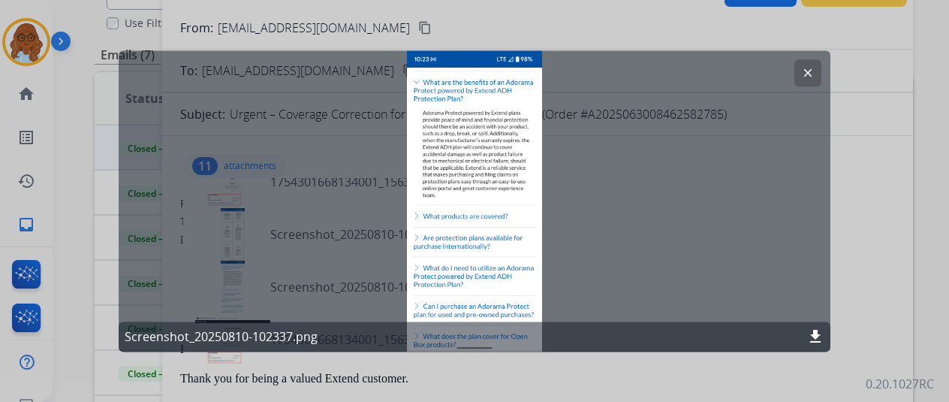
drag, startPoint x: 890, startPoint y: 273, endPoint x: 880, endPoint y: 274, distance: 10.6
click at [886, 274] on div at bounding box center [474, 201] width 949 height 402
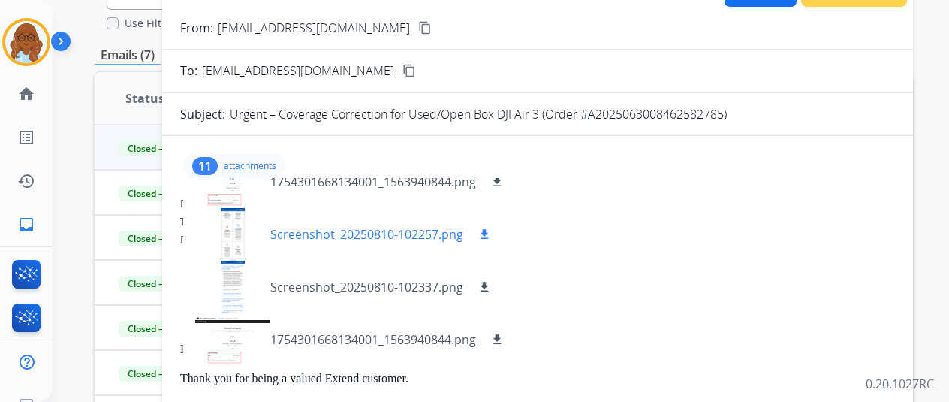
click at [239, 232] on div at bounding box center [232, 234] width 75 height 53
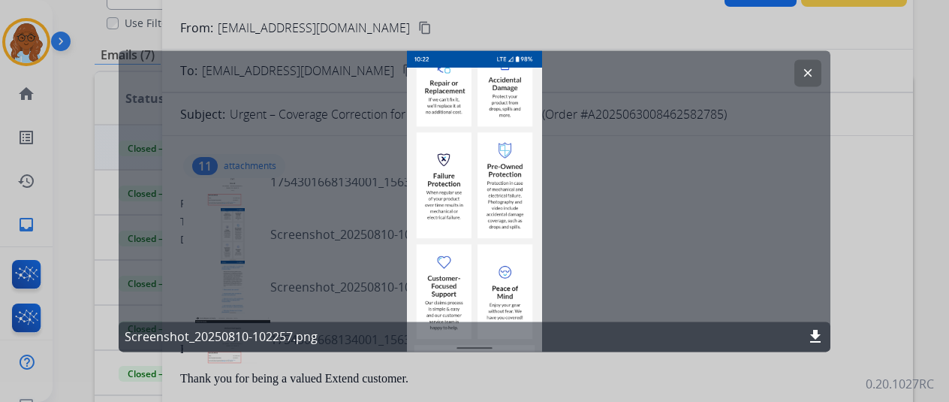
drag, startPoint x: 905, startPoint y: 224, endPoint x: 897, endPoint y: 222, distance: 8.4
click at [902, 224] on div at bounding box center [474, 201] width 949 height 402
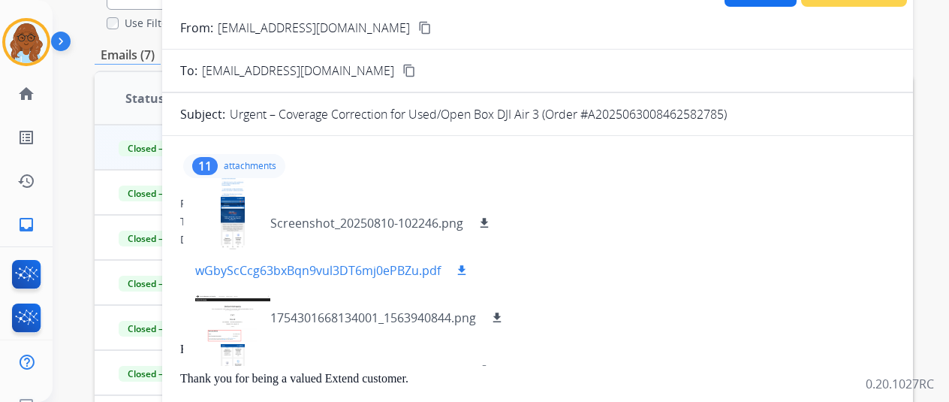
scroll to position [219, 0]
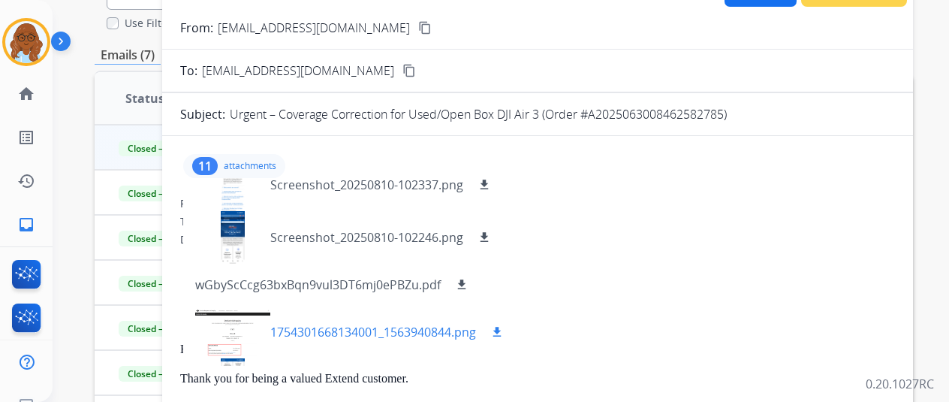
click at [226, 345] on div at bounding box center [232, 332] width 75 height 53
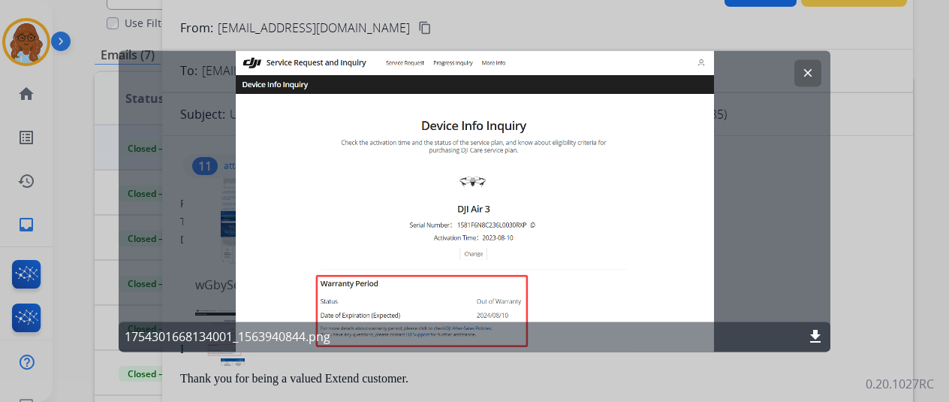
click at [889, 233] on div at bounding box center [474, 201] width 949 height 402
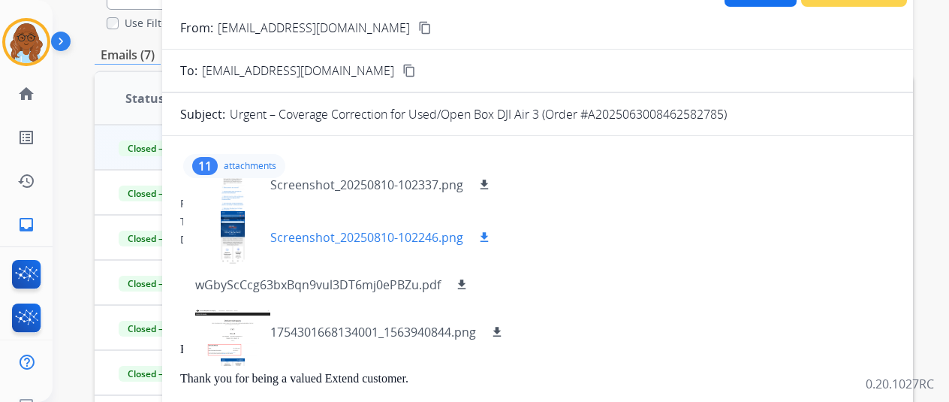
click at [242, 242] on div at bounding box center [232, 237] width 75 height 53
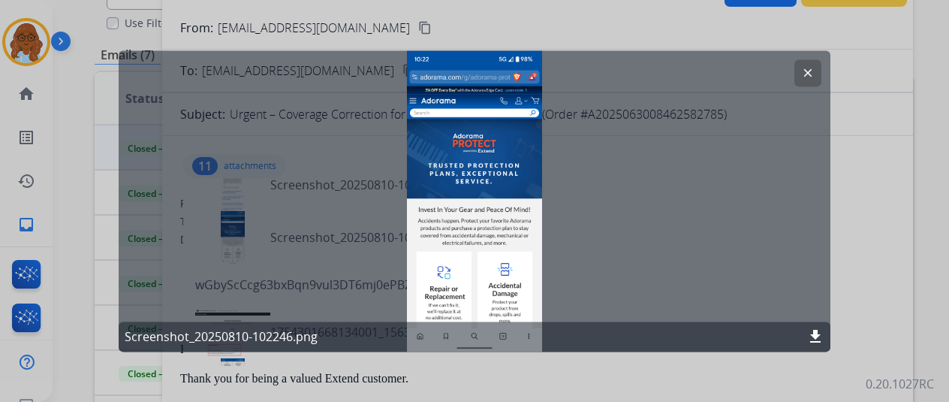
drag, startPoint x: 883, startPoint y: 224, endPoint x: 634, endPoint y: 227, distance: 249.3
click at [883, 224] on div at bounding box center [474, 201] width 949 height 402
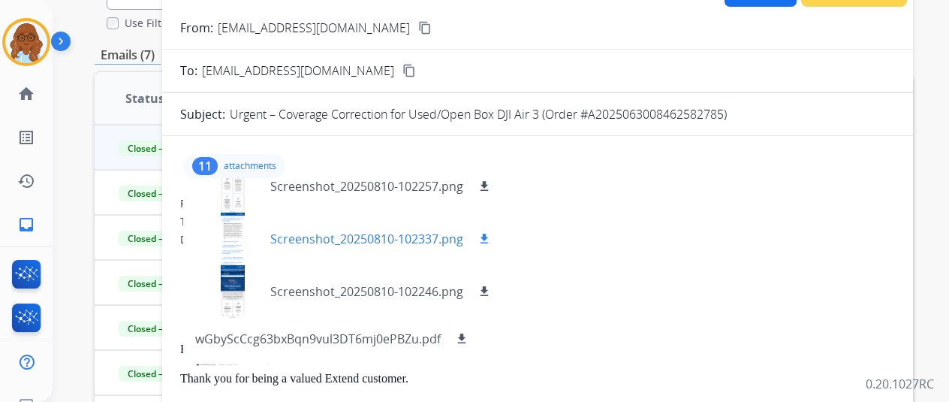
scroll to position [144, 0]
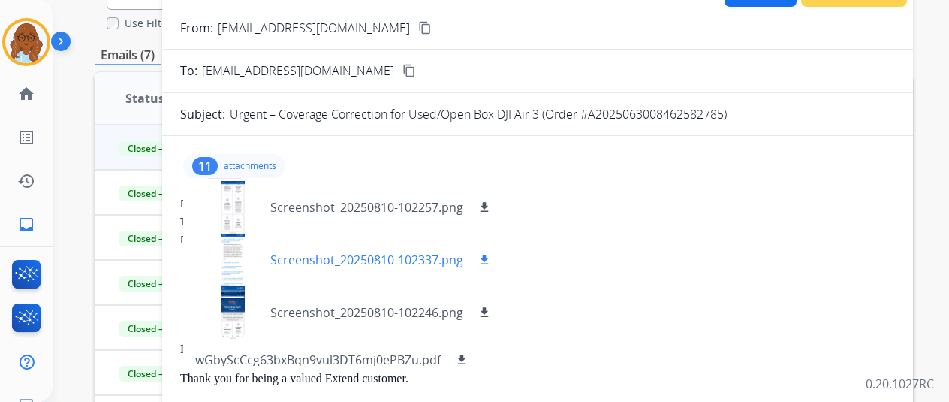
click at [257, 260] on div at bounding box center [232, 259] width 75 height 53
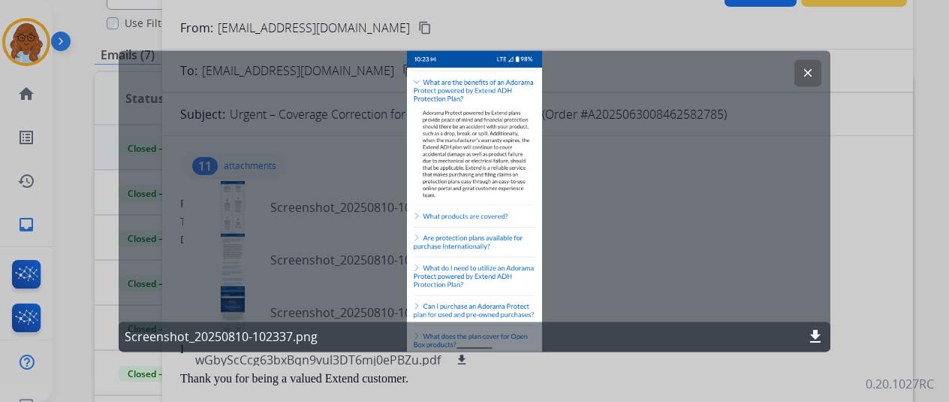
click at [852, 240] on div at bounding box center [474, 201] width 949 height 402
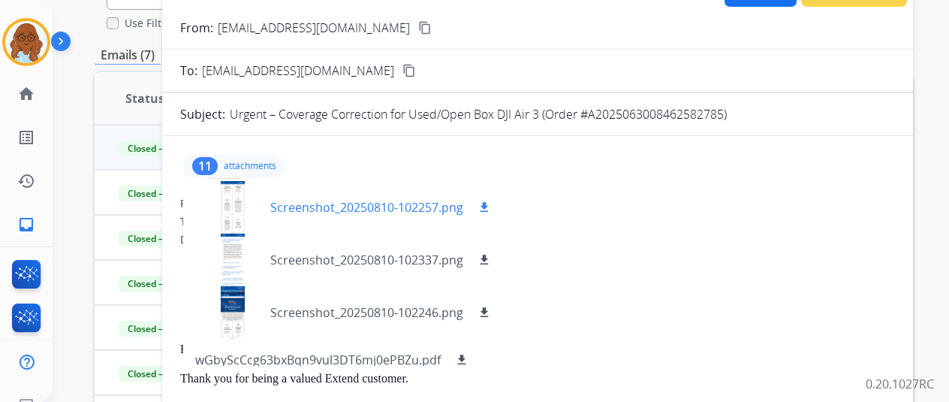
click at [219, 218] on div at bounding box center [232, 207] width 75 height 53
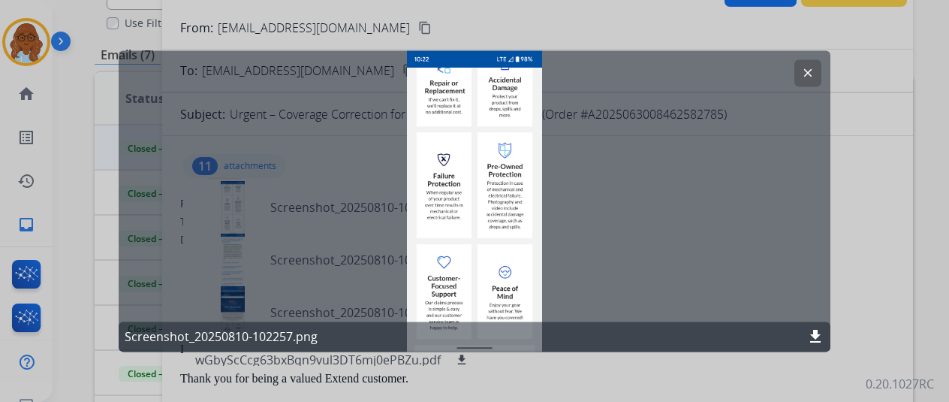
click at [295, 25] on div at bounding box center [474, 201] width 949 height 402
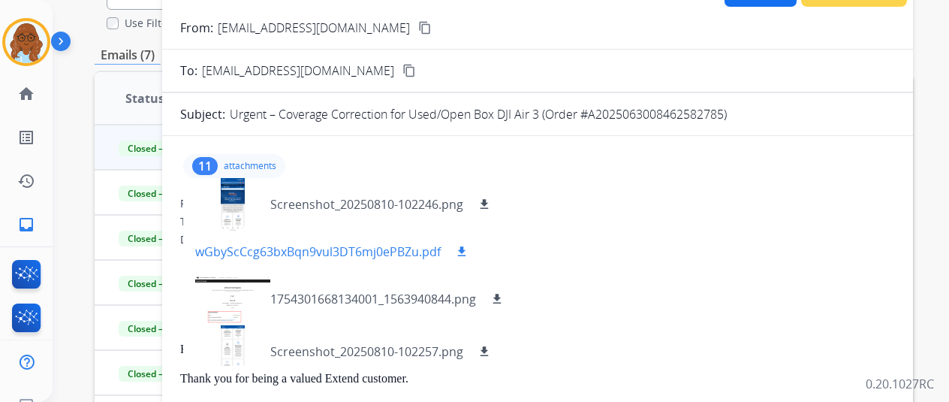
scroll to position [75, 0]
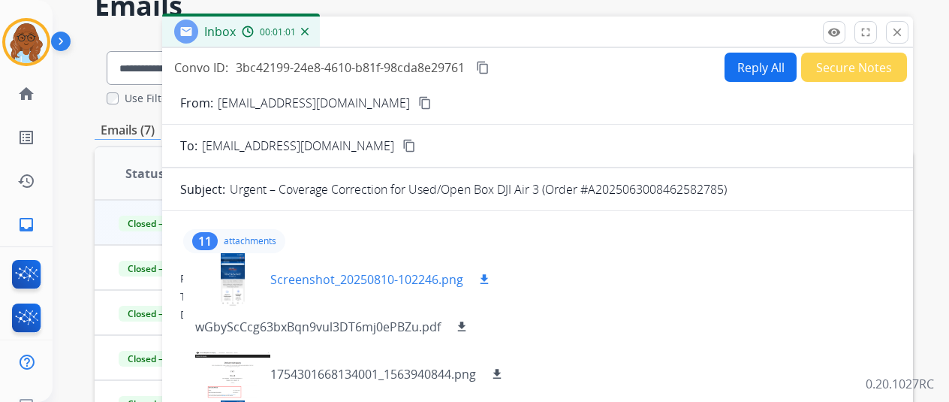
click at [248, 270] on div at bounding box center [232, 279] width 75 height 53
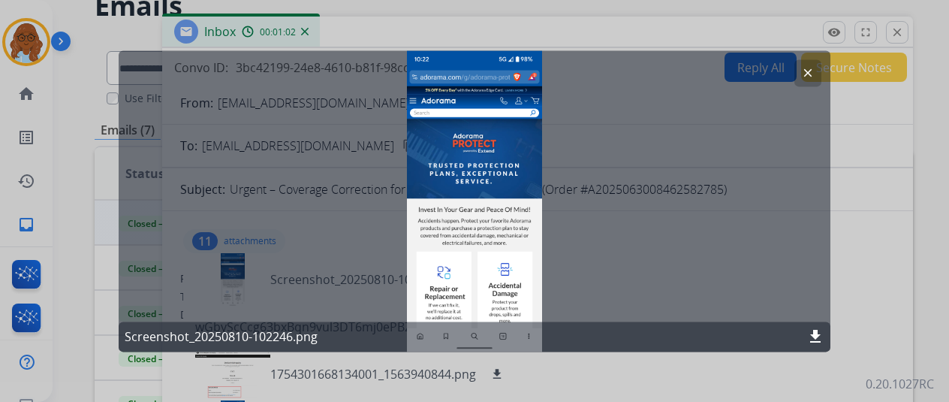
click at [855, 230] on div at bounding box center [474, 201] width 949 height 402
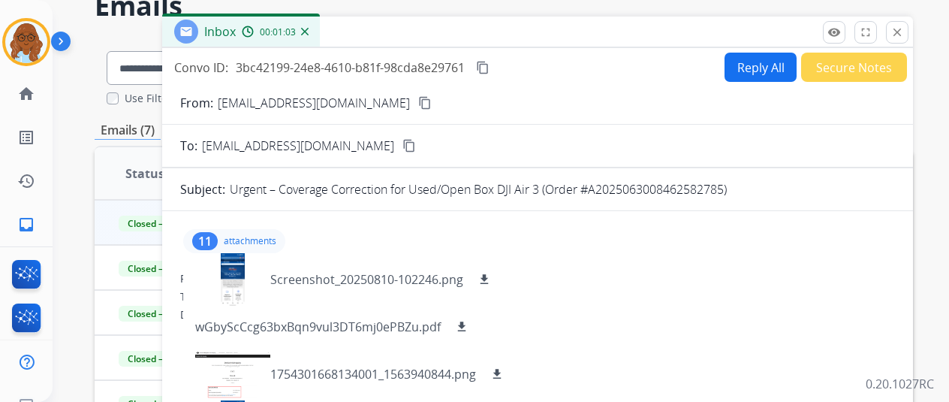
click at [247, 239] on p "attachments" at bounding box center [250, 241] width 53 height 12
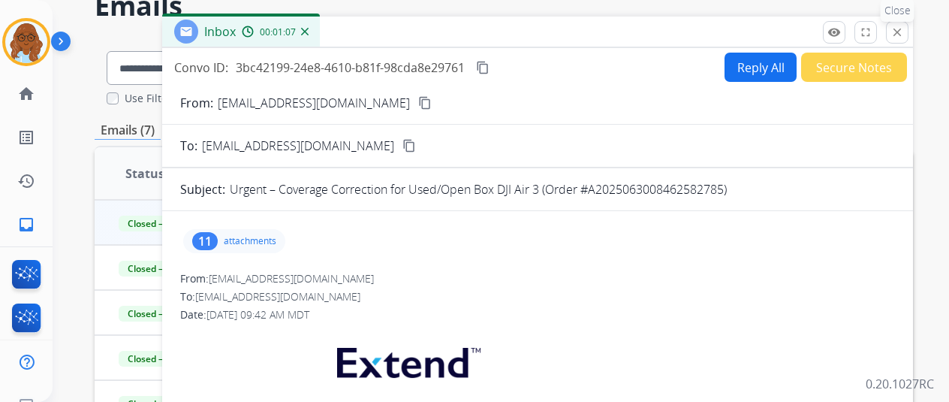
click at [908, 37] on button "close Close" at bounding box center [897, 32] width 23 height 23
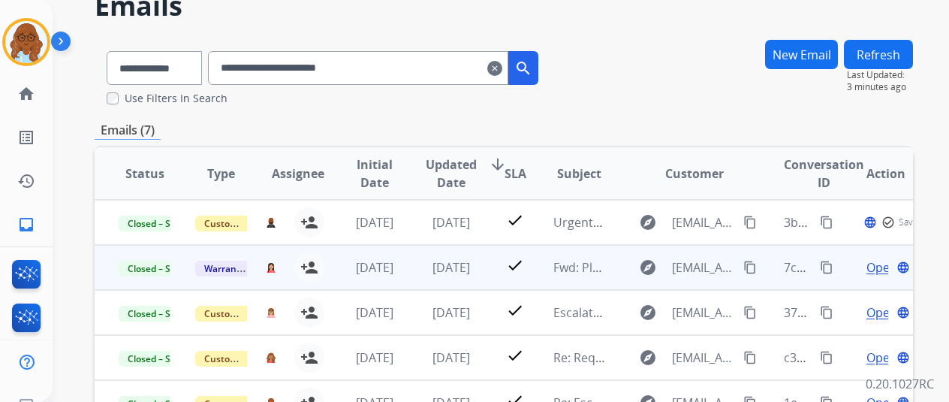
click at [882, 267] on span "Open" at bounding box center [881, 267] width 31 height 18
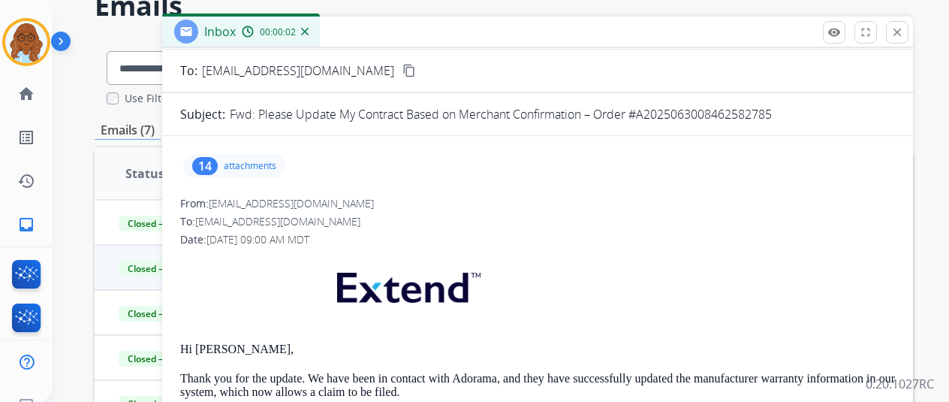
click at [246, 161] on p "attachments" at bounding box center [250, 166] width 53 height 12
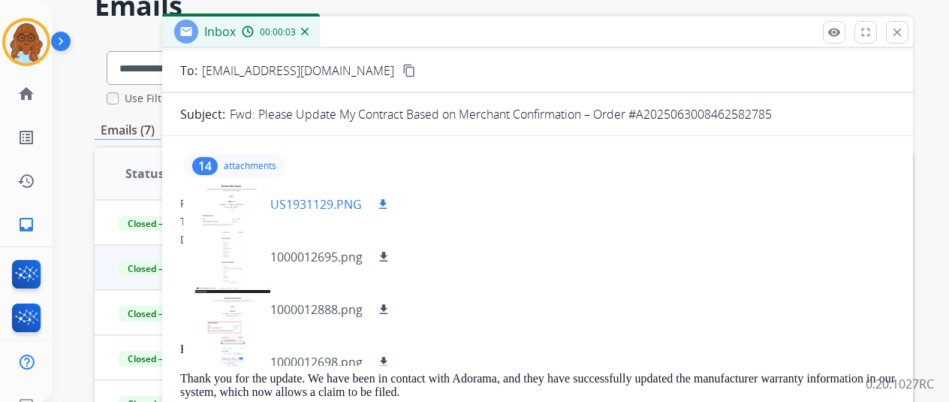
click at [240, 215] on div at bounding box center [232, 204] width 75 height 53
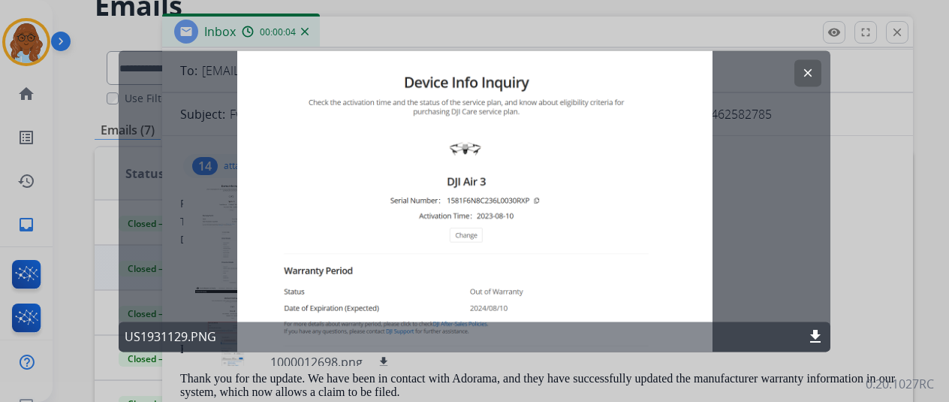
click at [375, 383] on div at bounding box center [474, 201] width 949 height 402
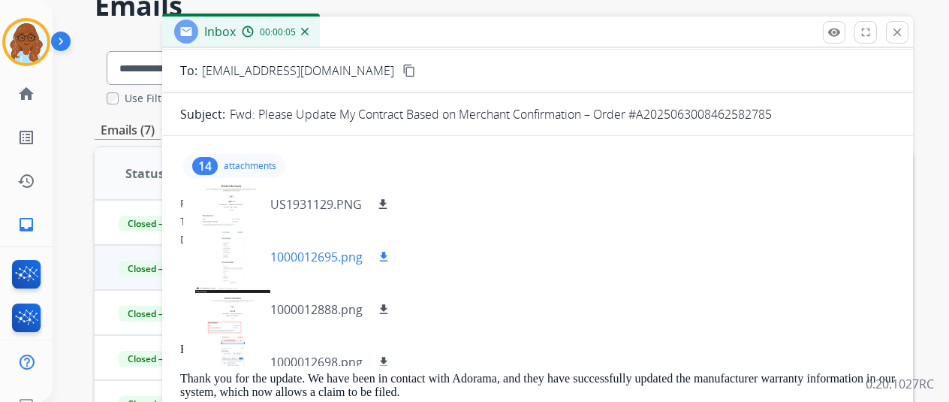
click at [239, 267] on div at bounding box center [232, 256] width 75 height 53
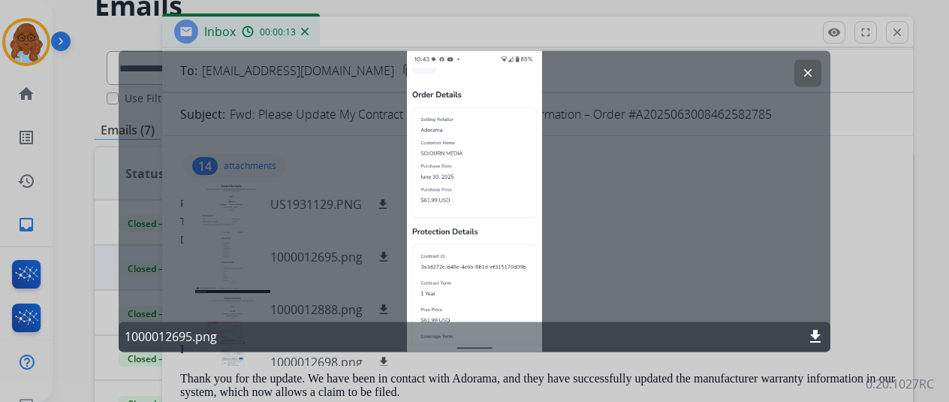
click at [465, 370] on div at bounding box center [474, 201] width 949 height 402
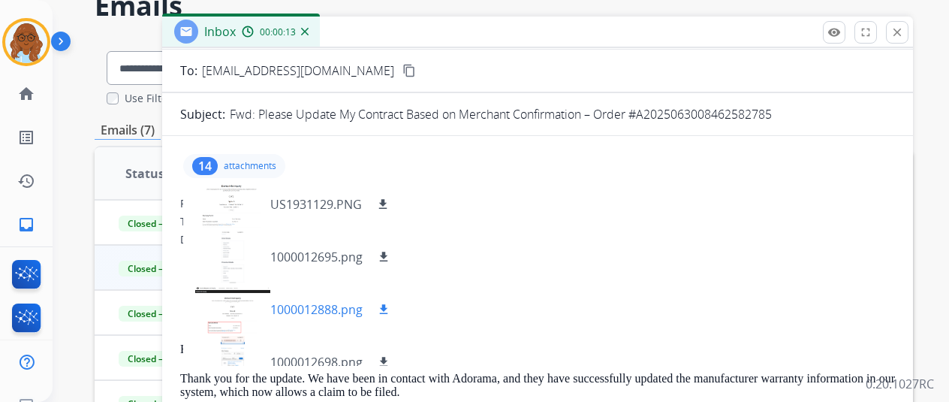
click at [240, 326] on div at bounding box center [232, 309] width 75 height 53
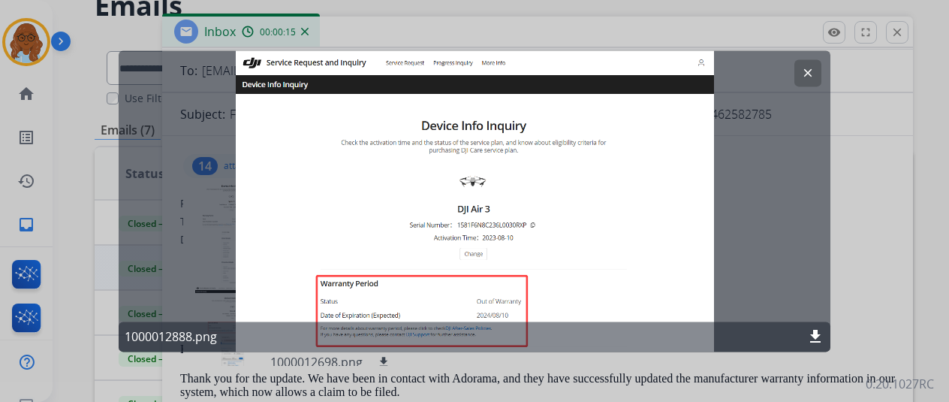
click at [385, 377] on div at bounding box center [474, 201] width 949 height 402
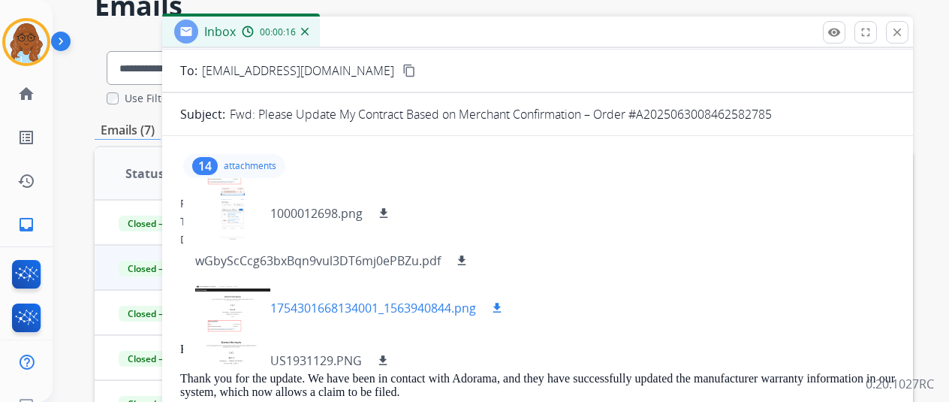
scroll to position [150, 0]
click at [233, 227] on div at bounding box center [232, 211] width 75 height 53
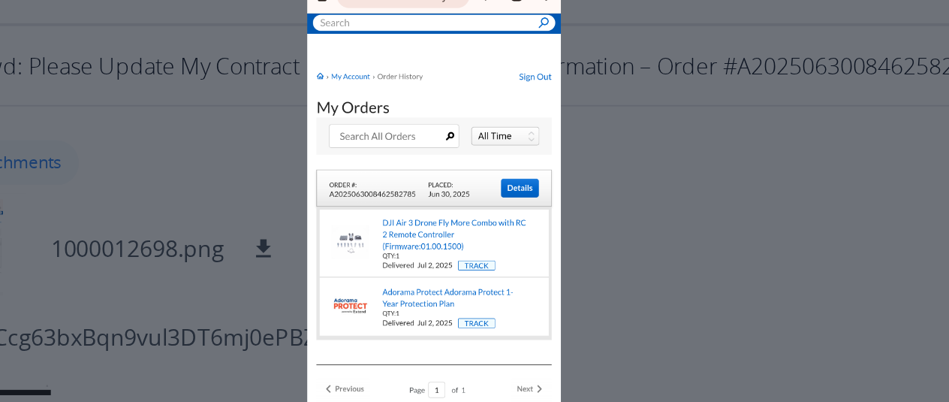
click at [619, 174] on div "clear 1000012698.png download" at bounding box center [475, 200] width 712 height 301
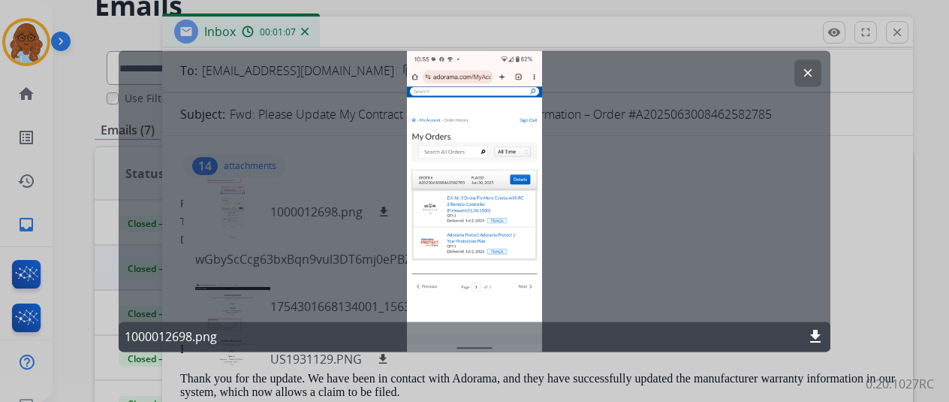
click at [896, 191] on div at bounding box center [474, 201] width 949 height 402
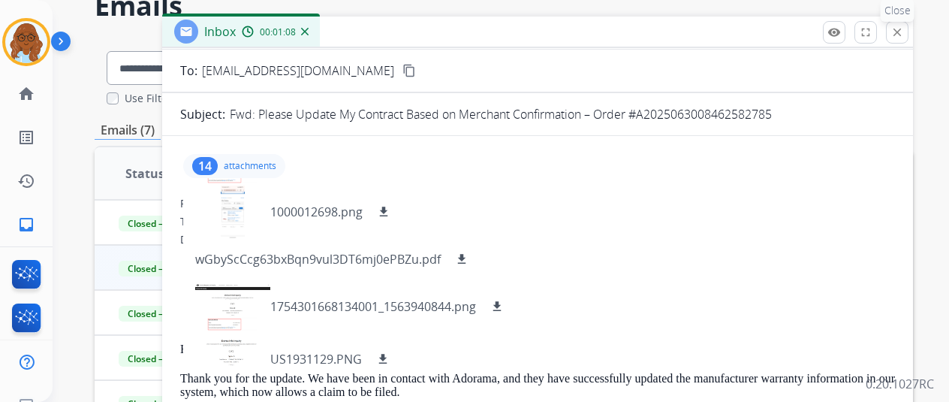
click at [903, 34] on mat-icon "close" at bounding box center [897, 33] width 14 height 14
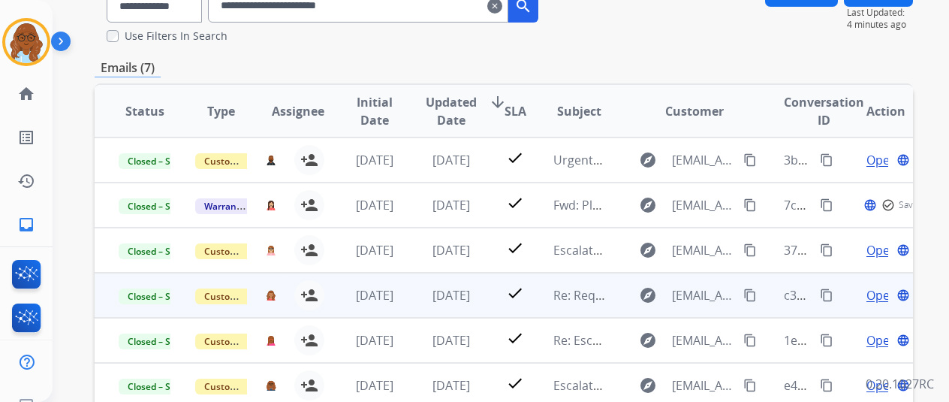
scroll to position [300, 0]
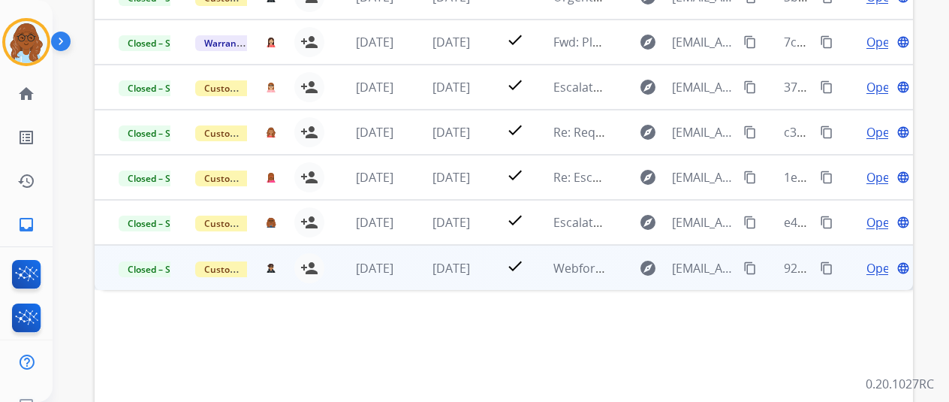
click at [879, 265] on span "Open" at bounding box center [881, 268] width 31 height 18
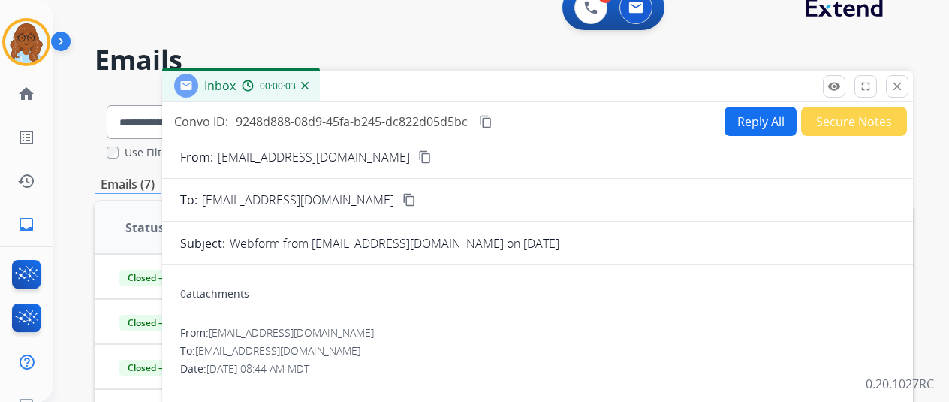
scroll to position [0, 0]
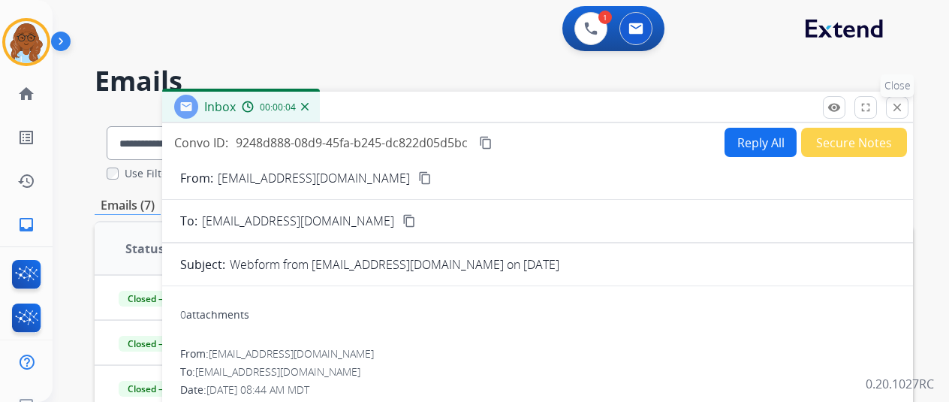
click at [904, 104] on mat-icon "close" at bounding box center [897, 108] width 14 height 14
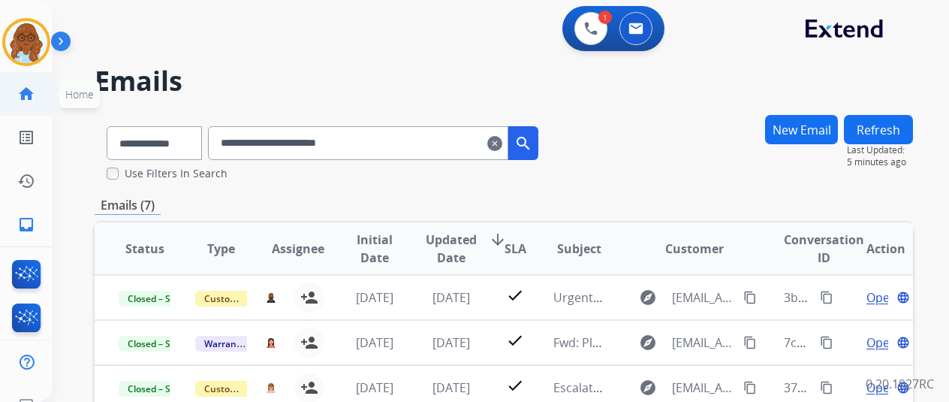
click at [32, 94] on mat-icon "home" at bounding box center [26, 94] width 18 height 18
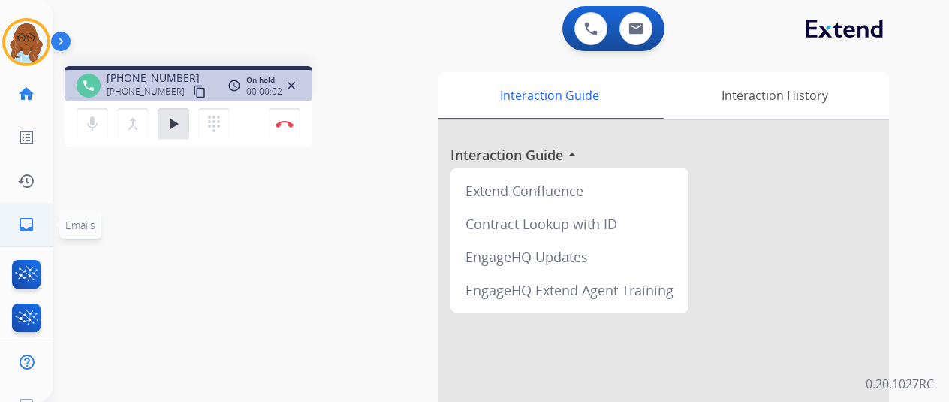
click at [31, 218] on mat-icon "inbox" at bounding box center [26, 224] width 18 height 18
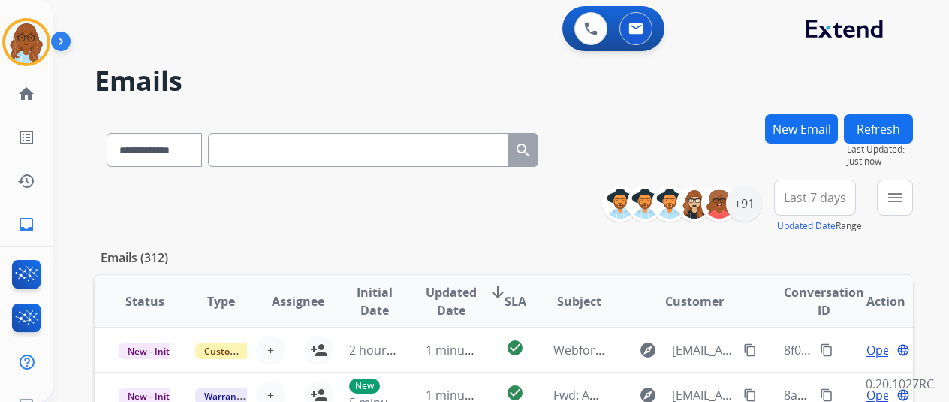
paste input "**********"
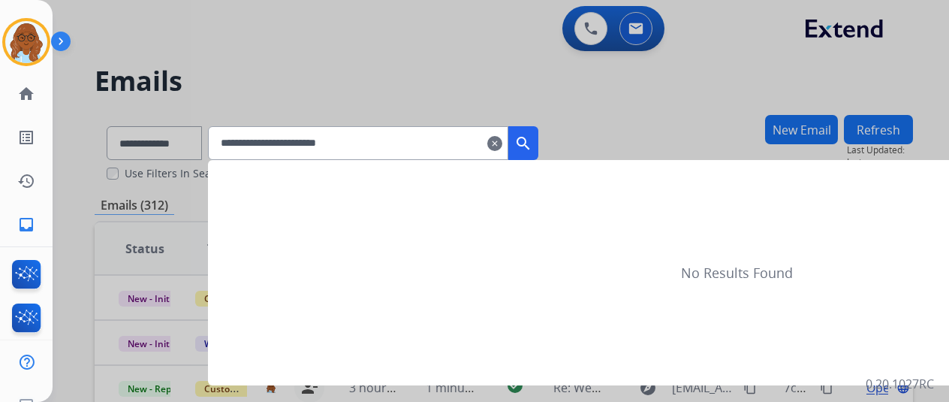
click at [508, 153] on input "**********" at bounding box center [358, 143] width 300 height 34
type input "**********"
click at [538, 154] on button "search" at bounding box center [523, 143] width 30 height 34
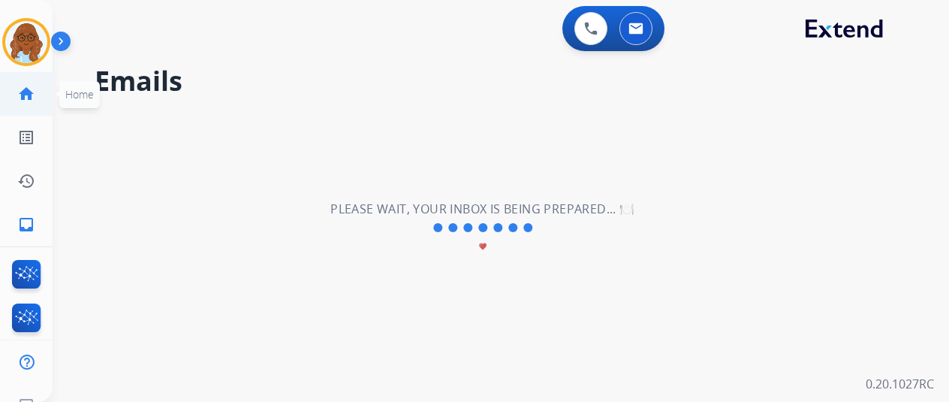
click at [19, 105] on link "home Home" at bounding box center [26, 94] width 42 height 42
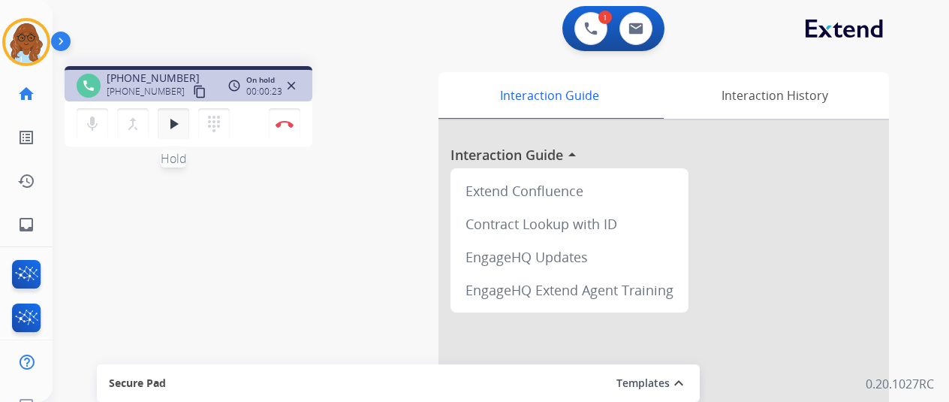
click at [166, 128] on mat-icon "play_arrow" at bounding box center [173, 124] width 18 height 18
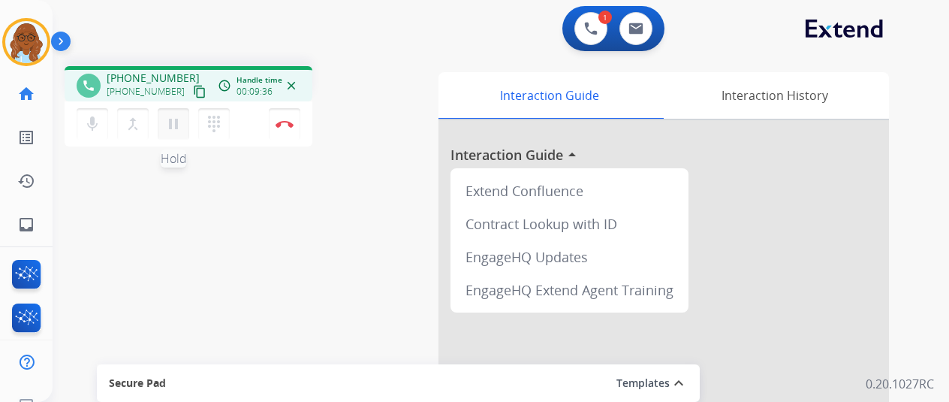
click at [176, 128] on mat-icon "pause" at bounding box center [173, 124] width 18 height 18
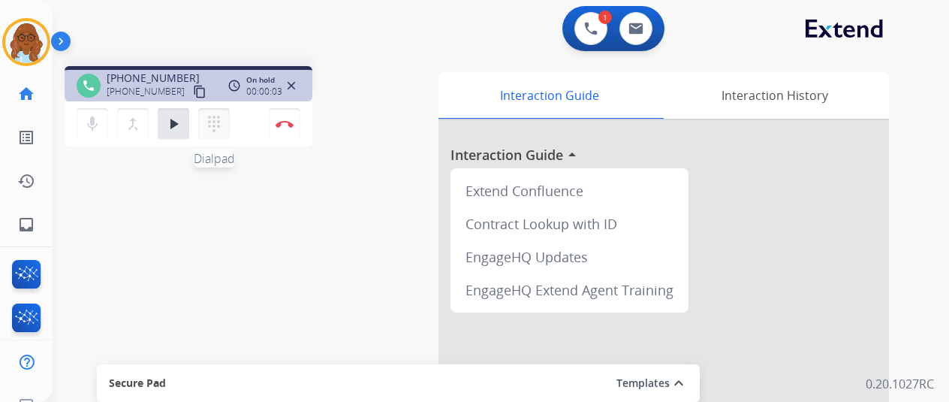
click at [224, 130] on button "dialpad Dialpad" at bounding box center [214, 124] width 32 height 32
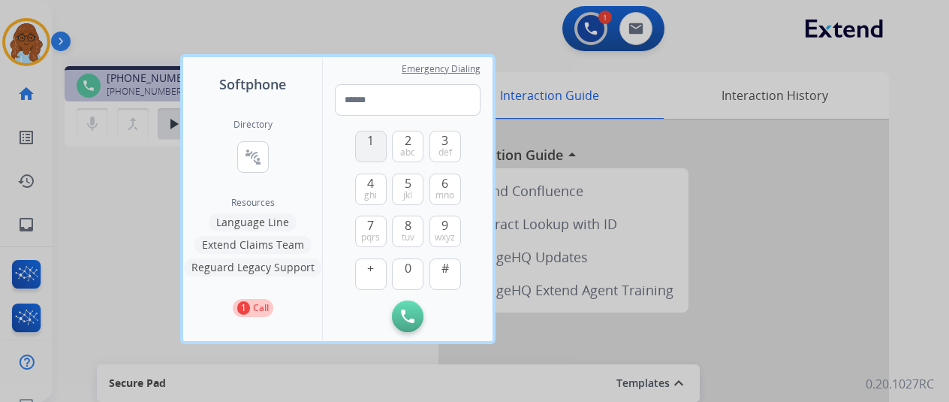
click at [374, 155] on button "1" at bounding box center [371, 147] width 32 height 32
click at [407, 240] on span "tuv" at bounding box center [408, 237] width 13 height 12
click at [403, 271] on button "0" at bounding box center [408, 274] width 32 height 32
click at [403, 273] on button "0" at bounding box center [408, 274] width 32 height 32
click at [399, 226] on button "8 tuv" at bounding box center [408, 231] width 32 height 32
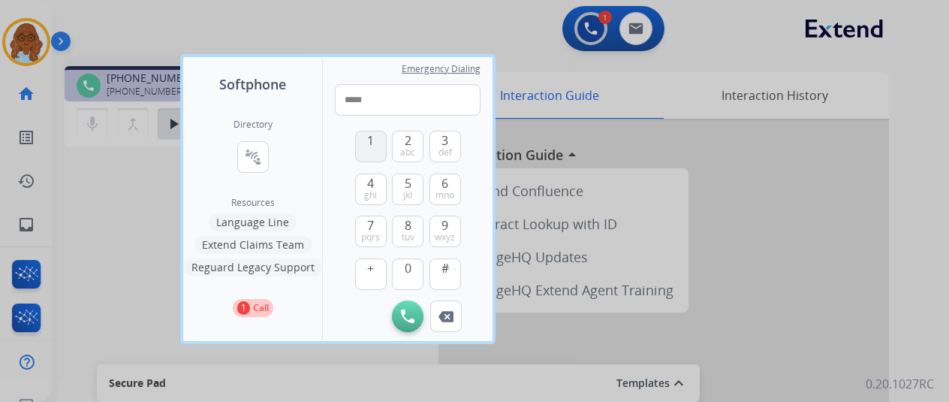
click at [369, 149] on button "1" at bounding box center [371, 147] width 32 height 32
click at [407, 188] on span "5" at bounding box center [408, 183] width 7 height 18
click at [402, 267] on button "0" at bounding box center [408, 274] width 32 height 32
click at [373, 240] on span "pqrs" at bounding box center [370, 237] width 19 height 12
click at [420, 273] on button "0" at bounding box center [408, 274] width 32 height 32
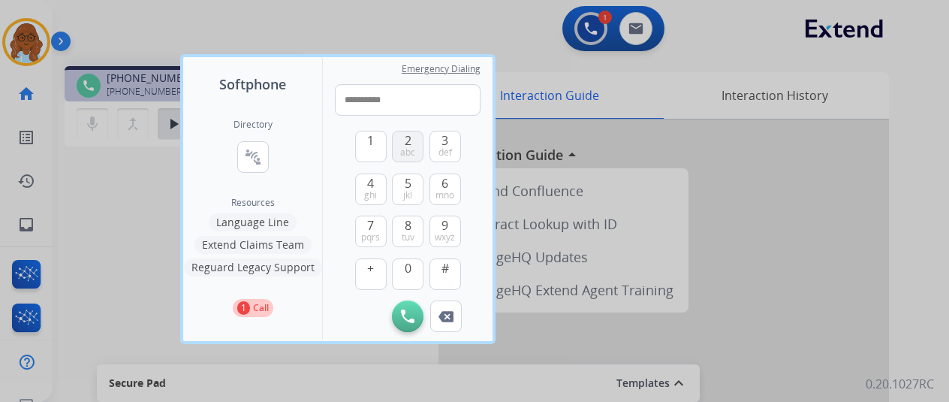
click at [402, 145] on button "2 abc" at bounding box center [408, 147] width 32 height 32
type input "**********"
click at [408, 309] on img at bounding box center [408, 316] width 14 height 14
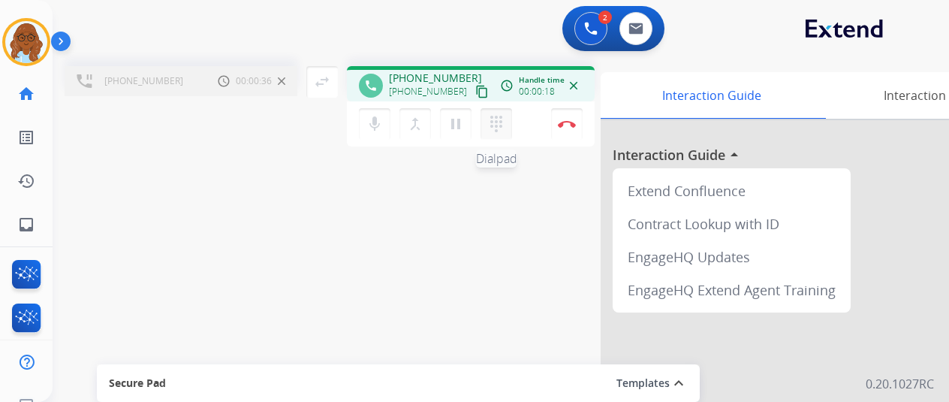
click at [501, 128] on mat-icon "dialpad" at bounding box center [496, 124] width 18 height 18
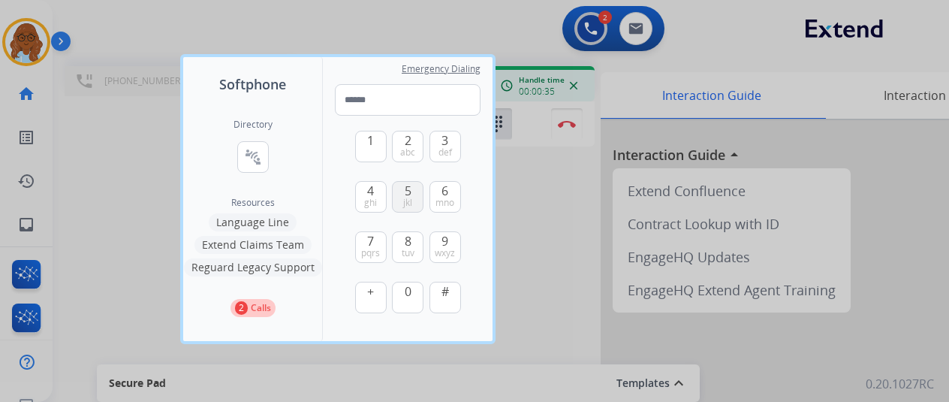
click at [408, 194] on span "5" at bounding box center [408, 191] width 7 height 18
click at [406, 157] on span "abc" at bounding box center [407, 152] width 15 height 12
drag, startPoint x: 417, startPoint y: 181, endPoint x: 413, endPoint y: 193, distance: 12.6
click at [417, 184] on button "5 jkl" at bounding box center [408, 197] width 32 height 32
type input "***"
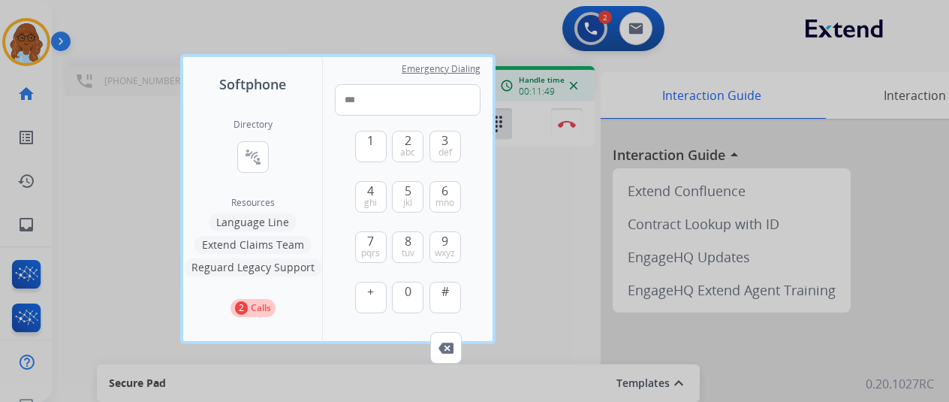
click at [561, 245] on div at bounding box center [474, 201] width 949 height 402
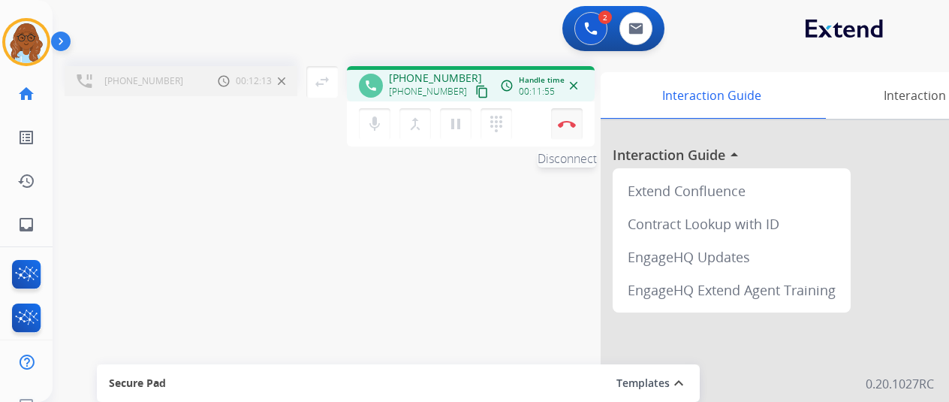
click at [573, 118] on button "Disconnect" at bounding box center [567, 124] width 32 height 32
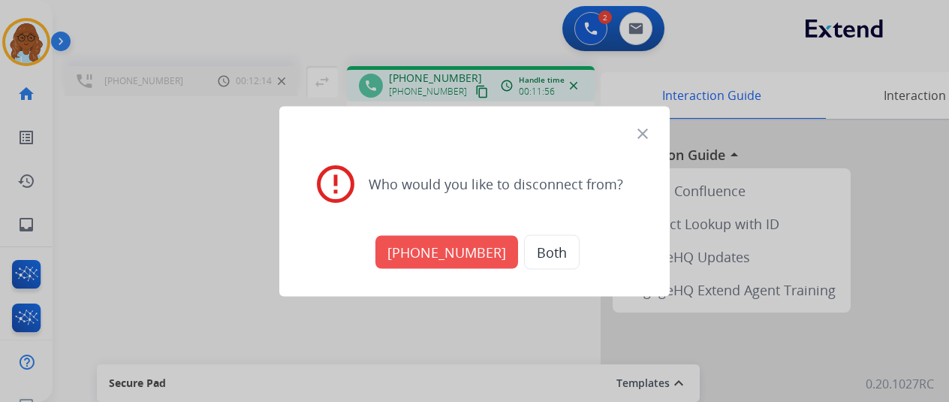
click at [459, 244] on button "[PHONE_NUMBER]" at bounding box center [446, 251] width 143 height 33
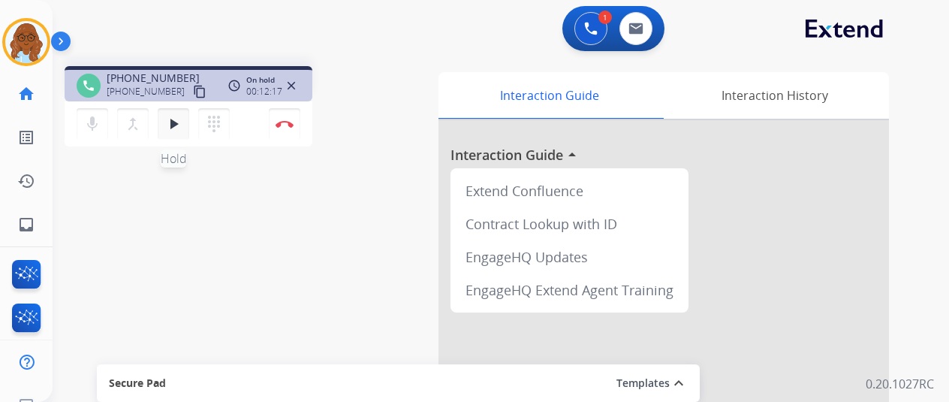
click at [180, 133] on button "play_arrow Hold" at bounding box center [174, 124] width 32 height 32
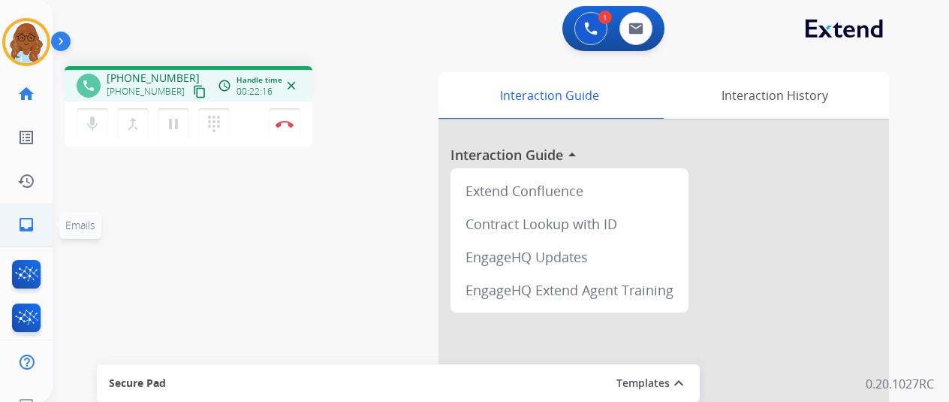
click at [38, 236] on link "inbox Emails" at bounding box center [26, 224] width 42 height 42
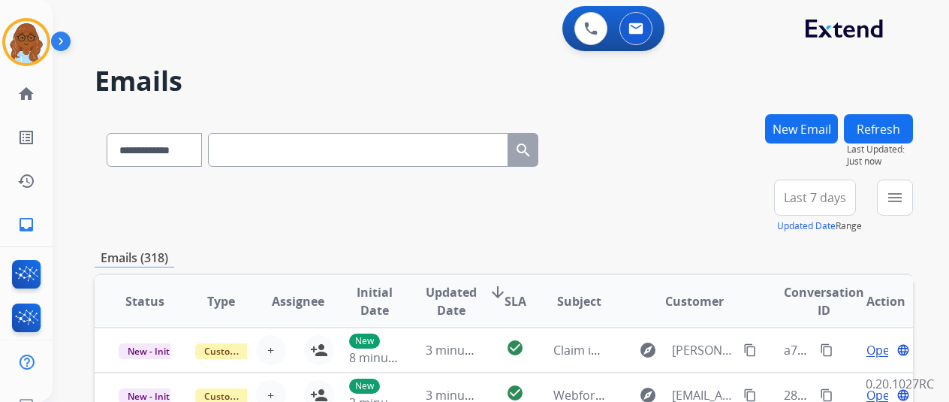
click at [839, 200] on span "Last 7 days" at bounding box center [815, 197] width 62 height 6
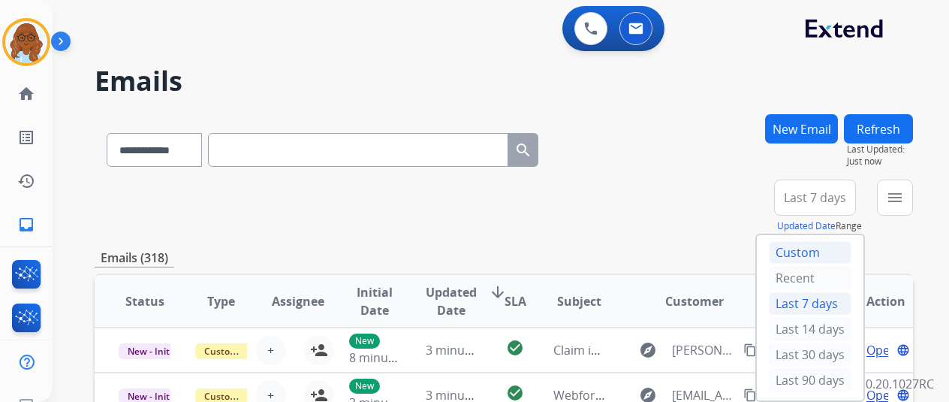
click at [802, 254] on div "Custom" at bounding box center [810, 252] width 83 height 23
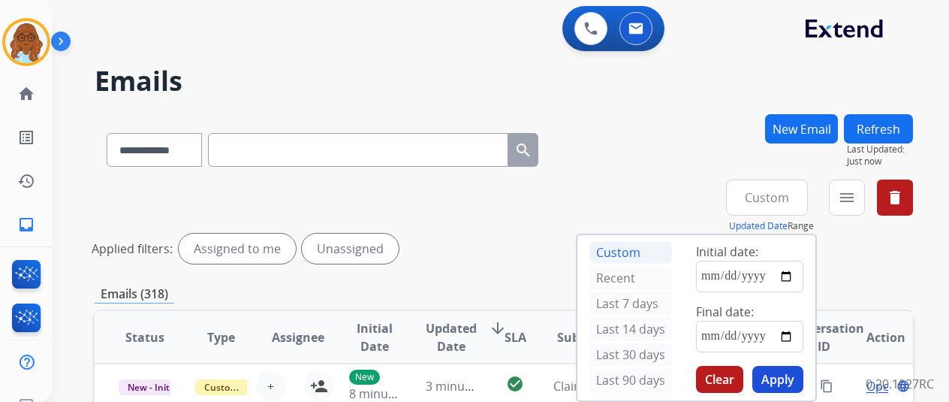
click at [769, 200] on span "Custom" at bounding box center [767, 197] width 44 height 6
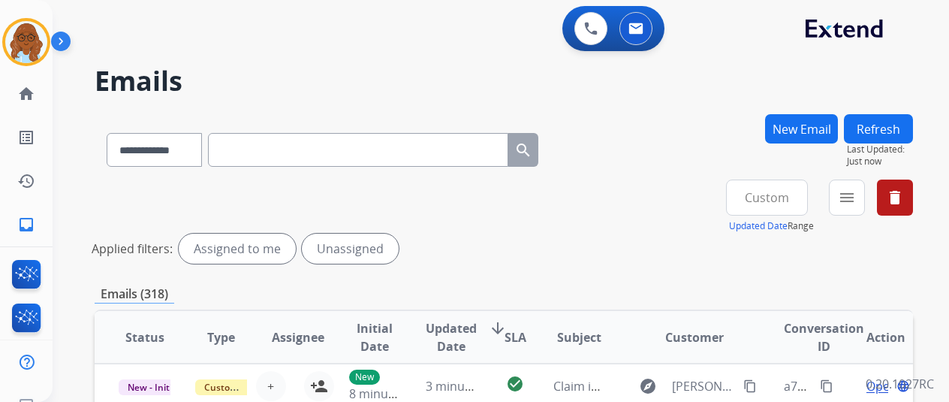
click at [757, 197] on span "Custom" at bounding box center [767, 197] width 44 height 6
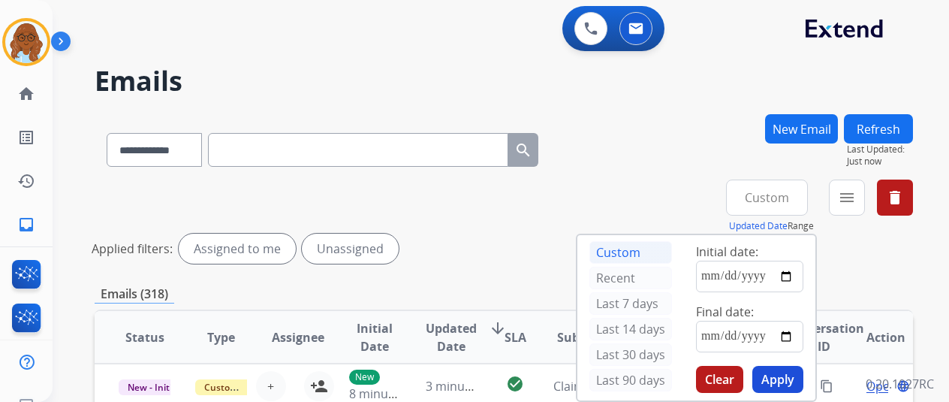
click at [772, 196] on span "Custom" at bounding box center [767, 197] width 44 height 6
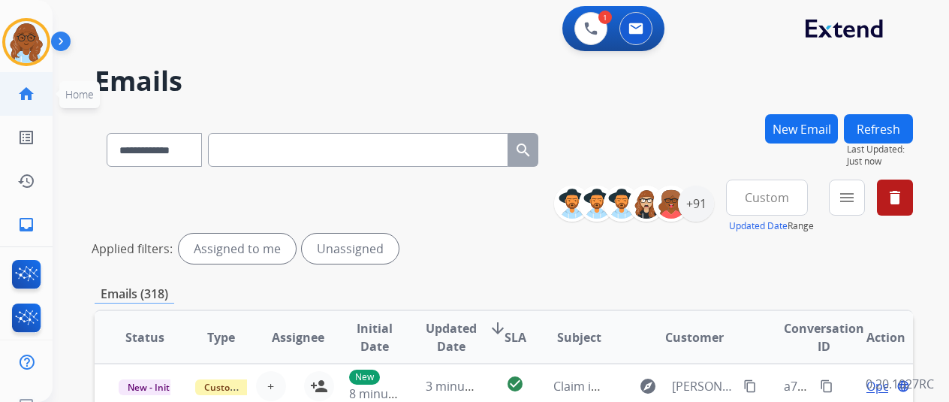
click at [26, 91] on mat-icon "home" at bounding box center [26, 94] width 18 height 18
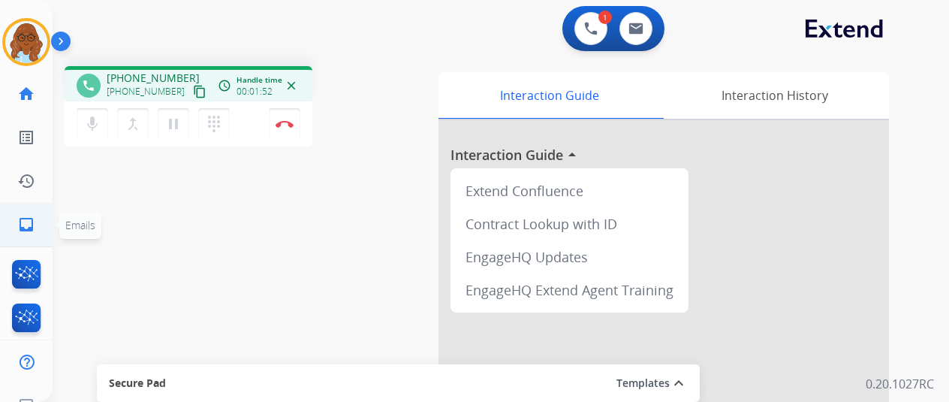
click at [26, 227] on mat-icon "inbox" at bounding box center [26, 224] width 18 height 18
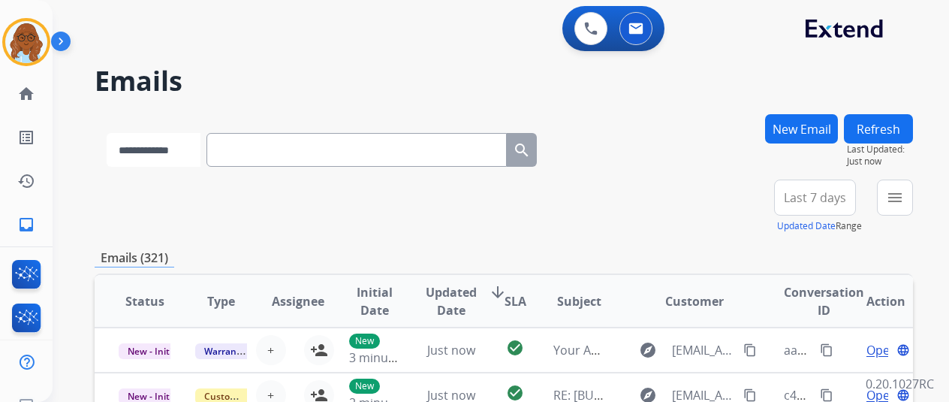
click at [179, 149] on select "**********" at bounding box center [154, 150] width 94 height 34
drag, startPoint x: 170, startPoint y: 162, endPoint x: 190, endPoint y: 167, distance: 20.2
click at [170, 162] on select "**********" at bounding box center [154, 150] width 94 height 34
click at [248, 153] on input "text" at bounding box center [358, 150] width 300 height 34
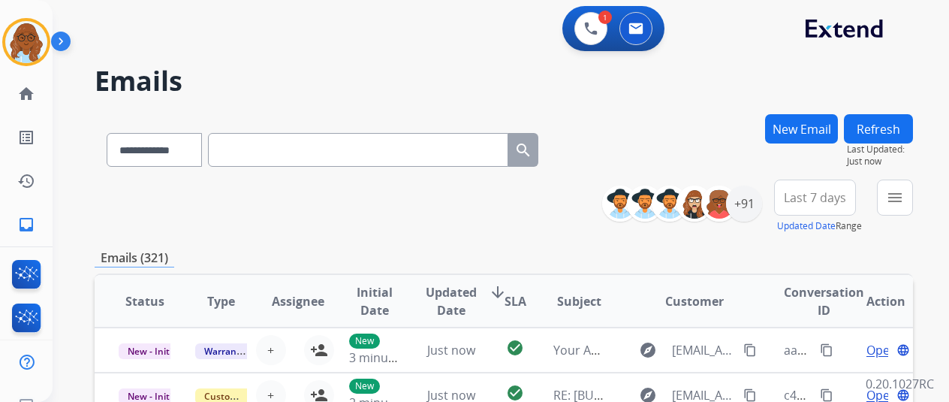
click at [792, 127] on button "New Email" at bounding box center [801, 128] width 73 height 29
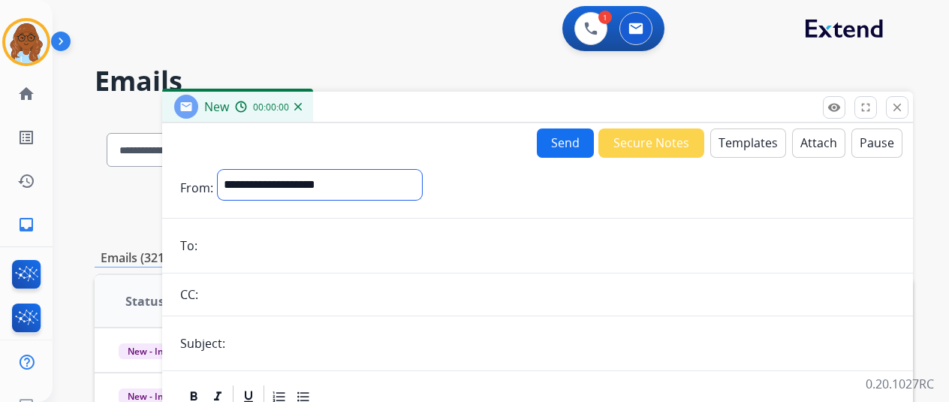
click at [303, 174] on select "**********" at bounding box center [320, 185] width 204 height 30
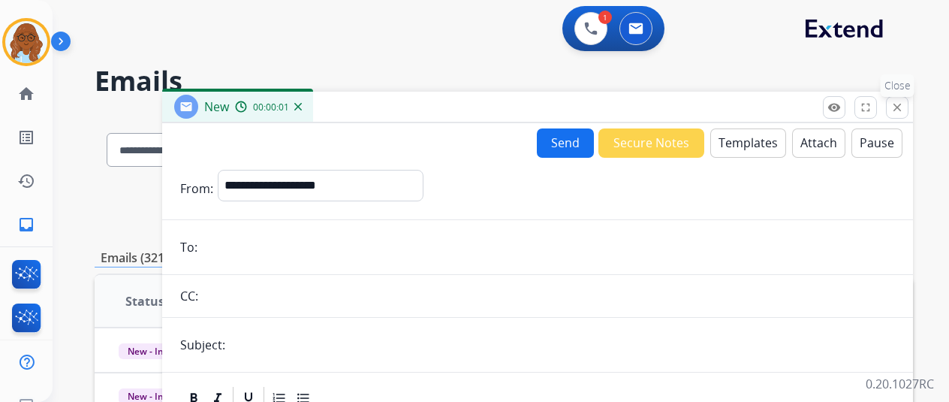
click at [904, 103] on mat-icon "close" at bounding box center [897, 108] width 14 height 14
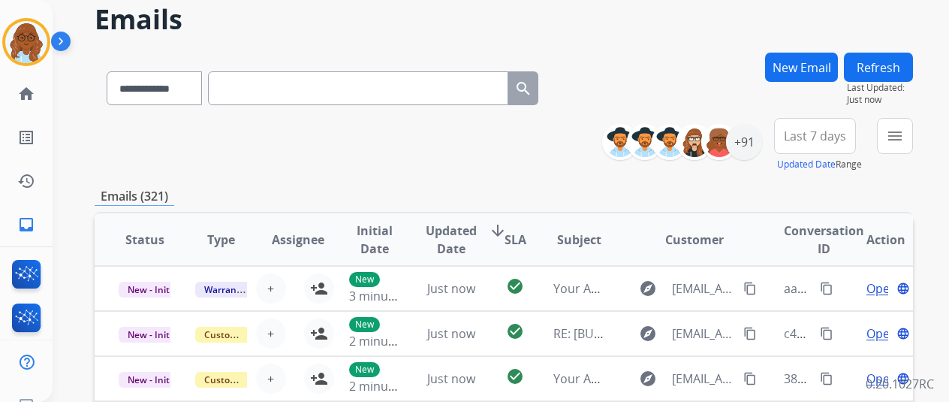
scroll to position [75, 0]
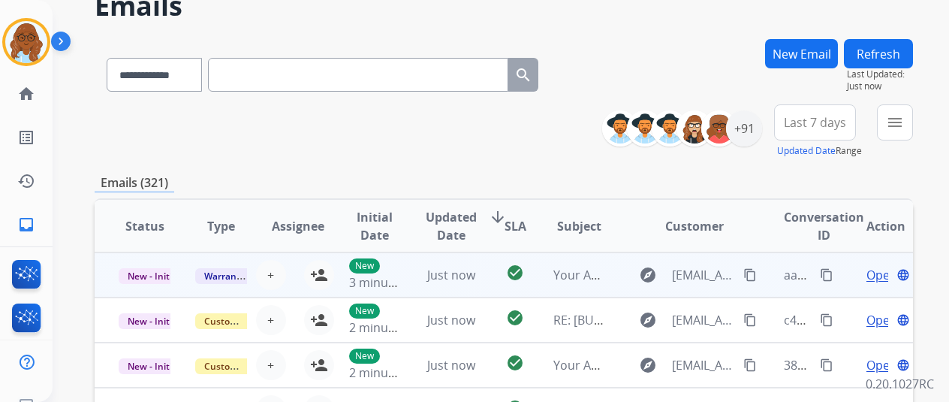
click at [881, 280] on span "Open" at bounding box center [881, 275] width 31 height 18
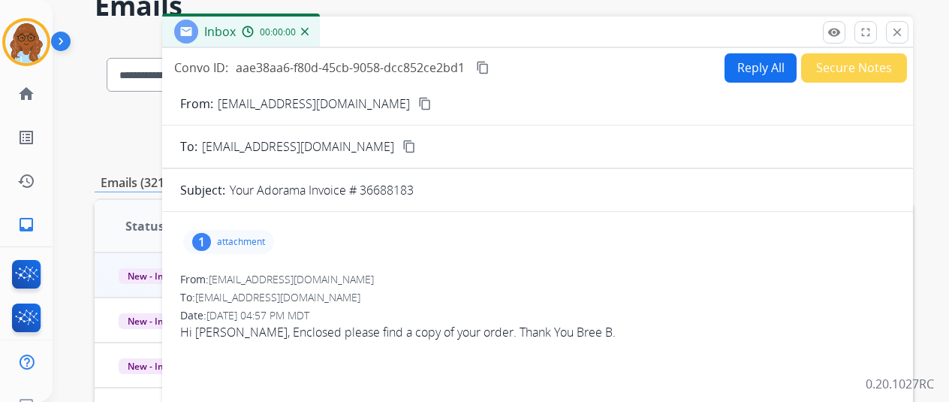
scroll to position [300, 0]
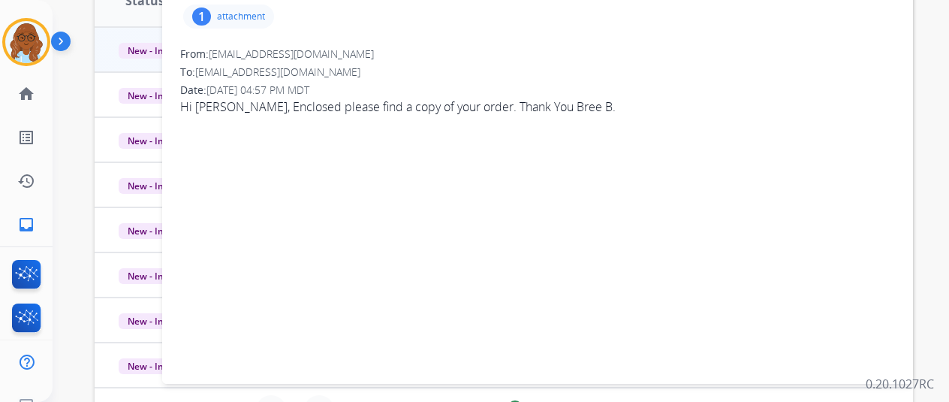
click at [258, 14] on p "attachment" at bounding box center [241, 17] width 48 height 12
click at [288, 51] on p "Invoice#36688183.pdf" at bounding box center [256, 55] width 123 height 18
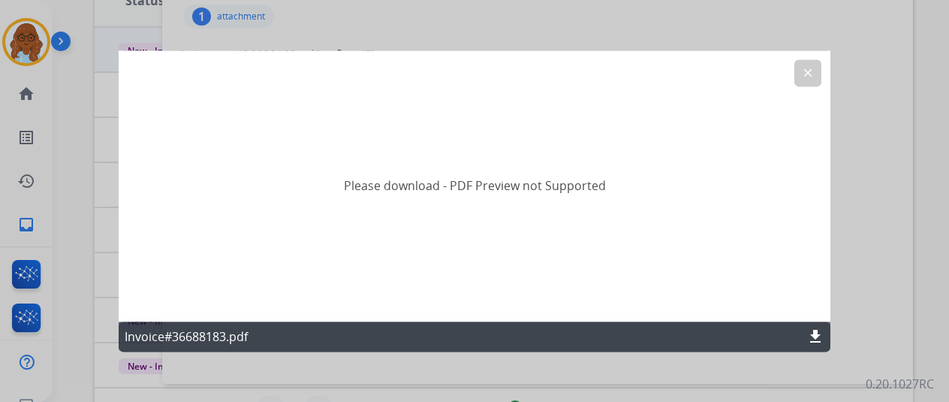
click at [815, 334] on mat-icon "download" at bounding box center [815, 336] width 18 height 18
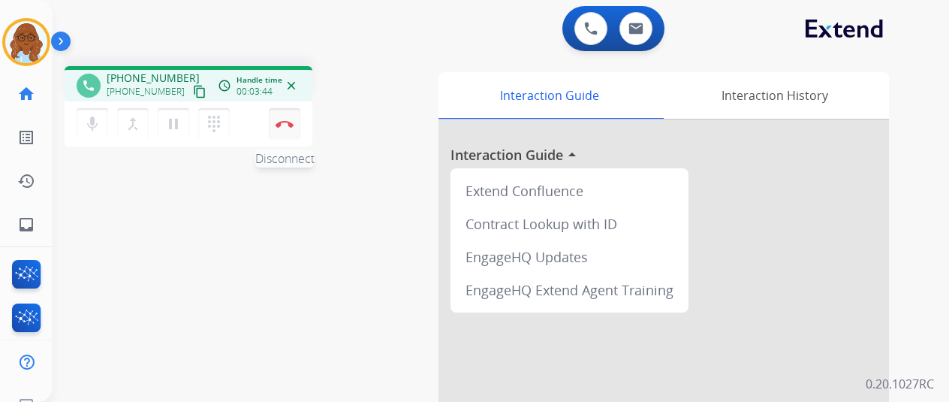
click at [285, 119] on button "Disconnect" at bounding box center [285, 124] width 32 height 32
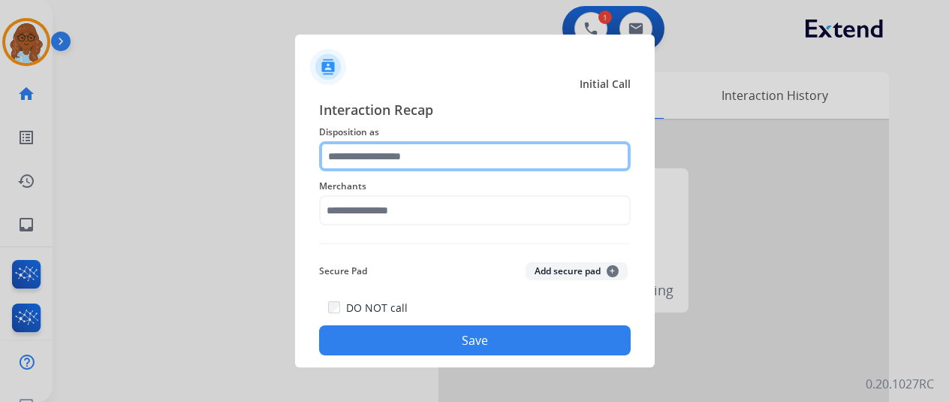
click at [422, 150] on input "text" at bounding box center [475, 156] width 312 height 30
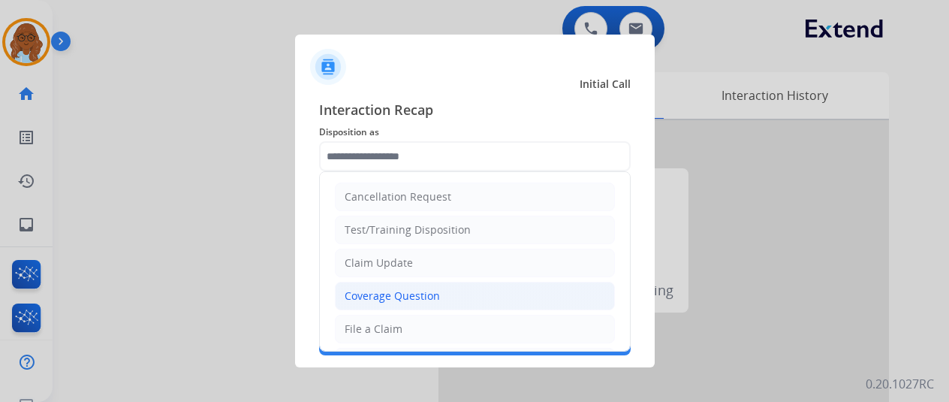
click at [420, 288] on div "Coverage Question" at bounding box center [392, 295] width 95 height 15
type input "**********"
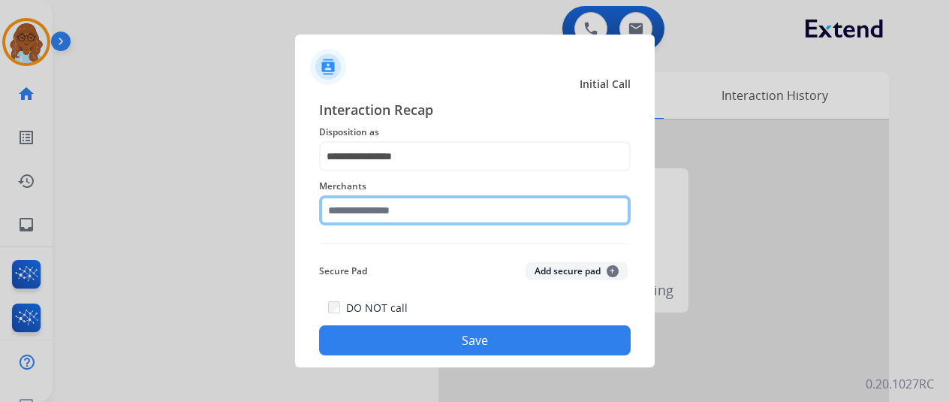
click at [393, 214] on input "text" at bounding box center [475, 210] width 312 height 30
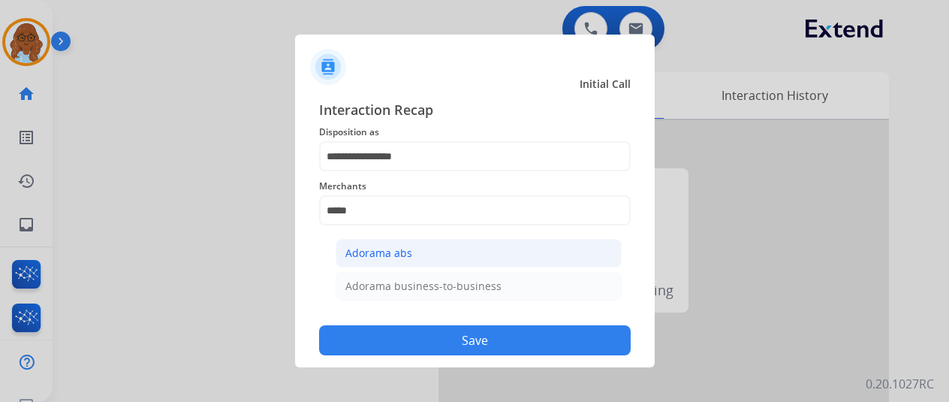
click at [428, 254] on li "Adorama abs" at bounding box center [479, 253] width 286 height 29
type input "**********"
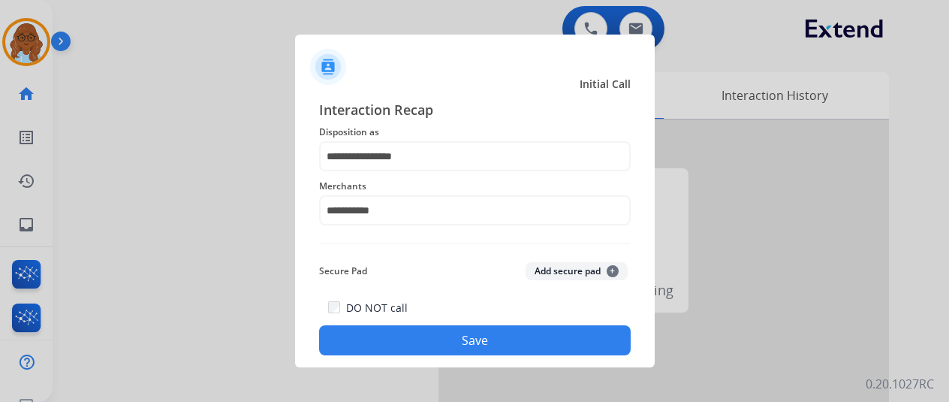
click at [461, 339] on button "Save" at bounding box center [475, 340] width 312 height 30
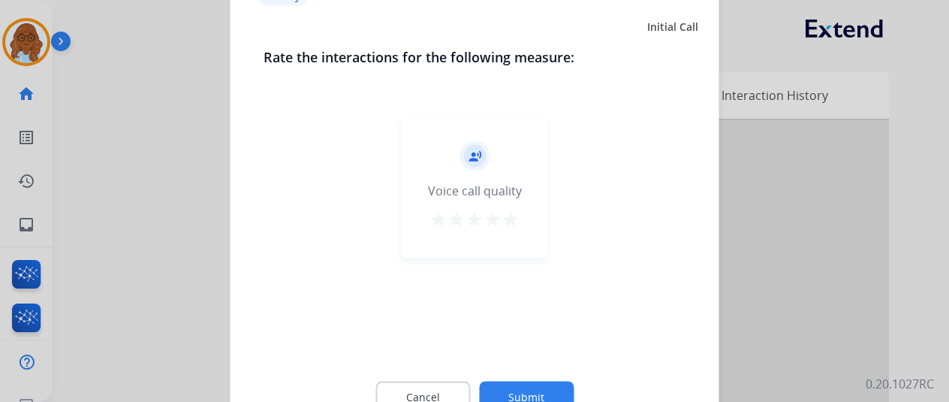
click at [505, 221] on mat-icon "star" at bounding box center [510, 218] width 18 height 18
click at [531, 382] on button "Submit" at bounding box center [526, 397] width 95 height 32
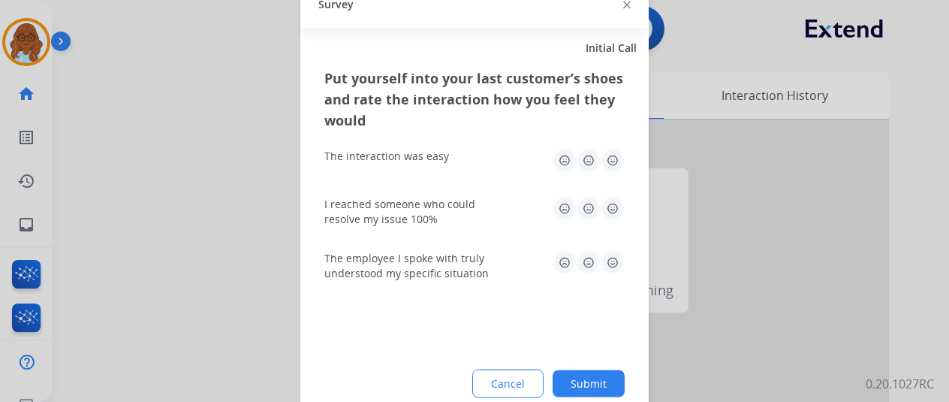
click at [595, 155] on img at bounding box center [589, 160] width 24 height 24
click at [589, 208] on img at bounding box center [589, 208] width 24 height 24
click at [610, 264] on img at bounding box center [613, 262] width 24 height 24
click at [608, 384] on button "Submit" at bounding box center [589, 382] width 72 height 27
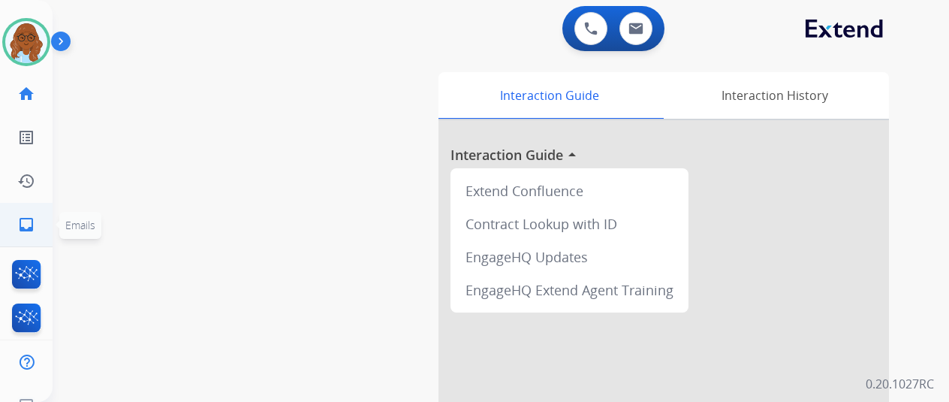
click at [44, 221] on link "inbox Emails" at bounding box center [26, 224] width 42 height 42
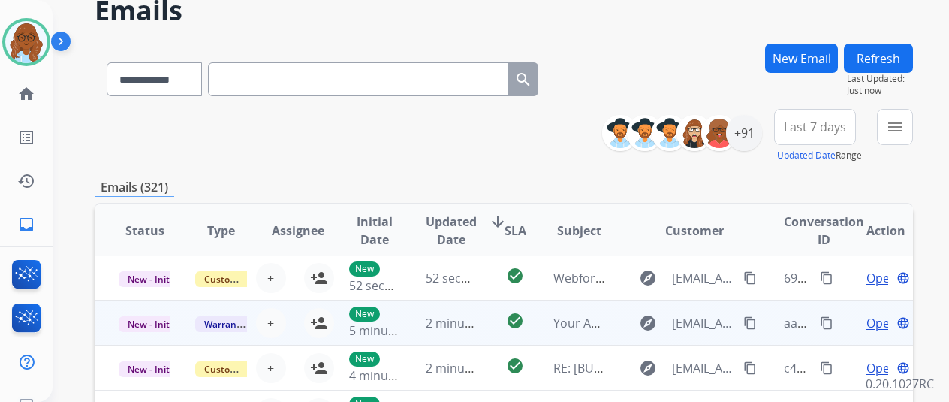
scroll to position [150, 0]
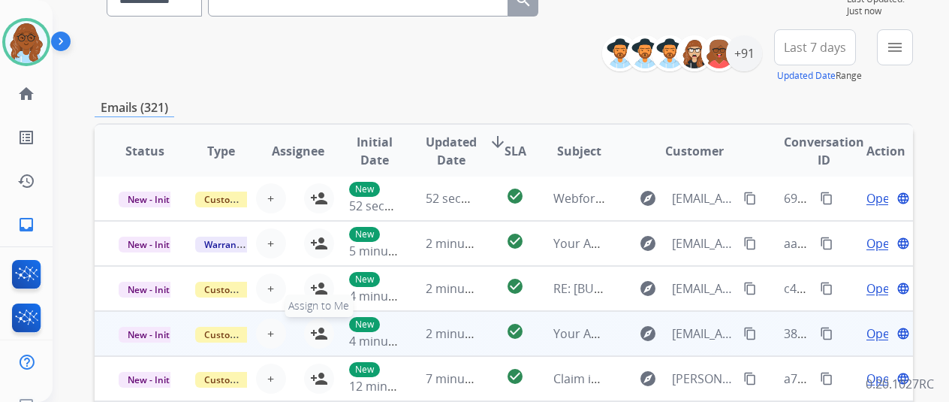
click at [319, 333] on mat-icon "person_add" at bounding box center [319, 333] width 18 height 18
click at [867, 334] on span "Open" at bounding box center [881, 333] width 31 height 18
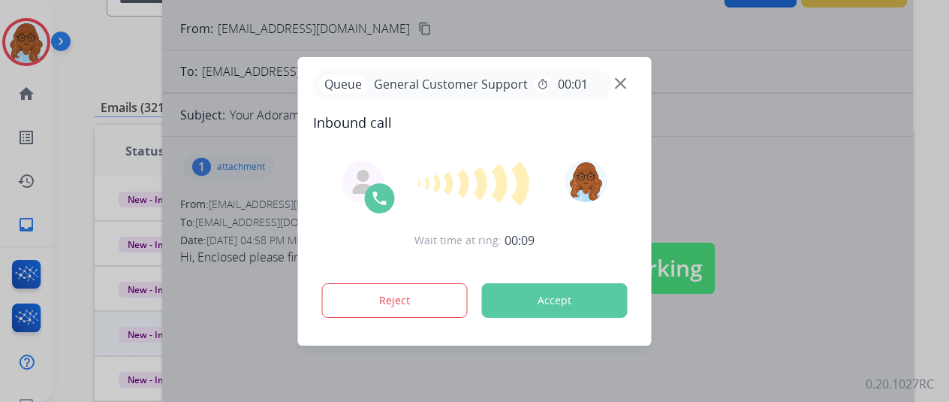
click at [139, 13] on div at bounding box center [474, 201] width 949 height 402
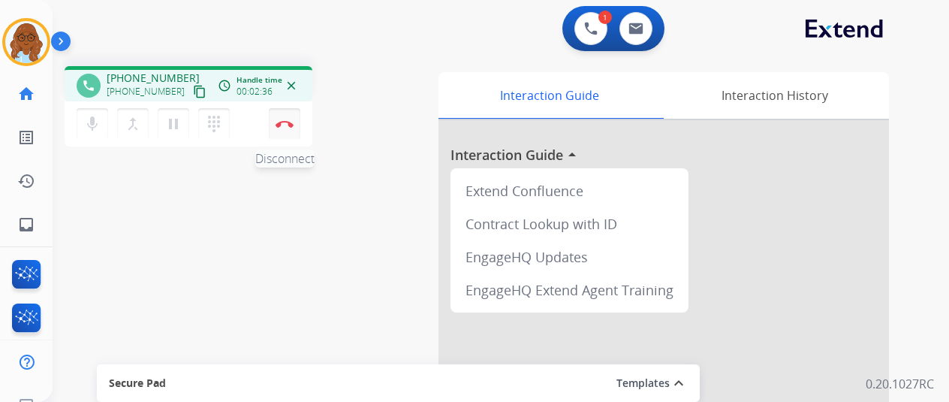
click at [288, 126] on img at bounding box center [285, 124] width 18 height 8
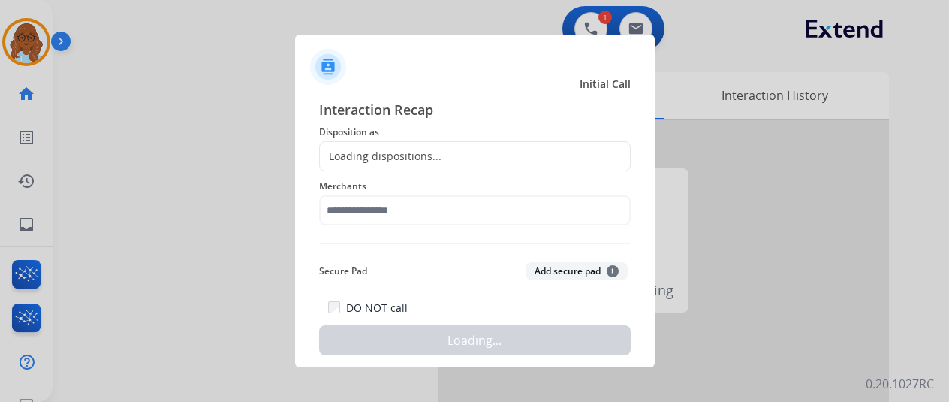
click at [453, 161] on div "Loading dispositions..." at bounding box center [475, 156] width 312 height 30
click at [449, 151] on div "Loading dispositions..." at bounding box center [475, 156] width 312 height 30
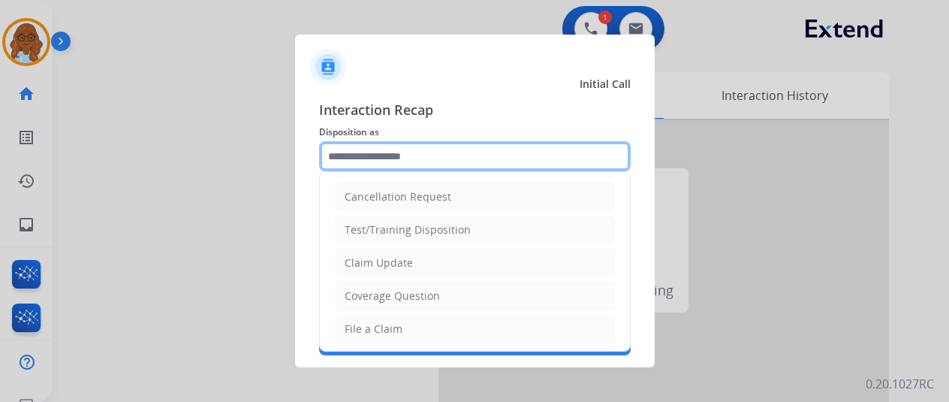
click at [414, 148] on input "text" at bounding box center [475, 156] width 312 height 30
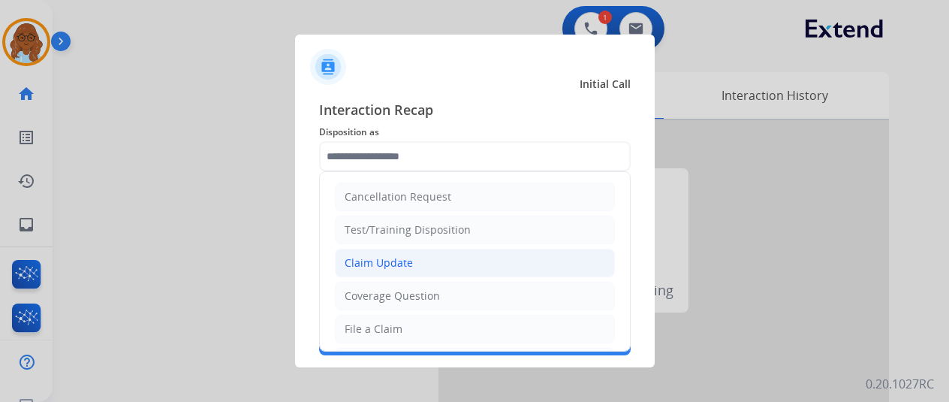
click at [387, 255] on div "Claim Update" at bounding box center [379, 262] width 68 height 15
type input "**********"
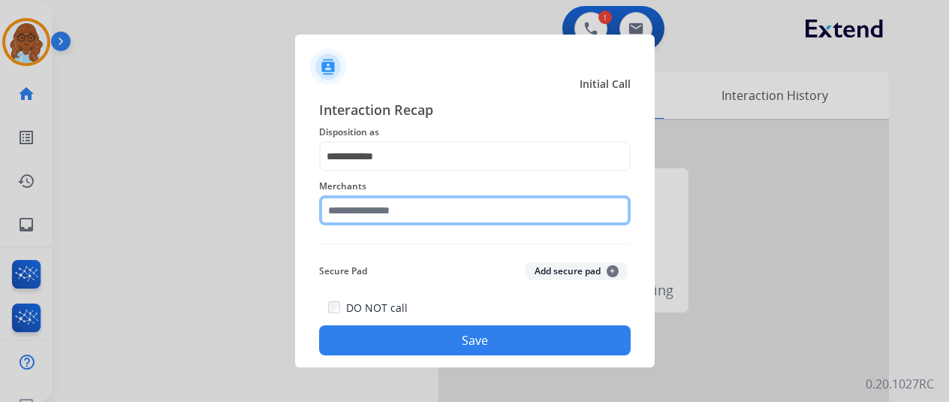
click at [387, 223] on input "text" at bounding box center [475, 210] width 312 height 30
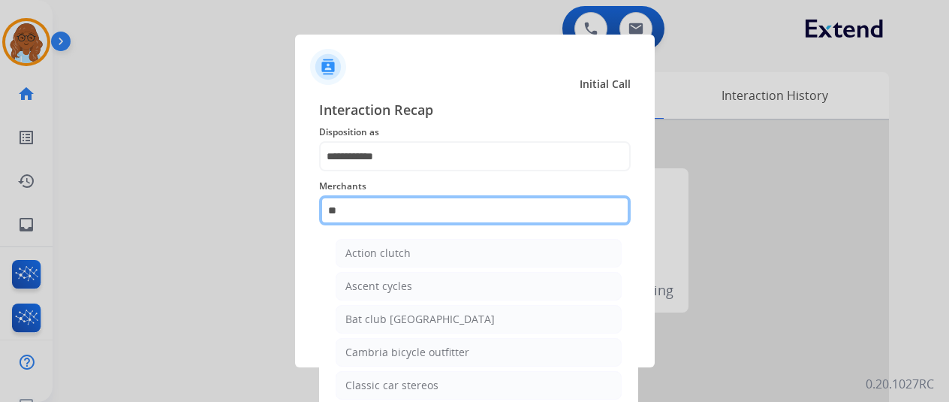
type input "*"
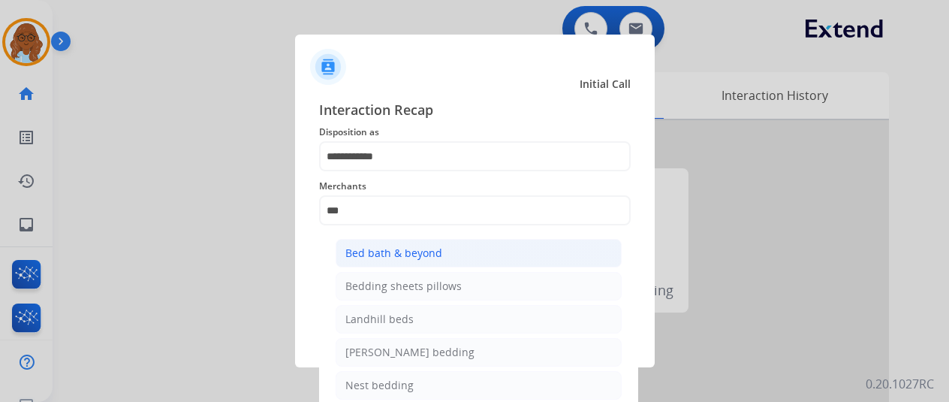
click at [426, 256] on div "Bed bath & beyond" at bounding box center [393, 252] width 97 height 15
type input "**********"
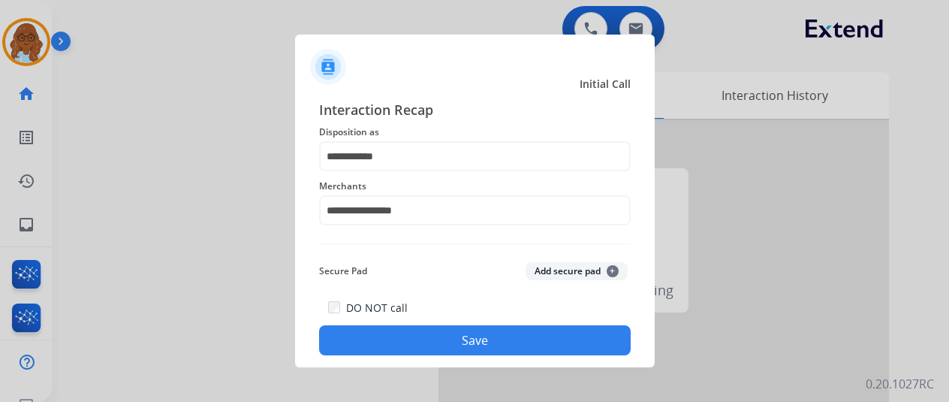
click at [441, 336] on button "Save" at bounding box center [475, 340] width 312 height 30
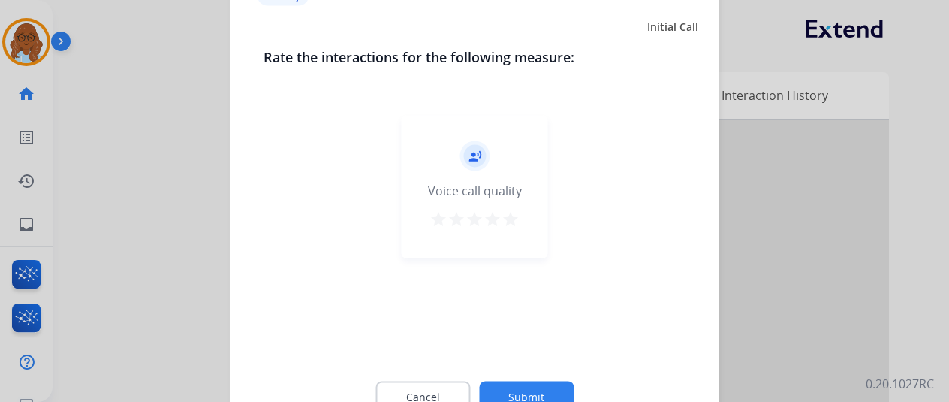
click at [502, 215] on mat-icon "star" at bounding box center [510, 218] width 18 height 18
click at [473, 221] on mat-icon "star" at bounding box center [474, 218] width 18 height 18
click at [538, 382] on button "Submit" at bounding box center [526, 397] width 95 height 32
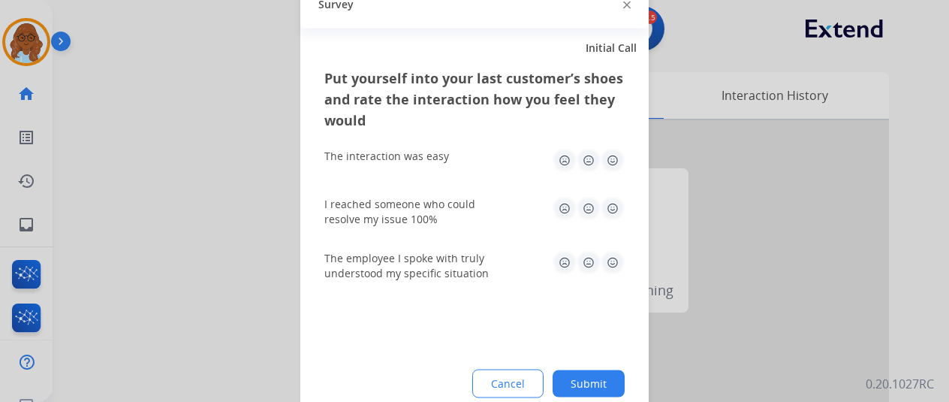
click at [598, 206] on img at bounding box center [589, 208] width 24 height 24
click at [590, 161] on img at bounding box center [589, 160] width 24 height 24
click at [602, 257] on img at bounding box center [613, 262] width 24 height 24
click at [604, 390] on button "Submit" at bounding box center [589, 382] width 72 height 27
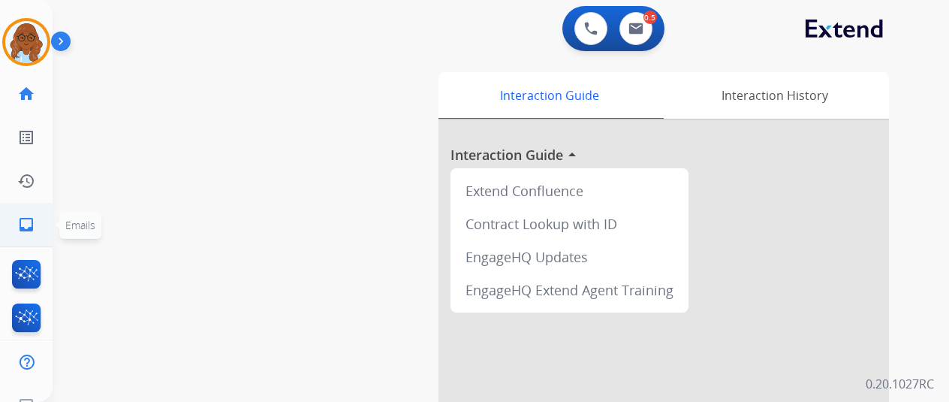
click at [41, 235] on link "inbox Emails" at bounding box center [26, 224] width 42 height 42
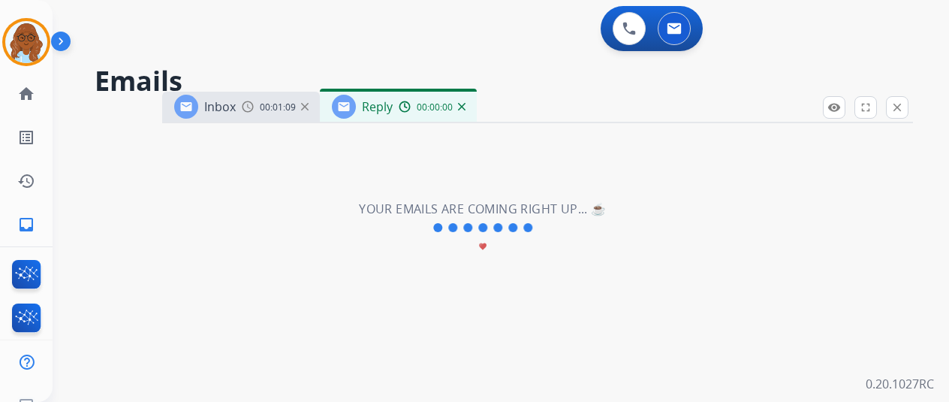
select select "**********"
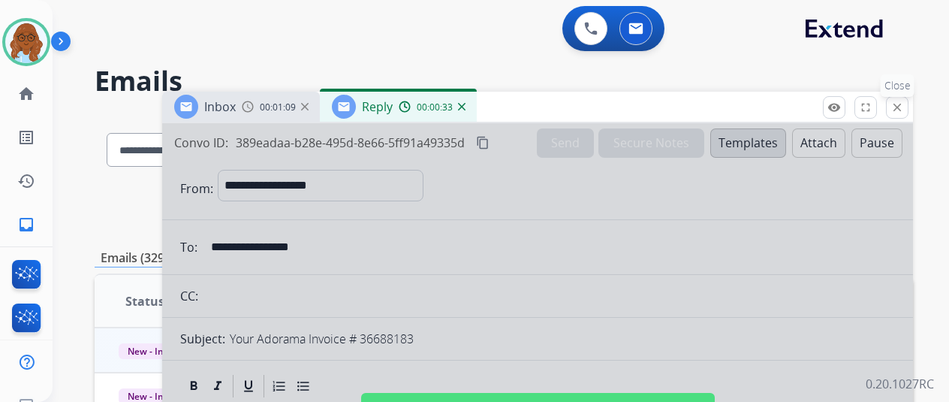
click at [904, 107] on mat-icon "close" at bounding box center [897, 108] width 14 height 14
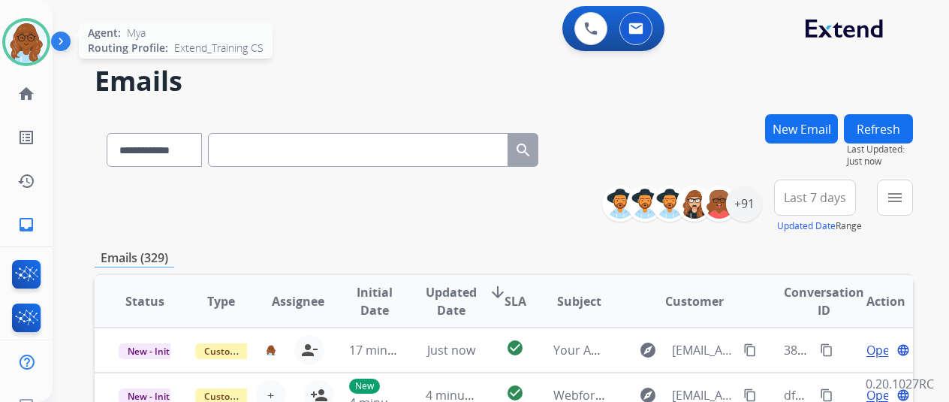
click at [18, 41] on img at bounding box center [26, 42] width 42 height 42
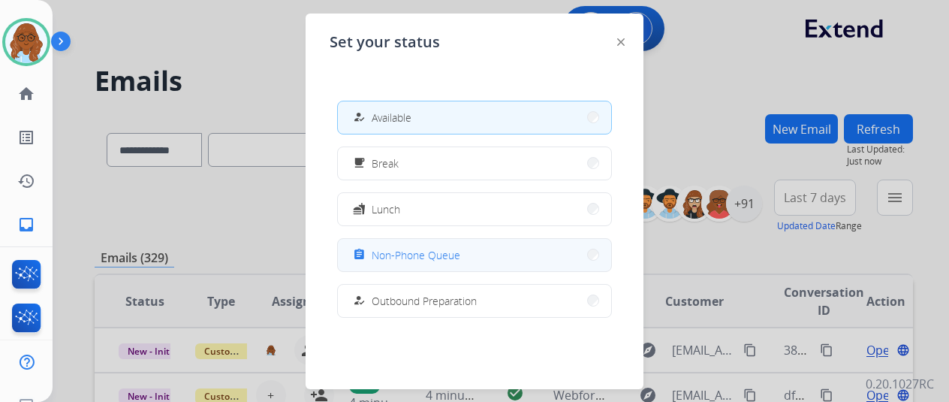
click at [408, 244] on button "assignment Non-Phone Queue" at bounding box center [474, 255] width 273 height 32
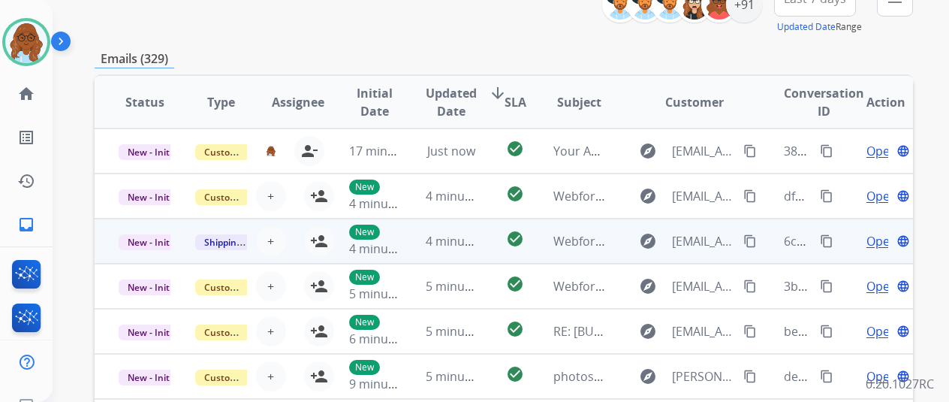
scroll to position [225, 0]
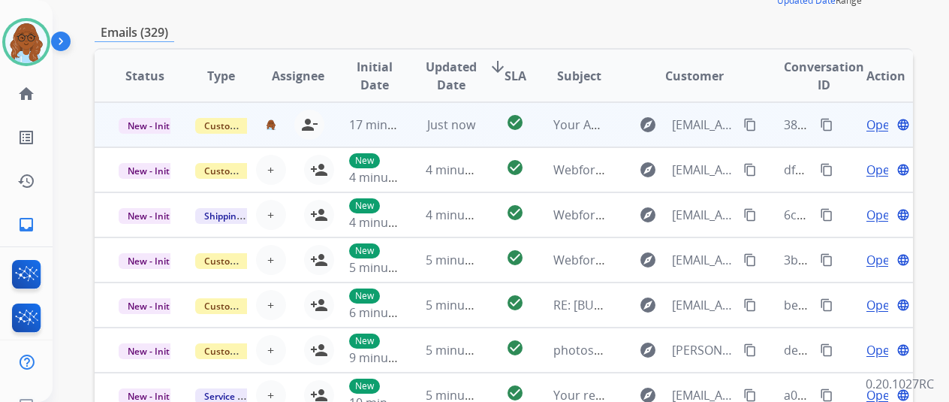
click at [866, 128] on span "Open" at bounding box center [881, 125] width 31 height 18
select select "**********"
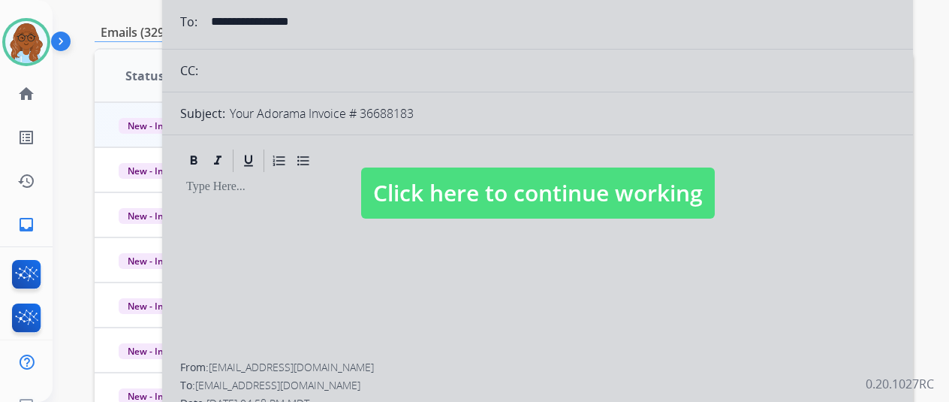
click at [422, 200] on span "Click here to continue working" at bounding box center [538, 192] width 354 height 51
select select
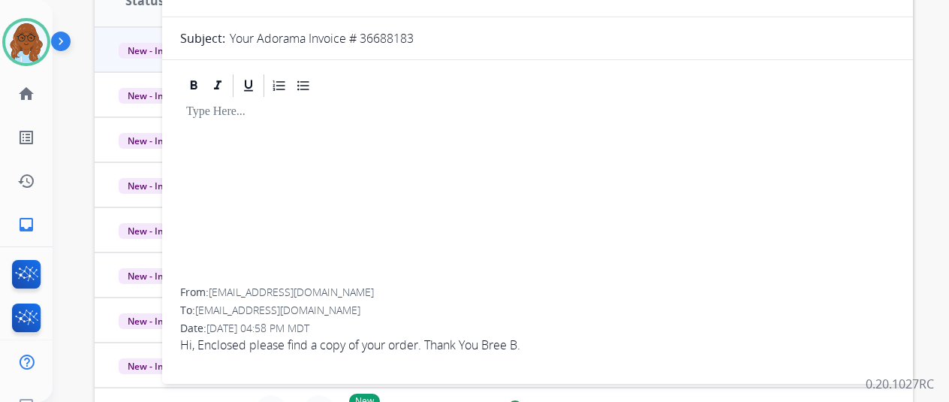
scroll to position [0, 0]
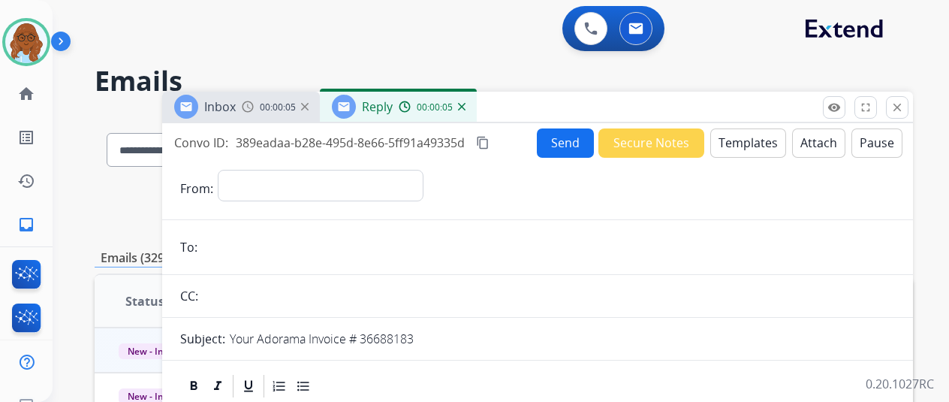
click at [276, 122] on div "Inbox 00:00:05 Reply 00:00:05" at bounding box center [537, 108] width 751 height 32
click at [260, 120] on div "Inbox 00:00:05" at bounding box center [241, 107] width 158 height 30
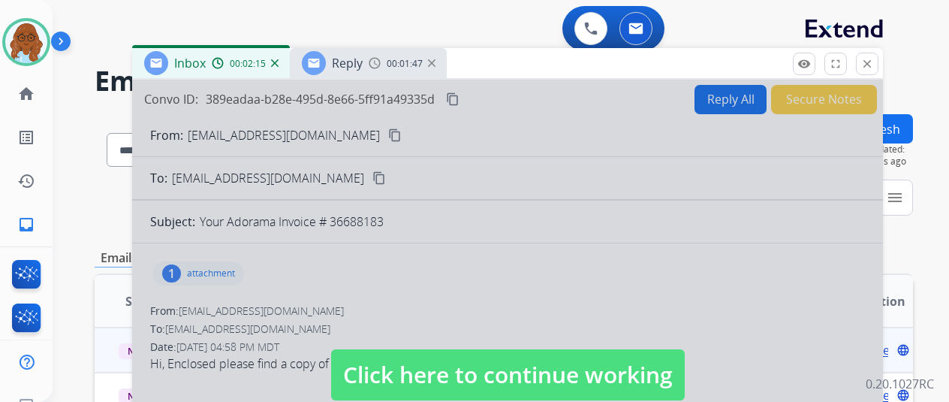
click at [508, 74] on div "Inbox 00:02:15 Reply 00:01:47" at bounding box center [507, 64] width 751 height 32
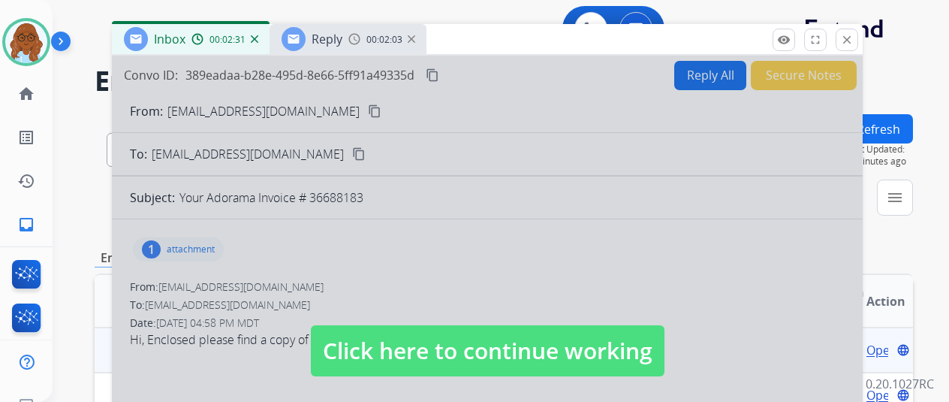
drag, startPoint x: 539, startPoint y: 68, endPoint x: 519, endPoint y: 44, distance: 31.4
click at [519, 44] on div "Inbox 00:02:31 Reply 00:02:03" at bounding box center [487, 40] width 751 height 32
click at [467, 285] on div at bounding box center [487, 336] width 751 height 561
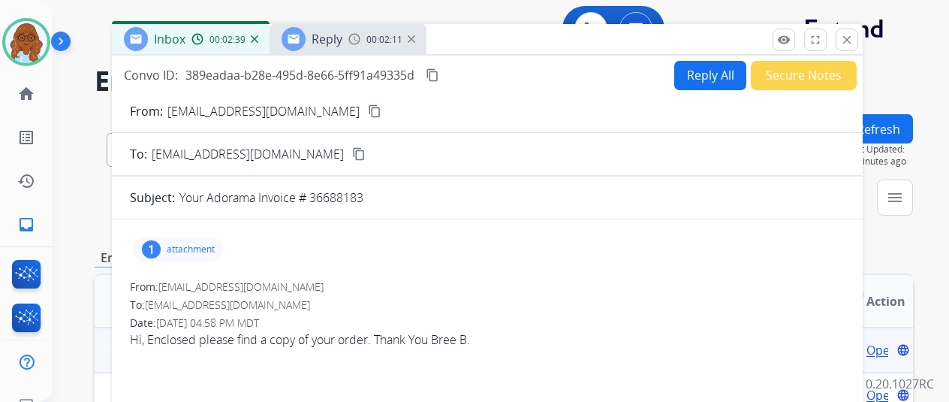
click at [439, 71] on mat-icon "content_copy" at bounding box center [433, 75] width 14 height 14
click at [14, 28] on img at bounding box center [26, 42] width 42 height 42
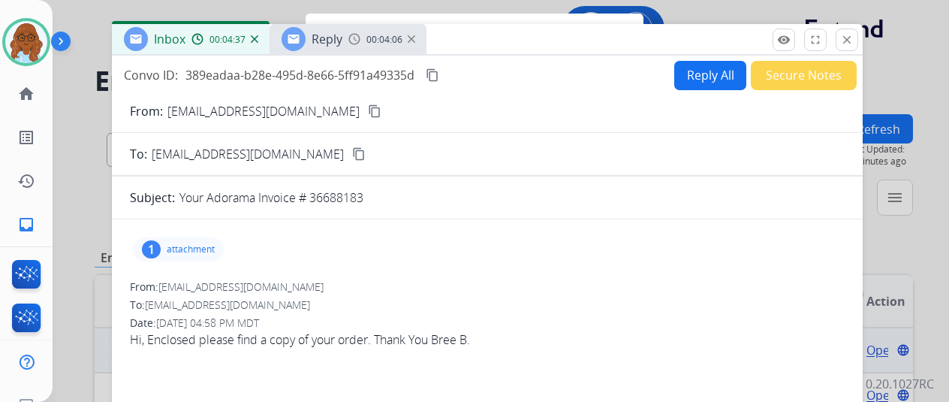
click at [854, 42] on mat-icon "close" at bounding box center [847, 40] width 14 height 14
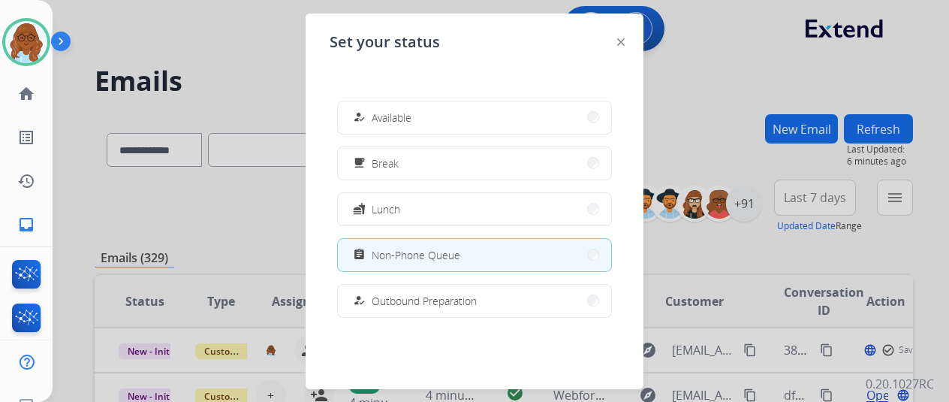
click at [526, 245] on button "assignment Non-Phone Queue" at bounding box center [474, 255] width 273 height 32
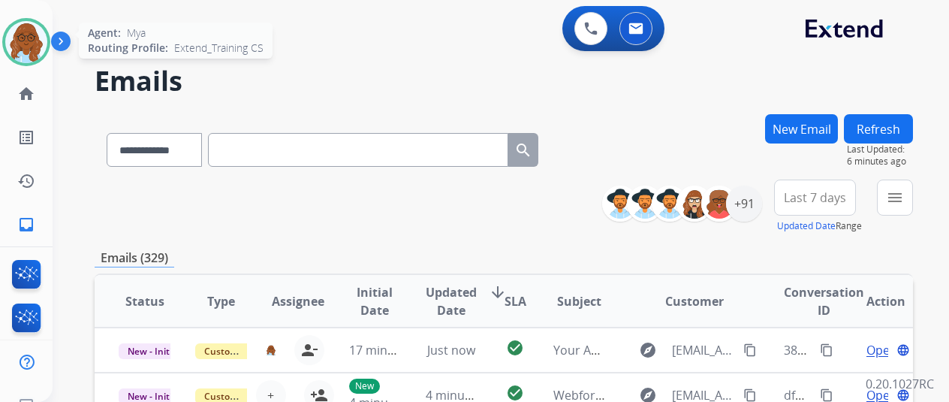
click at [24, 41] on img at bounding box center [26, 42] width 42 height 42
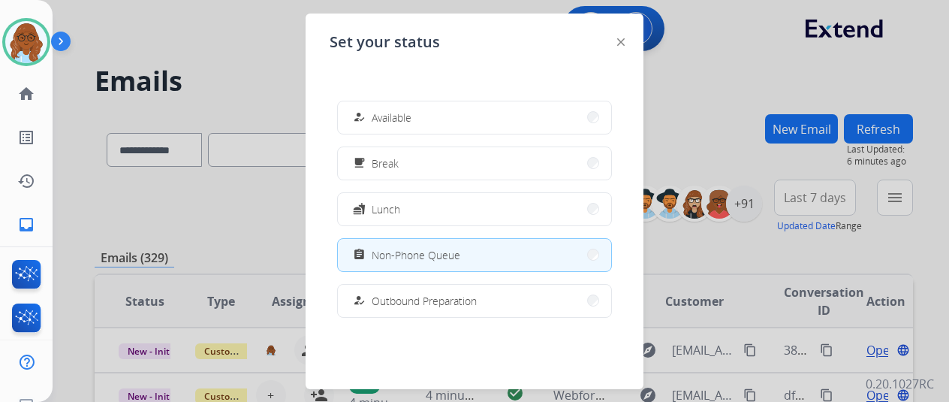
click at [551, 249] on button "assignment Non-Phone Queue" at bounding box center [474, 255] width 273 height 32
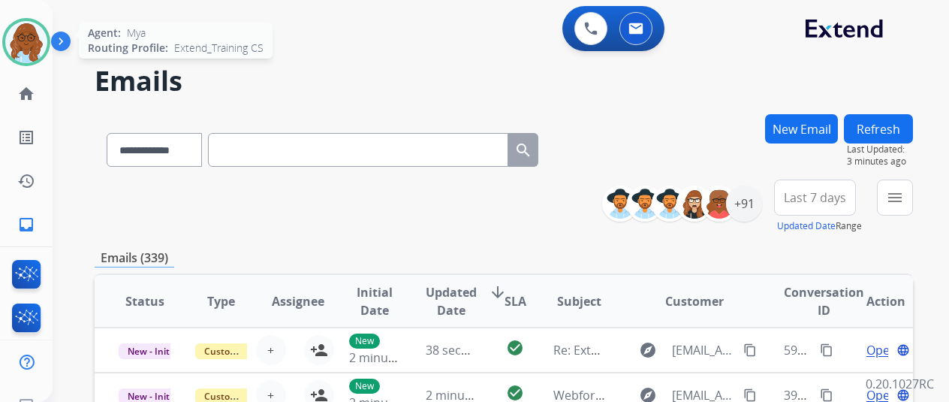
click at [15, 58] on img at bounding box center [26, 42] width 42 height 42
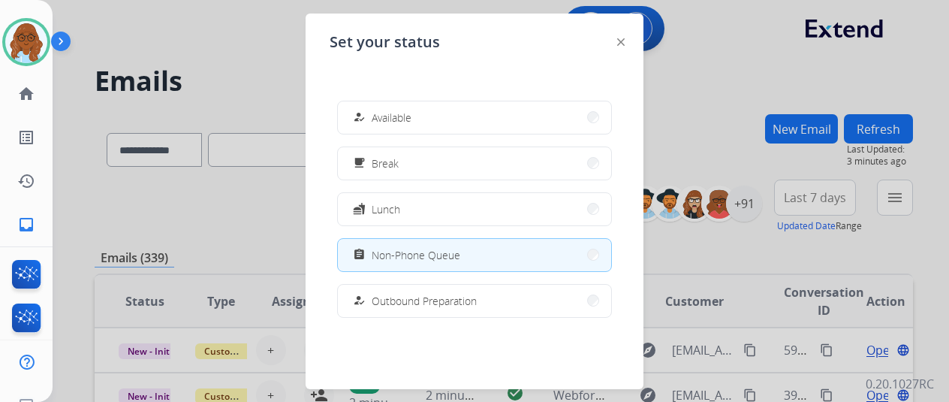
drag, startPoint x: 398, startPoint y: 122, endPoint x: 553, endPoint y: 152, distance: 158.4
click at [398, 121] on span "Available" at bounding box center [392, 118] width 40 height 16
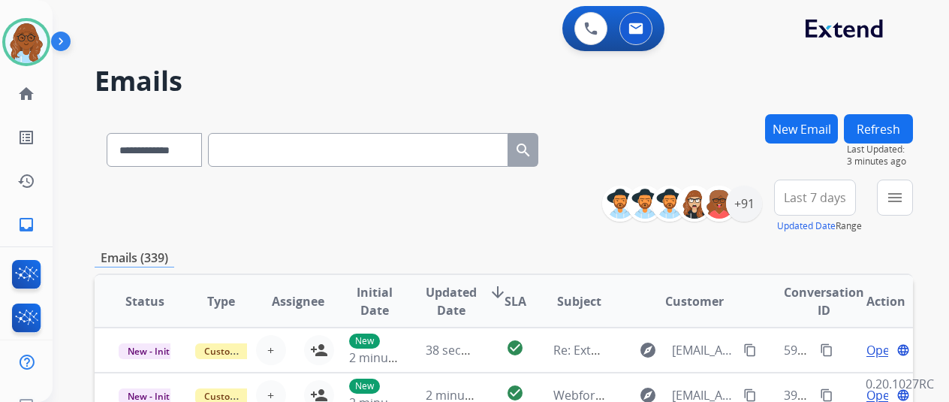
scroll to position [2, 0]
click at [904, 196] on mat-icon "menu" at bounding box center [895, 197] width 18 height 18
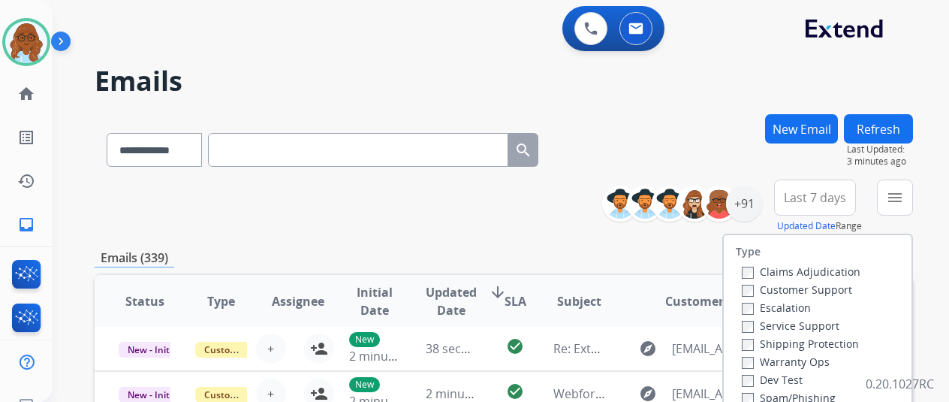
scroll to position [150, 0]
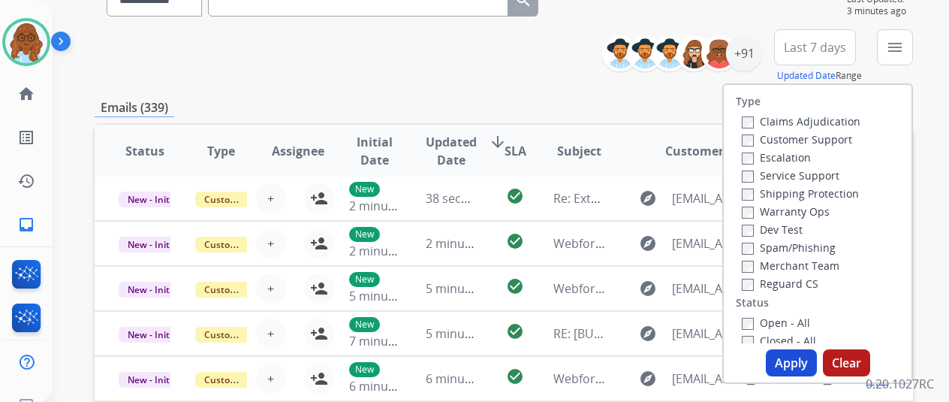
click at [769, 144] on label "Customer Support" at bounding box center [797, 139] width 110 height 14
click at [779, 195] on label "Shipping Protection" at bounding box center [800, 193] width 117 height 14
click at [779, 285] on label "Reguard CS" at bounding box center [780, 283] width 77 height 14
click at [779, 318] on label "Open - All" at bounding box center [776, 322] width 68 height 14
drag, startPoint x: 795, startPoint y: 366, endPoint x: 763, endPoint y: 348, distance: 36.3
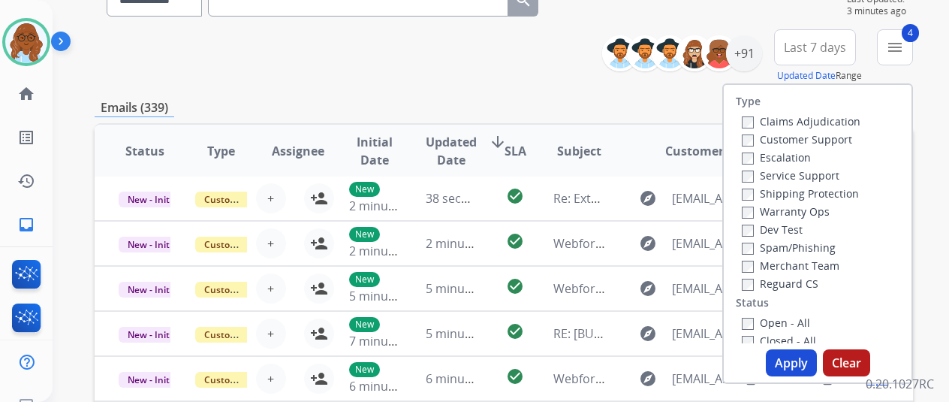
click at [795, 367] on button "Apply" at bounding box center [791, 362] width 51 height 27
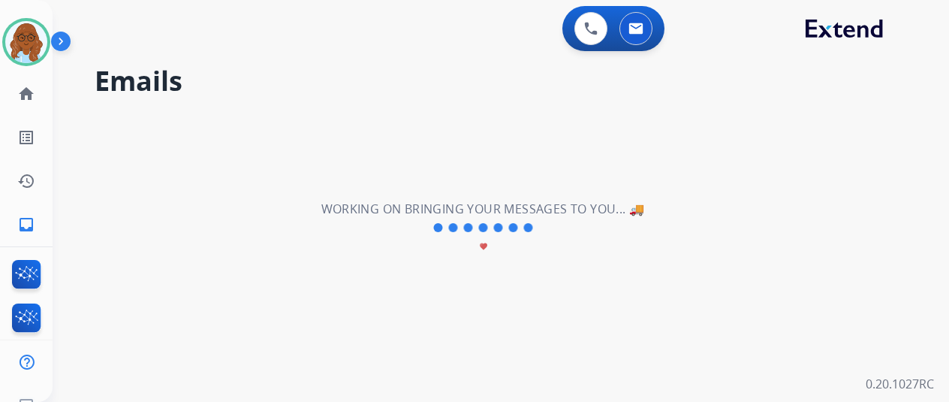
scroll to position [0, 0]
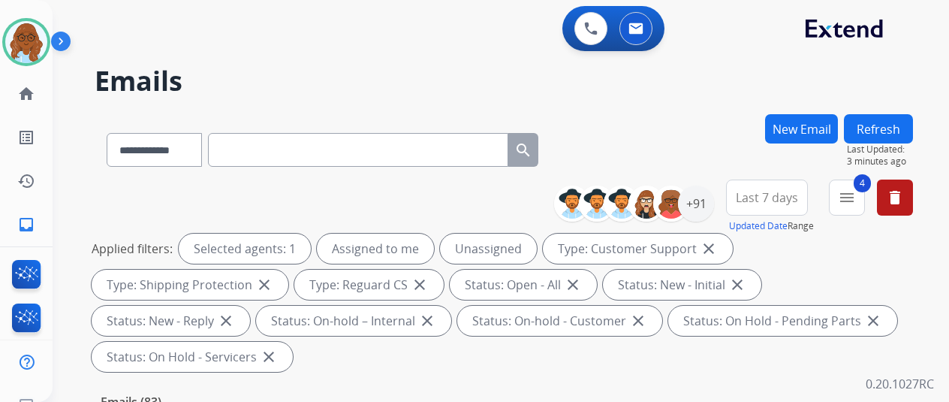
click at [757, 194] on span "Last 7 days" at bounding box center [767, 197] width 62 height 6
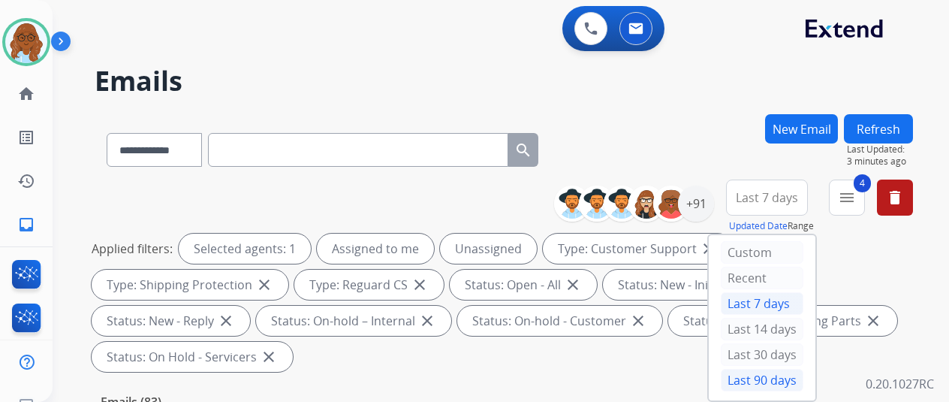
click at [762, 369] on div "Last 90 days" at bounding box center [762, 380] width 83 height 23
click at [714, 202] on div "+91" at bounding box center [696, 203] width 36 height 36
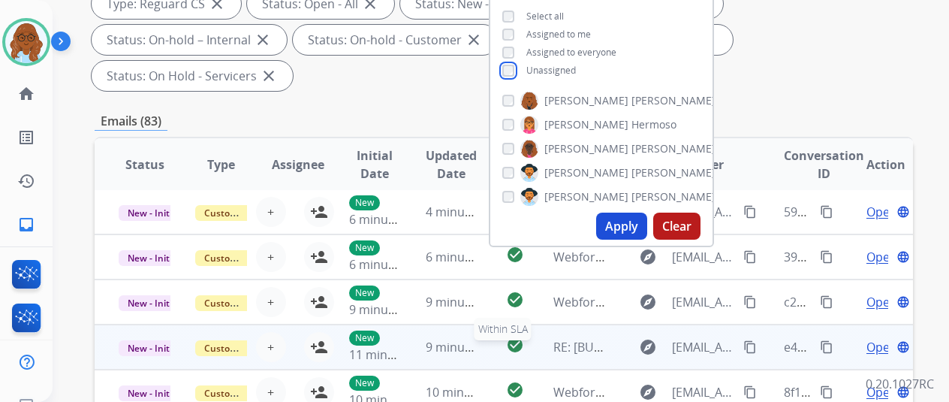
scroll to position [300, 0]
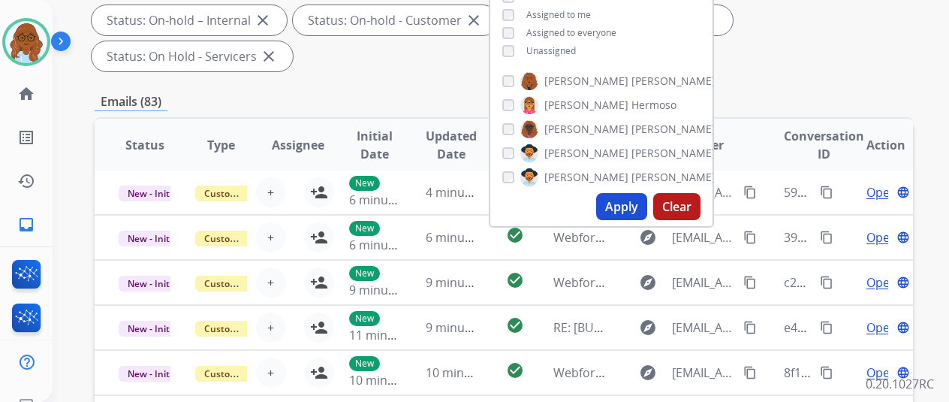
click at [625, 197] on button "Apply" at bounding box center [621, 206] width 51 height 27
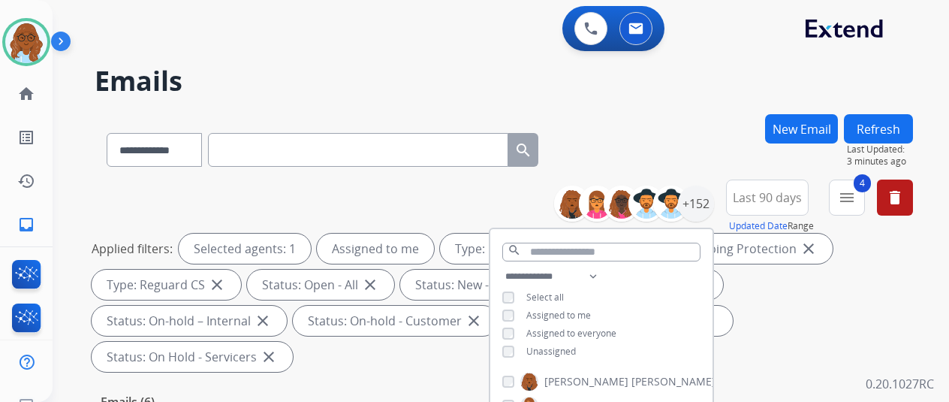
scroll to position [0, 0]
click at [760, 300] on div "Applied filters: Selected agents: 1 Assigned to me Type: Customer Support close…" at bounding box center [501, 302] width 818 height 138
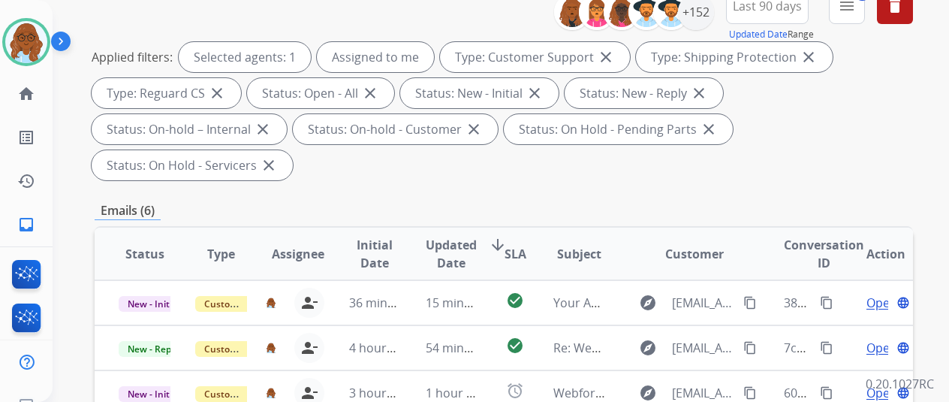
scroll to position [375, 0]
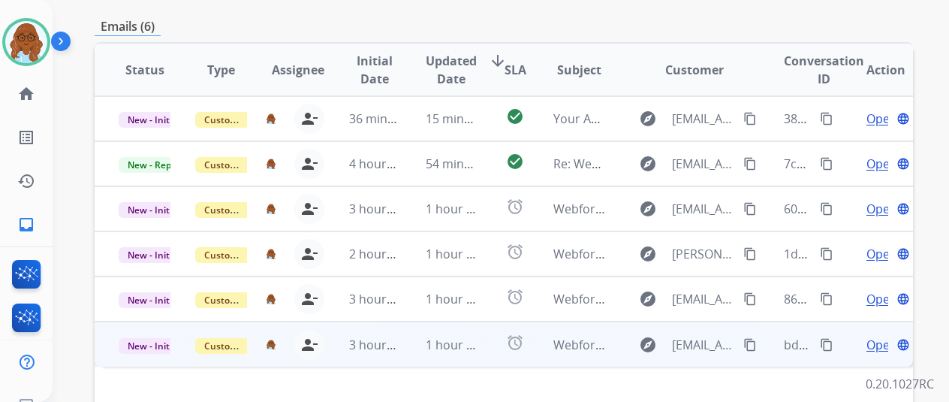
click at [873, 336] on span "Open" at bounding box center [881, 345] width 31 height 18
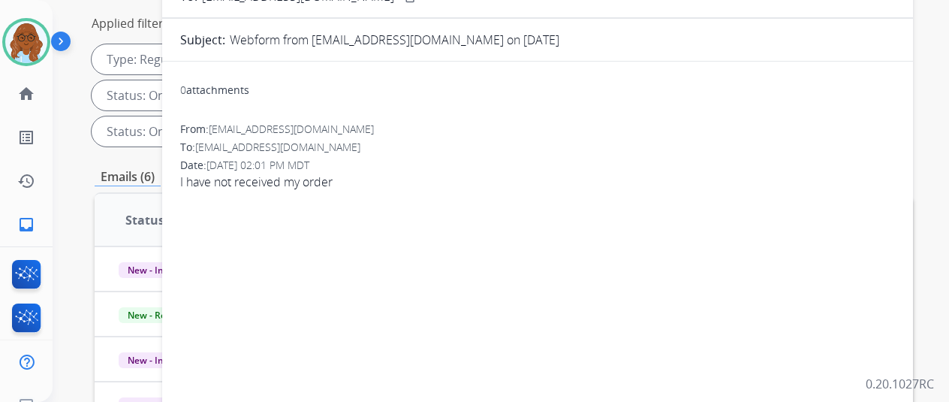
scroll to position [75, 0]
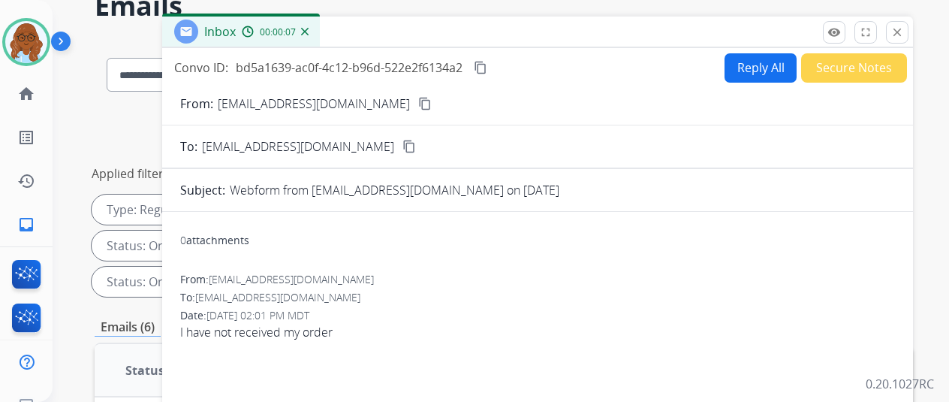
click at [418, 100] on mat-icon "content_copy" at bounding box center [425, 104] width 14 height 14
drag, startPoint x: 765, startPoint y: 74, endPoint x: 935, endPoint y: 86, distance: 170.8
click at [765, 74] on button "Reply All" at bounding box center [760, 67] width 72 height 29
select select "**********"
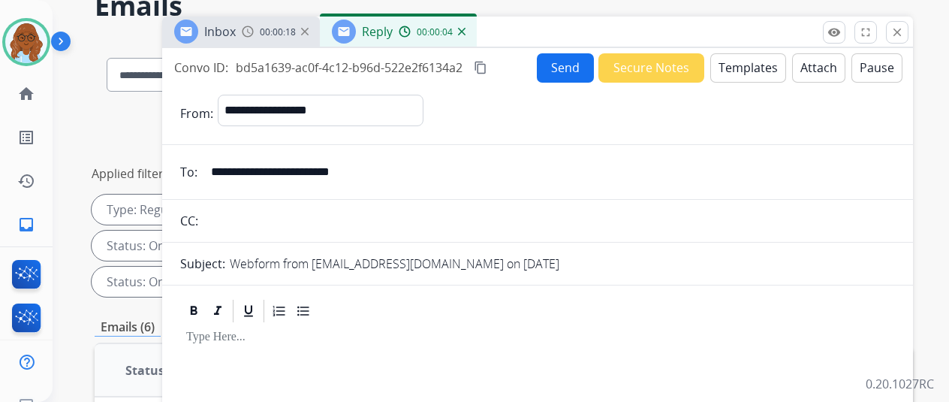
click at [755, 70] on button "Templates" at bounding box center [748, 67] width 76 height 29
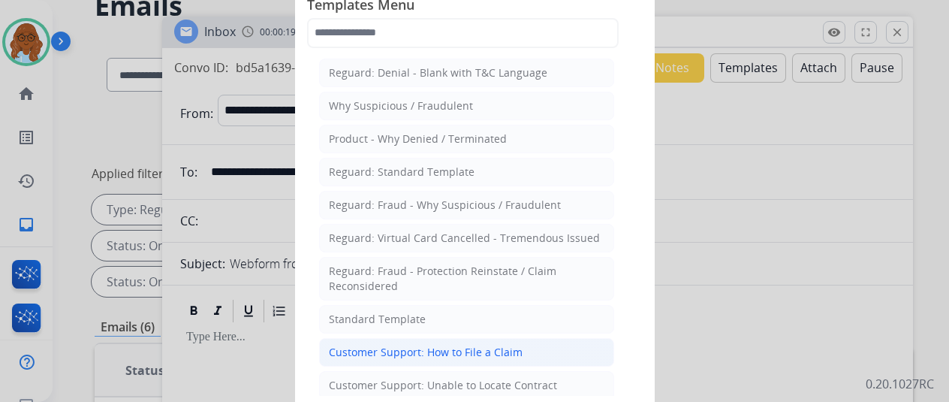
click at [440, 347] on div "Customer Support: How to File a Claim" at bounding box center [426, 352] width 194 height 15
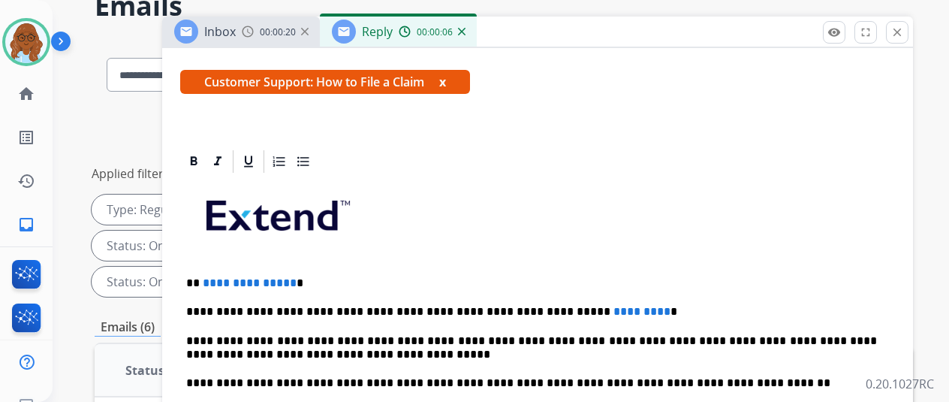
scroll to position [269, 0]
drag, startPoint x: 320, startPoint y: 260, endPoint x: 173, endPoint y: 259, distance: 146.4
drag, startPoint x: 640, startPoint y: 279, endPoint x: 519, endPoint y: 283, distance: 120.9
click at [519, 305] on p "**********" at bounding box center [531, 312] width 691 height 14
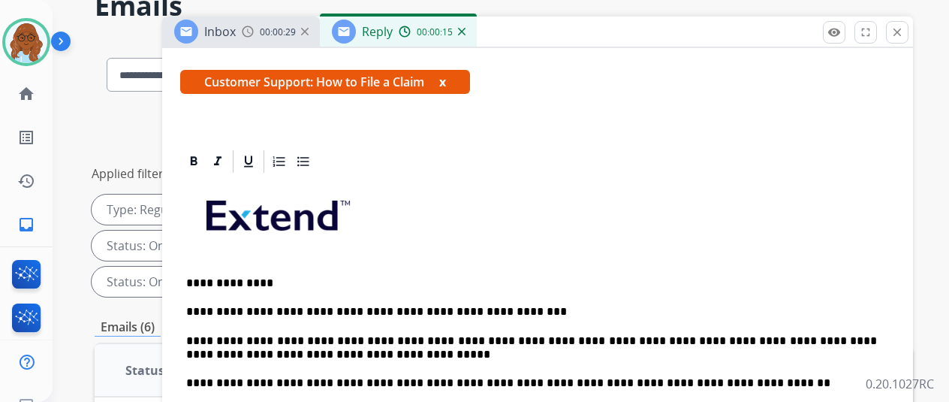
click at [389, 305] on p "**********" at bounding box center [531, 312] width 691 height 14
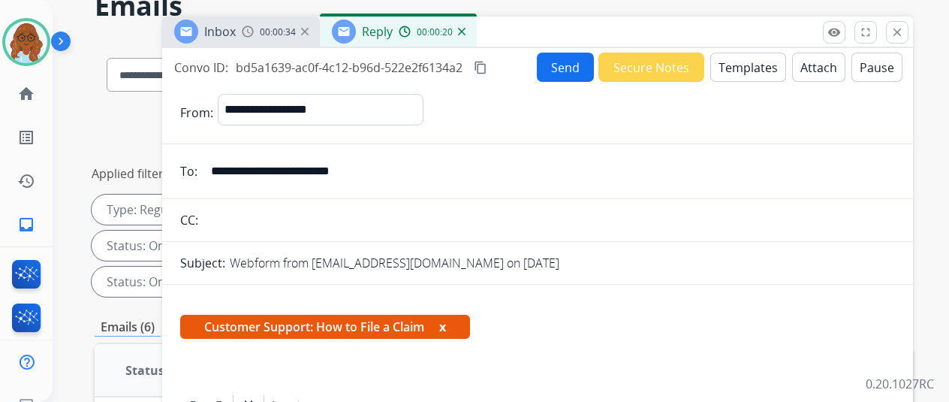
click at [489, 67] on button "content_copy" at bounding box center [480, 68] width 18 height 18
click at [570, 74] on button "Send" at bounding box center [565, 67] width 57 height 29
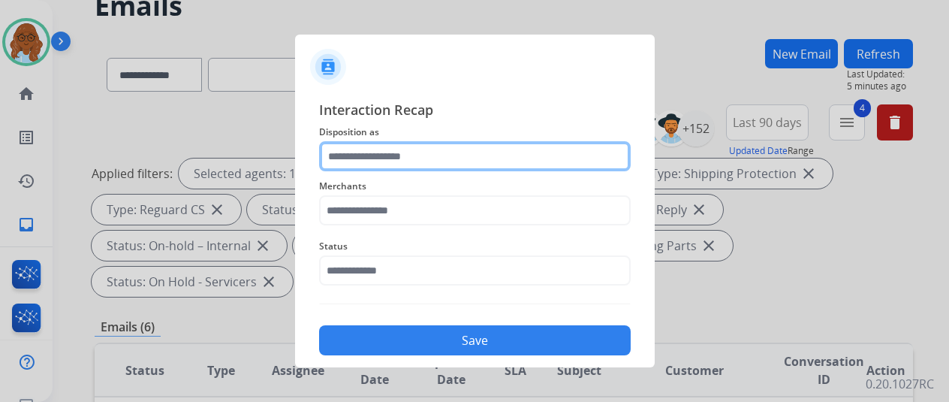
click at [477, 153] on input "text" at bounding box center [475, 156] width 312 height 30
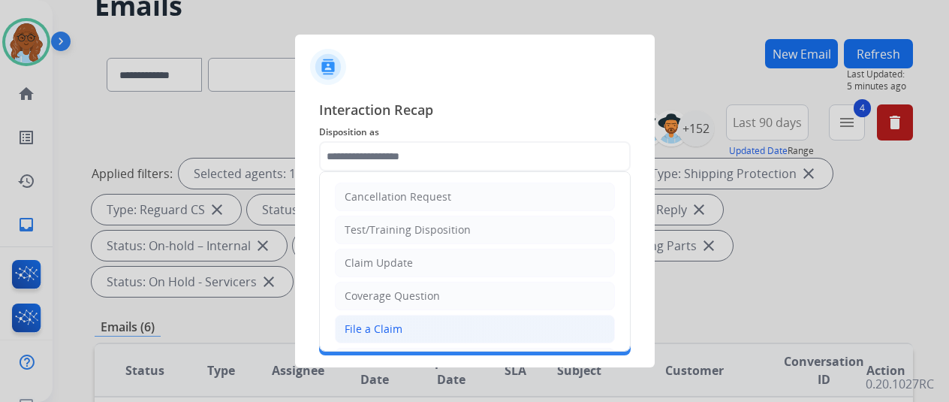
click at [385, 325] on div "File a Claim" at bounding box center [374, 328] width 58 height 15
type input "**********"
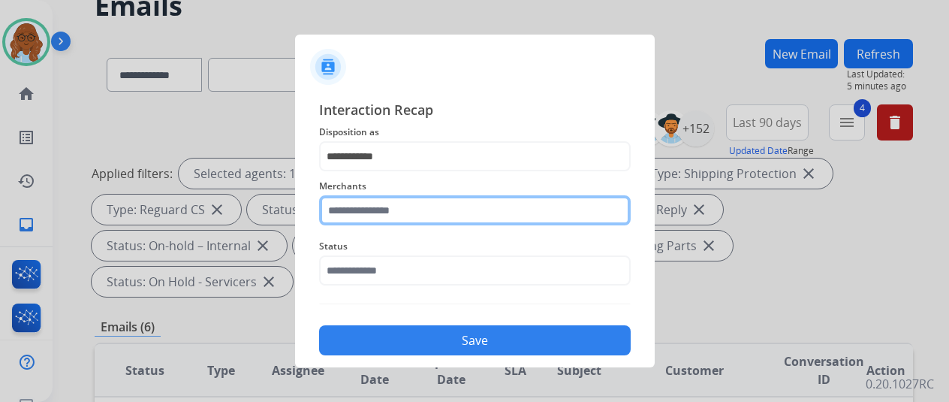
click at [385, 218] on input "text" at bounding box center [475, 210] width 312 height 30
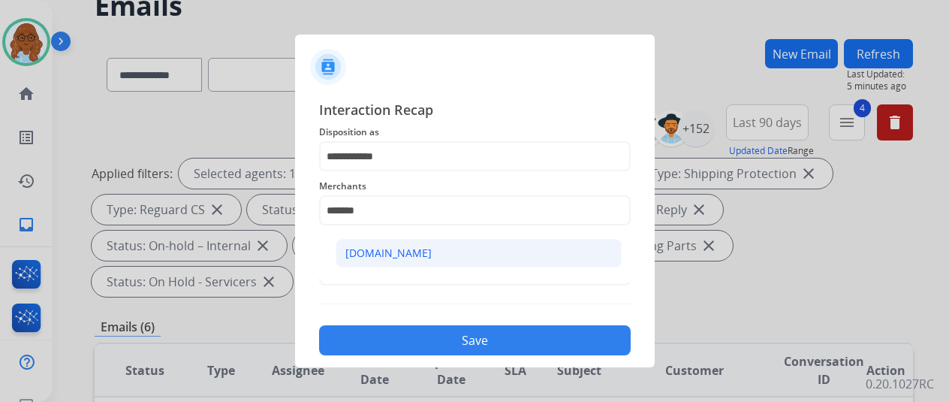
click at [486, 245] on li "[DOMAIN_NAME]" at bounding box center [479, 253] width 286 height 29
type input "**********"
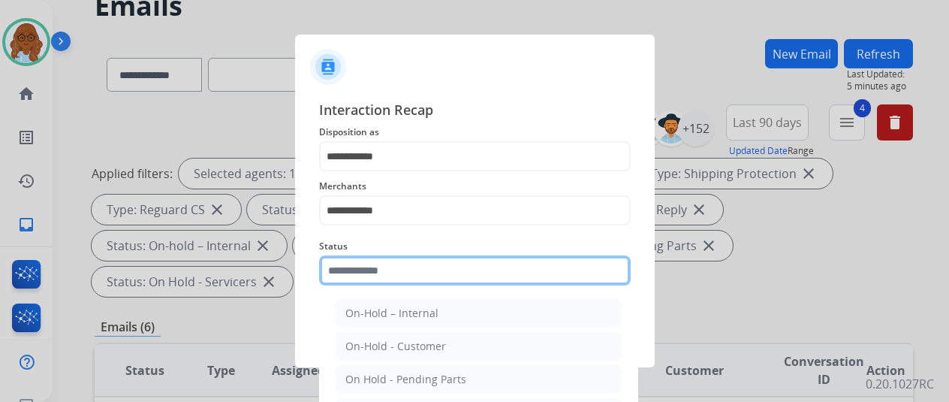
click at [454, 255] on input "text" at bounding box center [475, 270] width 312 height 30
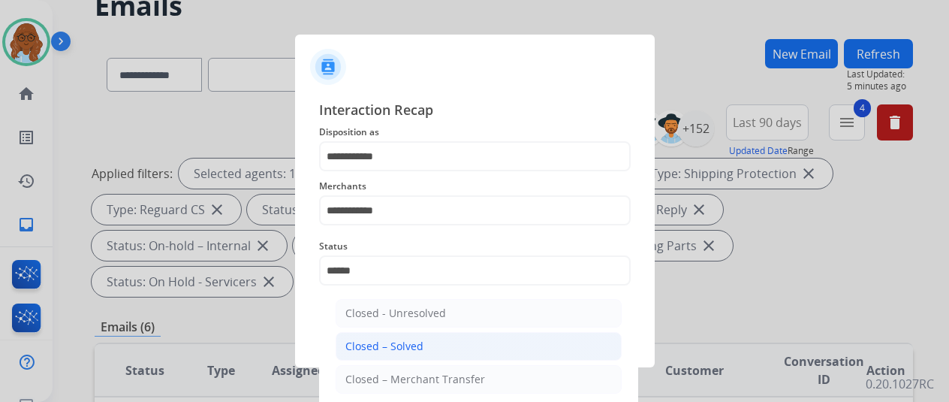
click at [427, 348] on li "Closed – Solved" at bounding box center [479, 346] width 286 height 29
type input "**********"
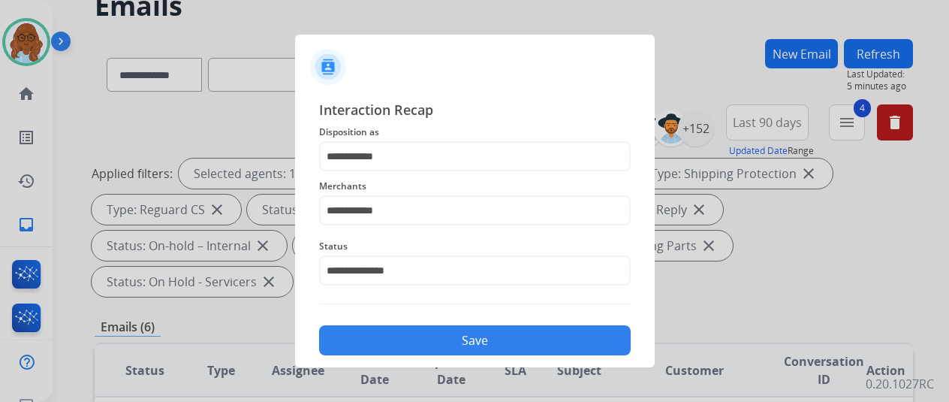
click at [465, 342] on button "Save" at bounding box center [475, 340] width 312 height 30
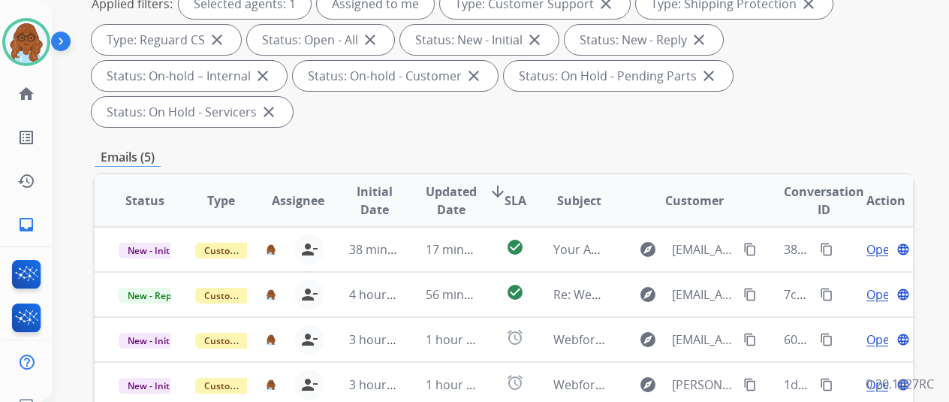
scroll to position [450, 0]
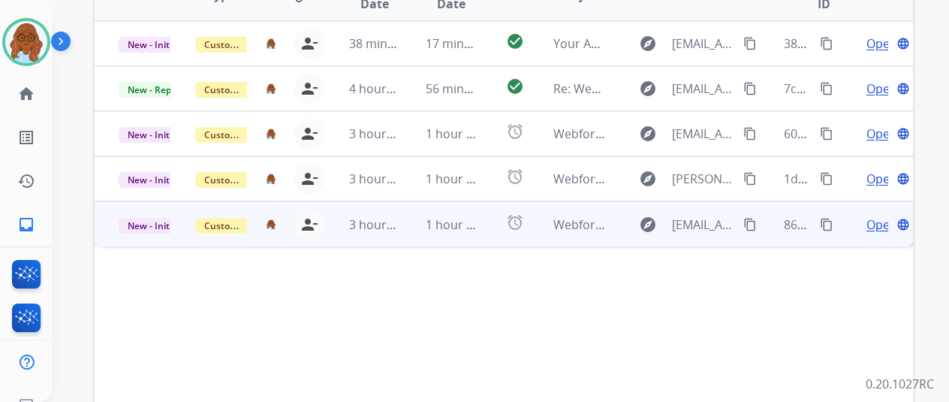
click at [865, 215] on div "Open language" at bounding box center [886, 224] width 52 height 18
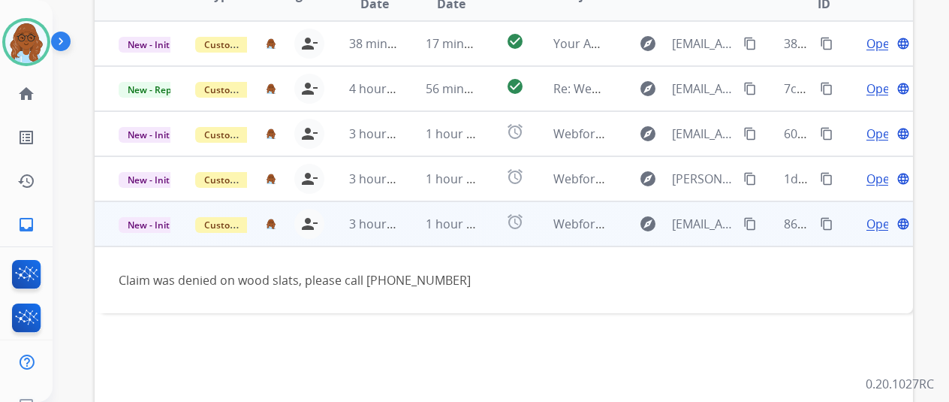
click at [880, 215] on span "Open" at bounding box center [881, 224] width 31 height 18
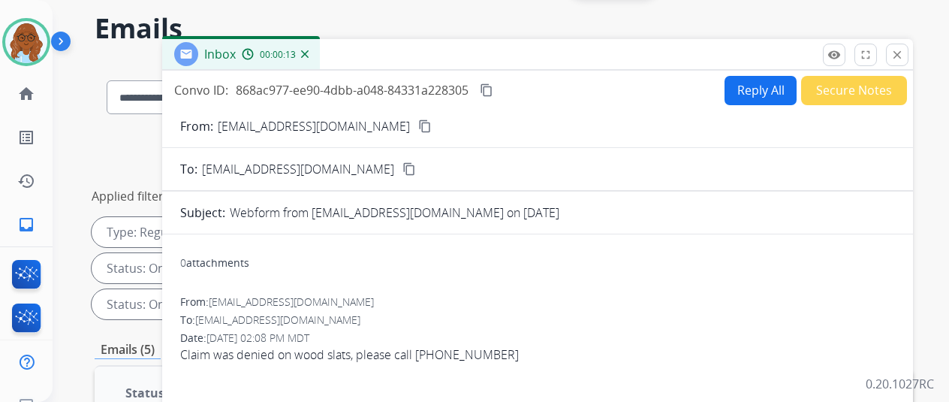
scroll to position [0, 0]
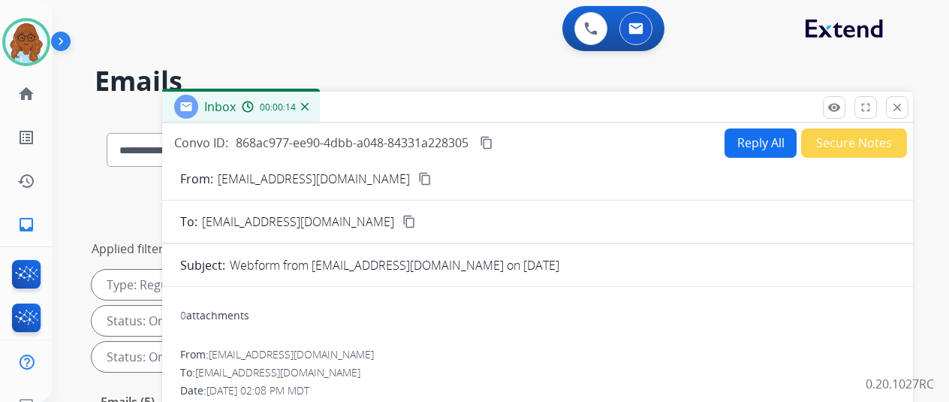
click at [756, 153] on button "Reply All" at bounding box center [760, 142] width 72 height 29
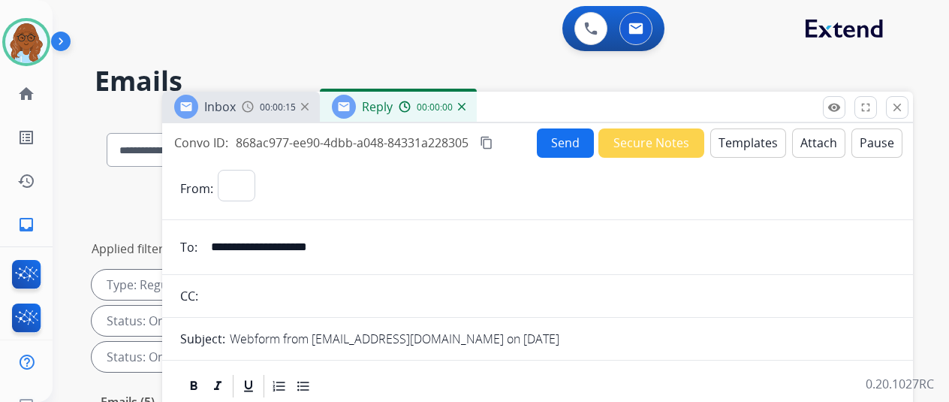
select select "**********"
click at [769, 141] on button "Templates" at bounding box center [748, 142] width 76 height 29
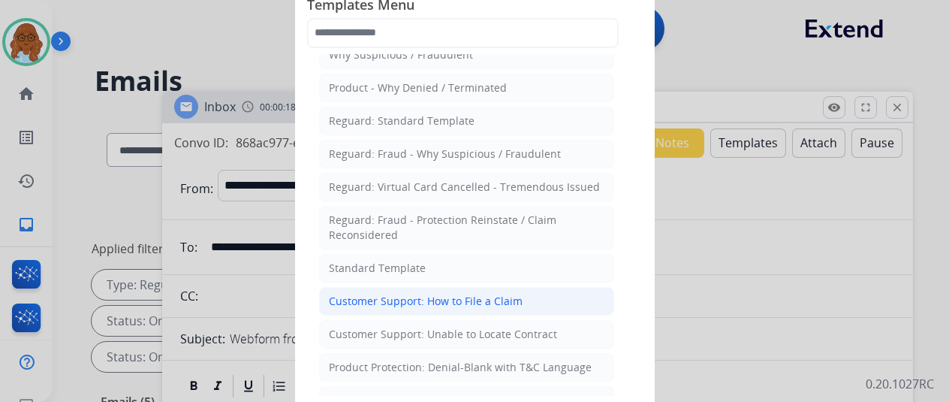
scroll to position [75, 0]
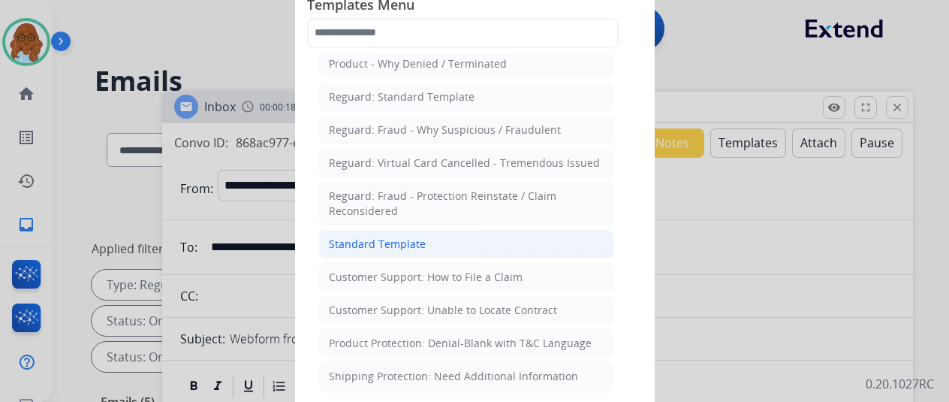
click at [420, 236] on div "Standard Template" at bounding box center [377, 243] width 97 height 15
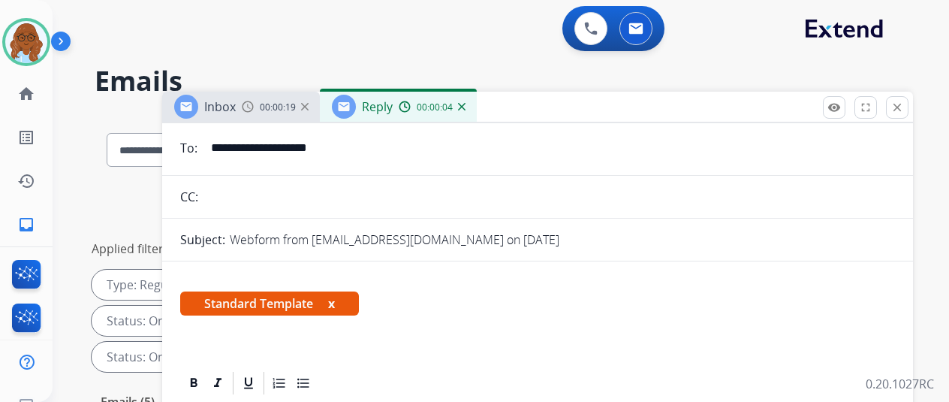
scroll to position [327, 0]
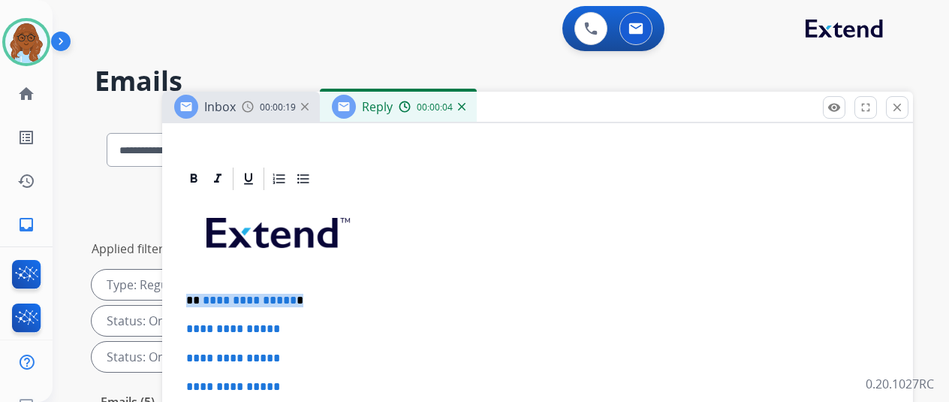
drag, startPoint x: 333, startPoint y: 279, endPoint x: 110, endPoint y: 264, distance: 224.2
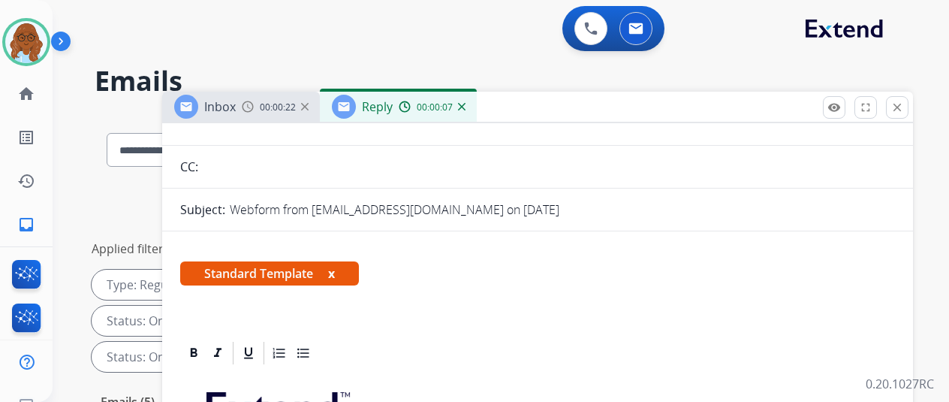
scroll to position [26, 0]
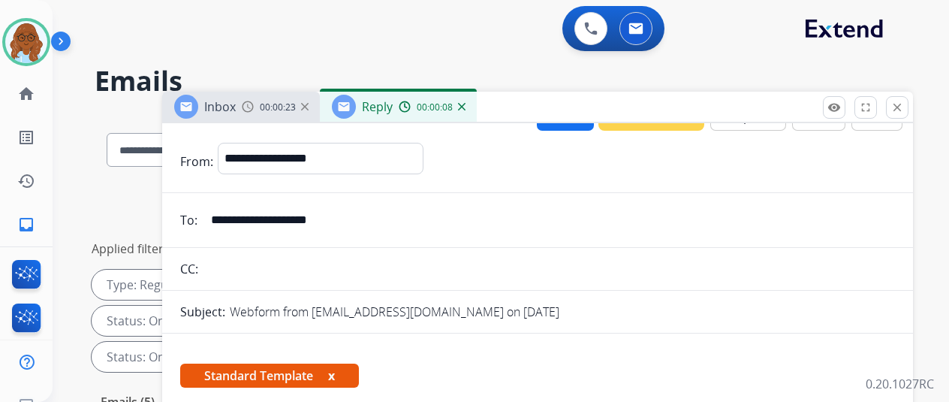
click at [286, 110] on span "00:00:23" at bounding box center [278, 107] width 36 height 12
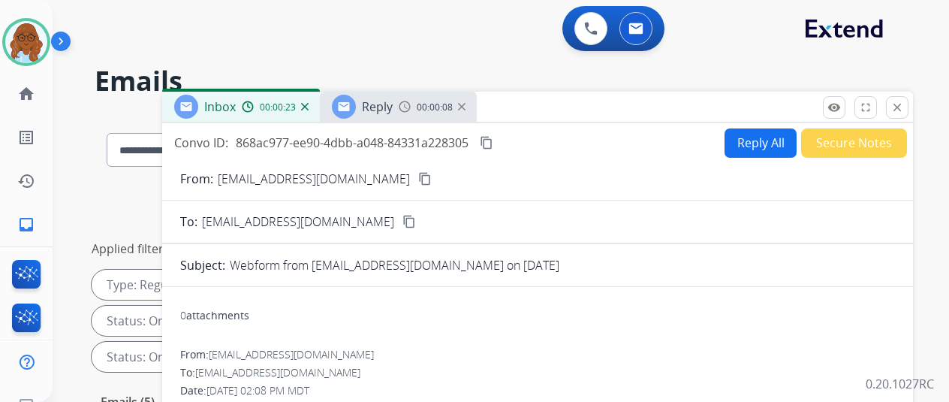
click at [384, 173] on div "From: Jackquiggle@gmail.com content_copy" at bounding box center [537, 179] width 751 height 18
click at [418, 178] on mat-icon "content_copy" at bounding box center [425, 179] width 14 height 14
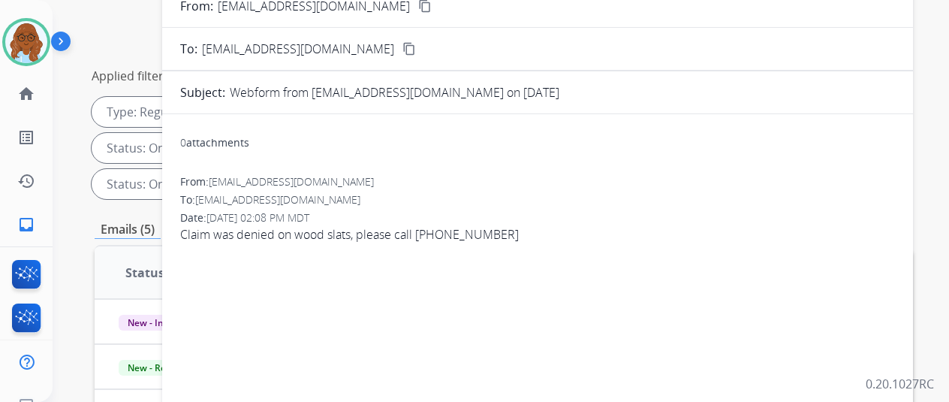
scroll to position [0, 0]
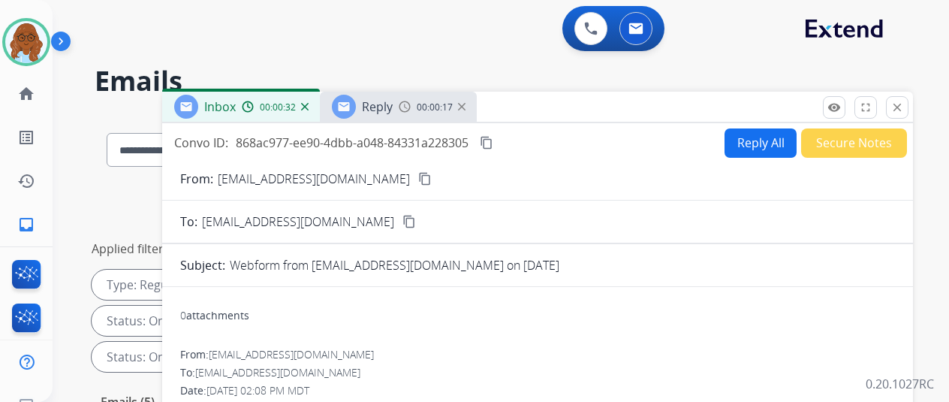
drag, startPoint x: 384, startPoint y: 113, endPoint x: 370, endPoint y: 188, distance: 76.4
click at [384, 113] on span "Reply" at bounding box center [377, 106] width 31 height 17
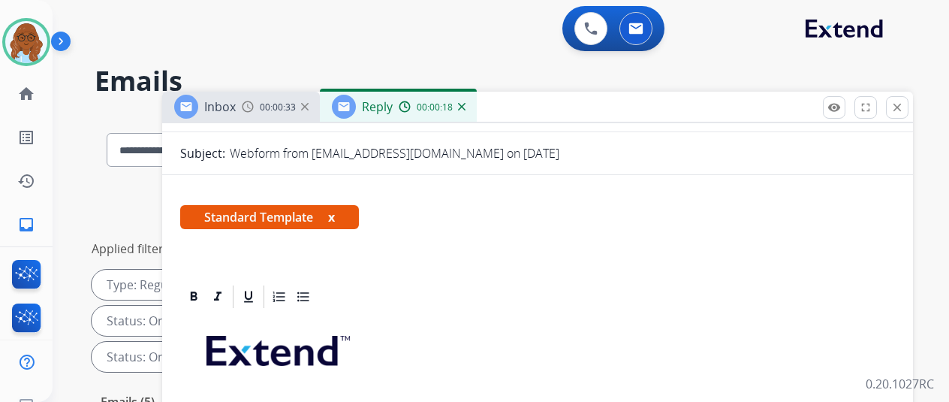
scroll to position [327, 0]
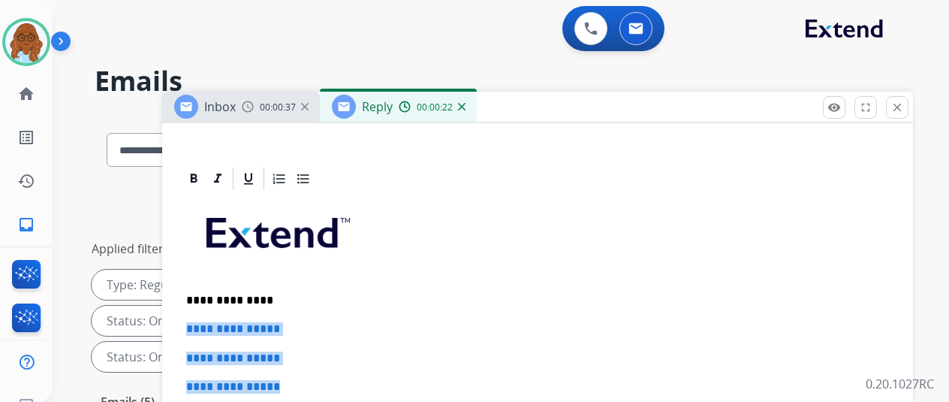
drag, startPoint x: 285, startPoint y: 356, endPoint x: 193, endPoint y: 303, distance: 106.6
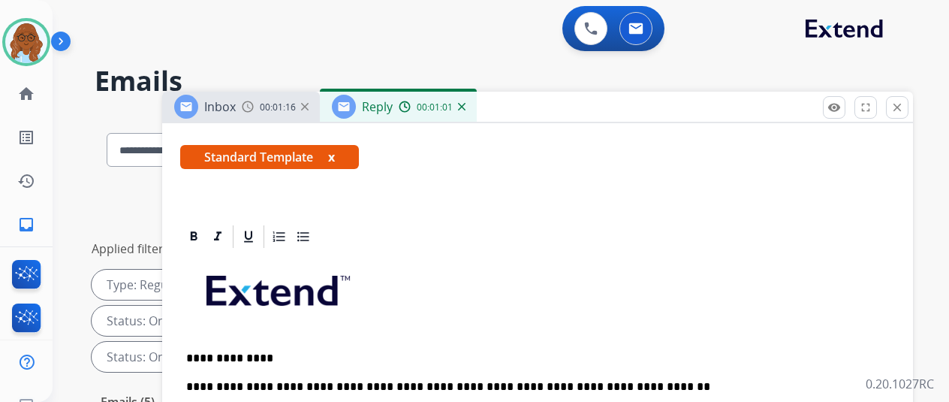
scroll to position [150, 0]
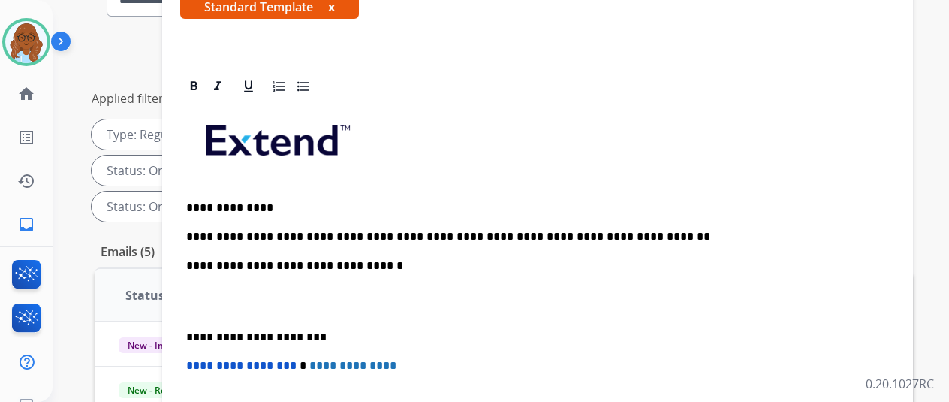
click at [640, 230] on p "**********" at bounding box center [531, 237] width 691 height 14
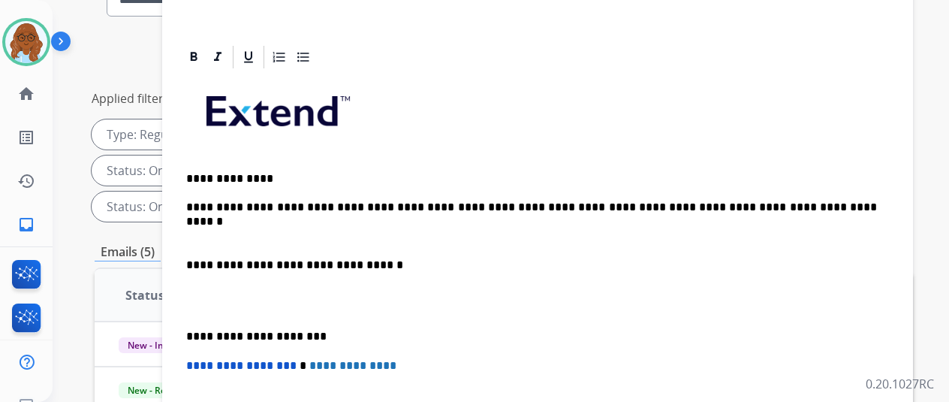
scroll to position [121, 0]
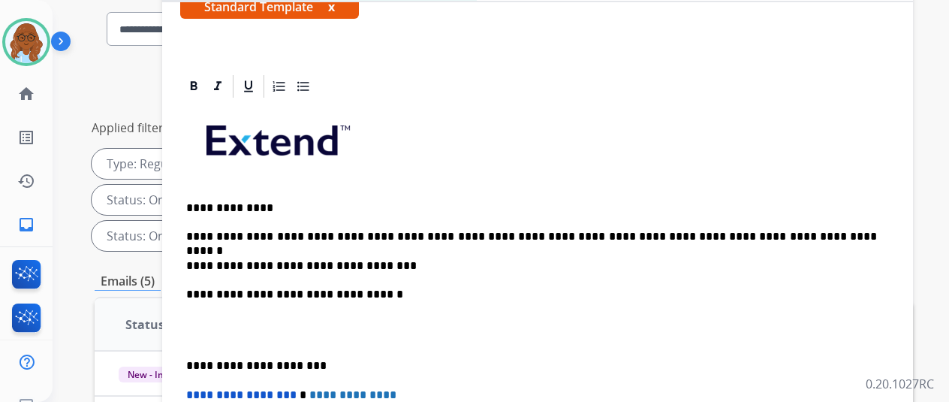
click at [458, 259] on p "**********" at bounding box center [531, 266] width 691 height 14
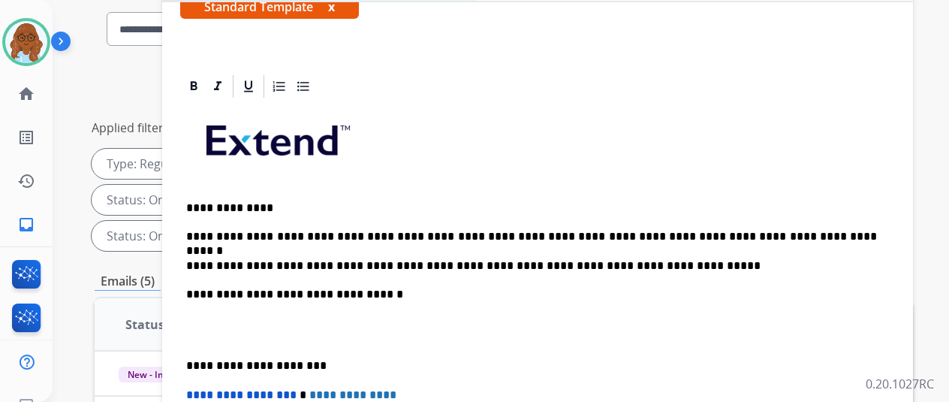
click at [194, 332] on div "**********" at bounding box center [537, 344] width 715 height 488
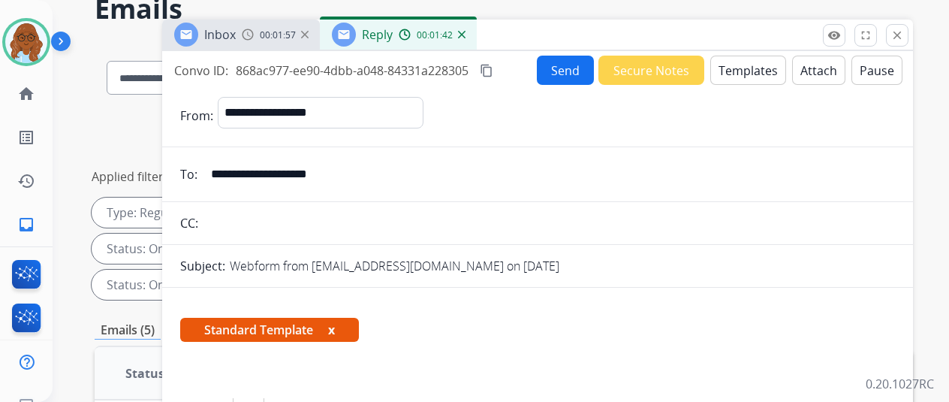
scroll to position [0, 0]
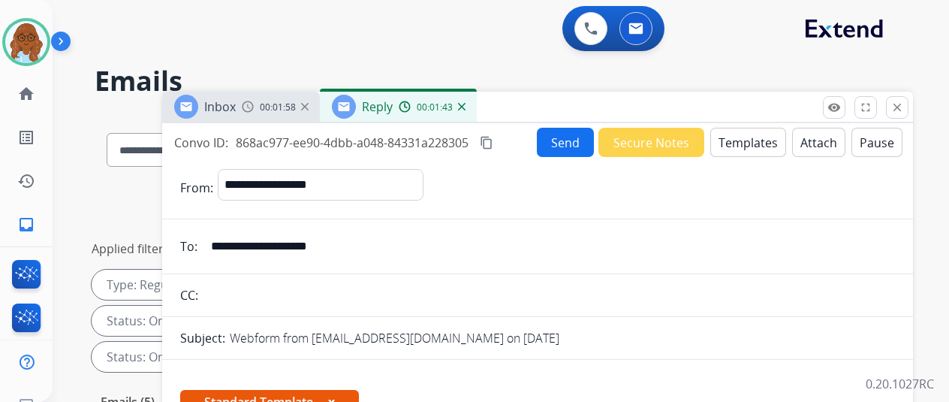
click at [493, 140] on mat-icon "content_copy" at bounding box center [487, 143] width 14 height 14
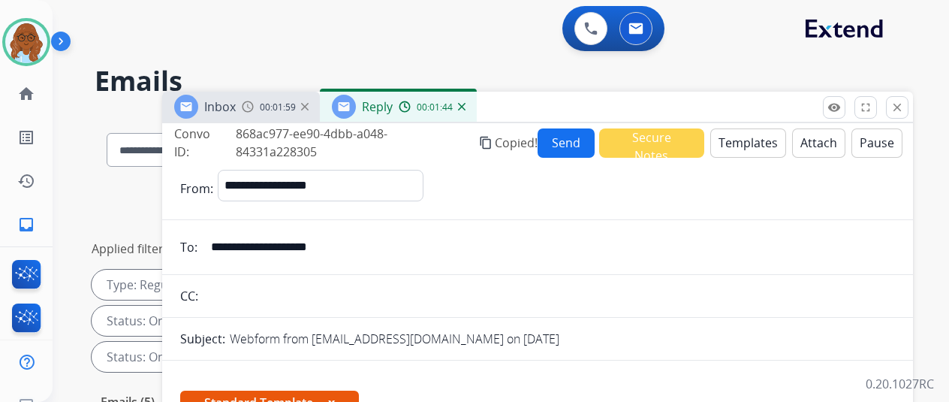
click at [578, 146] on button "Send" at bounding box center [566, 142] width 57 height 29
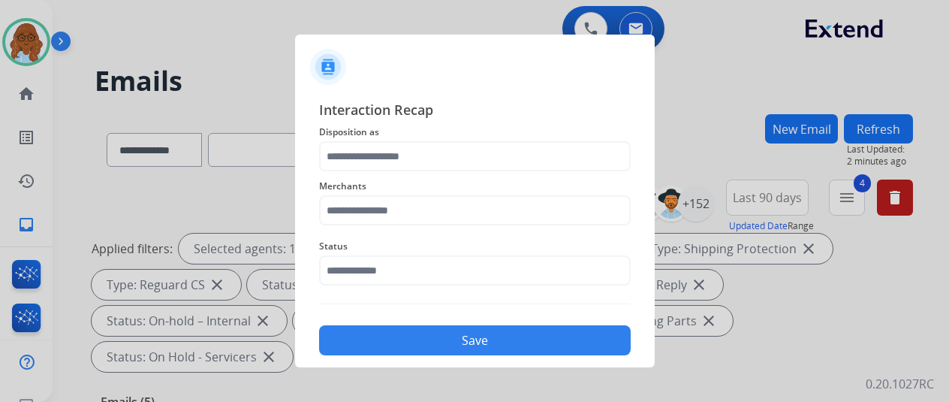
drag, startPoint x: 546, startPoint y: 179, endPoint x: 533, endPoint y: 151, distance: 31.3
click at [544, 179] on span "Merchants" at bounding box center [475, 186] width 312 height 18
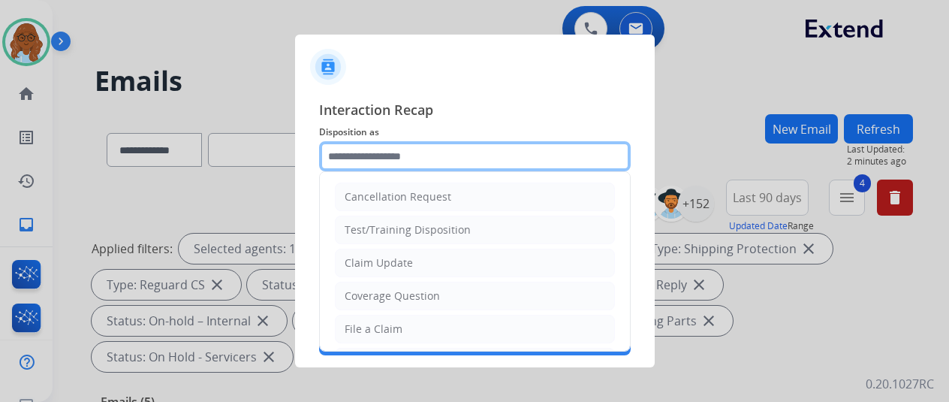
click at [533, 151] on input "text" at bounding box center [475, 156] width 312 height 30
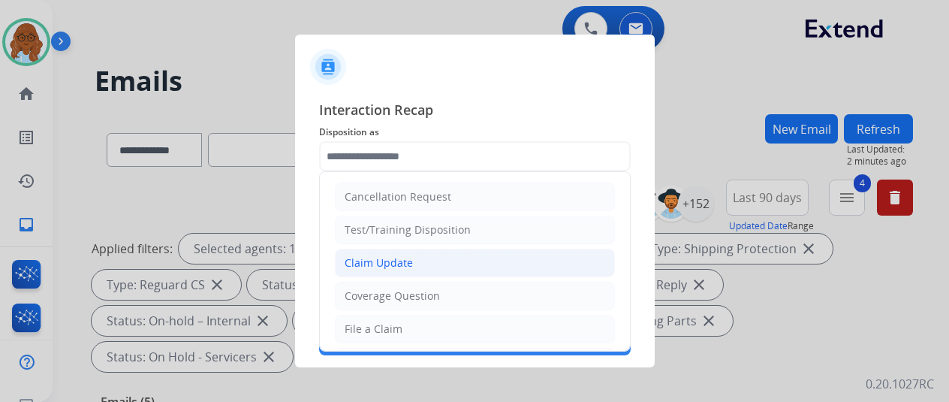
click at [401, 266] on div "Claim Update" at bounding box center [379, 262] width 68 height 15
type input "**********"
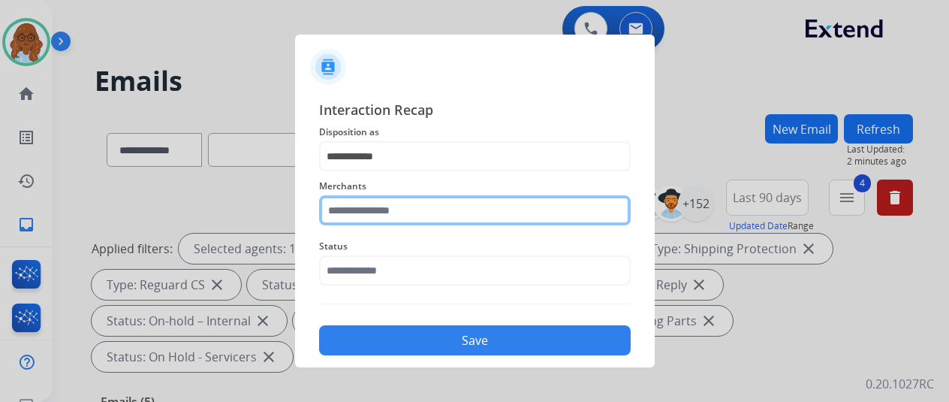
click at [410, 219] on input "text" at bounding box center [475, 210] width 312 height 30
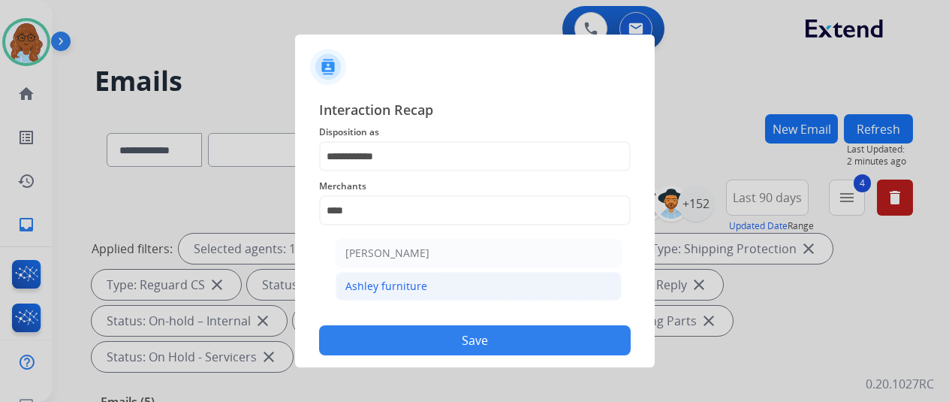
click at [415, 295] on li "Ashley furniture" at bounding box center [479, 286] width 286 height 29
type input "**********"
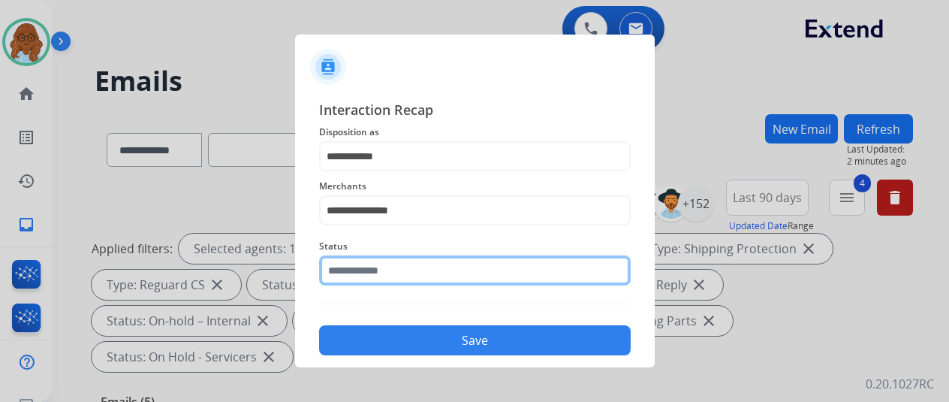
click at [409, 273] on input "text" at bounding box center [475, 270] width 312 height 30
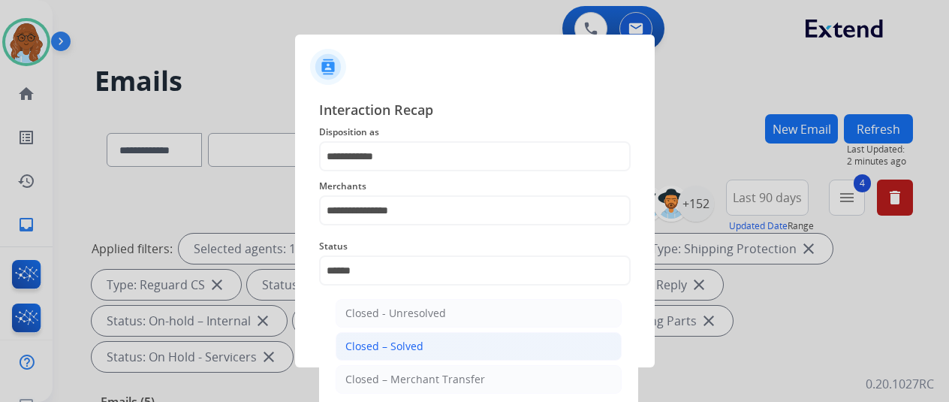
click at [423, 351] on li "Closed – Solved" at bounding box center [479, 346] width 286 height 29
type input "**********"
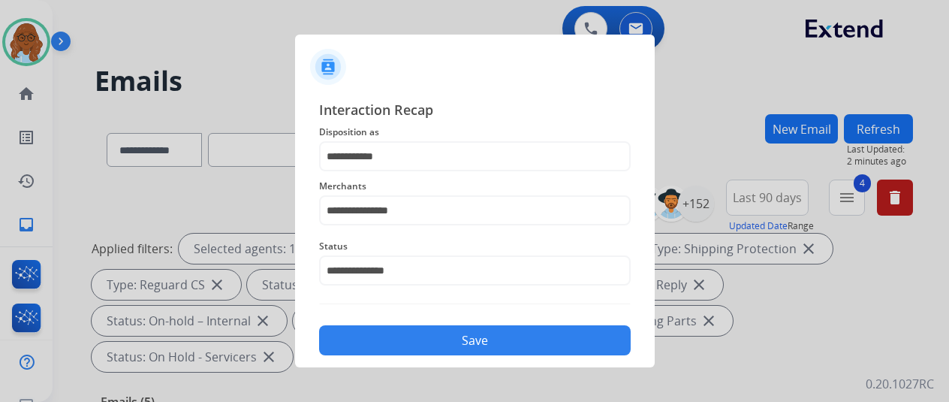
click at [430, 330] on button "Save" at bounding box center [475, 340] width 312 height 30
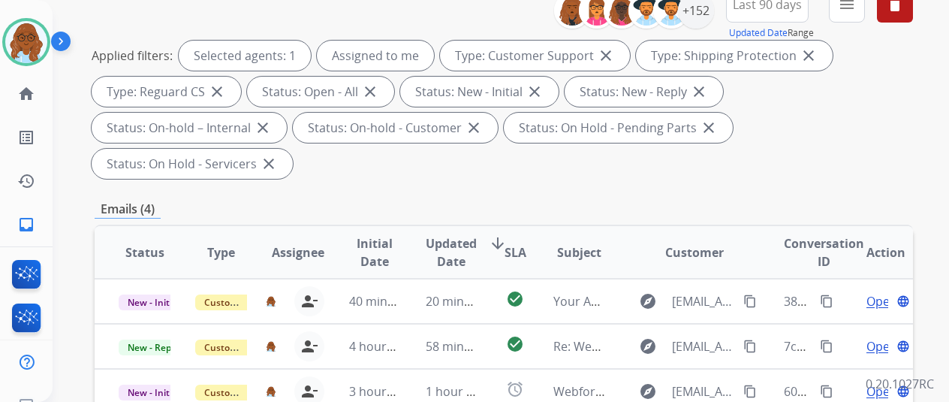
scroll to position [300, 0]
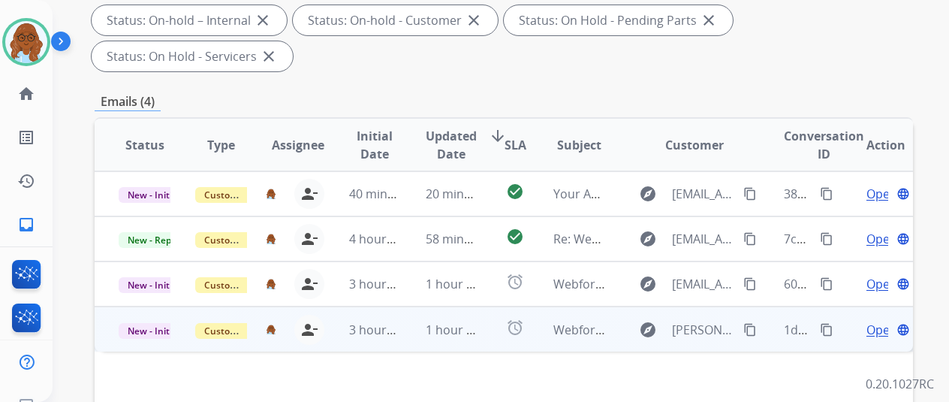
click at [872, 321] on span "Open" at bounding box center [881, 330] width 31 height 18
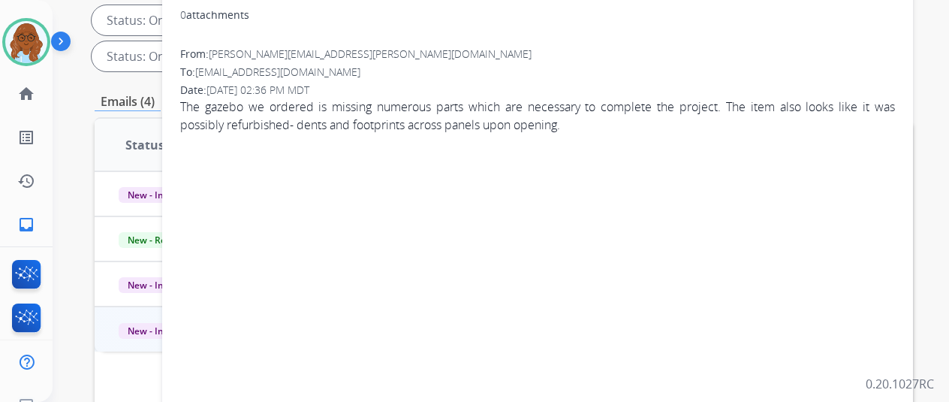
scroll to position [75, 0]
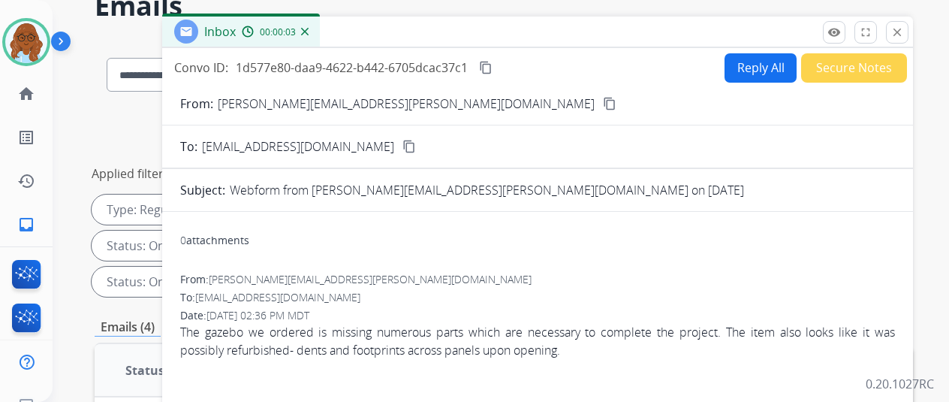
click at [603, 101] on mat-icon "content_copy" at bounding box center [610, 104] width 14 height 14
click at [738, 75] on button "Reply All" at bounding box center [760, 67] width 72 height 29
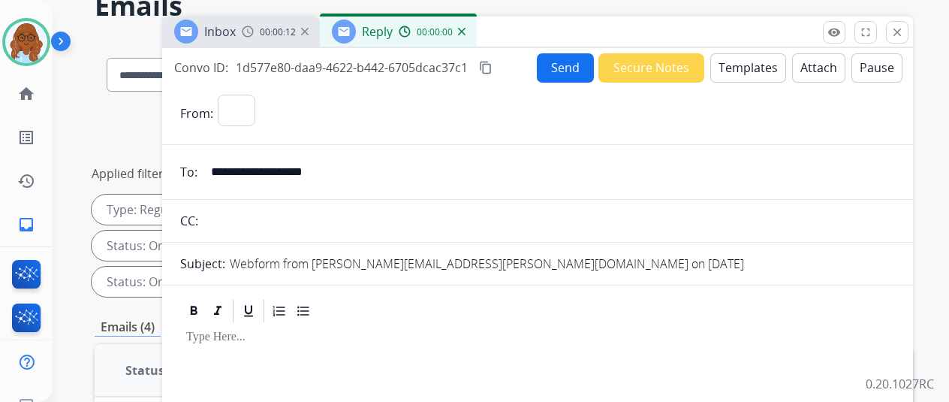
select select "**********"
click at [743, 62] on button "Templates" at bounding box center [748, 67] width 76 height 29
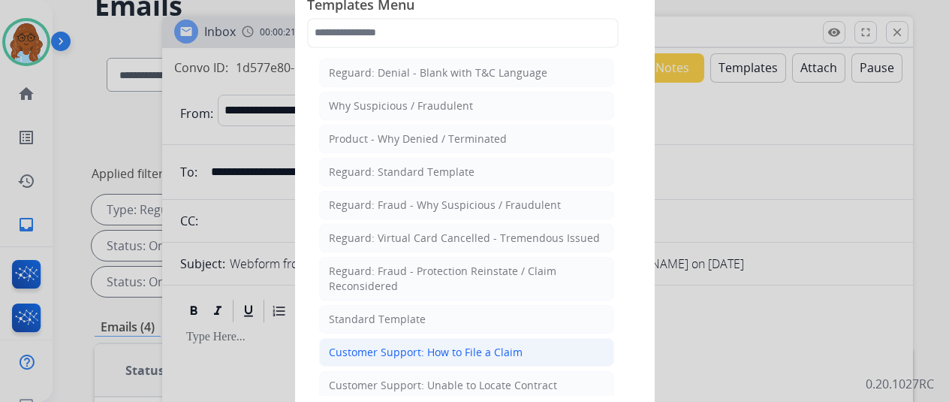
click at [448, 345] on div "Customer Support: How to File a Claim" at bounding box center [426, 352] width 194 height 15
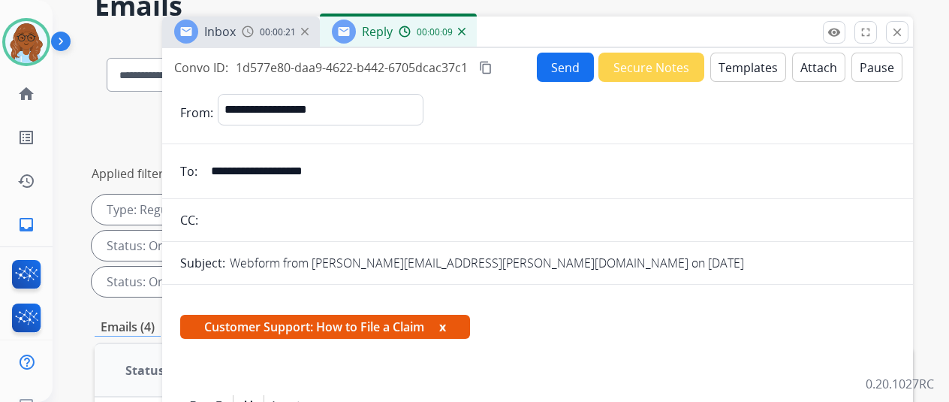
scroll to position [150, 0]
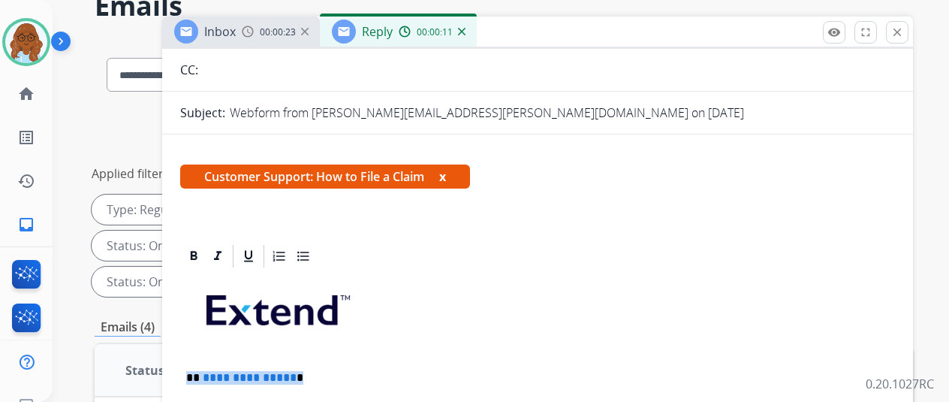
drag, startPoint x: 306, startPoint y: 366, endPoint x: 200, endPoint y: 374, distance: 106.9
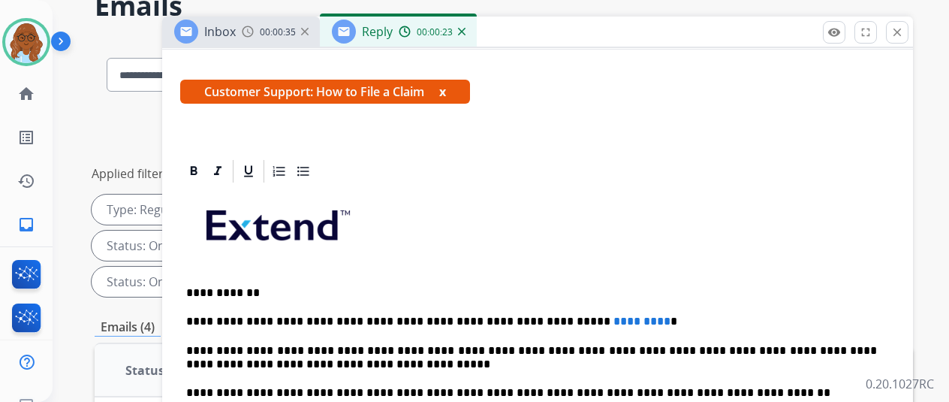
scroll to position [287, 0]
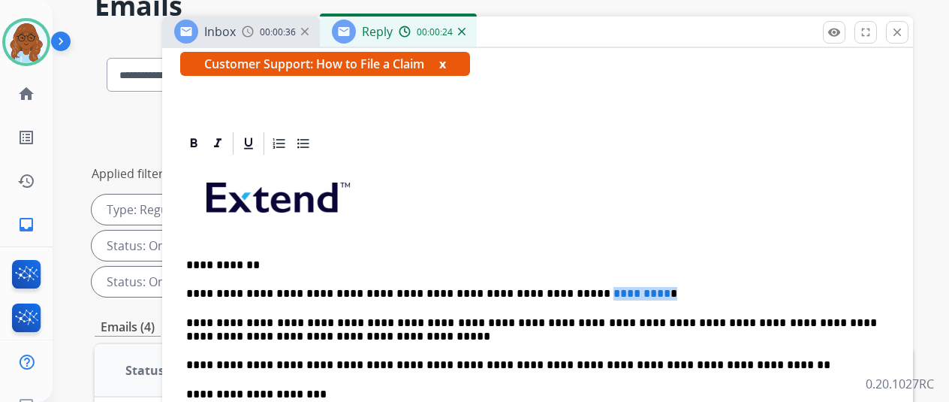
drag, startPoint x: 637, startPoint y: 265, endPoint x: 563, endPoint y: 270, distance: 73.7
click at [563, 287] on p "**********" at bounding box center [531, 294] width 691 height 14
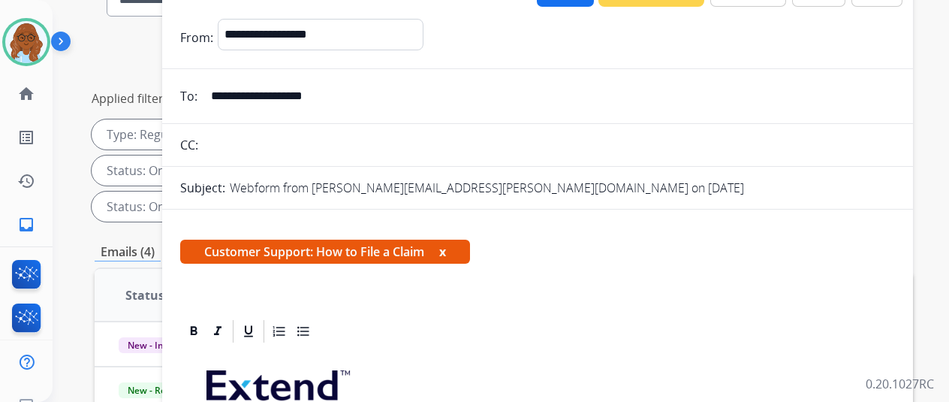
scroll to position [0, 0]
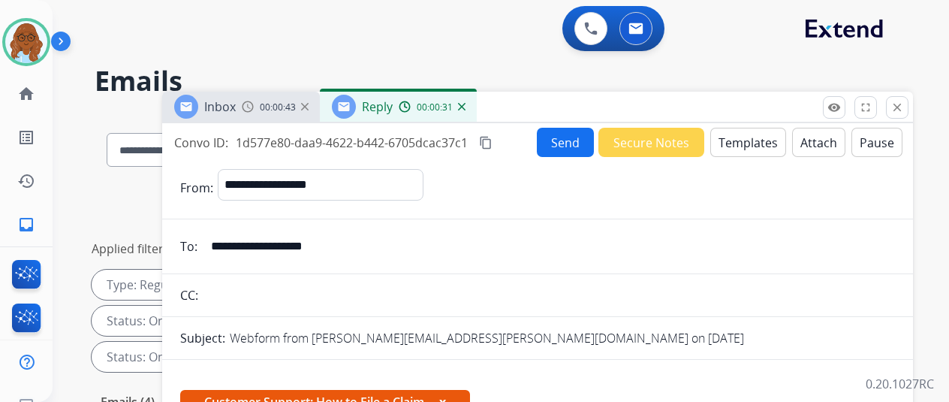
click at [492, 140] on mat-icon "content_copy" at bounding box center [486, 143] width 14 height 14
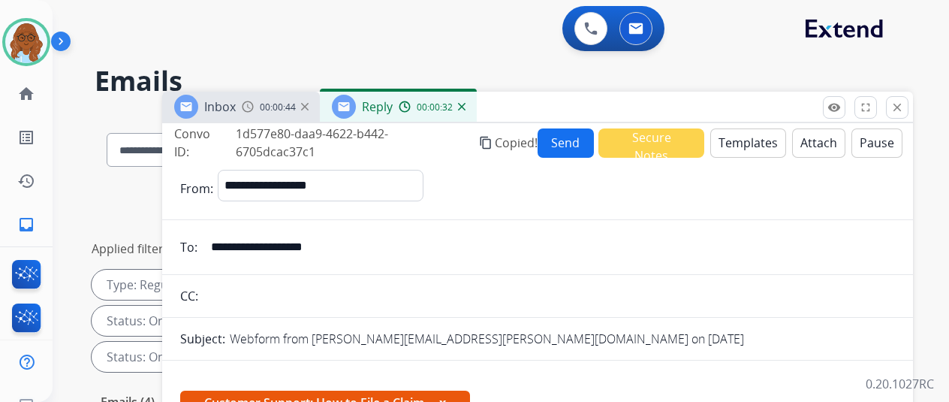
click at [577, 142] on button "Send" at bounding box center [566, 142] width 57 height 29
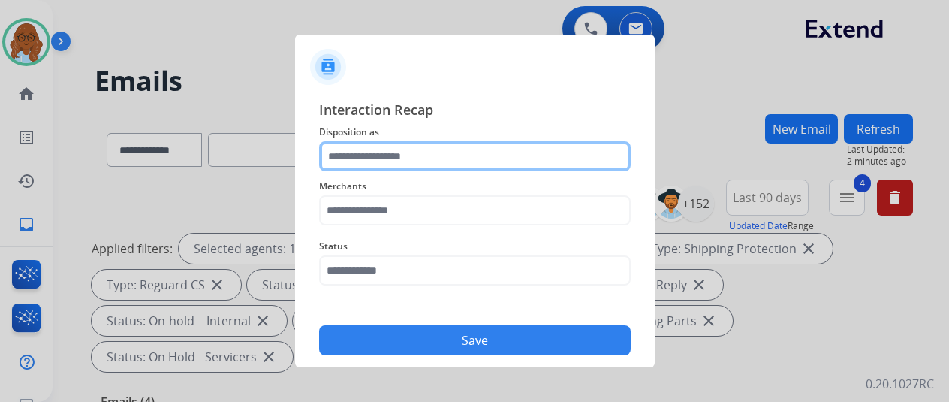
click at [369, 169] on input "text" at bounding box center [475, 156] width 312 height 30
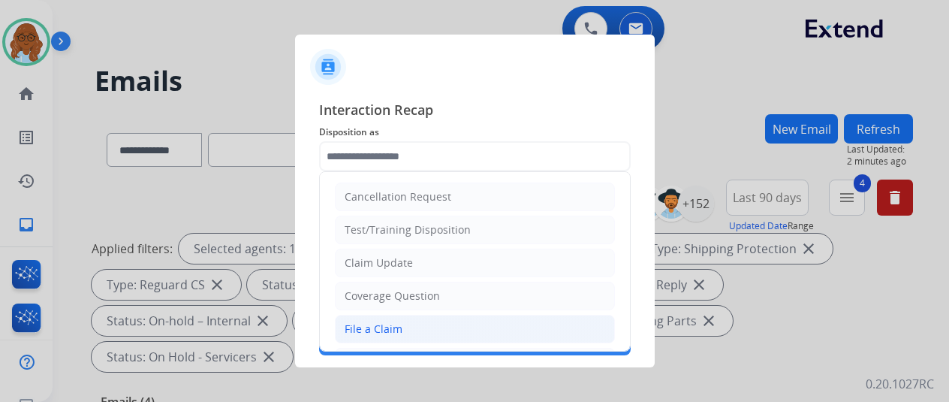
click at [391, 325] on div "File a Claim" at bounding box center [374, 328] width 58 height 15
type input "**********"
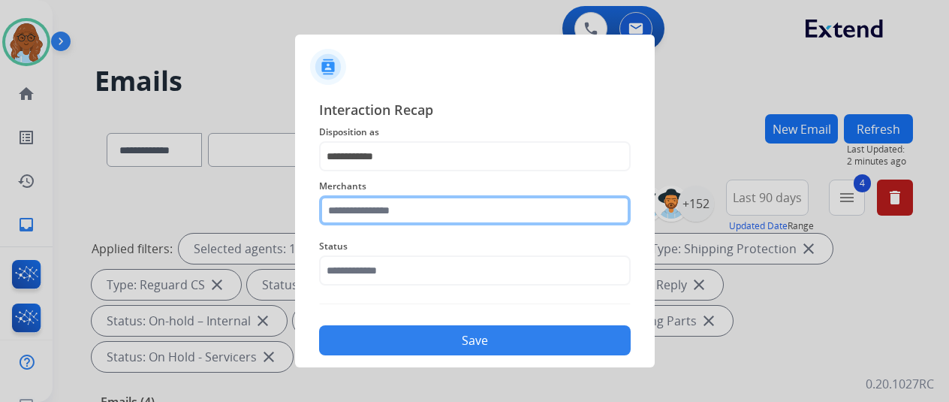
click at [388, 202] on input "text" at bounding box center [475, 210] width 312 height 30
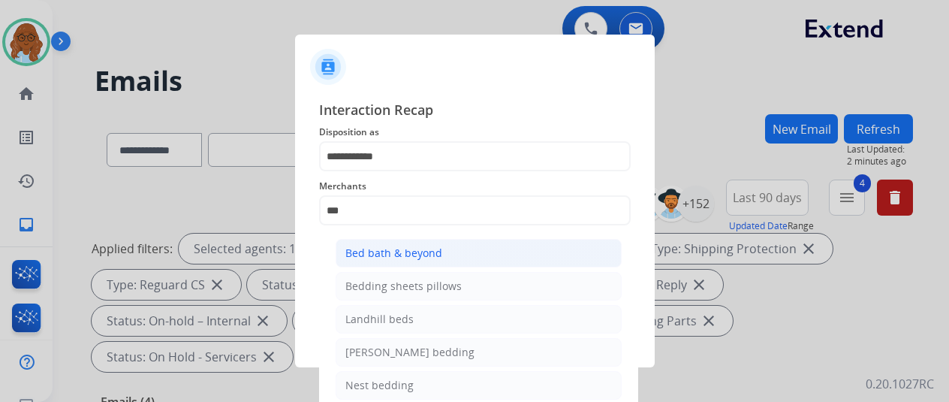
click at [390, 251] on div "Bed bath & beyond" at bounding box center [393, 252] width 97 height 15
type input "**********"
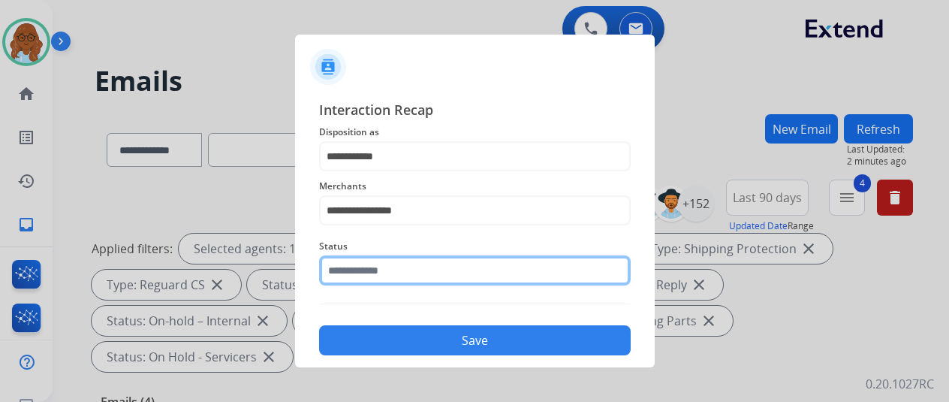
click at [369, 271] on input "text" at bounding box center [475, 270] width 312 height 30
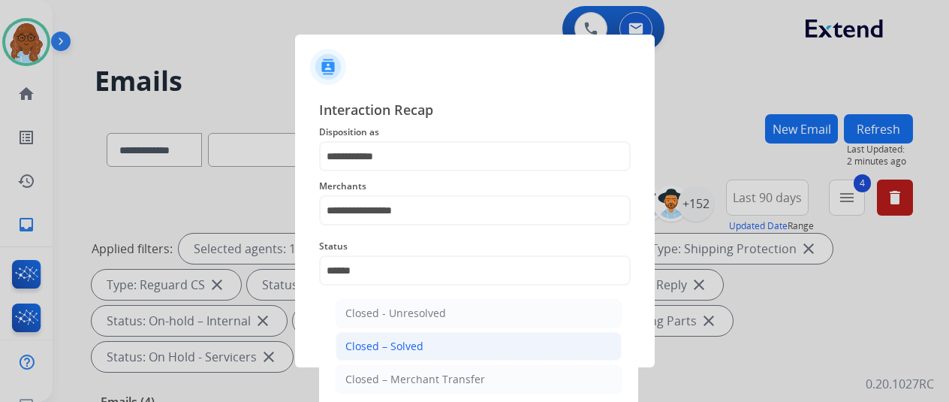
click at [380, 333] on li "Closed – Solved" at bounding box center [479, 346] width 286 height 29
type input "**********"
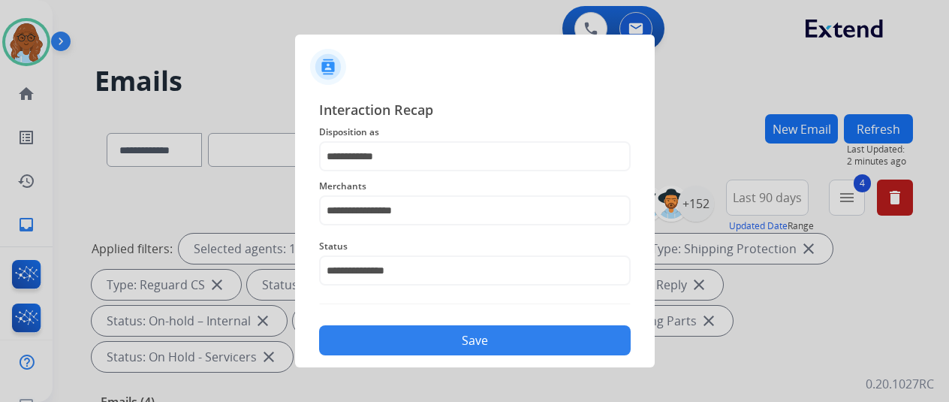
click at [386, 339] on button "Save" at bounding box center [475, 340] width 312 height 30
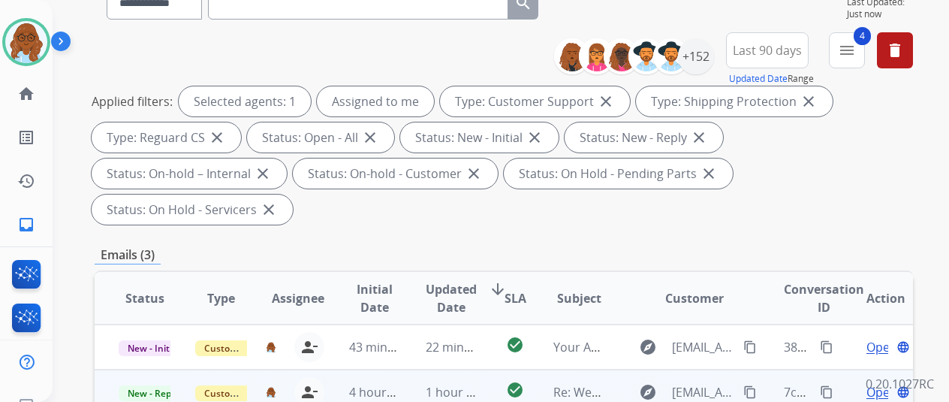
scroll to position [300, 0]
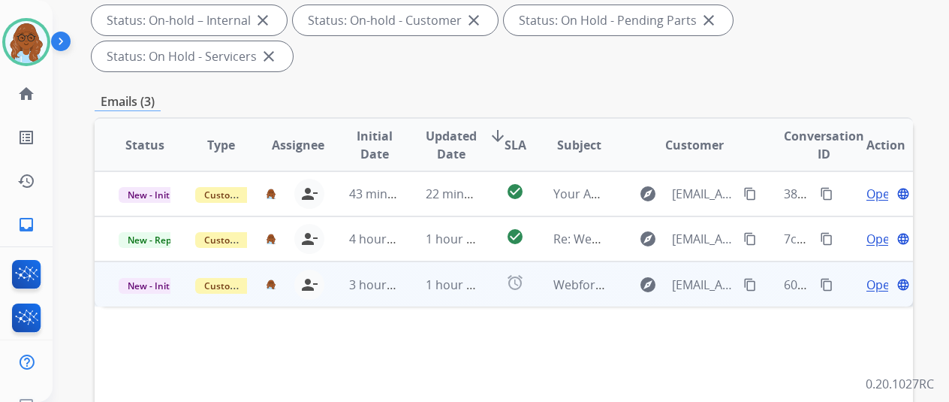
click at [873, 276] on span "Open" at bounding box center [881, 285] width 31 height 18
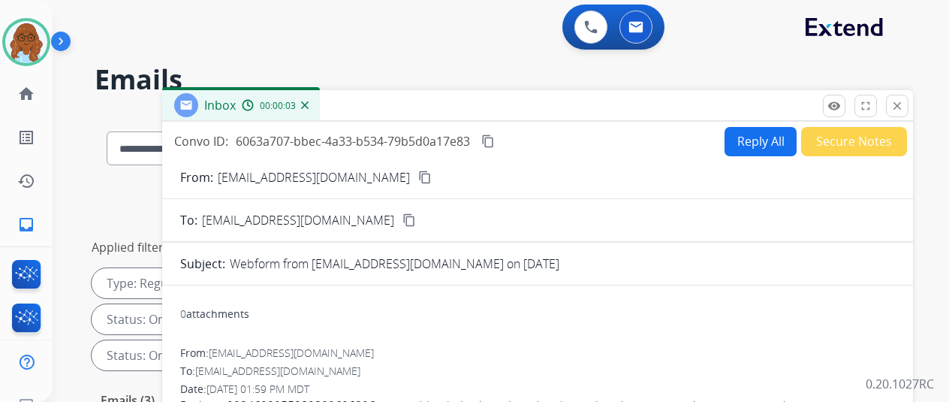
scroll to position [0, 0]
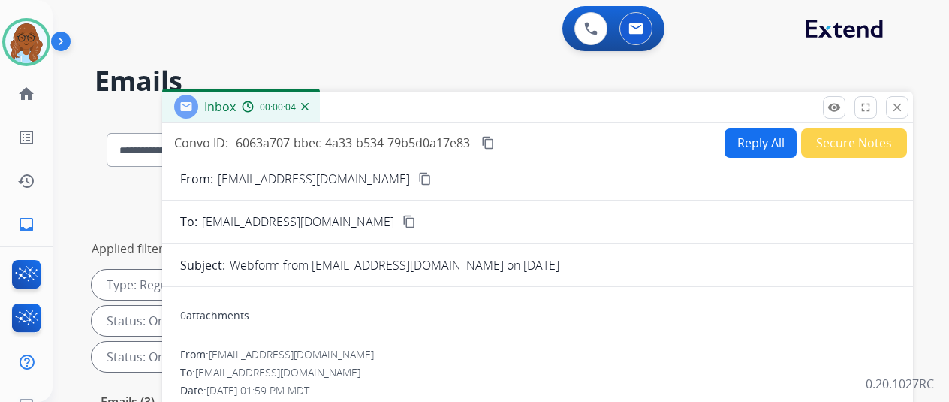
click at [419, 179] on mat-icon "content_copy" at bounding box center [425, 179] width 14 height 14
click at [748, 140] on button "Reply All" at bounding box center [760, 142] width 72 height 29
select select "**********"
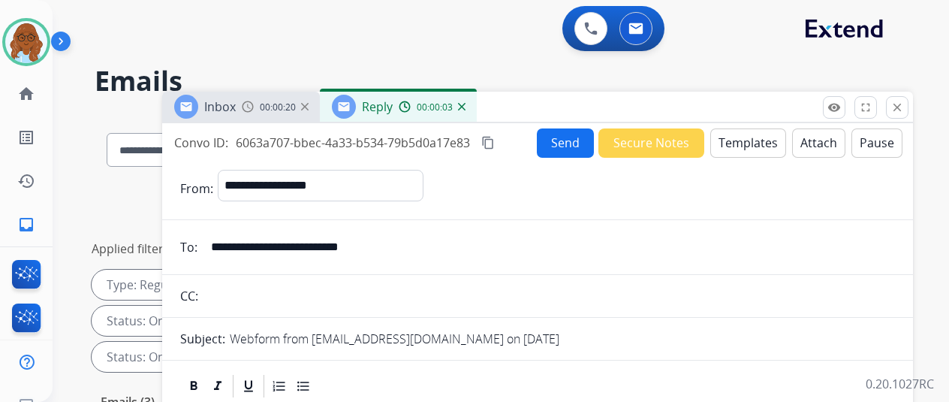
drag, startPoint x: 498, startPoint y: 145, endPoint x: 587, endPoint y: 148, distance: 88.6
click at [495, 145] on mat-icon "content_copy" at bounding box center [488, 143] width 14 height 14
click at [763, 140] on button "Templates" at bounding box center [748, 142] width 76 height 29
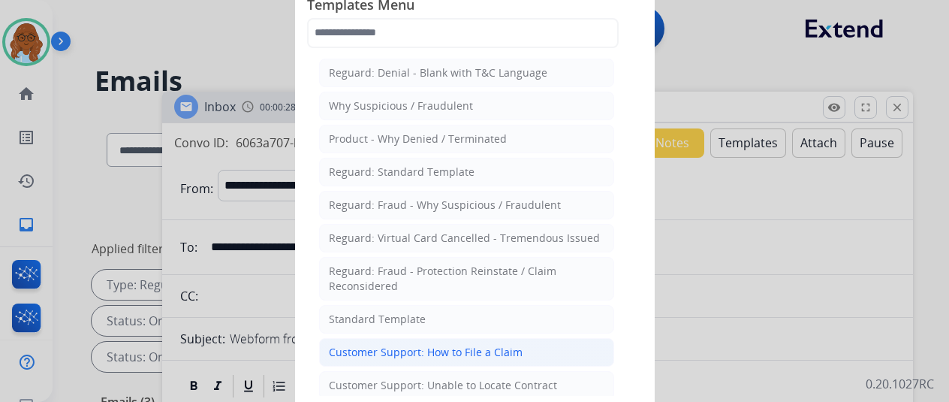
click at [428, 348] on div "Customer Support: How to File a Claim" at bounding box center [426, 352] width 194 height 15
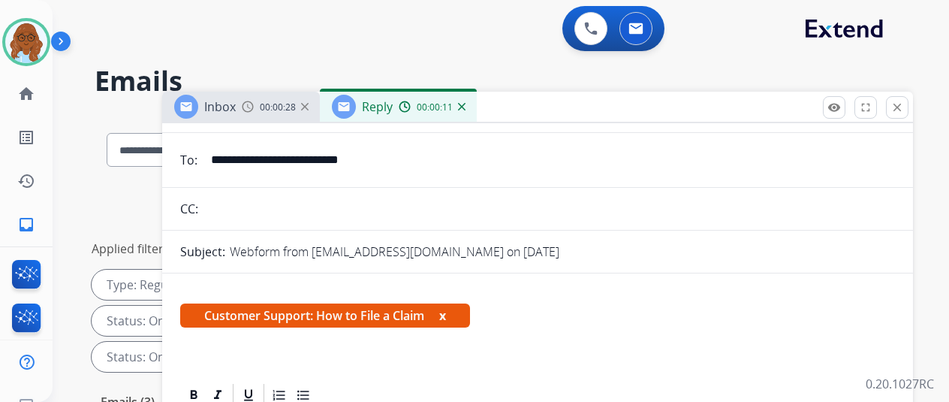
scroll to position [269, 0]
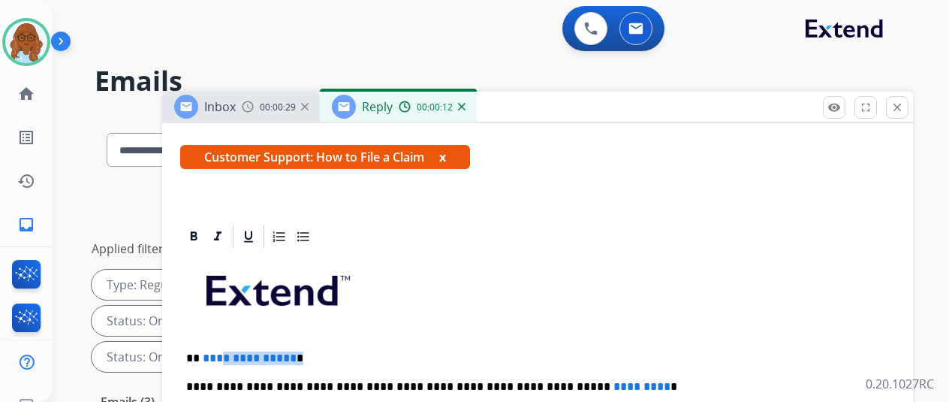
drag, startPoint x: 340, startPoint y: 330, endPoint x: 209, endPoint y: 330, distance: 130.6
click at [210, 351] on p "**********" at bounding box center [531, 358] width 691 height 14
drag, startPoint x: 668, startPoint y: 365, endPoint x: 564, endPoint y: 360, distance: 104.5
click at [564, 380] on p "**********" at bounding box center [531, 387] width 691 height 14
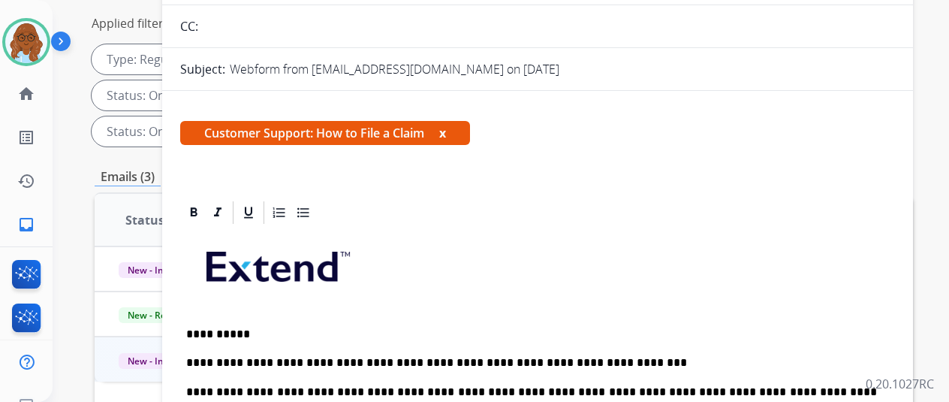
scroll to position [0, 0]
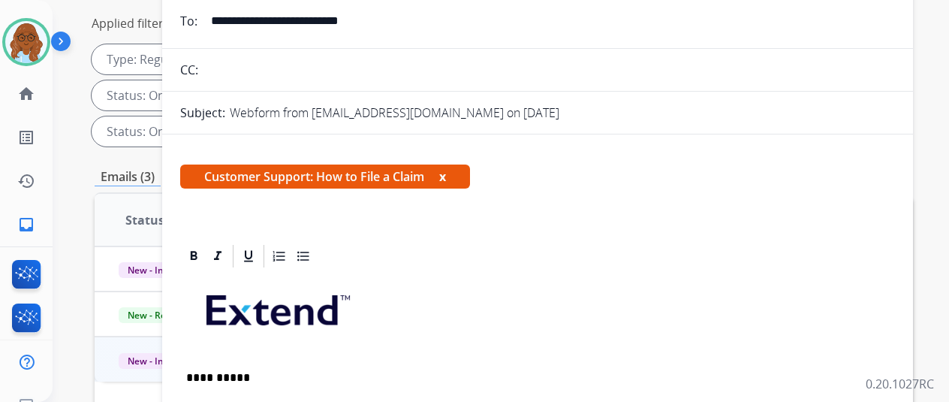
click at [446, 172] on button "x" at bounding box center [442, 176] width 7 height 18
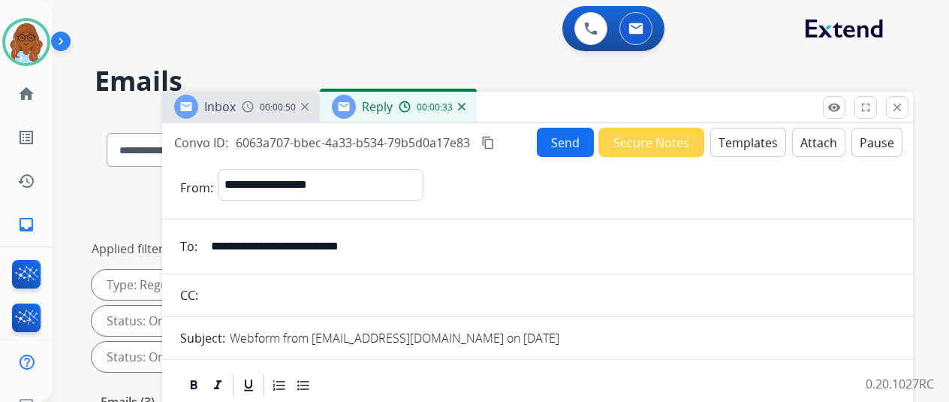
click at [557, 146] on button "Send" at bounding box center [565, 142] width 57 height 29
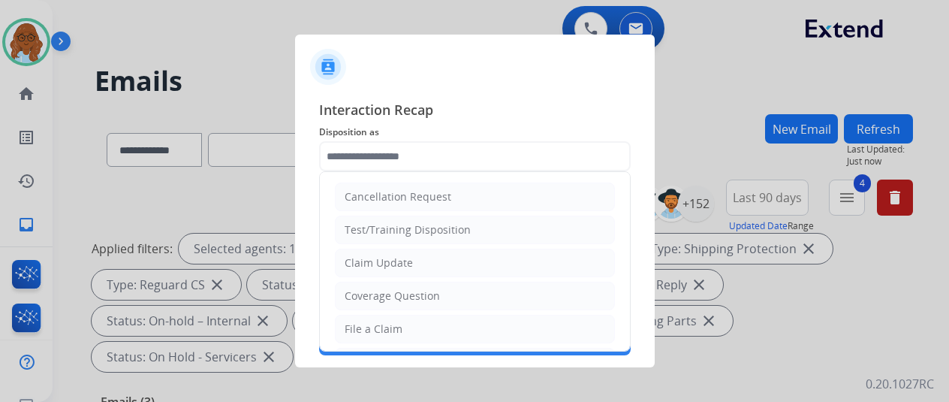
click at [455, 158] on input "text" at bounding box center [475, 156] width 312 height 30
click at [388, 312] on ul "Cancellation Request Test/Training Disposition Claim Update Coverage Question F…" at bounding box center [475, 378] width 310 height 413
click at [378, 324] on div "Save" at bounding box center [475, 335] width 312 height 39
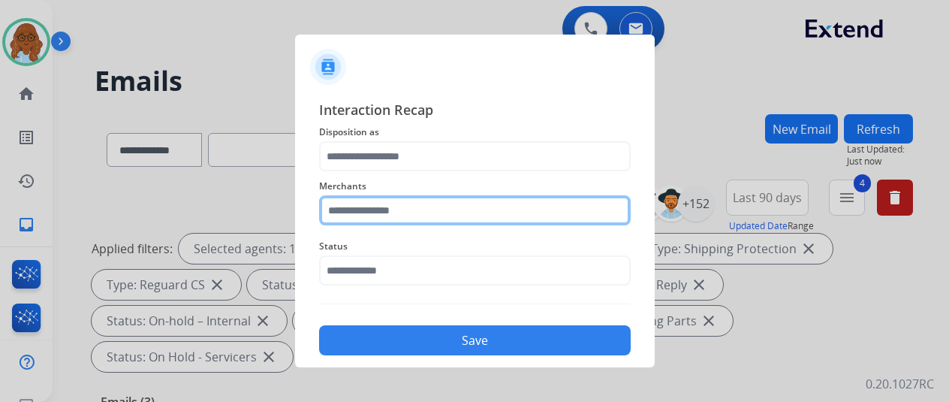
click at [438, 211] on input "text" at bounding box center [475, 210] width 312 height 30
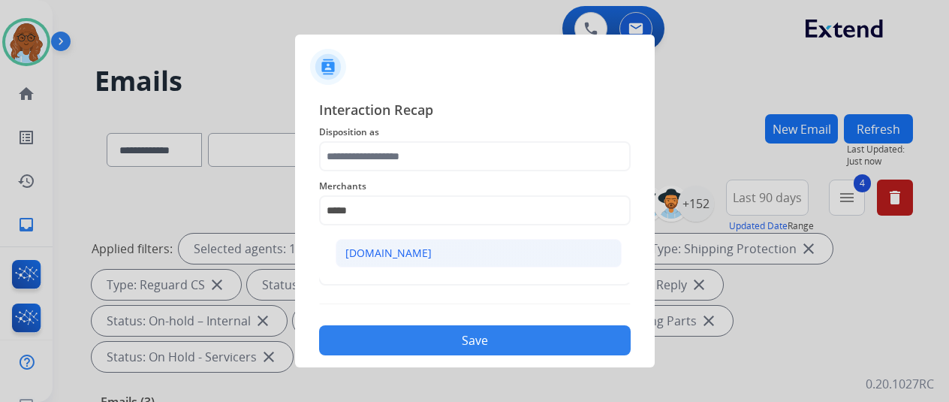
click at [360, 241] on li "[DOMAIN_NAME]" at bounding box center [479, 253] width 286 height 29
type input "**********"
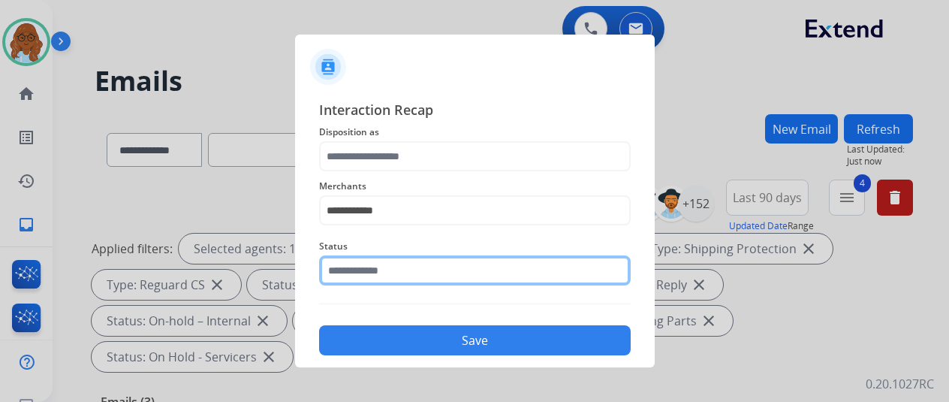
click at [398, 267] on input "text" at bounding box center [475, 270] width 312 height 30
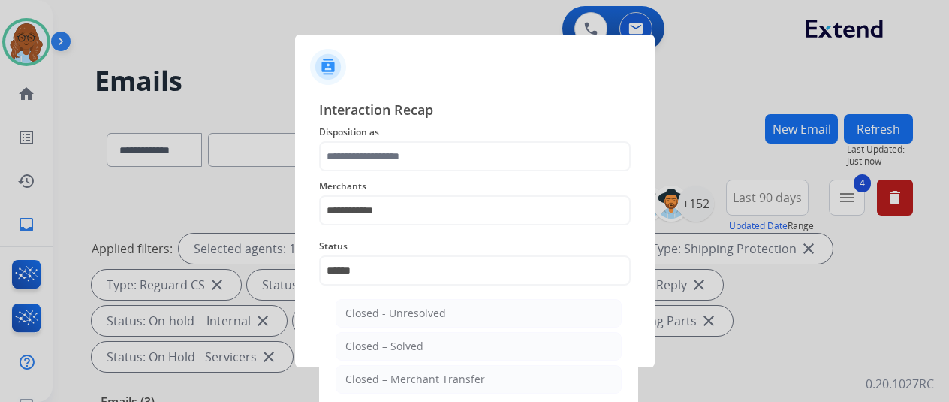
click at [385, 330] on ul "Closed - Unresolved Closed – Solved Closed – Merchant Transfer" at bounding box center [478, 349] width 295 height 117
click at [385, 339] on div "Closed – Solved" at bounding box center [384, 346] width 78 height 15
type input "**********"
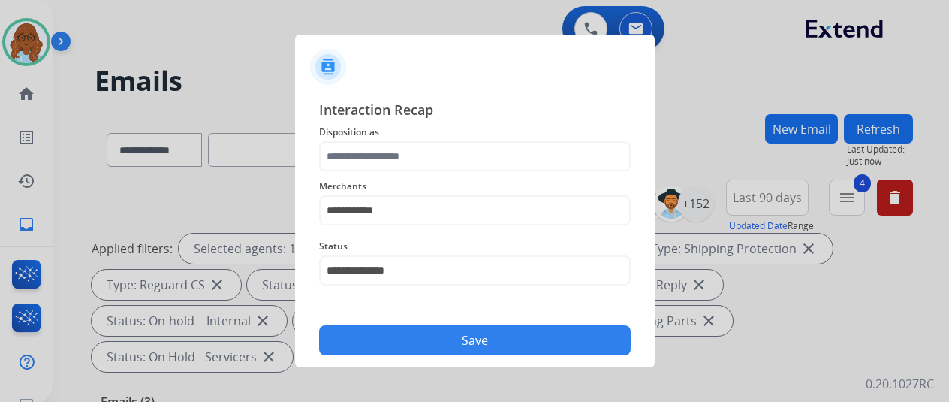
click at [407, 339] on button "Save" at bounding box center [475, 340] width 312 height 30
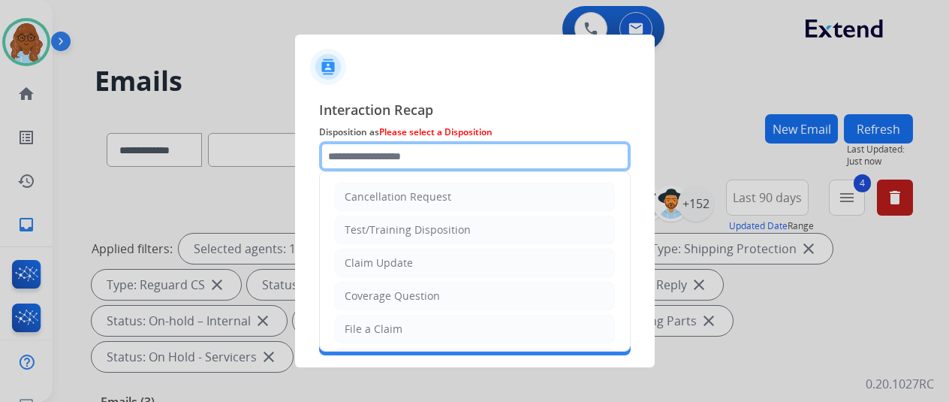
click at [363, 160] on input "text" at bounding box center [475, 156] width 312 height 30
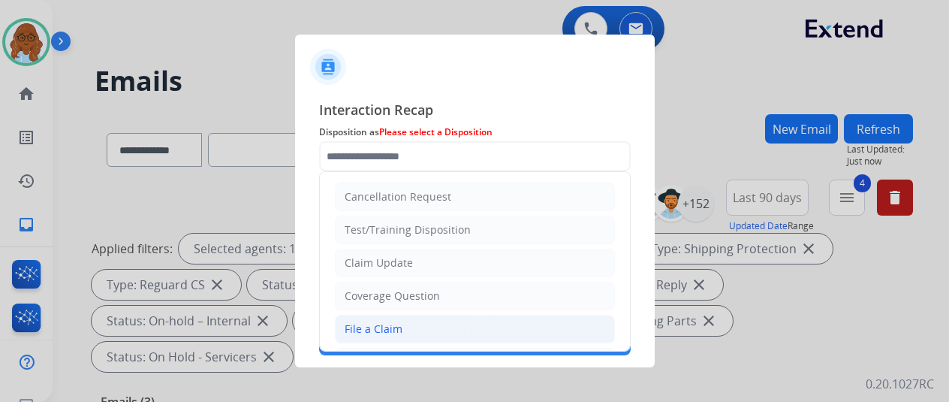
click at [366, 322] on div "File a Claim" at bounding box center [374, 328] width 58 height 15
type input "**********"
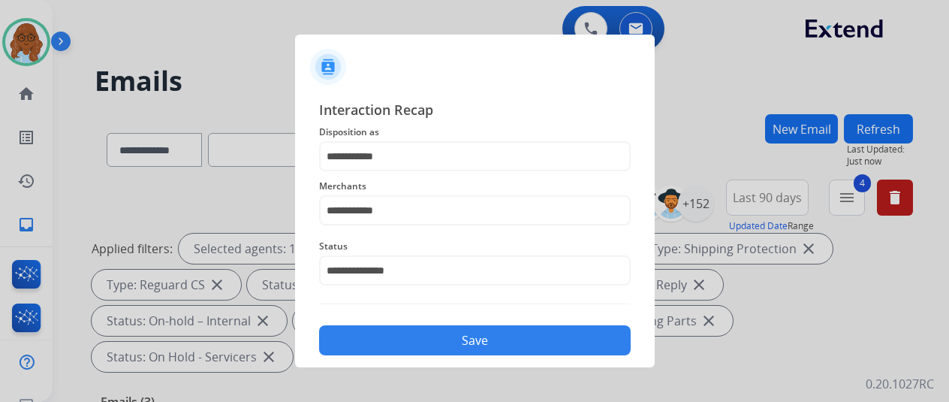
click at [397, 341] on button "Save" at bounding box center [475, 340] width 312 height 30
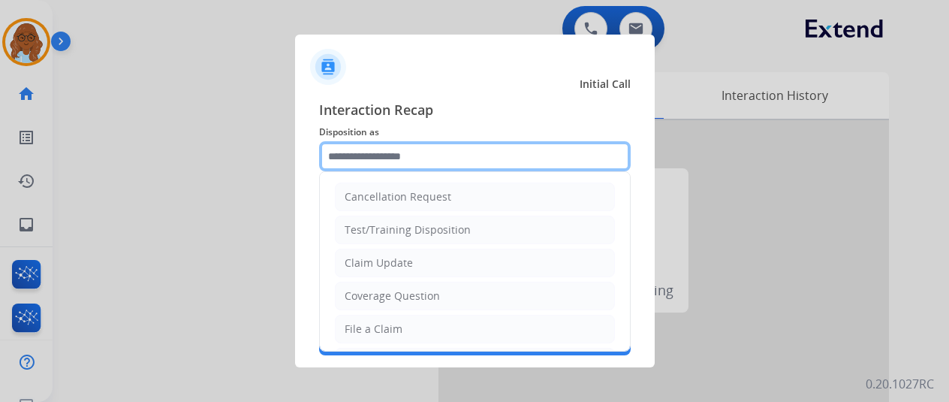
click at [441, 161] on input "text" at bounding box center [475, 156] width 312 height 30
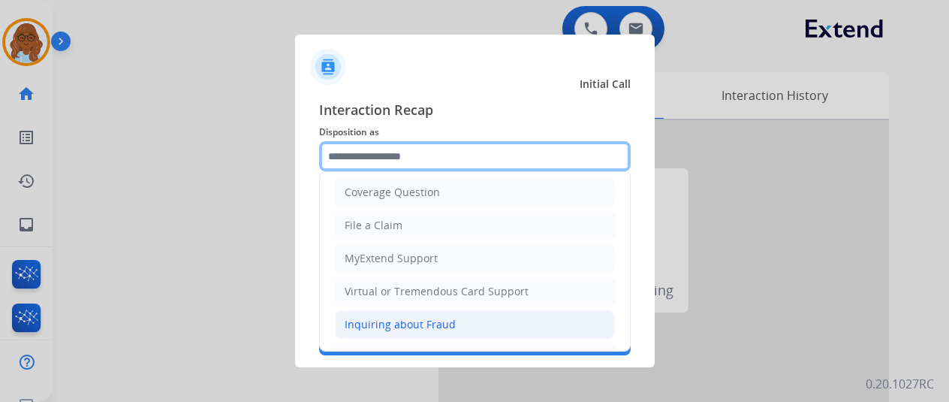
scroll to position [150, 0]
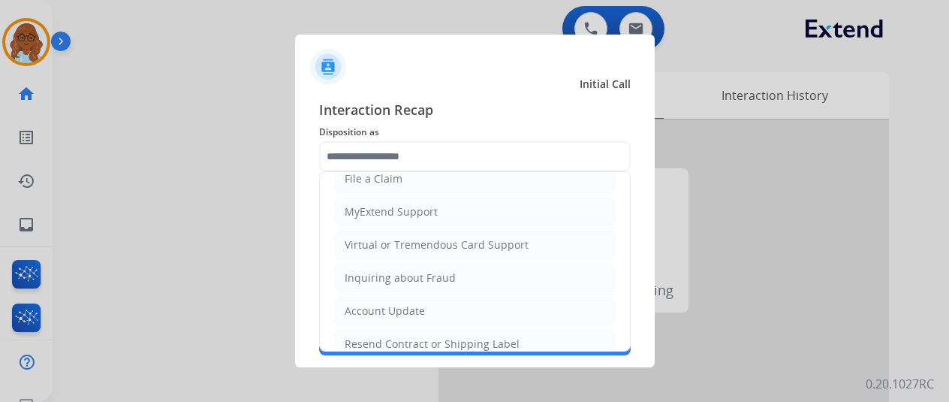
click at [392, 239] on div "Virtual or Tremendous Card Support" at bounding box center [437, 244] width 184 height 15
type input "**********"
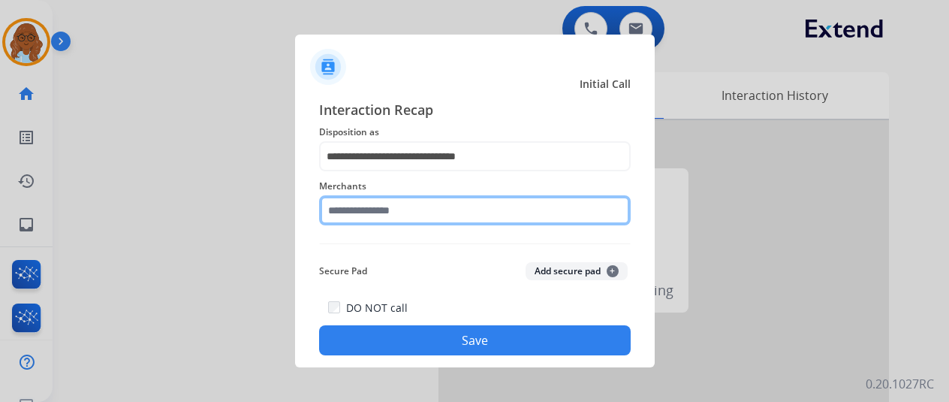
click at [385, 206] on input "text" at bounding box center [475, 210] width 312 height 30
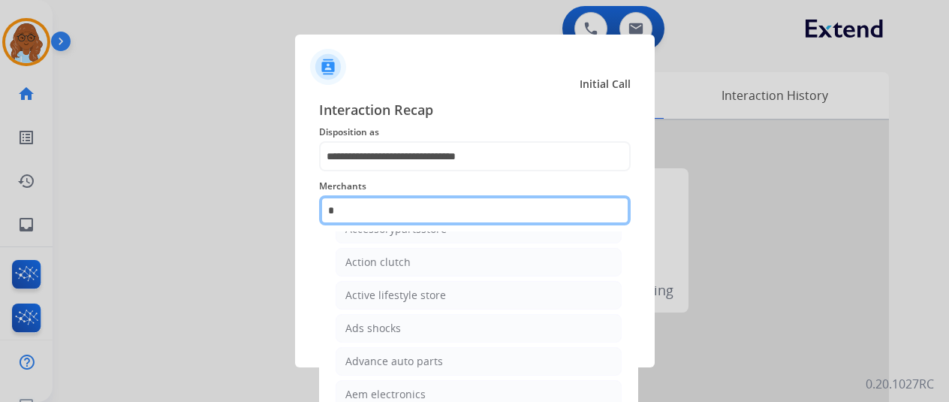
scroll to position [0, 0]
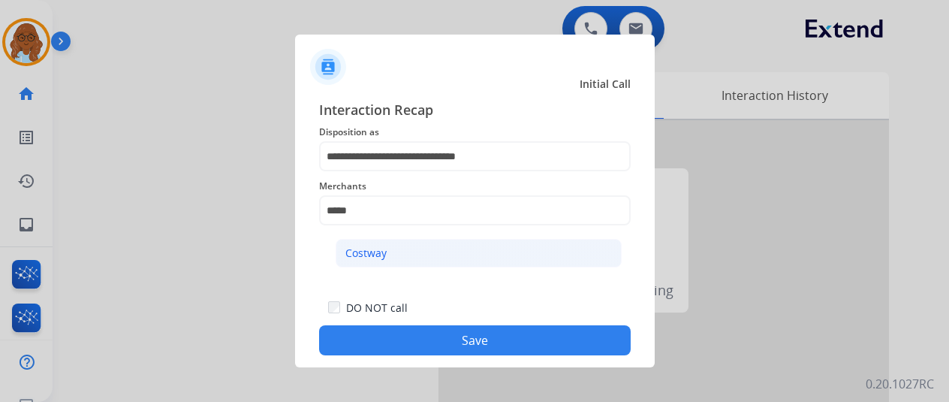
click at [476, 242] on li "Costway" at bounding box center [479, 253] width 286 height 29
type input "*******"
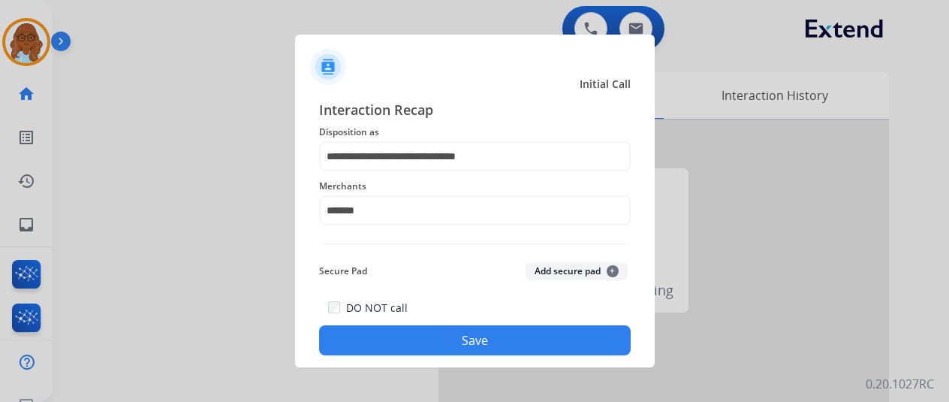
click at [504, 337] on button "Save" at bounding box center [475, 340] width 312 height 30
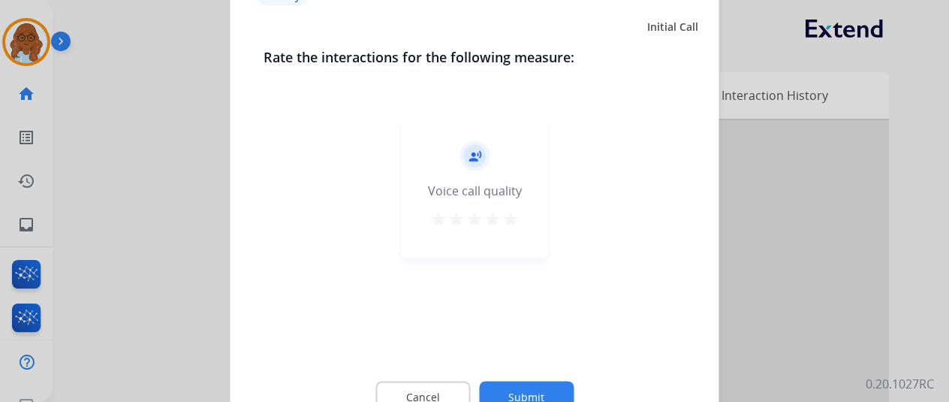
click at [511, 213] on mat-icon "star" at bounding box center [510, 218] width 18 height 18
click at [476, 219] on mat-icon "star" at bounding box center [474, 218] width 18 height 18
click at [527, 395] on button "Submit" at bounding box center [526, 397] width 95 height 32
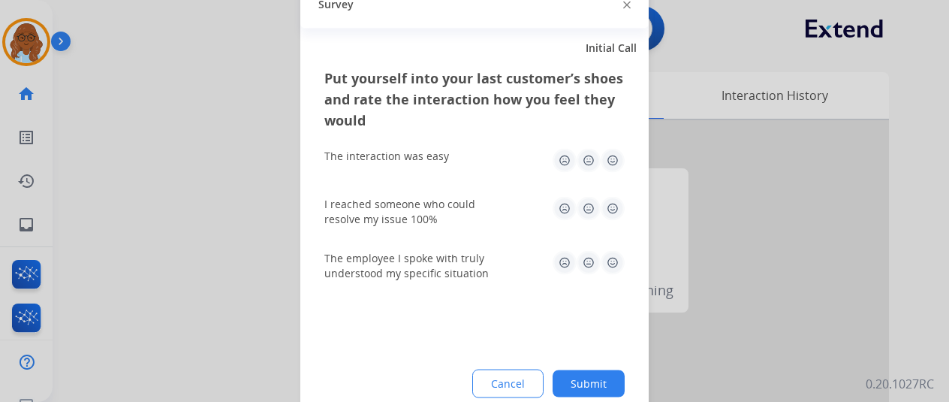
click at [592, 154] on img at bounding box center [589, 160] width 24 height 24
click at [601, 209] on img at bounding box center [613, 208] width 24 height 24
click at [586, 259] on img at bounding box center [589, 262] width 24 height 24
click at [575, 382] on button "Submit" at bounding box center [589, 382] width 72 height 27
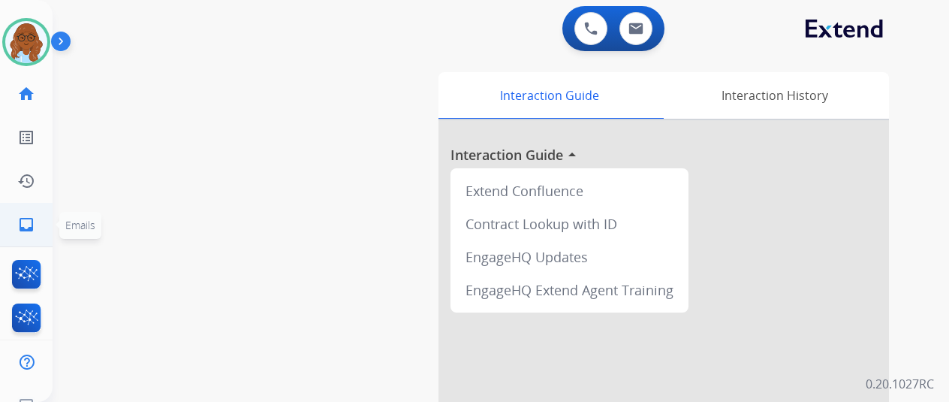
click at [15, 217] on link "inbox Emails" at bounding box center [26, 224] width 42 height 42
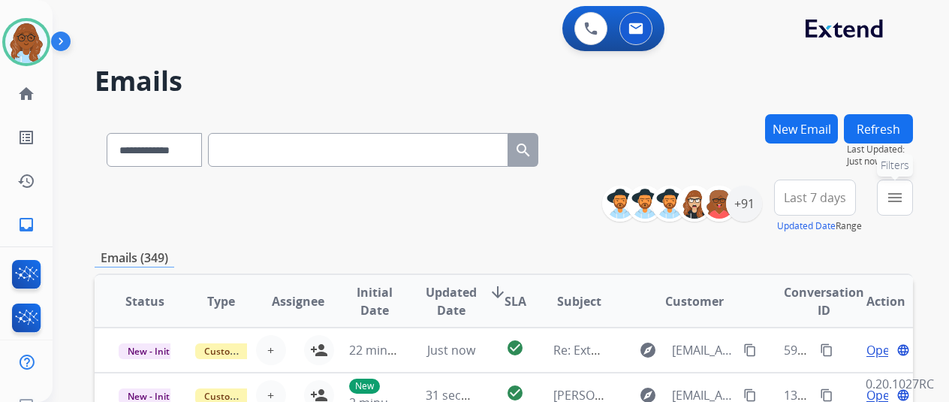
click at [913, 202] on button "menu Filters" at bounding box center [895, 197] width 36 height 36
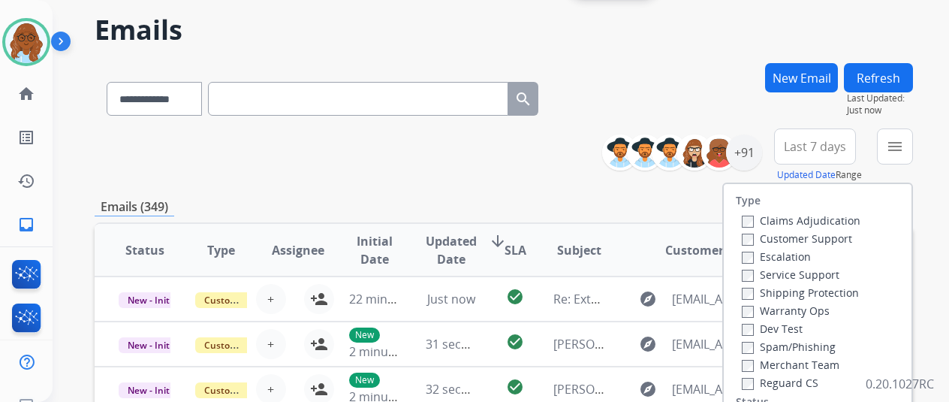
scroll to position [75, 0]
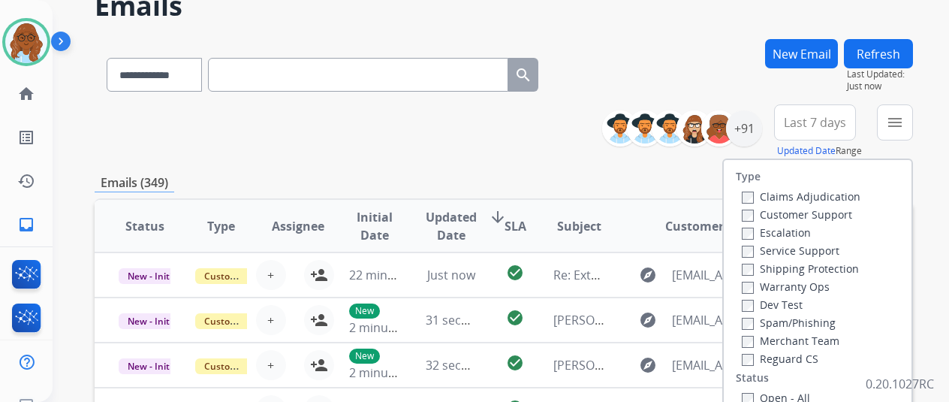
click at [767, 212] on label "Customer Support" at bounding box center [797, 214] width 110 height 14
click at [784, 265] on label "Shipping Protection" at bounding box center [800, 268] width 117 height 14
click at [779, 354] on label "Reguard CS" at bounding box center [780, 358] width 77 height 14
click at [770, 389] on div "Open - All" at bounding box center [821, 397] width 158 height 18
click at [768, 391] on label "Open - All" at bounding box center [776, 397] width 68 height 14
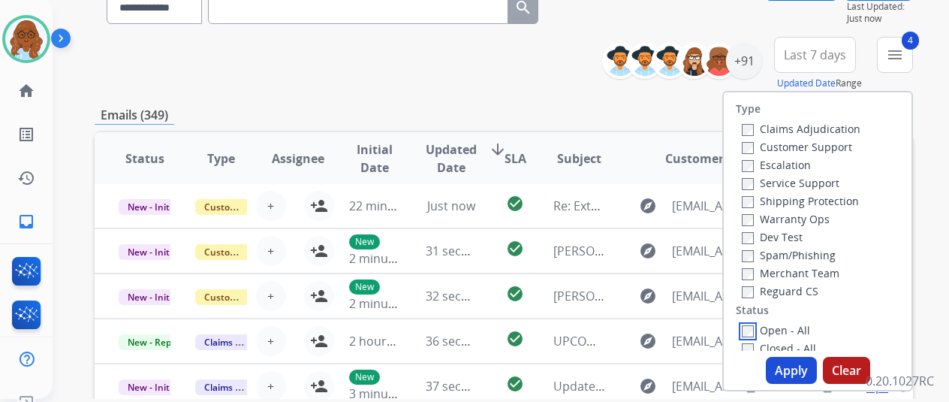
scroll to position [225, 0]
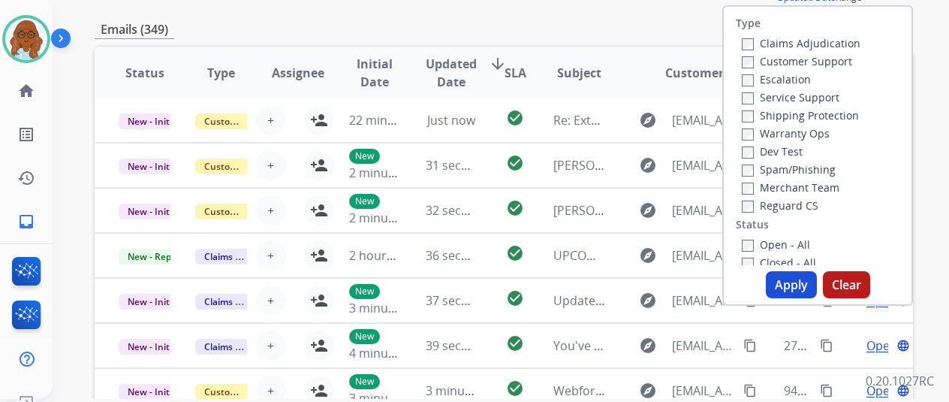
click at [785, 288] on button "Apply" at bounding box center [791, 284] width 51 height 27
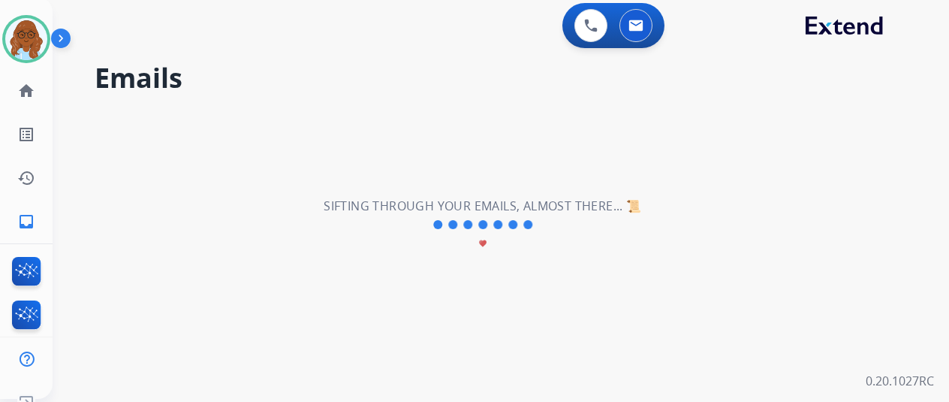
scroll to position [0, 0]
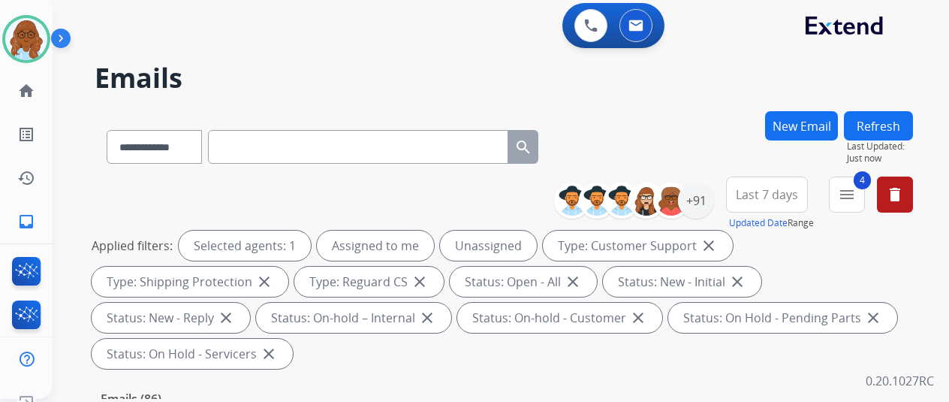
drag, startPoint x: 767, startPoint y: 197, endPoint x: 776, endPoint y: 319, distance: 121.9
click at [769, 197] on span "Last 7 days" at bounding box center [767, 194] width 62 height 6
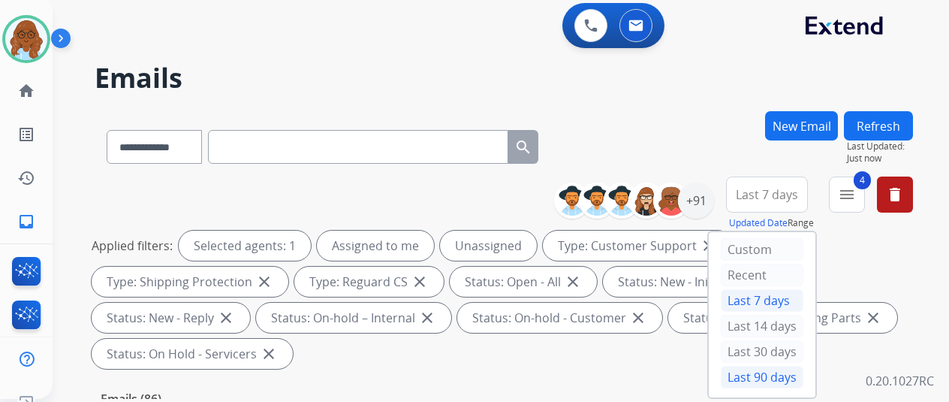
click at [763, 370] on div "Last 90 days" at bounding box center [762, 377] width 83 height 23
click at [703, 210] on div "+91" at bounding box center [696, 200] width 36 height 36
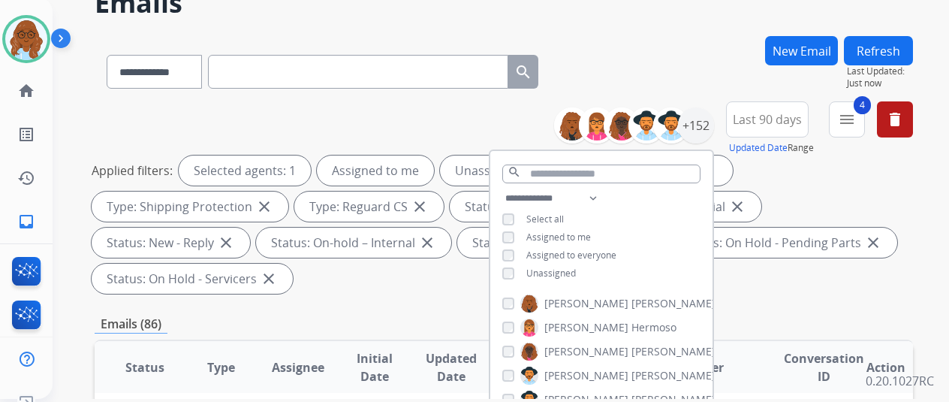
scroll to position [150, 0]
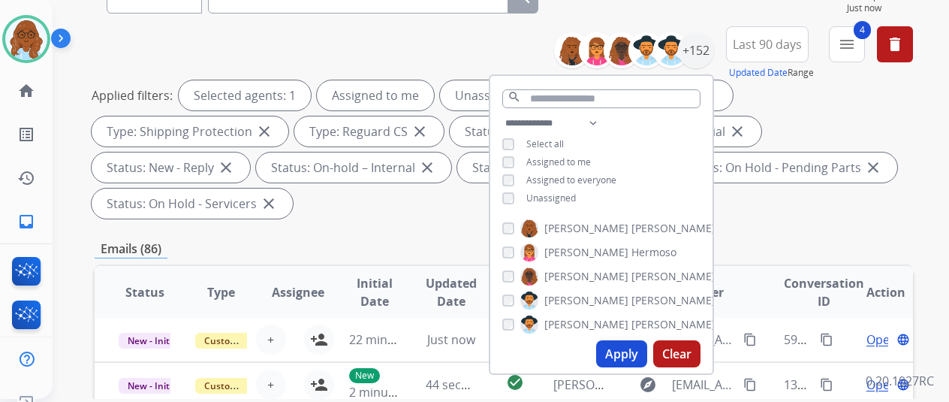
click at [519, 188] on div "**********" at bounding box center [601, 162] width 222 height 96
click at [532, 200] on div "Unassigned" at bounding box center [539, 198] width 74 height 12
click at [544, 196] on span "Unassigned" at bounding box center [551, 197] width 50 height 13
click at [615, 348] on button "Apply" at bounding box center [621, 353] width 51 height 27
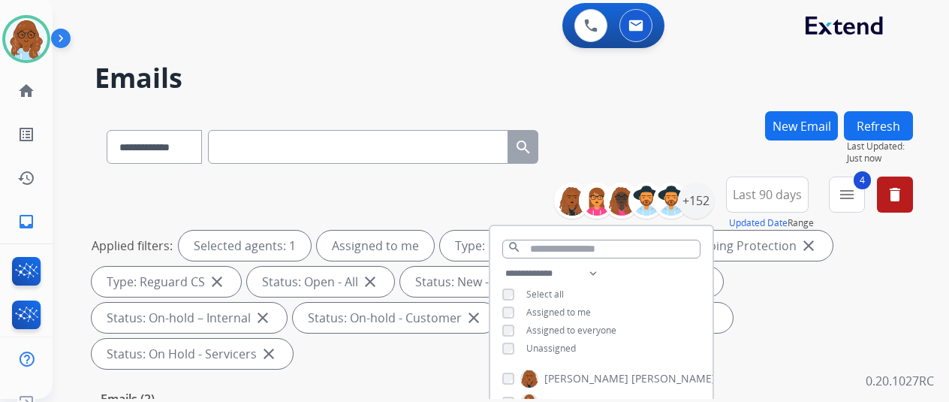
scroll to position [0, 0]
click at [607, 126] on div "**********" at bounding box center [504, 143] width 818 height 65
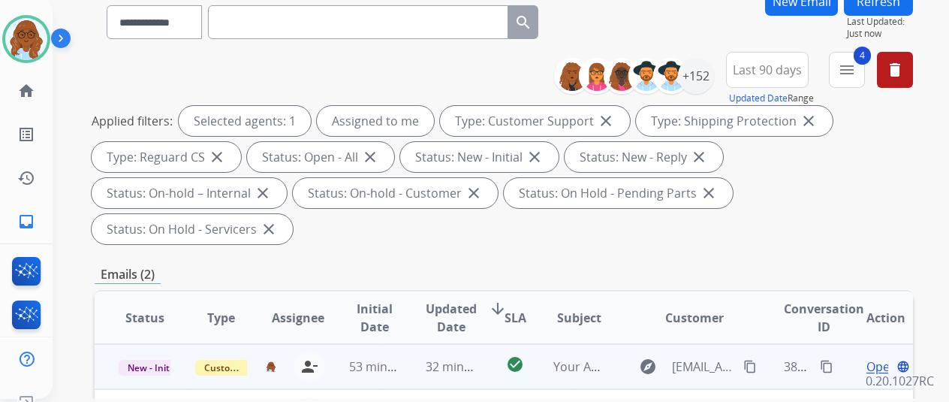
scroll to position [300, 0]
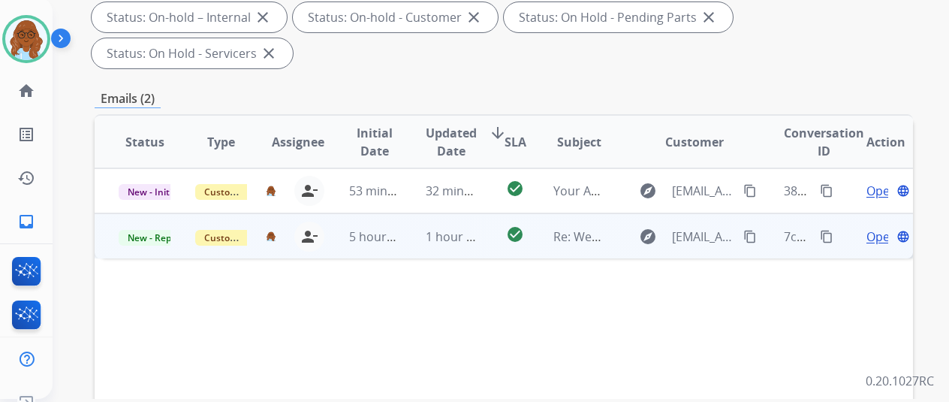
click at [869, 227] on span "Open" at bounding box center [881, 236] width 31 height 18
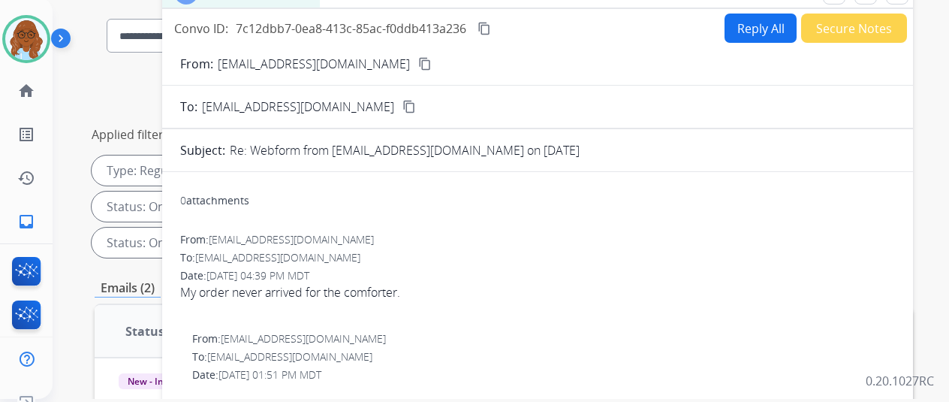
scroll to position [0, 0]
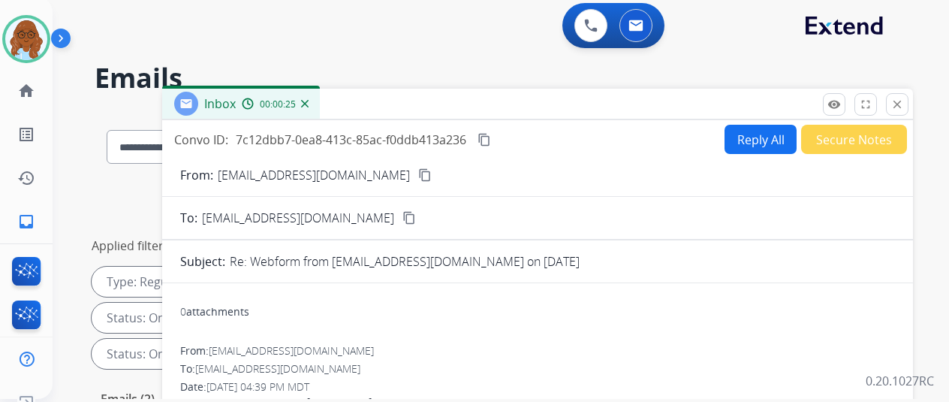
click at [755, 142] on button "Reply All" at bounding box center [760, 139] width 72 height 29
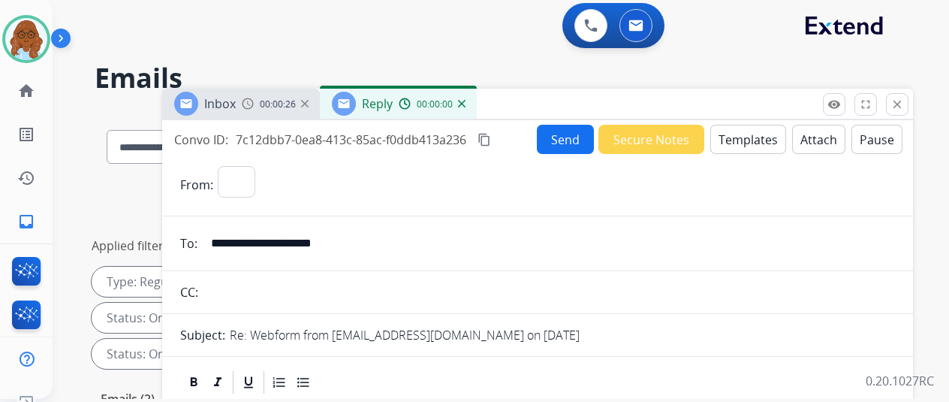
select select "**********"
click at [291, 109] on span "00:00:26" at bounding box center [278, 104] width 36 height 12
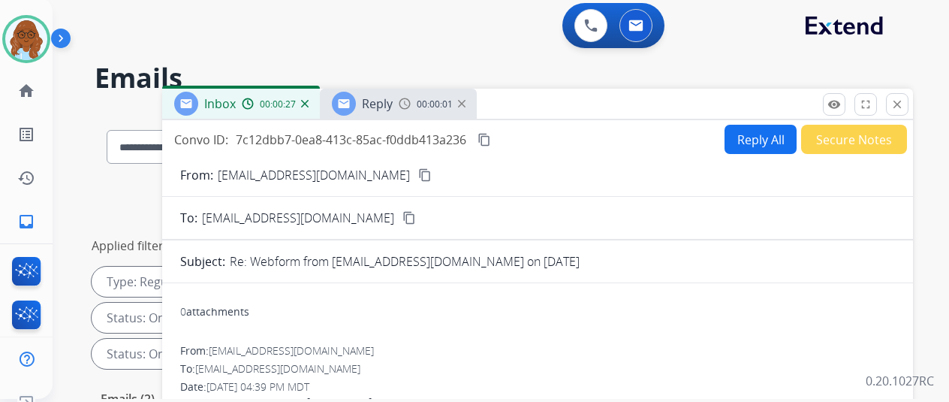
click at [418, 175] on mat-icon "content_copy" at bounding box center [425, 175] width 14 height 14
drag, startPoint x: 443, startPoint y: 107, endPoint x: 479, endPoint y: 113, distance: 36.7
click at [443, 107] on span "00:00:22" at bounding box center [435, 104] width 36 height 12
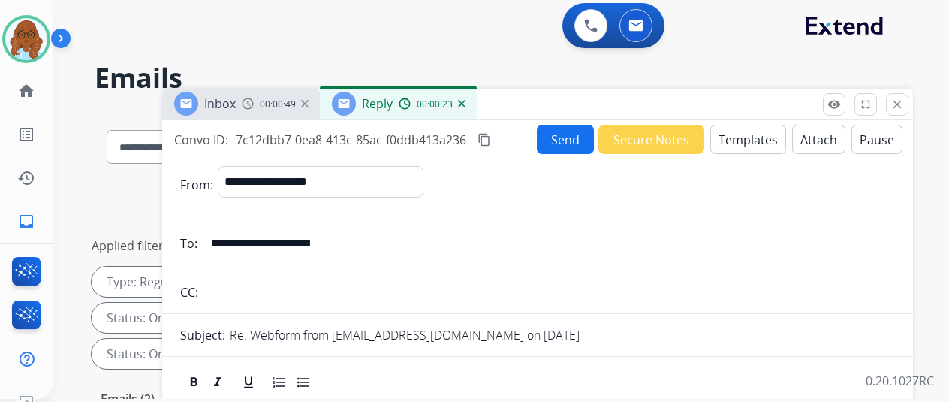
click at [746, 144] on button "Templates" at bounding box center [748, 139] width 76 height 29
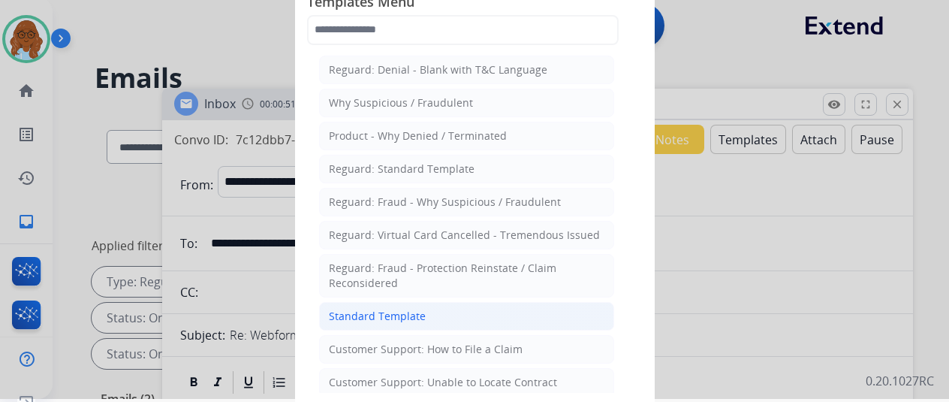
click at [429, 312] on li "Standard Template" at bounding box center [466, 316] width 295 height 29
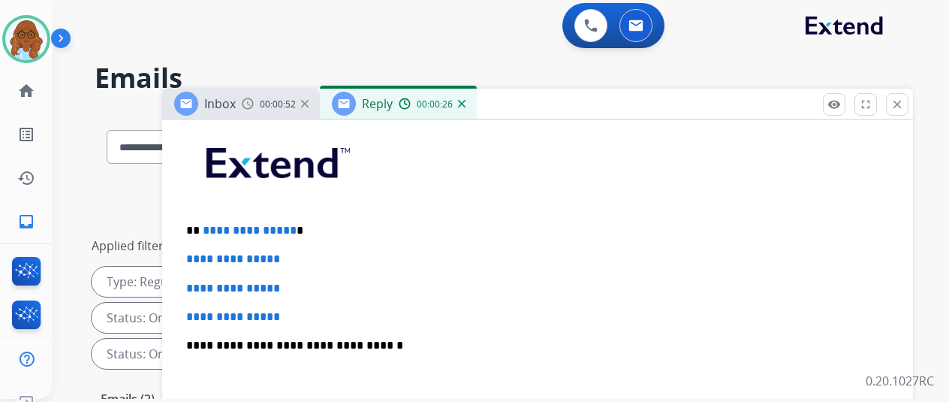
scroll to position [375, 0]
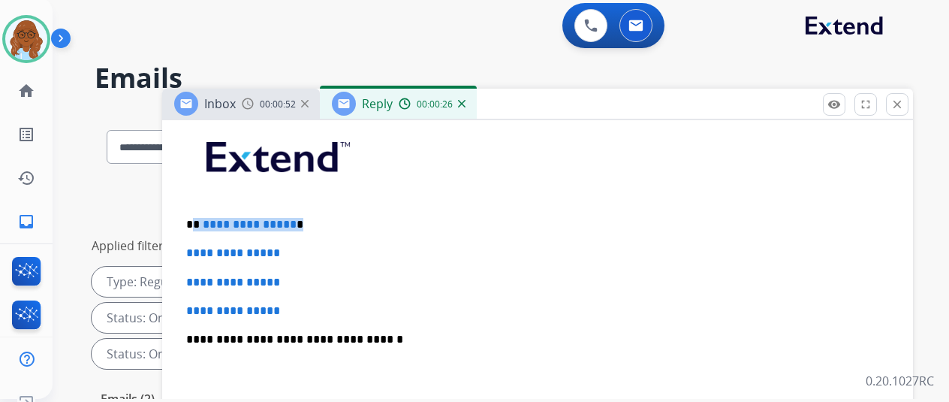
drag, startPoint x: 248, startPoint y: 215, endPoint x: 203, endPoint y: 215, distance: 45.0
click at [203, 218] on p "**********" at bounding box center [531, 225] width 691 height 14
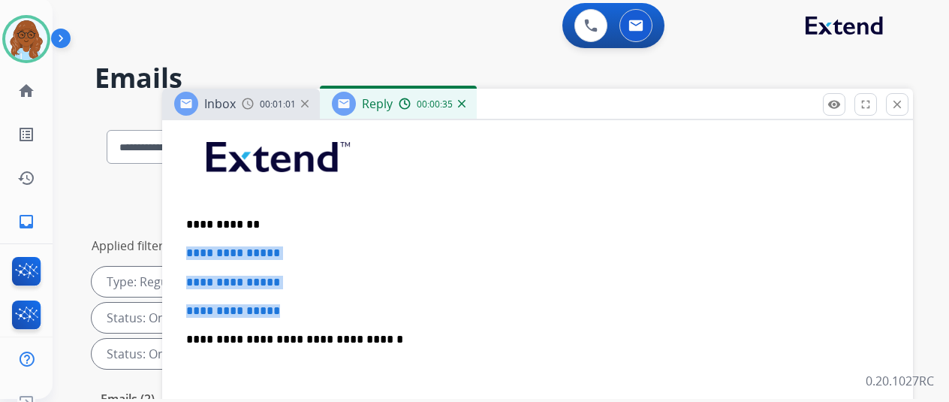
drag, startPoint x: 217, startPoint y: 277, endPoint x: 198, endPoint y: 251, distance: 31.7
click at [198, 251] on div "**********" at bounding box center [537, 374] width 715 height 516
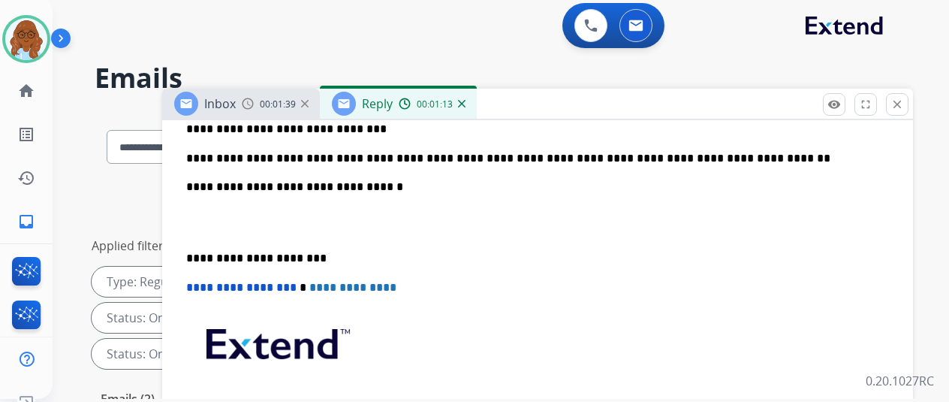
scroll to position [300, 0]
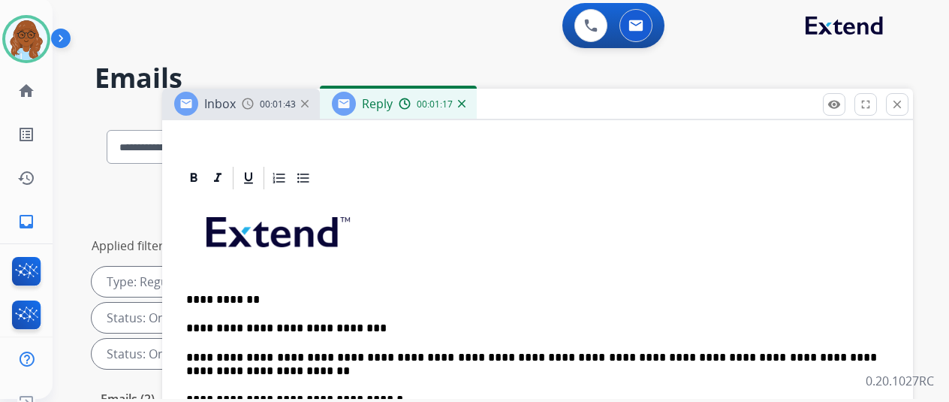
click at [254, 94] on div "Inbox 00:01:43" at bounding box center [241, 104] width 158 height 30
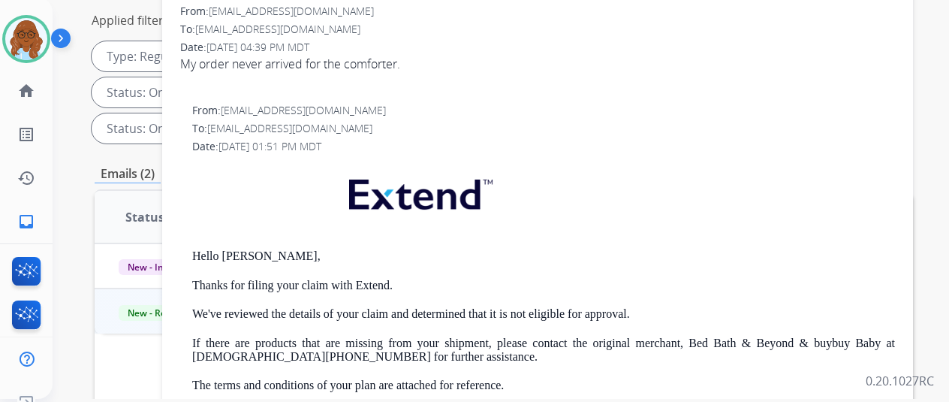
scroll to position [225, 0]
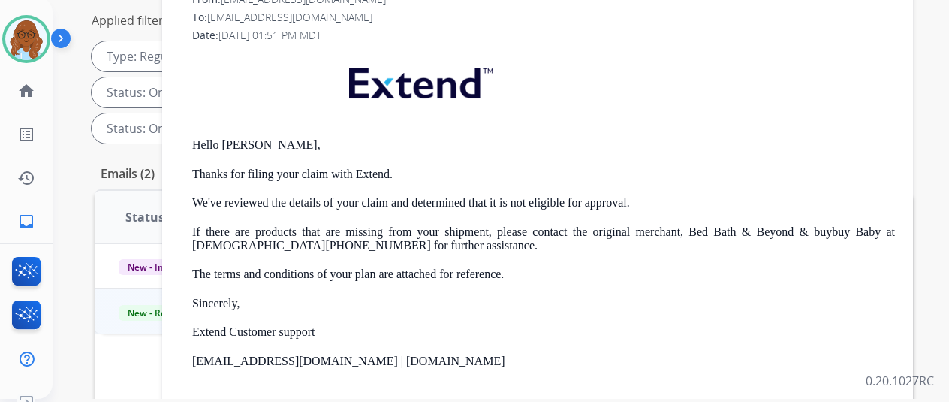
click at [251, 245] on p "If there are products that are missing from your shipment, please contact the o…" at bounding box center [543, 239] width 703 height 28
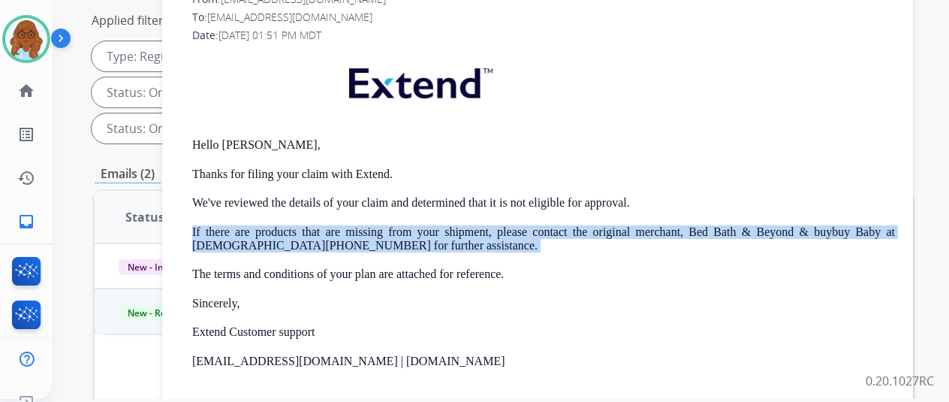
click at [250, 245] on p "If there are products that are missing from your shipment, please contact the o…" at bounding box center [543, 239] width 703 height 28
click at [233, 250] on p "If there are products that are missing from your shipment, please contact the o…" at bounding box center [543, 239] width 703 height 28
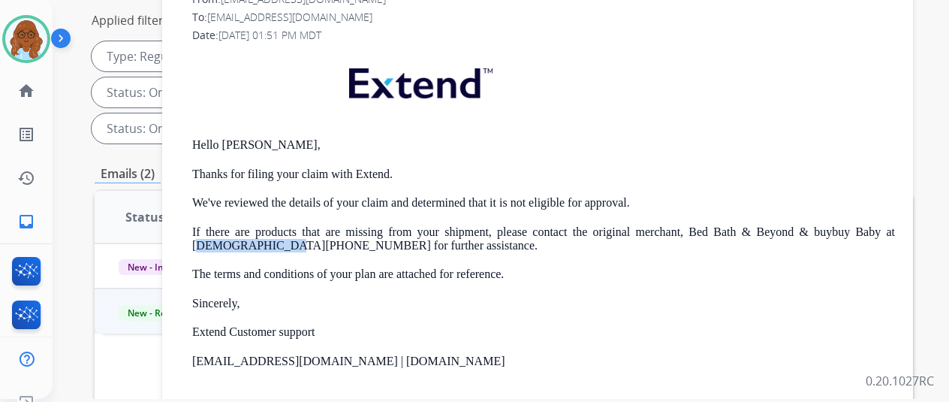
drag, startPoint x: 209, startPoint y: 245, endPoint x: 285, endPoint y: 244, distance: 75.8
click at [291, 244] on p "If there are products that are missing from your shipment, please contact the o…" at bounding box center [543, 239] width 703 height 28
click at [211, 251] on p "If there are products that are missing from your shipment, please contact the o…" at bounding box center [543, 239] width 703 height 28
drag, startPoint x: 204, startPoint y: 249, endPoint x: 297, endPoint y: 245, distance: 92.4
click at [297, 245] on p "If there are products that are missing from your shipment, please contact the o…" at bounding box center [543, 239] width 703 height 28
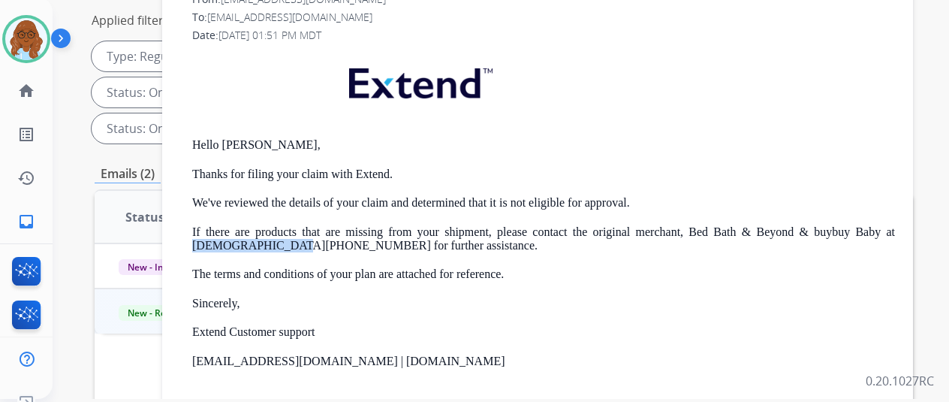
click at [279, 244] on p "If there are products that are missing from your shipment, please contact the o…" at bounding box center [543, 239] width 703 height 28
drag, startPoint x: 203, startPoint y: 242, endPoint x: 297, endPoint y: 247, distance: 93.2
click at [297, 247] on div "From: support@extend.com To: Liliwhale482@gmail.com Date: 08/12/2025 - 01:51 PM…" at bounding box center [537, 257] width 715 height 531
copy p "1 (800)-843-2446"
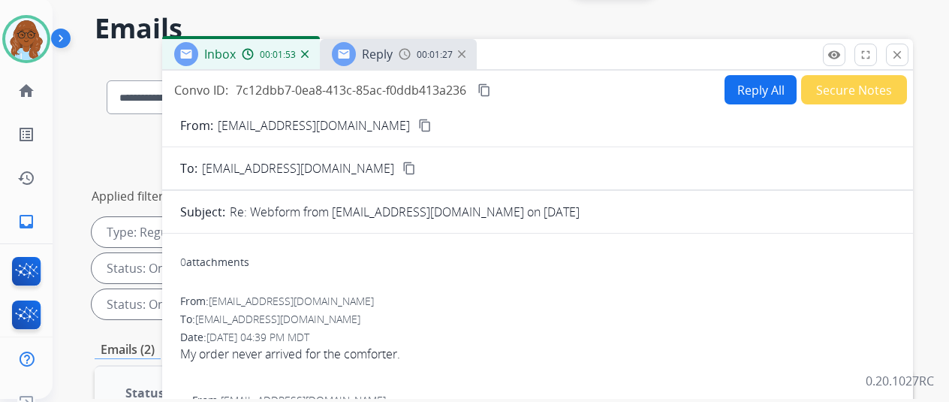
scroll to position [0, 0]
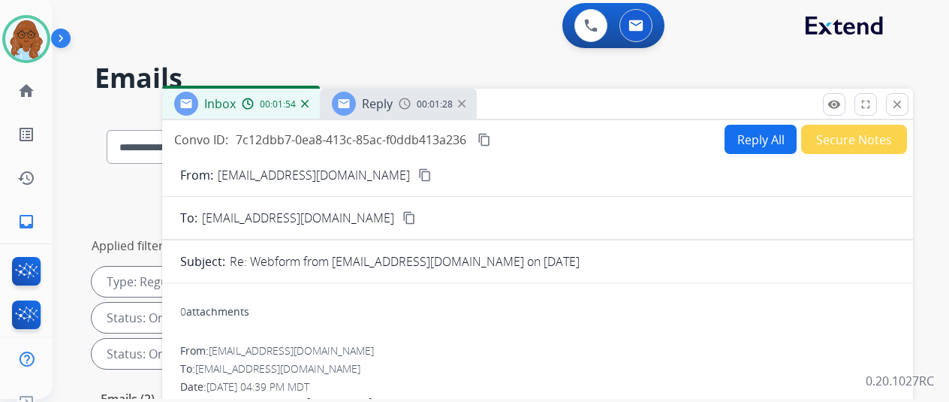
click at [423, 107] on div "00:01:28" at bounding box center [432, 104] width 66 height 14
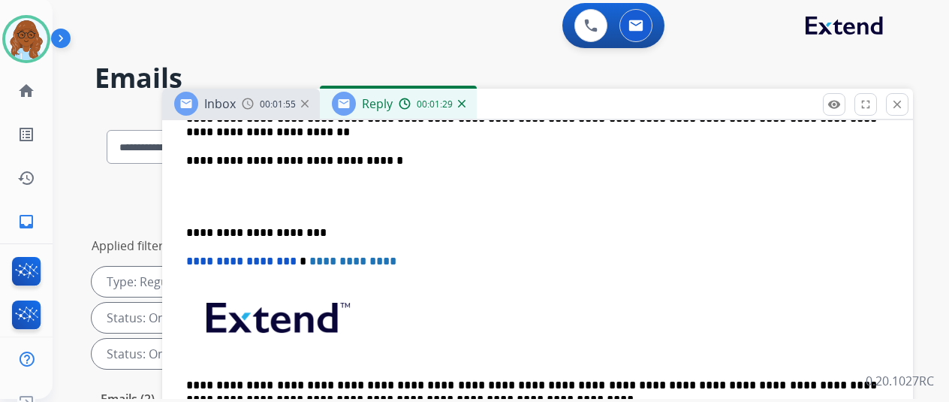
scroll to position [450, 0]
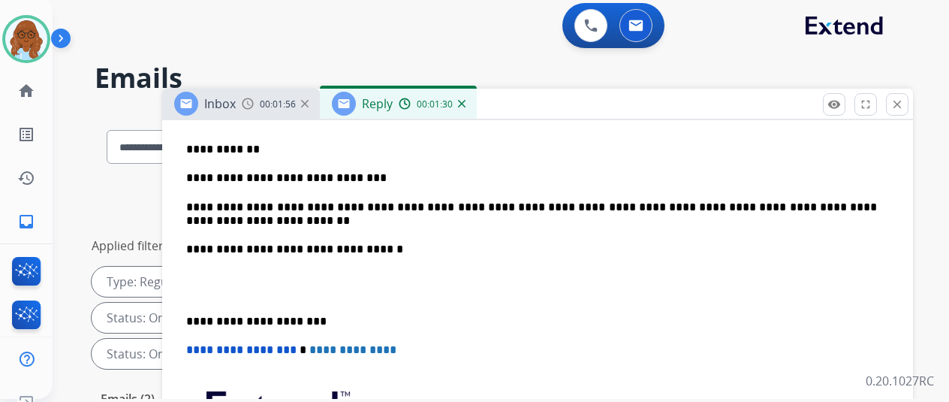
drag, startPoint x: 295, startPoint y: 225, endPoint x: 283, endPoint y: 215, distance: 15.5
click at [283, 215] on p "**********" at bounding box center [531, 214] width 691 height 28
click at [197, 308] on div "**********" at bounding box center [537, 291] width 715 height 501
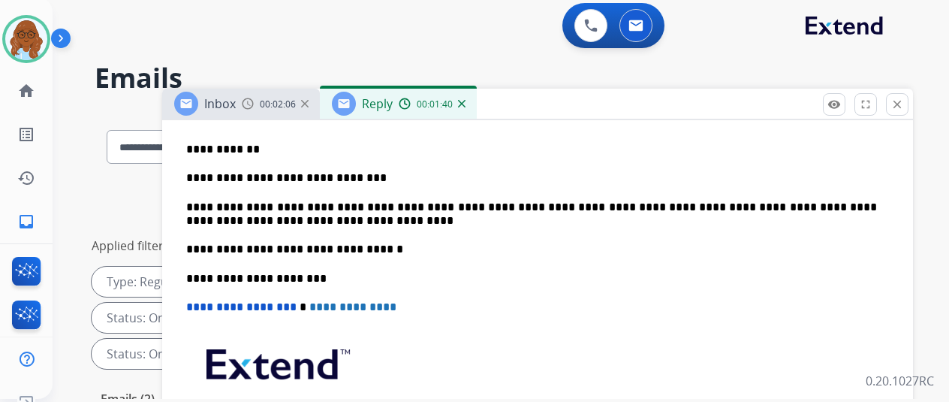
click at [390, 221] on p "**********" at bounding box center [531, 214] width 691 height 28
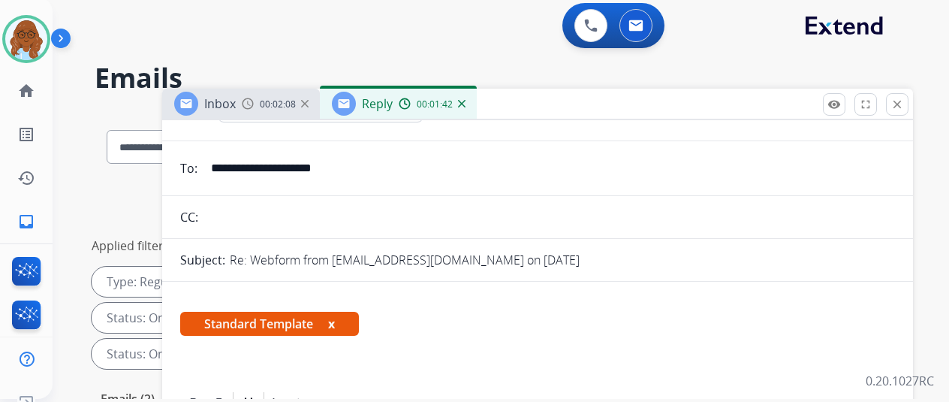
scroll to position [0, 0]
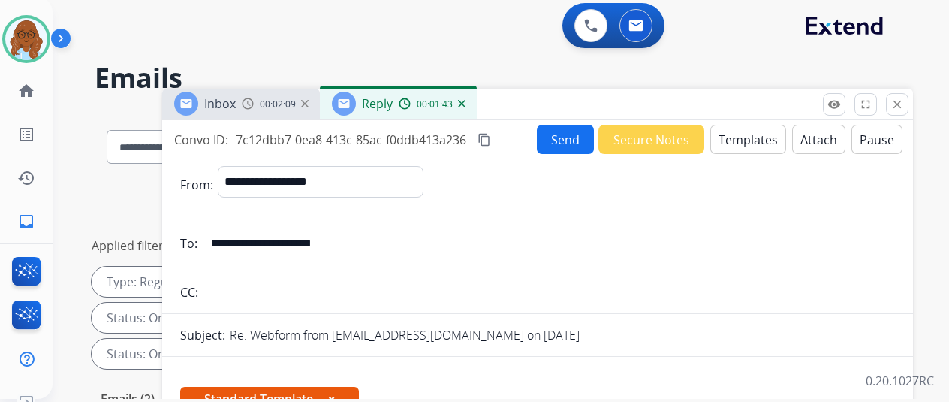
click at [491, 142] on mat-icon "content_copy" at bounding box center [484, 140] width 14 height 14
click at [554, 144] on button "Send" at bounding box center [565, 139] width 57 height 29
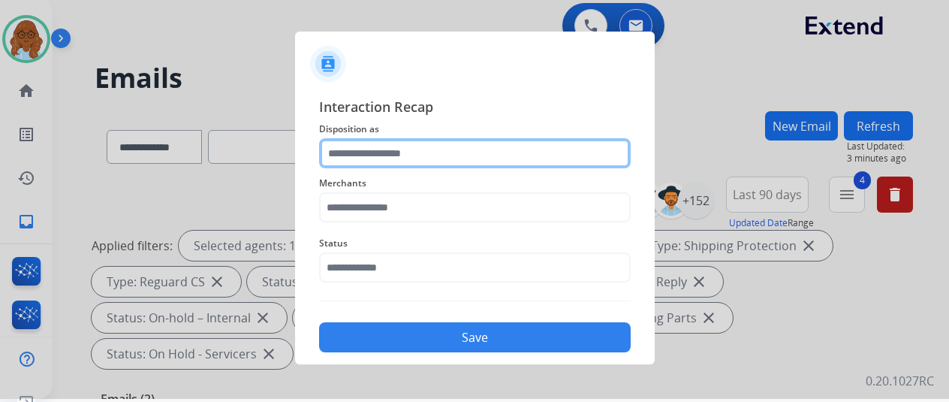
click at [472, 167] on div at bounding box center [475, 153] width 312 height 30
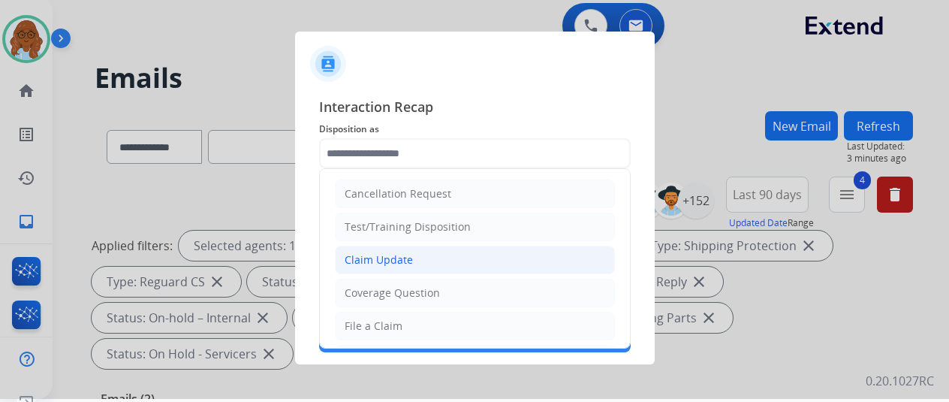
click at [383, 248] on li "Claim Update" at bounding box center [475, 259] width 280 height 29
type input "**********"
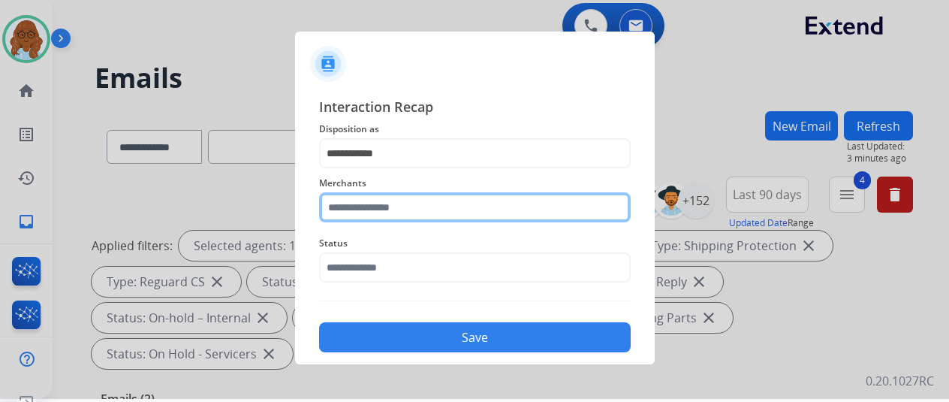
click at [384, 212] on input "text" at bounding box center [475, 207] width 312 height 30
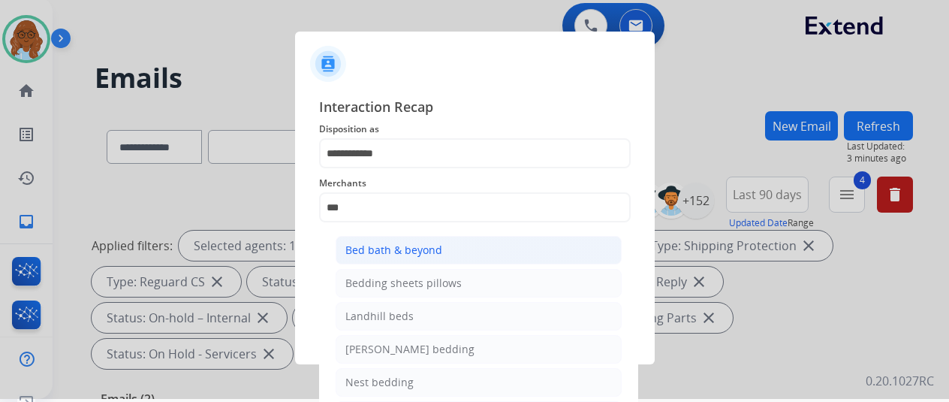
click at [408, 256] on div "Bed bath & beyond" at bounding box center [393, 249] width 97 height 15
type input "**********"
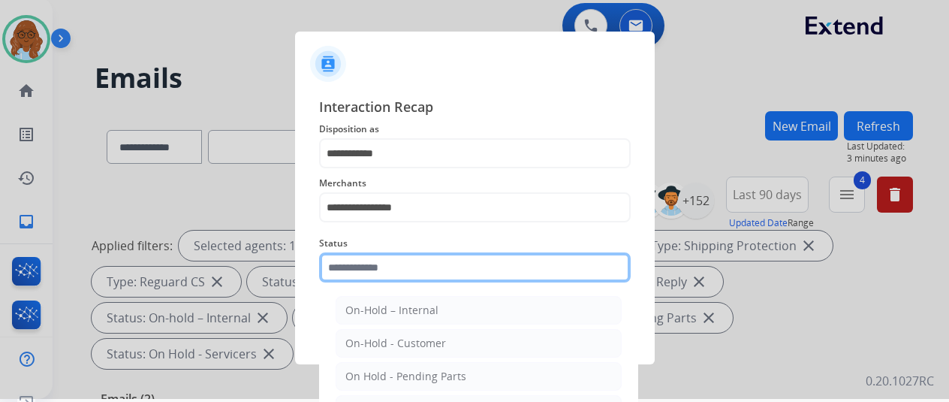
click at [351, 282] on div "Status On-Hold – Internal On-Hold - Customer On Hold - Pending Parts On Hold - …" at bounding box center [475, 258] width 312 height 60
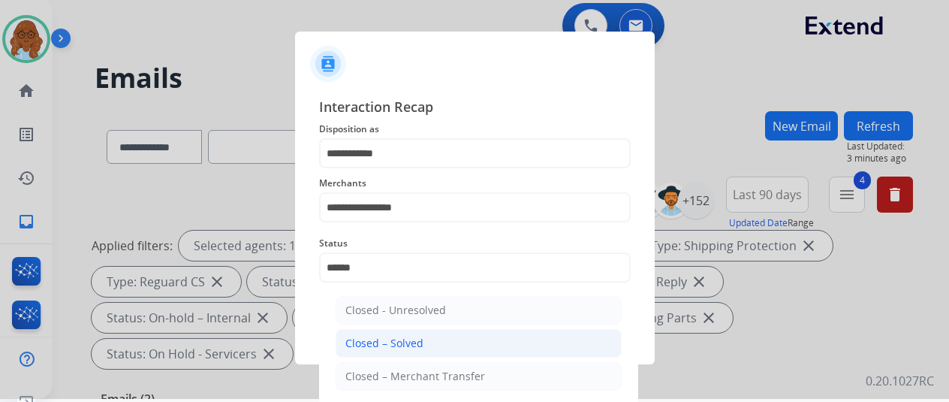
click at [411, 345] on div "Closed – Solved" at bounding box center [384, 343] width 78 height 15
type input "**********"
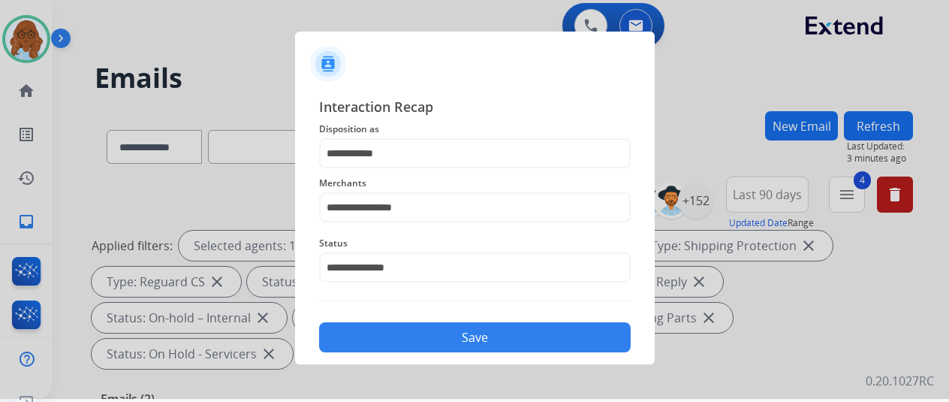
drag, startPoint x: 512, startPoint y: 334, endPoint x: 565, endPoint y: 342, distance: 53.1
click at [514, 334] on button "Save" at bounding box center [475, 337] width 312 height 30
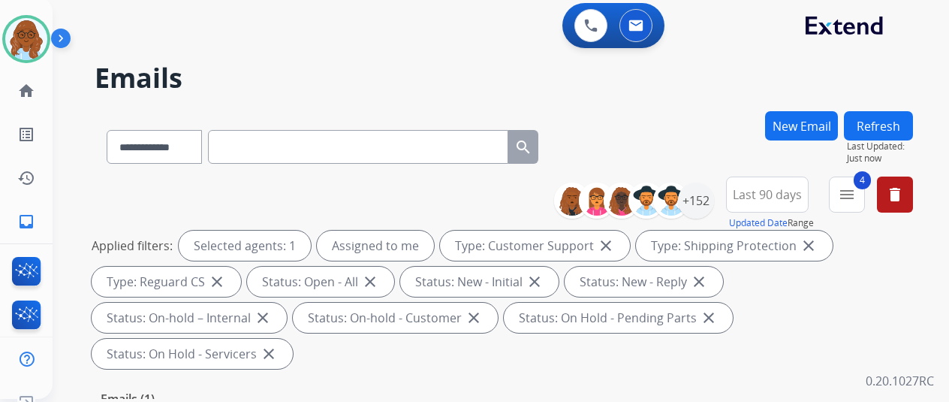
scroll to position [300, 0]
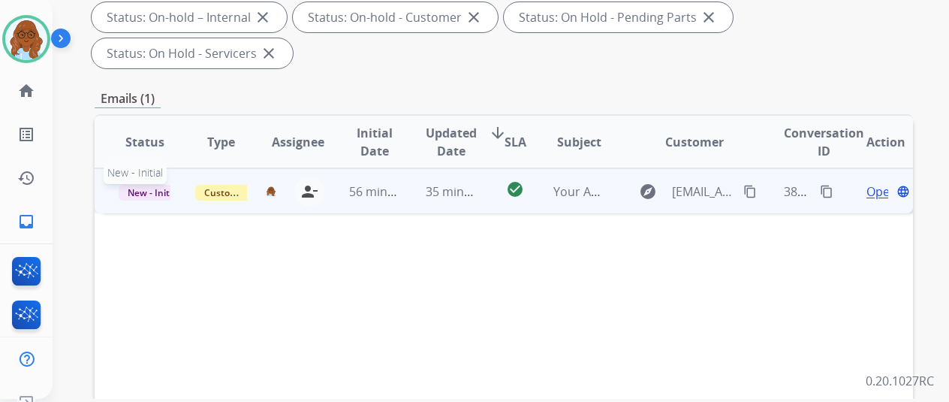
click at [153, 185] on span "New - Initial" at bounding box center [154, 193] width 70 height 16
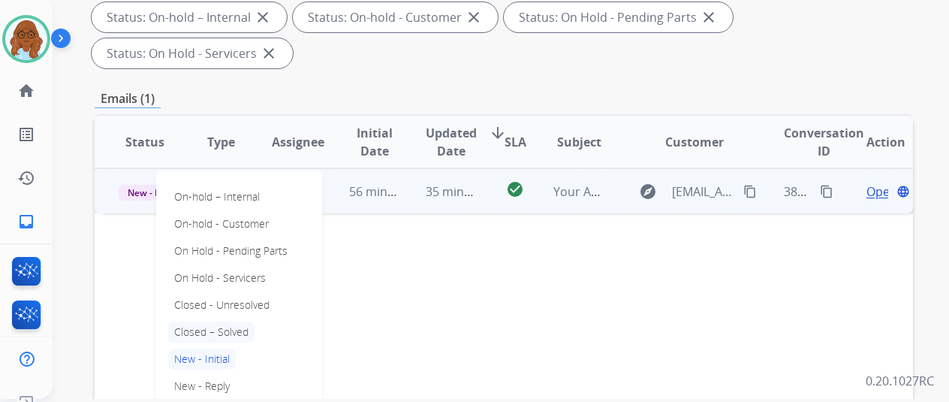
click at [214, 321] on p "Closed – Solved" at bounding box center [211, 331] width 86 height 21
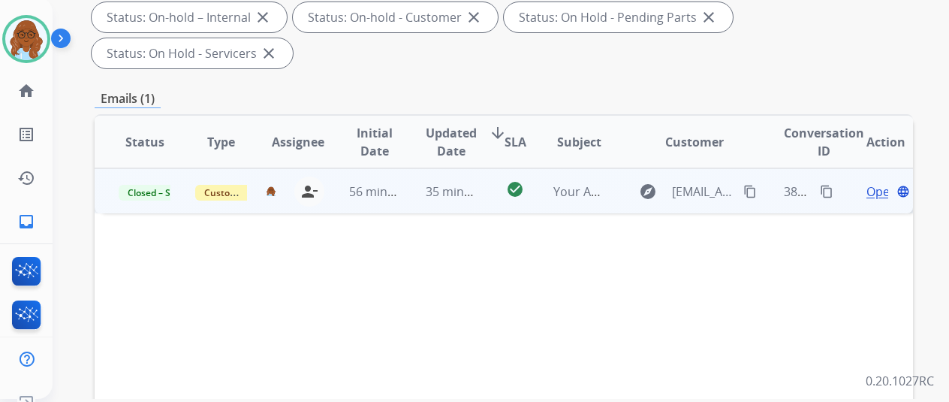
click at [884, 182] on span "Open" at bounding box center [881, 191] width 31 height 18
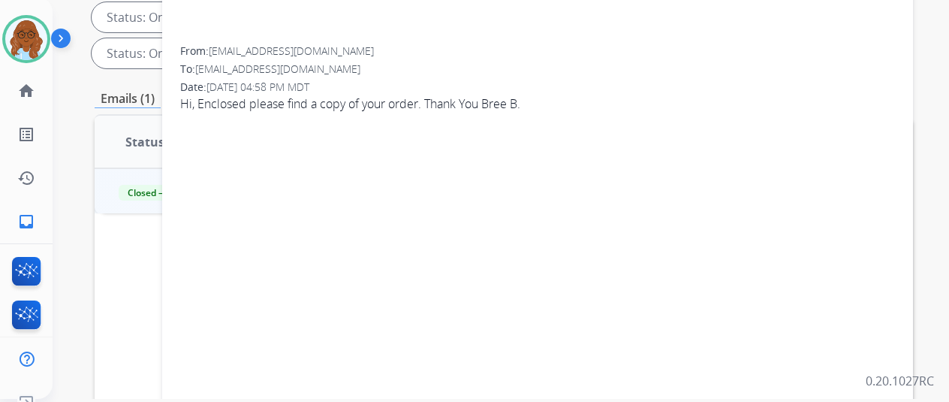
scroll to position [75, 0]
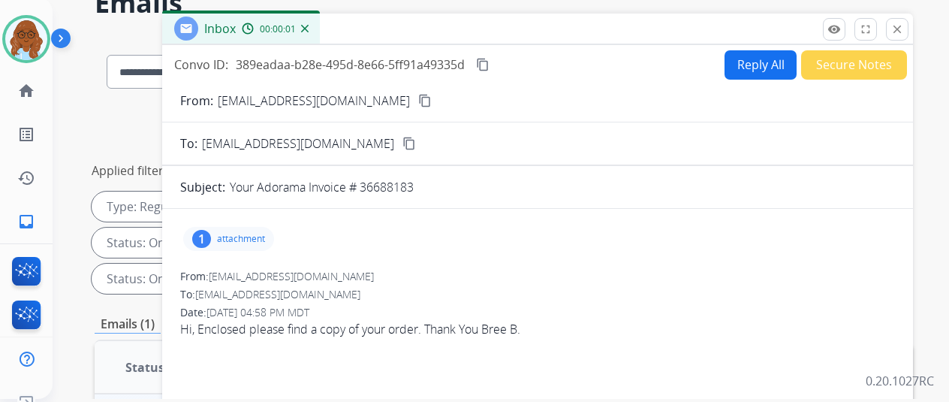
click at [831, 65] on button "Secure Notes" at bounding box center [854, 64] width 106 height 29
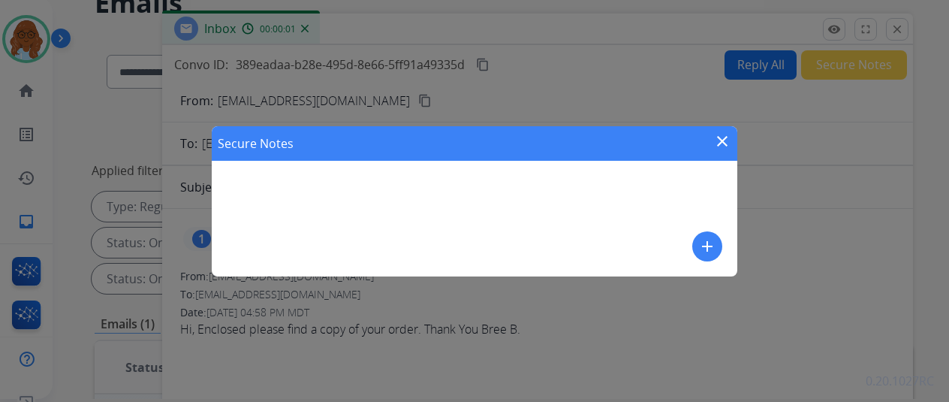
click at [718, 247] on button "add" at bounding box center [707, 246] width 30 height 30
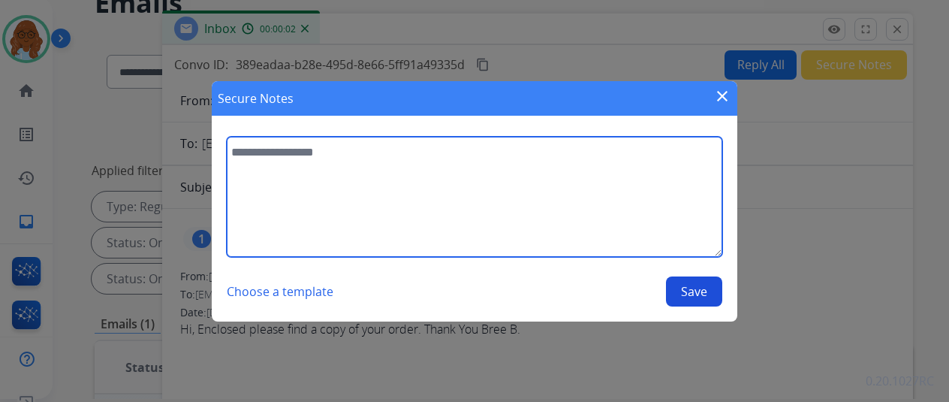
click at [592, 191] on textarea at bounding box center [474, 197] width 495 height 120
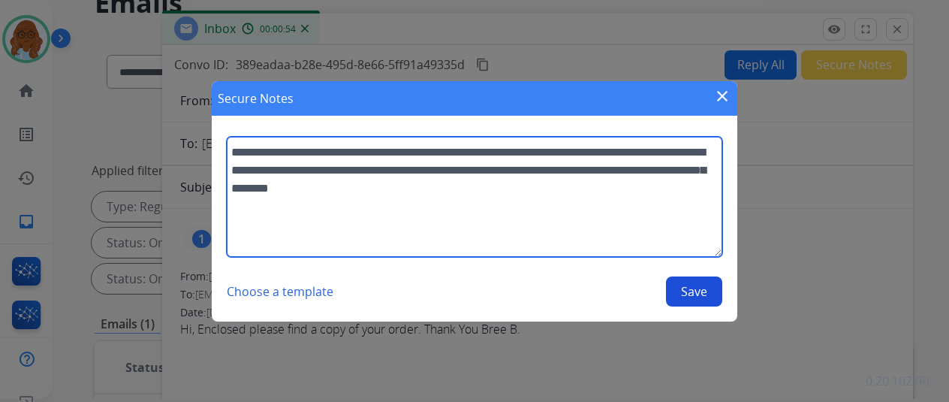
type textarea "**********"
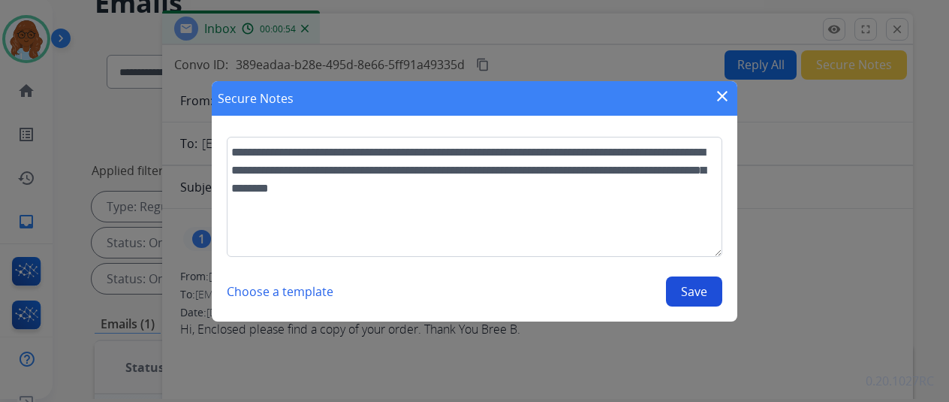
click at [713, 297] on button "Save" at bounding box center [694, 291] width 56 height 30
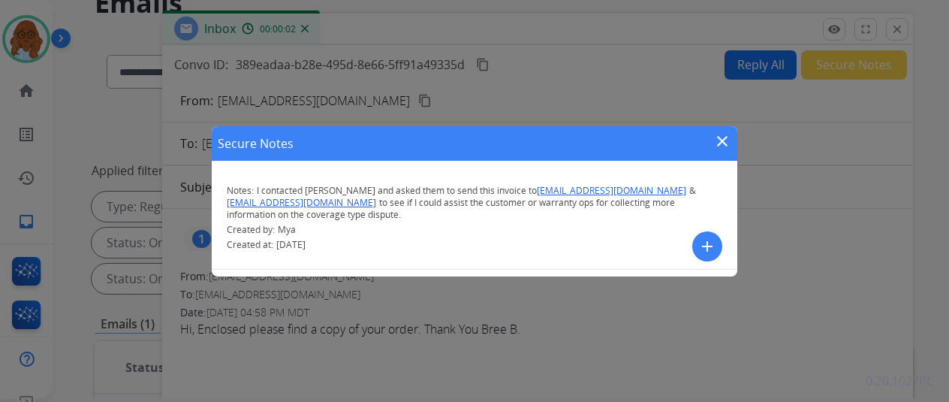
click at [715, 148] on mat-icon "close" at bounding box center [722, 141] width 18 height 18
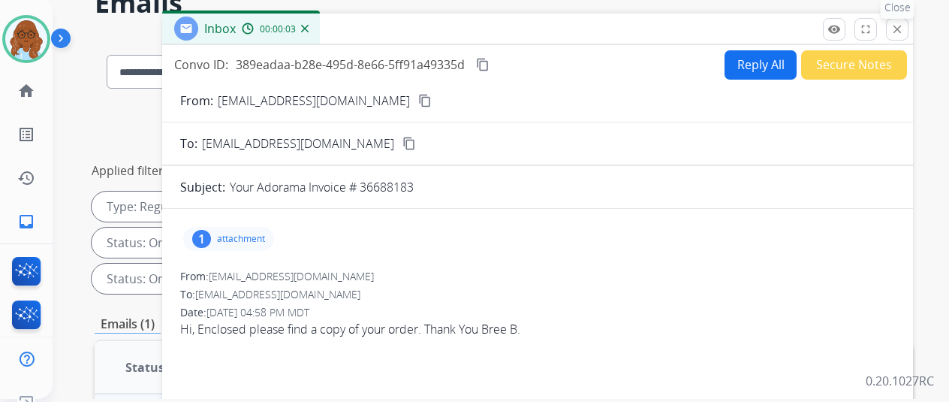
click at [904, 23] on mat-icon "close" at bounding box center [897, 30] width 14 height 14
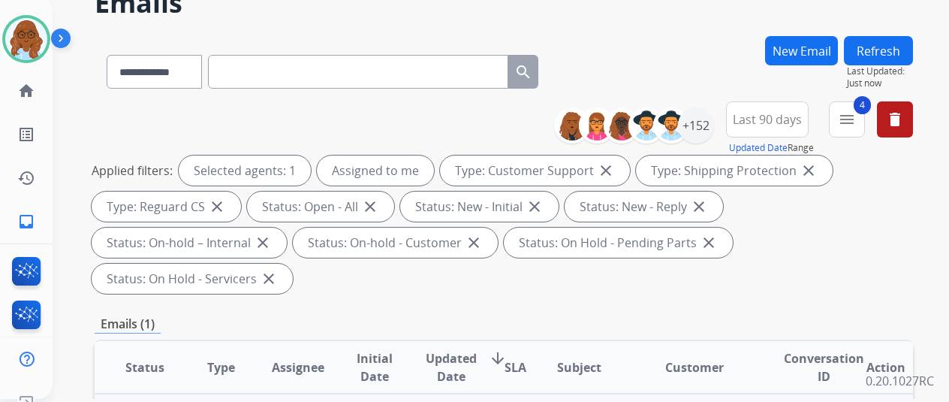
click at [874, 56] on button "Refresh" at bounding box center [878, 50] width 69 height 29
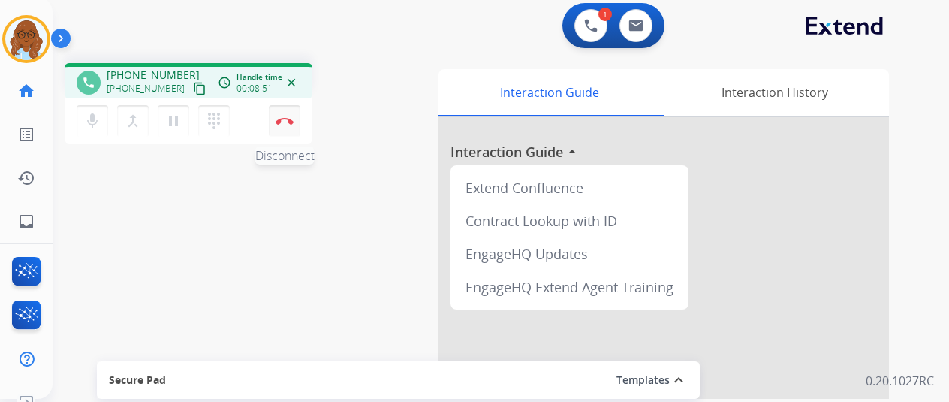
click at [288, 118] on img at bounding box center [285, 121] width 18 height 8
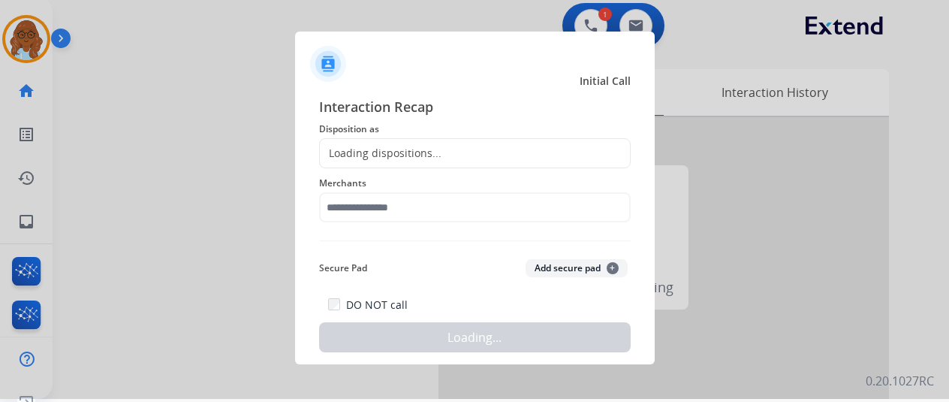
click at [400, 146] on div "Loading dispositions..." at bounding box center [381, 153] width 122 height 15
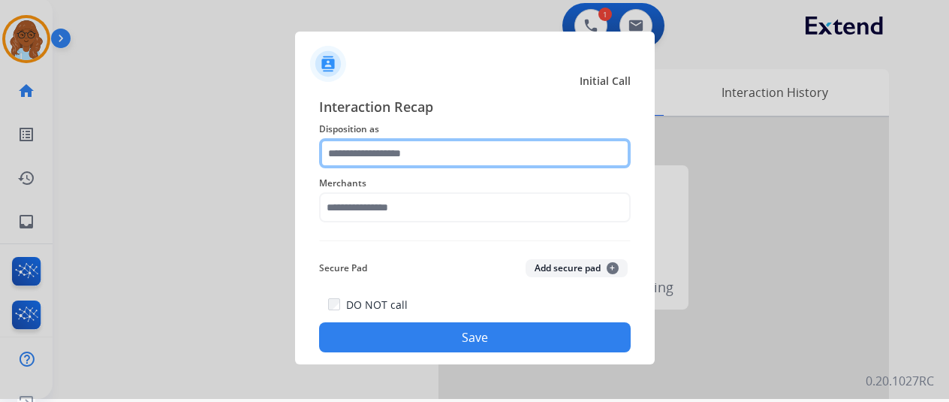
click at [403, 142] on input "text" at bounding box center [475, 153] width 312 height 30
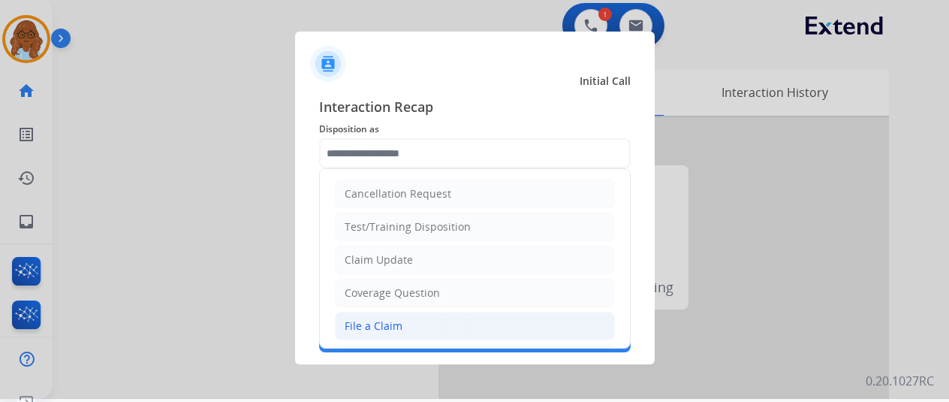
click at [390, 325] on div "File a Claim" at bounding box center [374, 325] width 58 height 15
type input "**********"
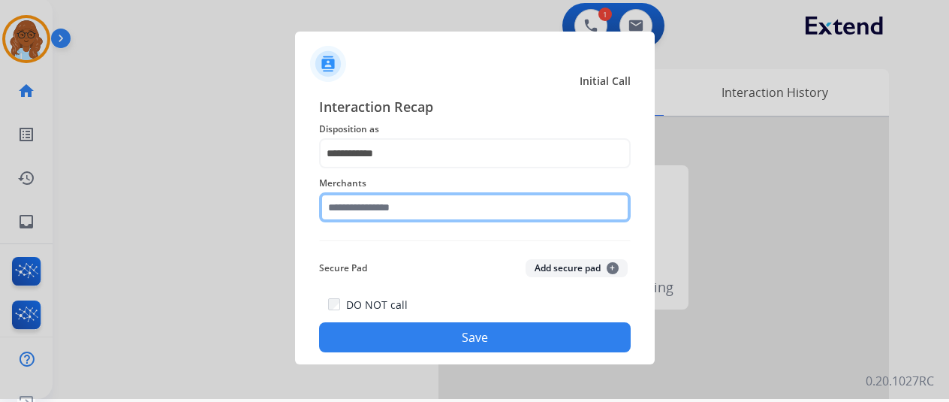
click at [374, 212] on input "text" at bounding box center [475, 207] width 312 height 30
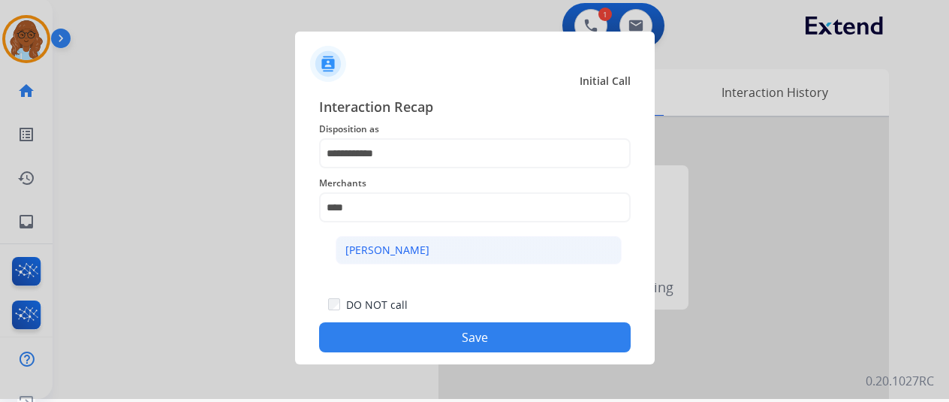
click at [399, 247] on div "[PERSON_NAME]" at bounding box center [387, 249] width 84 height 15
type input "**********"
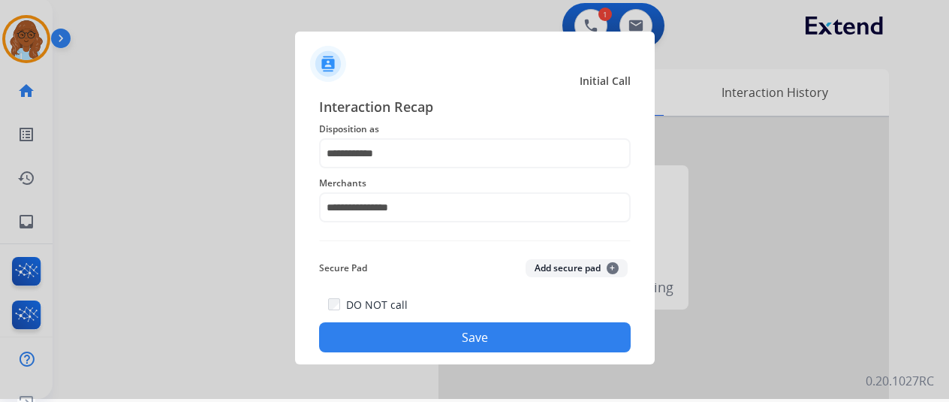
click at [441, 330] on button "Save" at bounding box center [475, 337] width 312 height 30
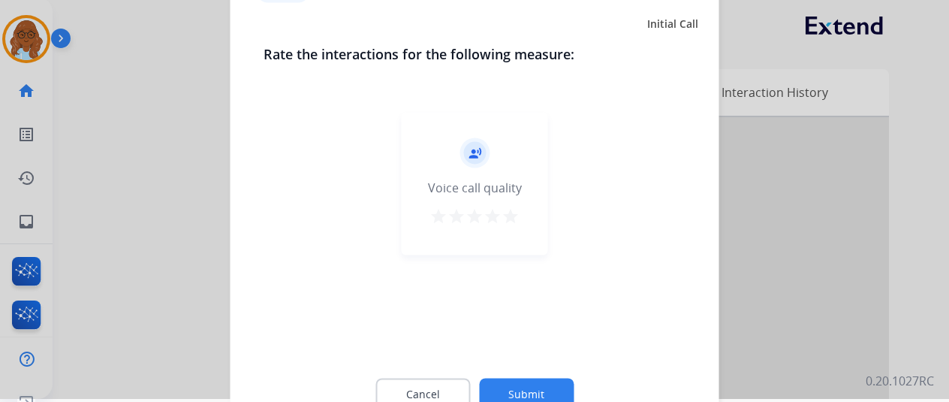
click at [509, 216] on mat-icon "star" at bounding box center [510, 215] width 18 height 18
click at [547, 380] on button "Submit" at bounding box center [526, 394] width 95 height 32
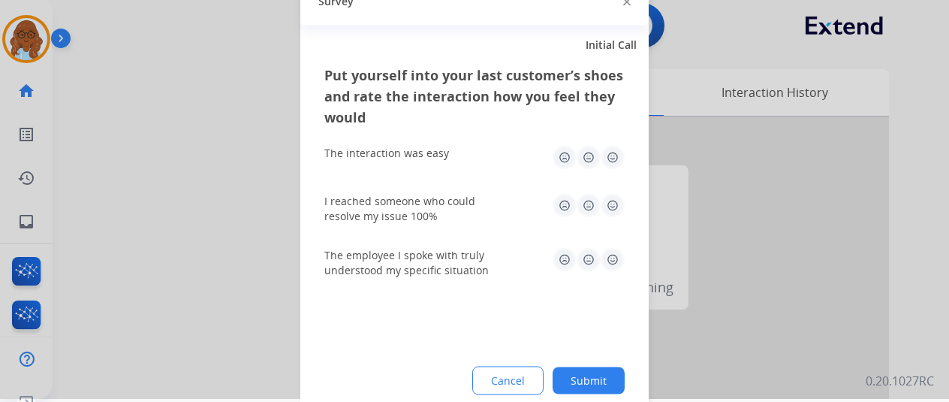
click at [608, 162] on img at bounding box center [613, 157] width 24 height 24
click at [610, 199] on img at bounding box center [613, 205] width 24 height 24
click at [616, 253] on img at bounding box center [613, 259] width 24 height 24
click at [583, 380] on button "Submit" at bounding box center [589, 379] width 72 height 27
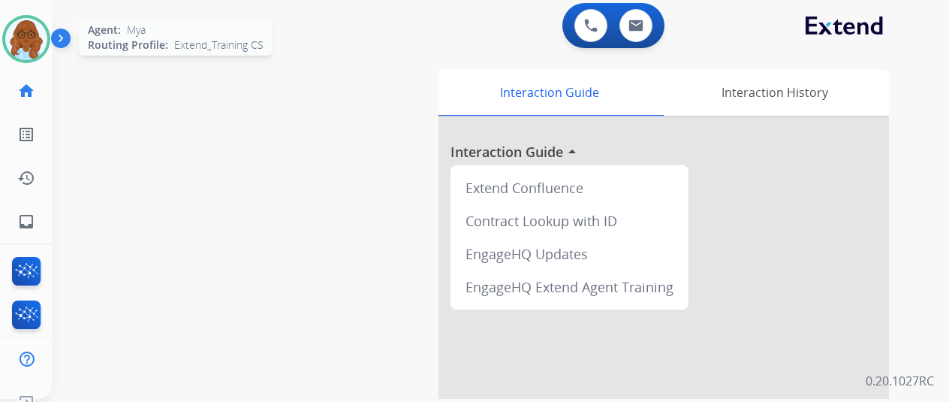
click at [26, 53] on img at bounding box center [26, 39] width 42 height 42
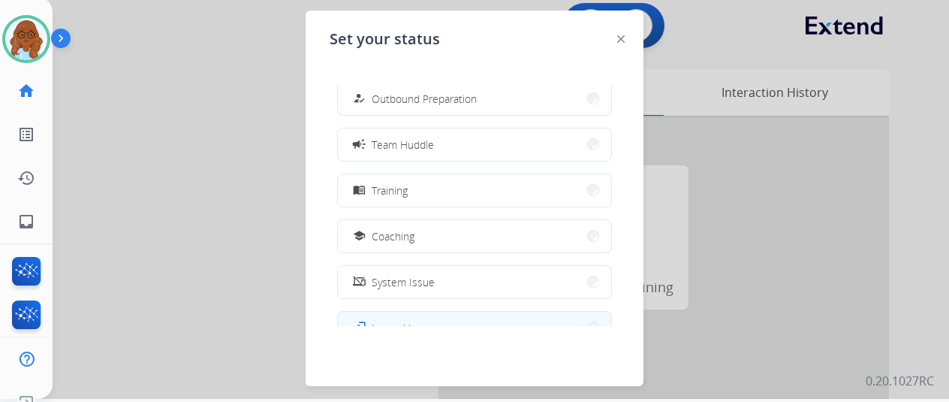
scroll to position [282, 0]
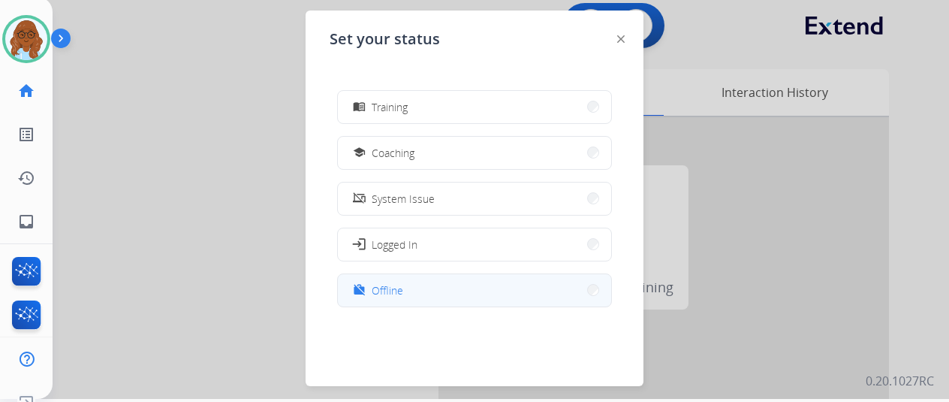
click at [442, 295] on button "work_off Offline" at bounding box center [474, 290] width 273 height 32
